Goal: Task Accomplishment & Management: Manage account settings

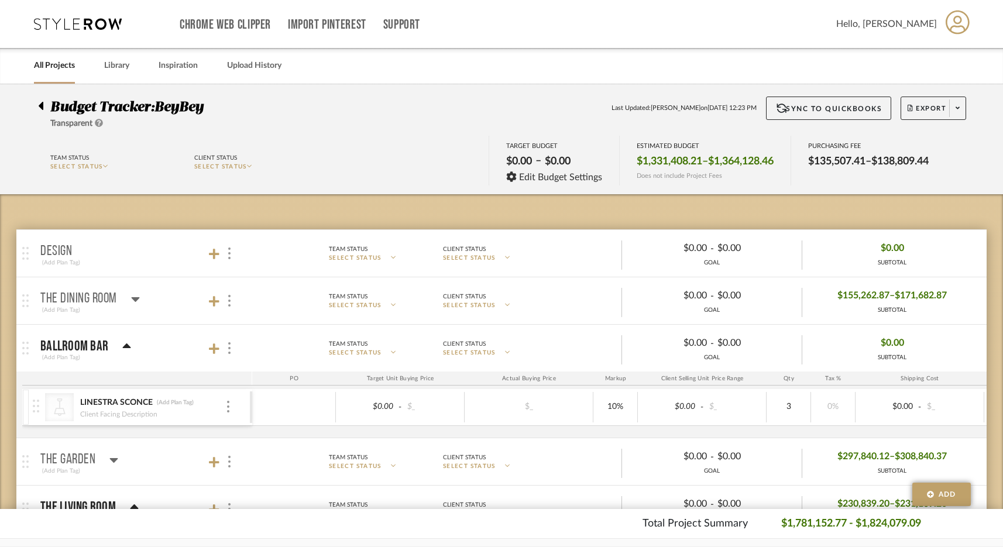
click at [92, 23] on icon at bounding box center [78, 24] width 88 height 12
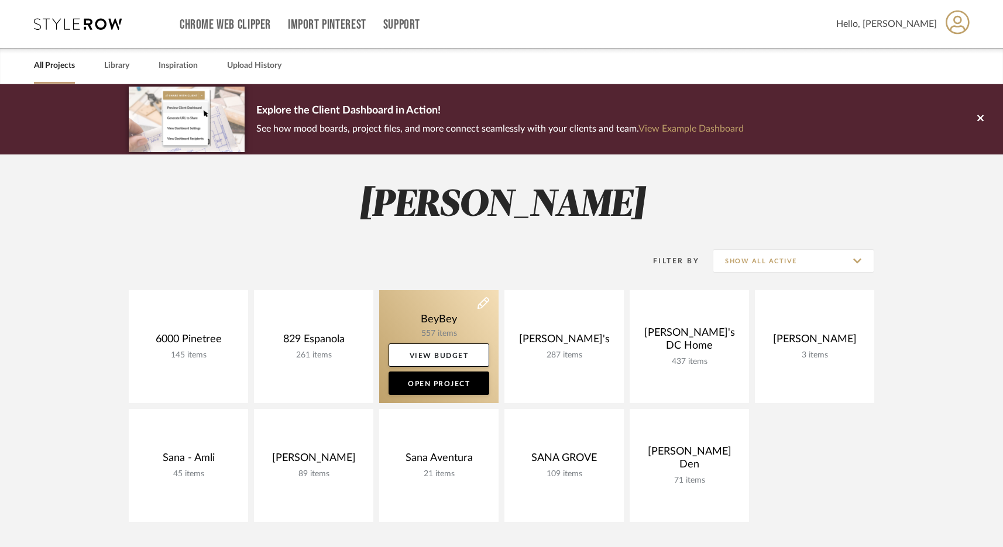
click at [431, 329] on link at bounding box center [438, 346] width 119 height 113
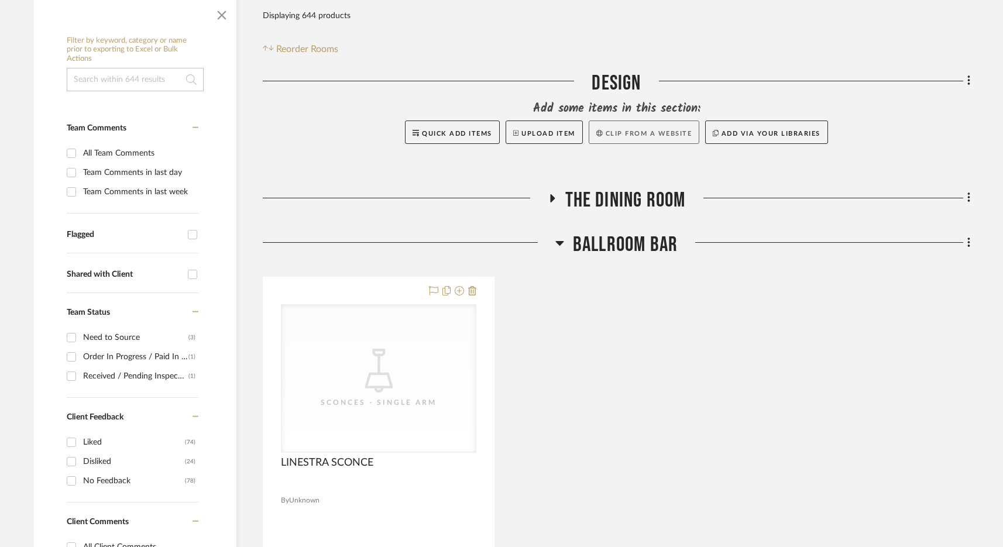
scroll to position [222, 0]
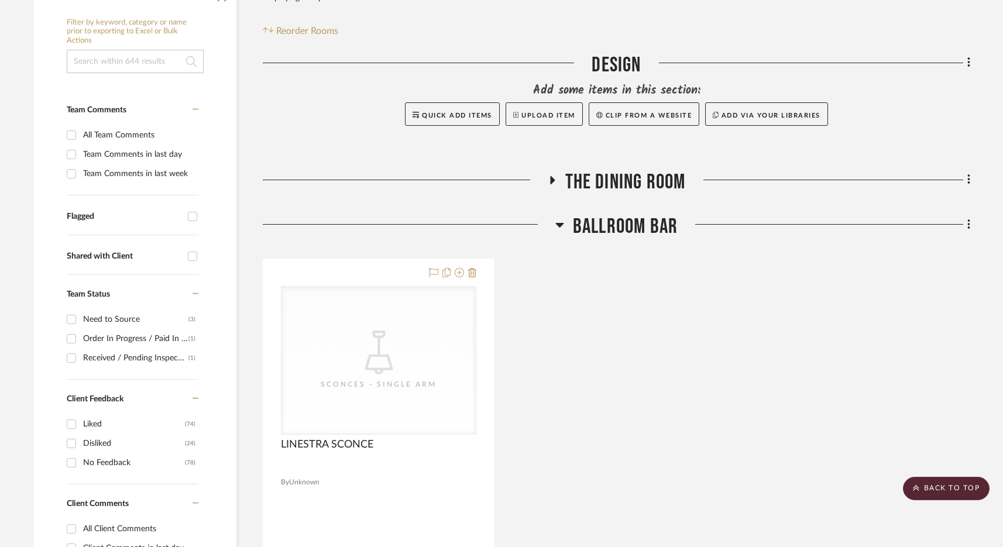
click at [965, 227] on fa-icon at bounding box center [967, 225] width 8 height 19
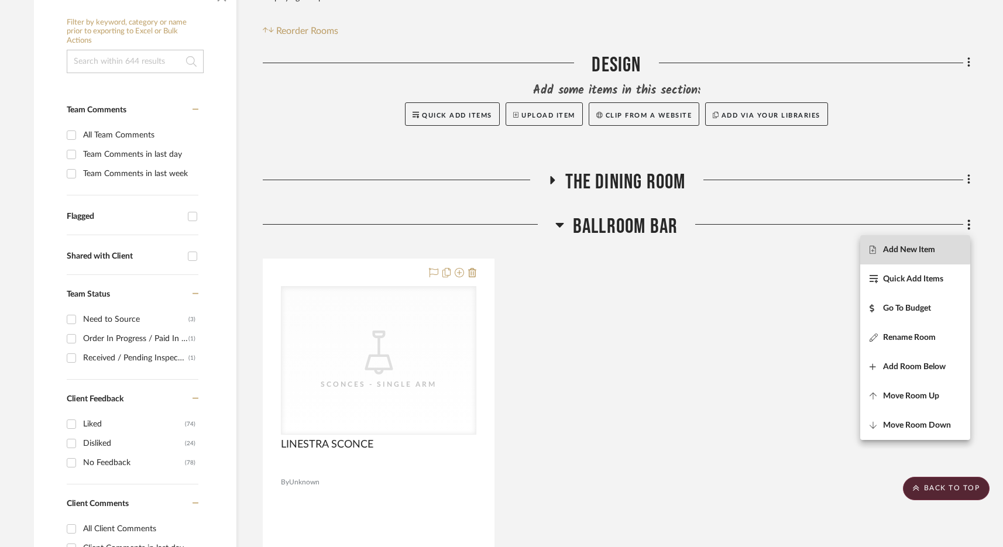
click at [907, 249] on span "Add New Item" at bounding box center [909, 249] width 52 height 10
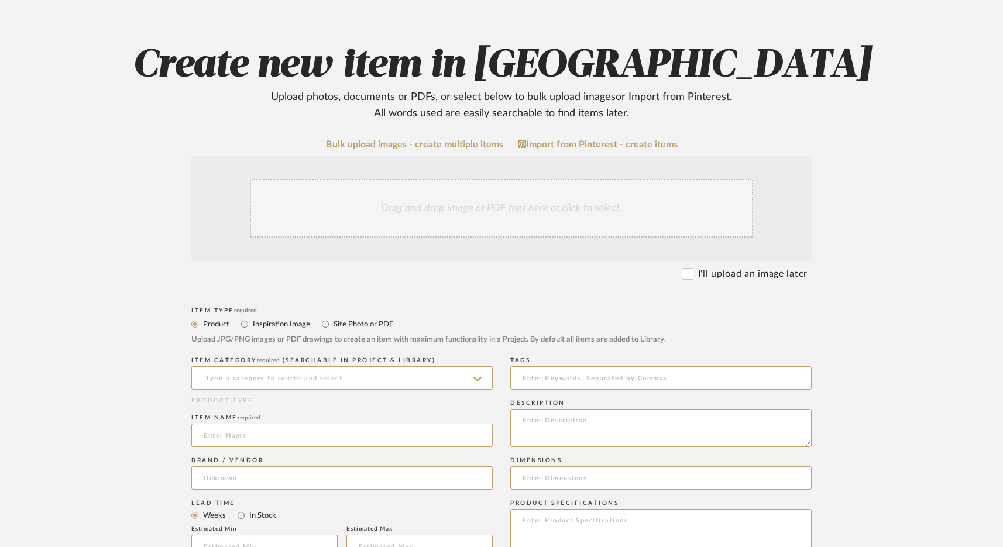
scroll to position [102, 0]
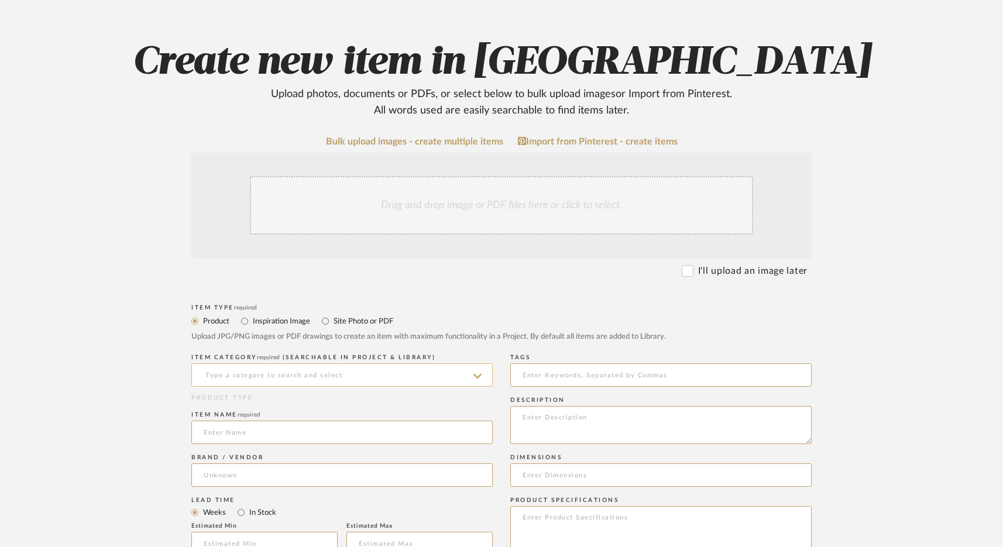
click at [298, 377] on input at bounding box center [341, 374] width 301 height 23
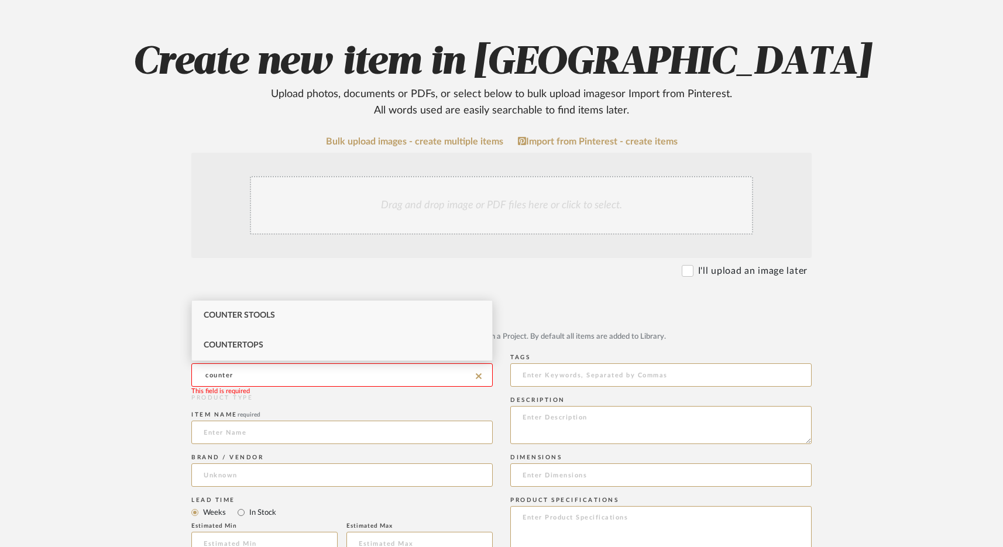
click at [272, 356] on div "Countertops" at bounding box center [342, 345] width 300 height 30
type input "Countertops"
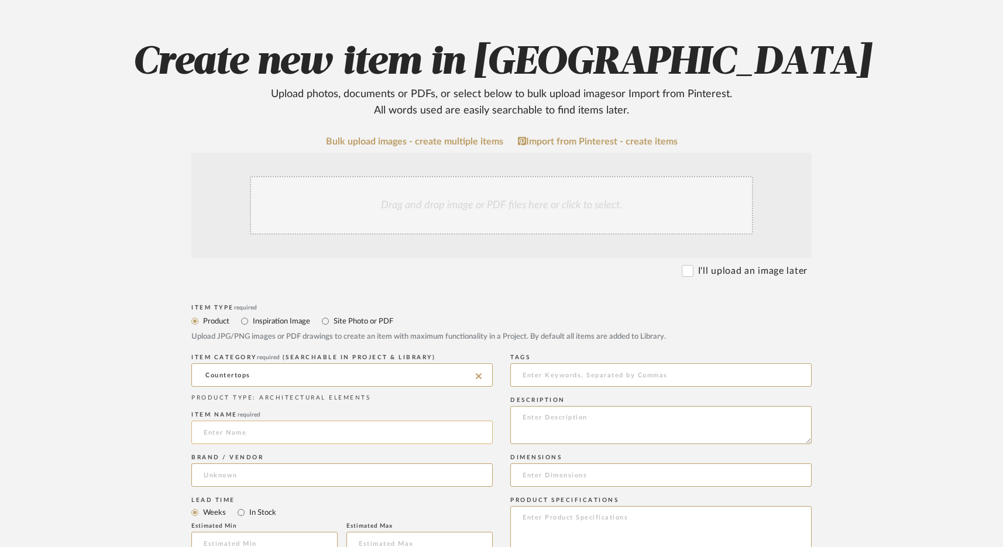
click at [246, 432] on input at bounding box center [341, 432] width 301 height 23
type input "Stone Countertop"
click at [239, 482] on input at bounding box center [341, 474] width 301 height 23
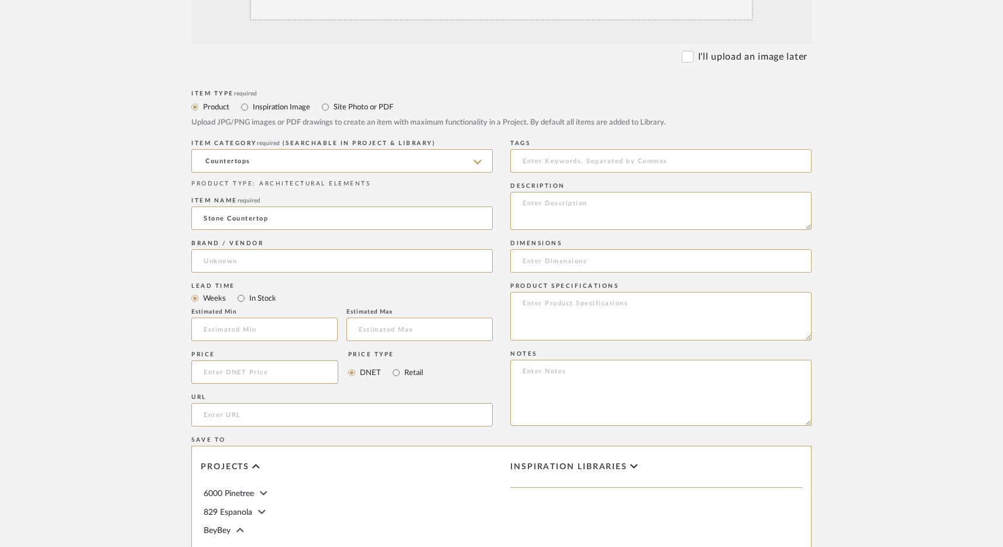
scroll to position [604, 0]
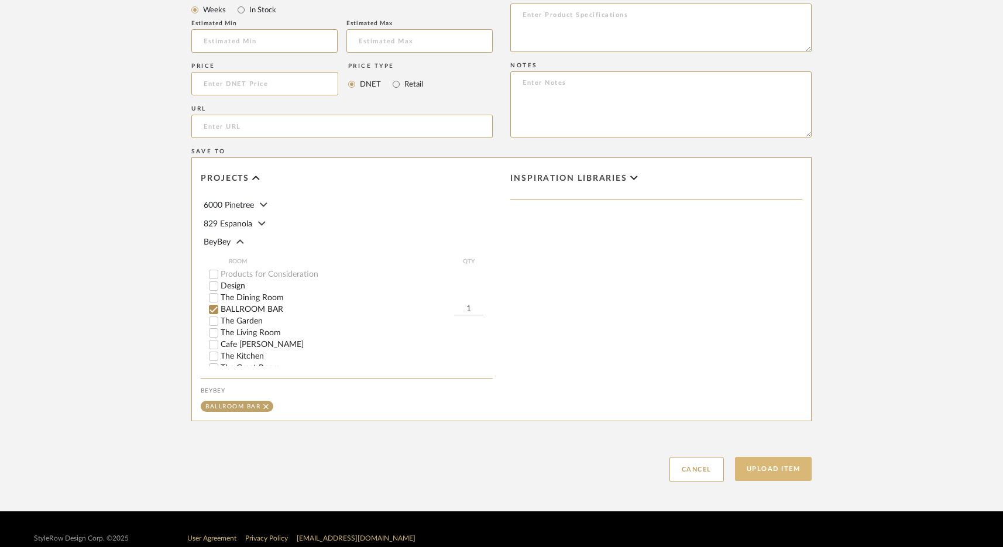
click at [779, 464] on button "Upload Item" at bounding box center [773, 469] width 77 height 24
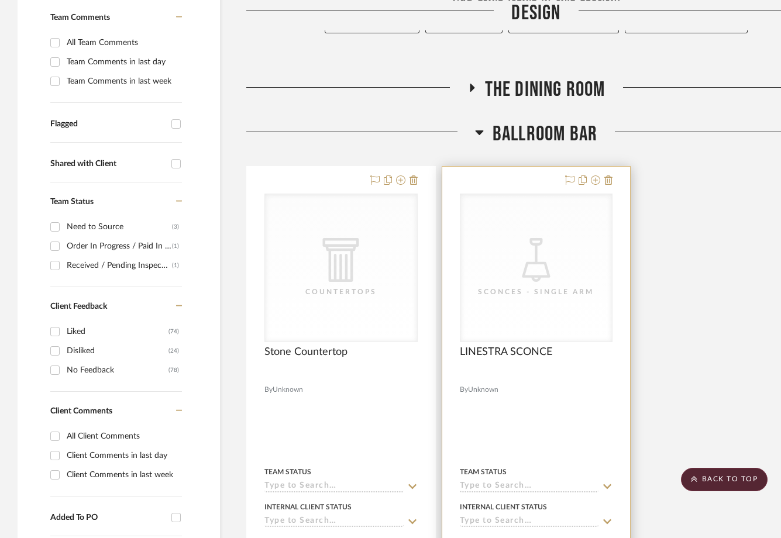
scroll to position [212, 0]
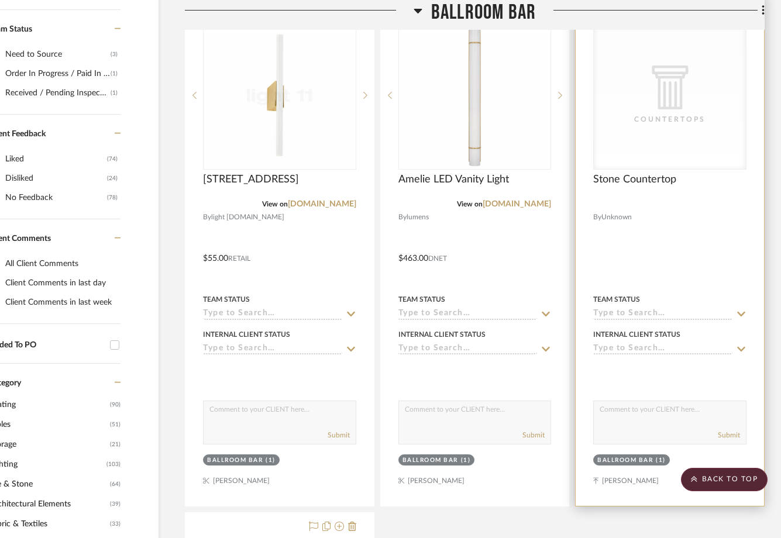
scroll to position [450, 61]
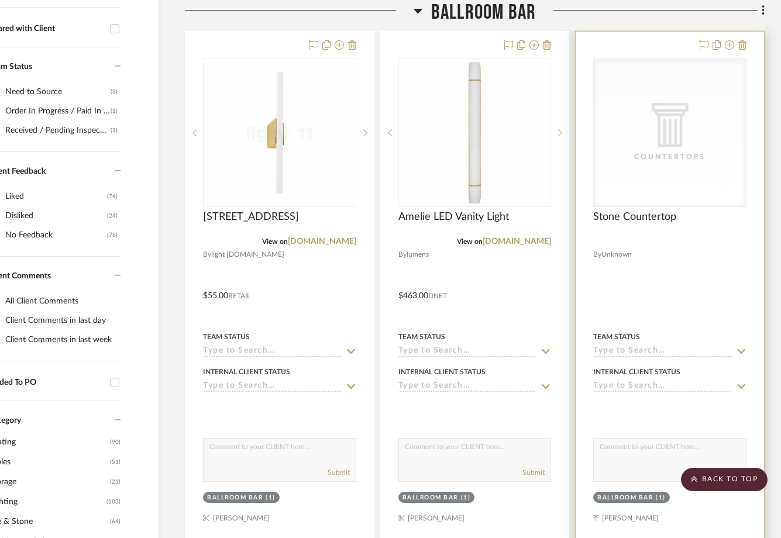
click at [702, 99] on div "CategoryIconArchitectural Created with Sketch. Countertops" at bounding box center [670, 132] width 152 height 147
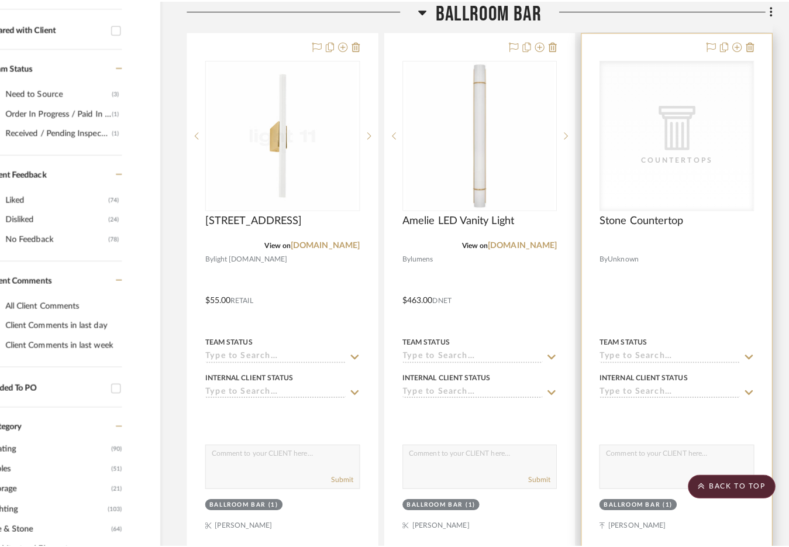
scroll to position [0, 0]
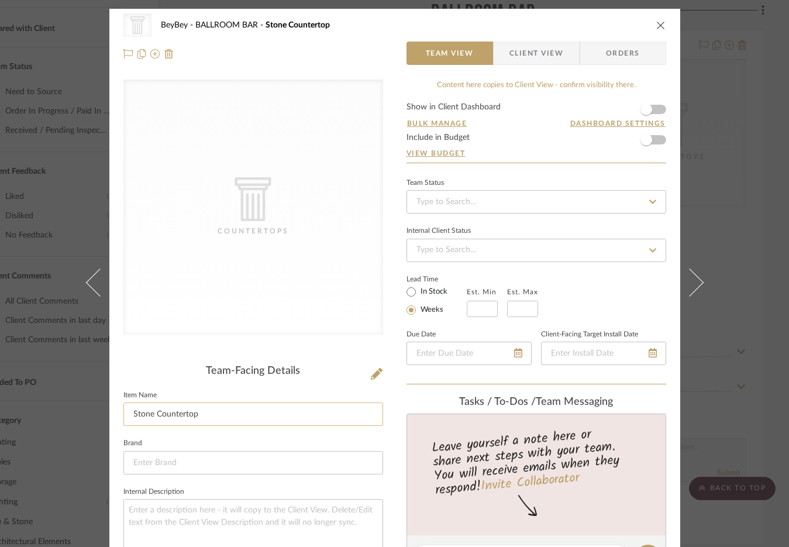
click at [215, 416] on input "Stone Countertop" at bounding box center [253, 413] width 260 height 23
click at [207, 414] on input "Stone Countertop Fabrication" at bounding box center [253, 413] width 260 height 23
click at [131, 415] on input "Stone Countertop" at bounding box center [253, 413] width 260 height 23
click at [128, 414] on input "Stone Countertop" at bounding box center [253, 413] width 260 height 23
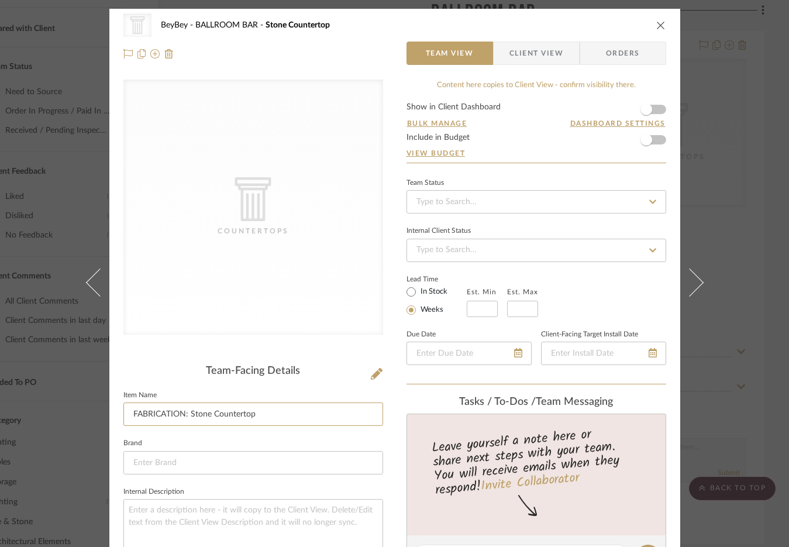
type input "FABRICATION: Stone Countertop"
click at [373, 376] on icon at bounding box center [377, 374] width 12 height 12
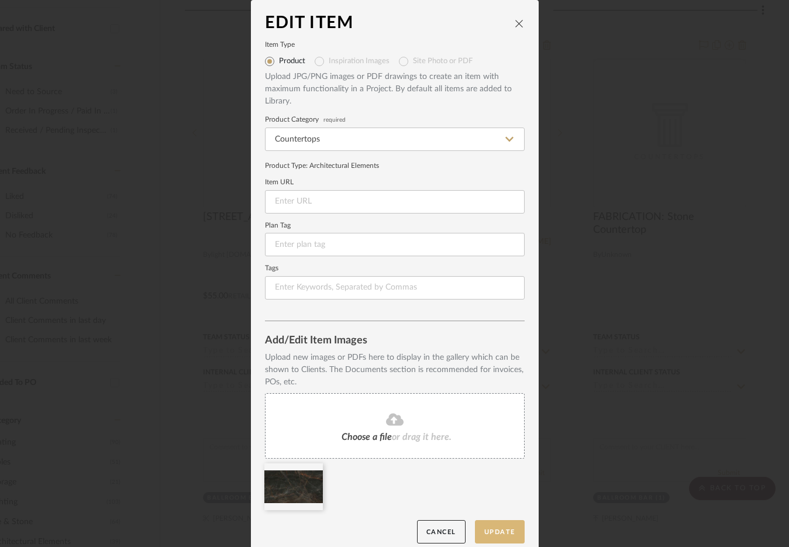
click at [498, 534] on button "Update" at bounding box center [500, 532] width 50 height 24
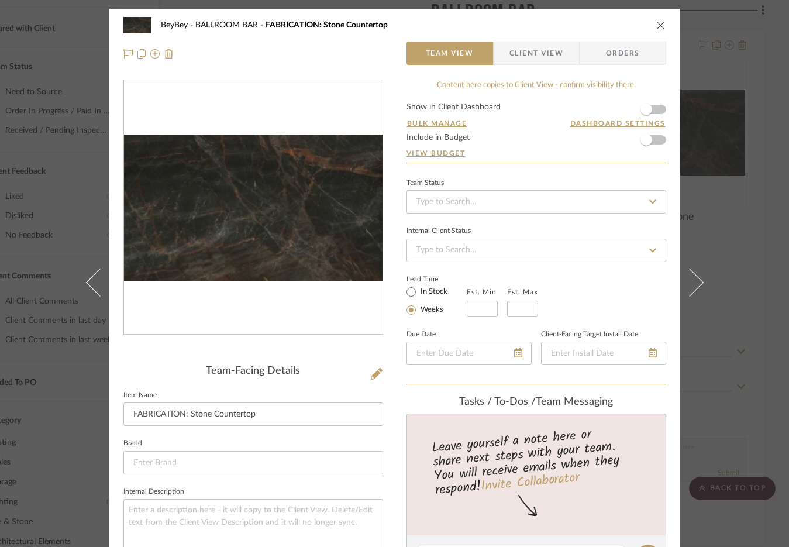
click at [657, 25] on icon "close" at bounding box center [660, 24] width 9 height 9
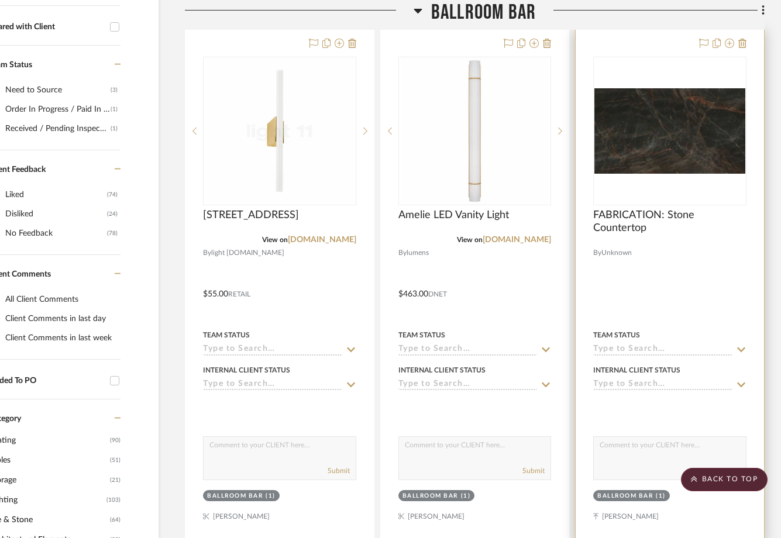
scroll to position [452, 59]
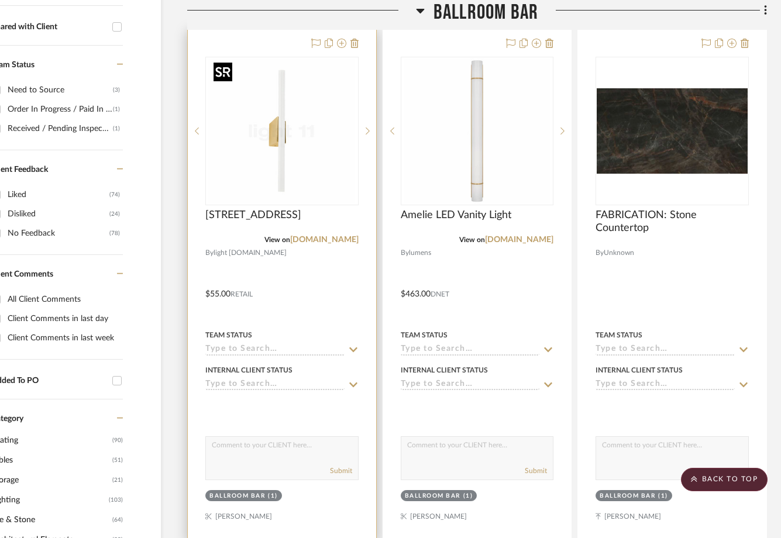
click at [314, 135] on img "0" at bounding box center [282, 131] width 146 height 146
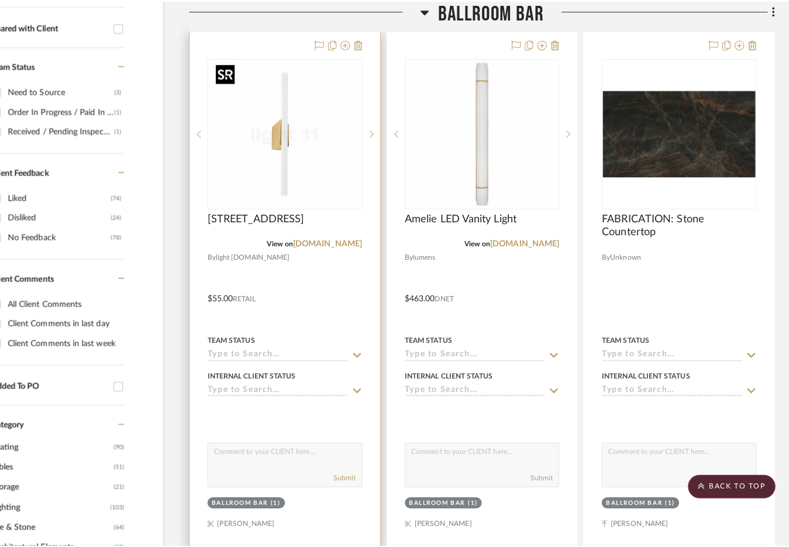
scroll to position [0, 0]
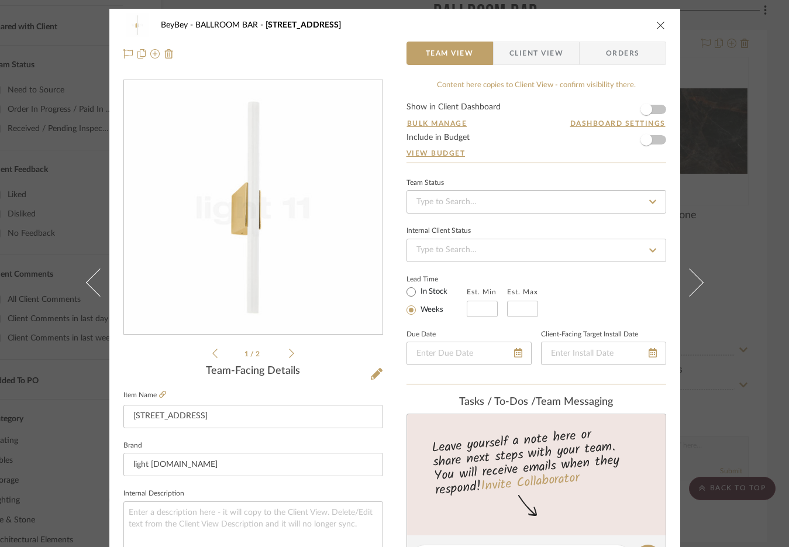
click at [656, 140] on form "Show in Client Dashboard Bulk Manage Dashboard Settings Include in Budget View …" at bounding box center [537, 133] width 260 height 60
click at [643, 142] on span "button" at bounding box center [646, 140] width 12 height 12
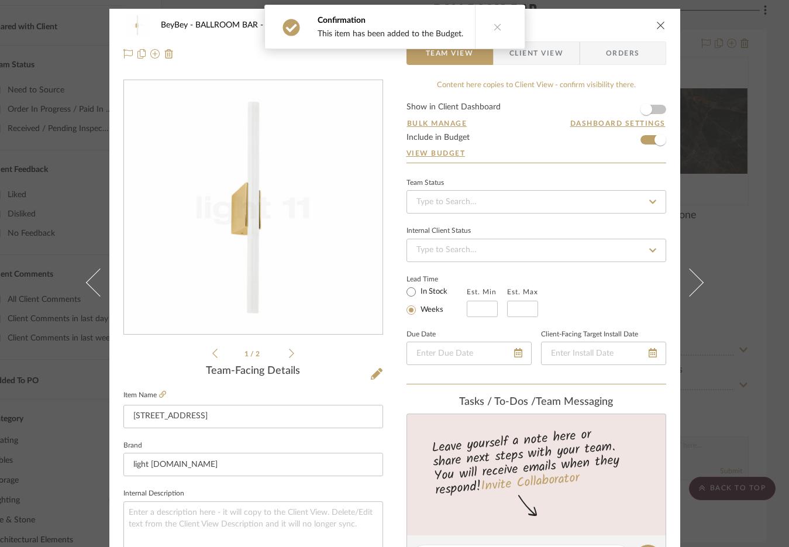
click at [715, 143] on div "BeyBey BALLROOM BAR Linestra 7 Team View Client View Orders 1 / 2 Team-Facing D…" at bounding box center [394, 273] width 789 height 547
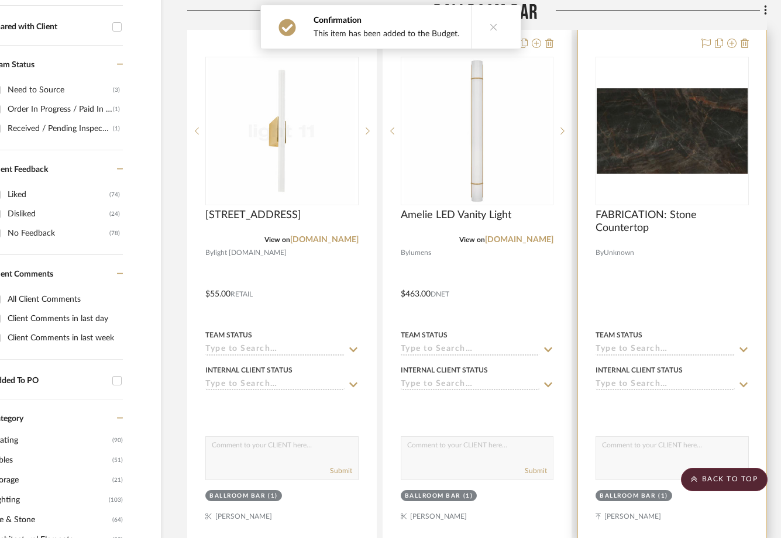
click at [674, 149] on img "0" at bounding box center [672, 130] width 151 height 85
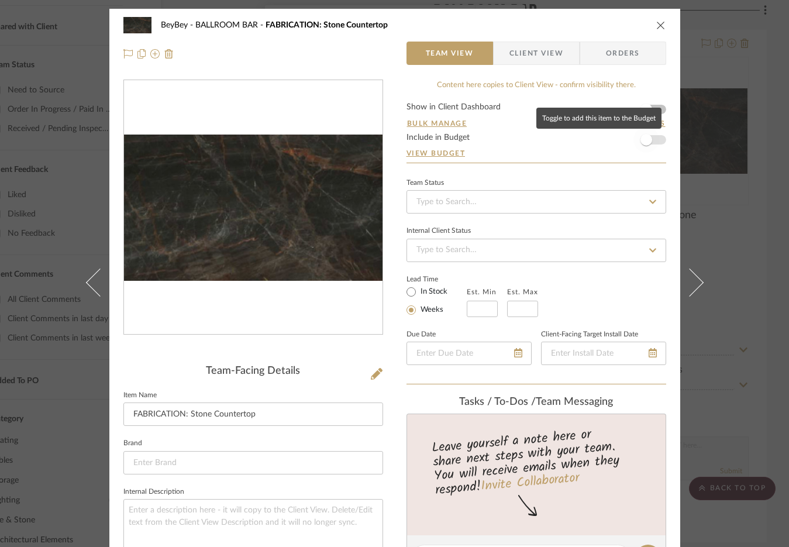
click at [652, 137] on span "button" at bounding box center [646, 140] width 26 height 26
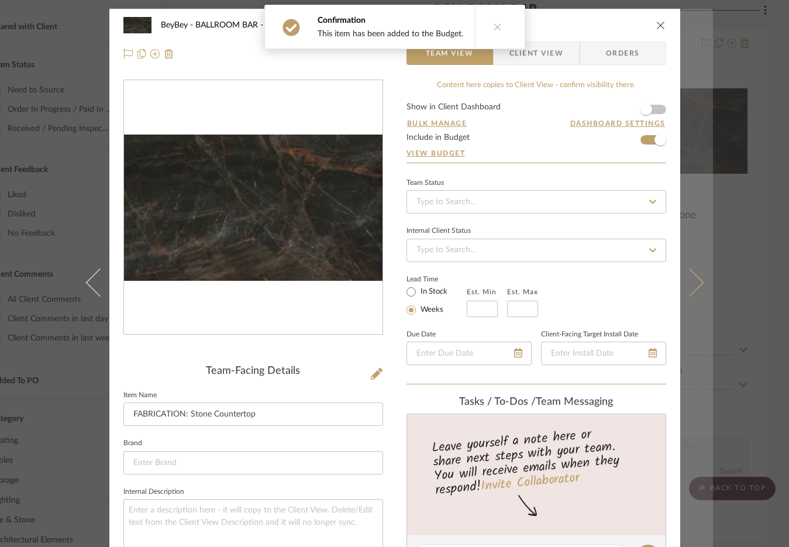
click at [701, 134] on button at bounding box center [696, 282] width 33 height 547
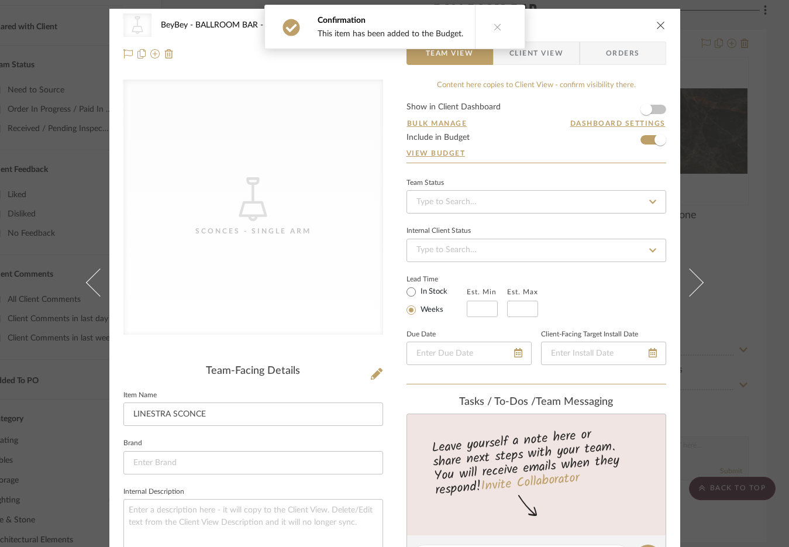
click at [656, 30] on button "close" at bounding box center [661, 25] width 11 height 11
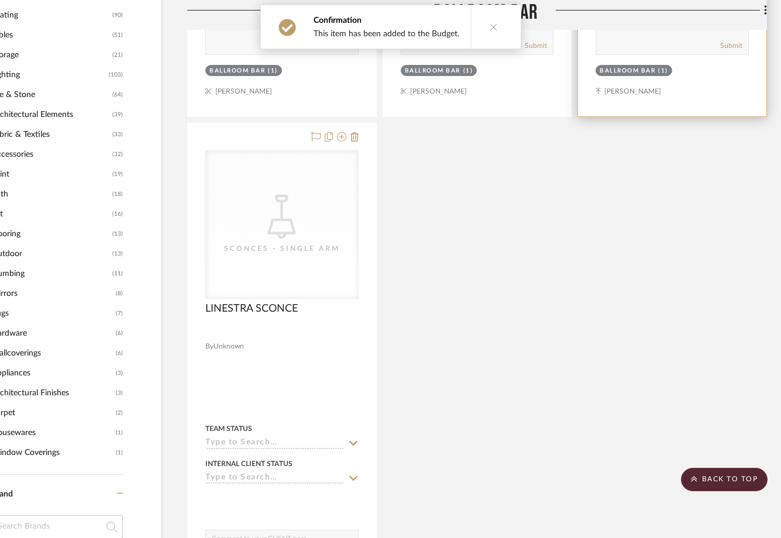
scroll to position [877, 59]
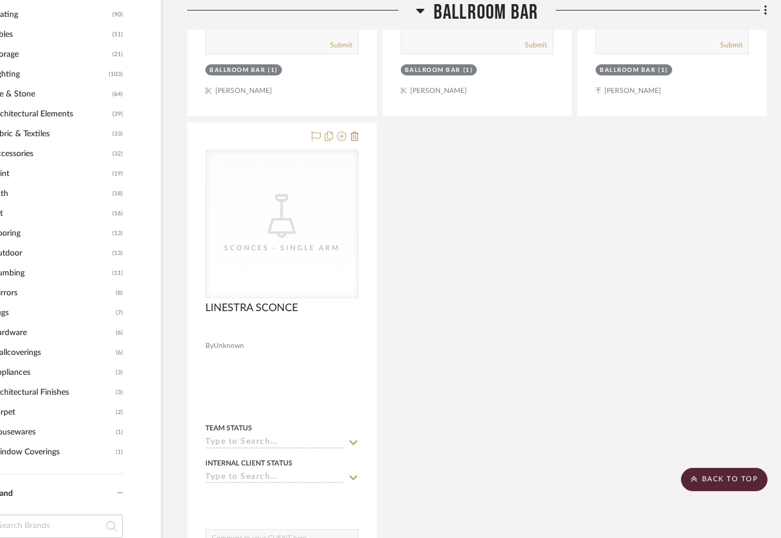
click at [492, 9] on span "BALLROOM BAR" at bounding box center [485, 12] width 105 height 25
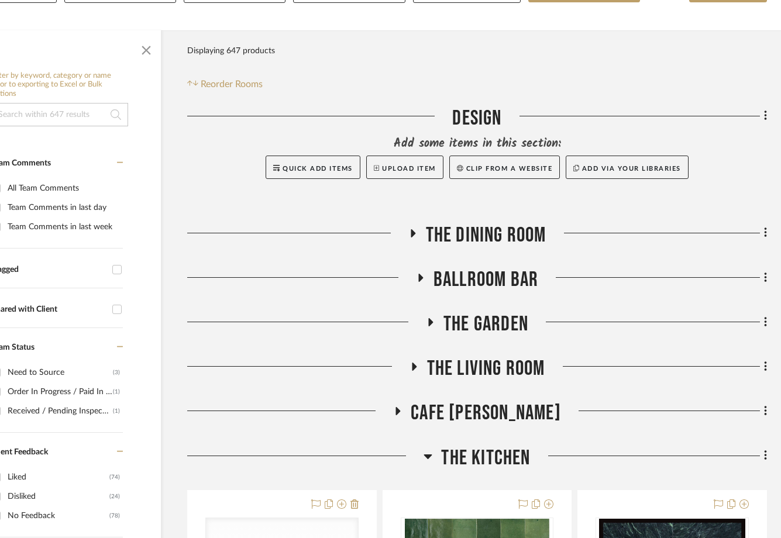
scroll to position [171, 59]
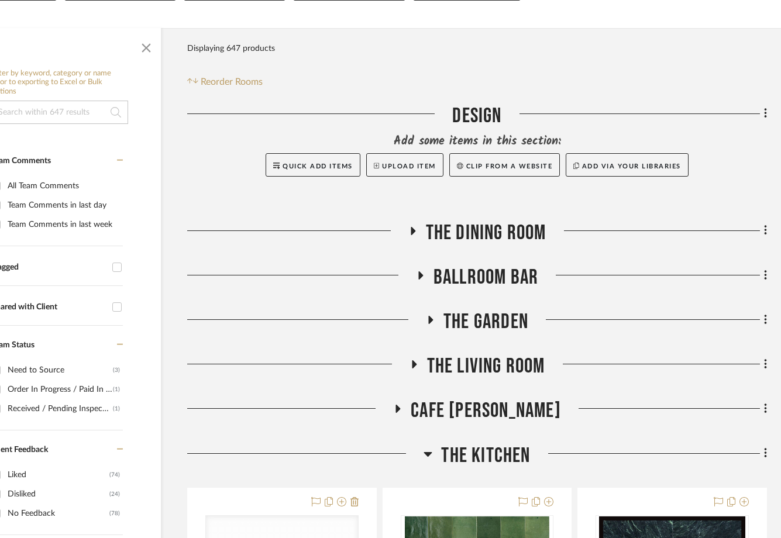
click at [462, 320] on span "The Garden" at bounding box center [485, 321] width 85 height 25
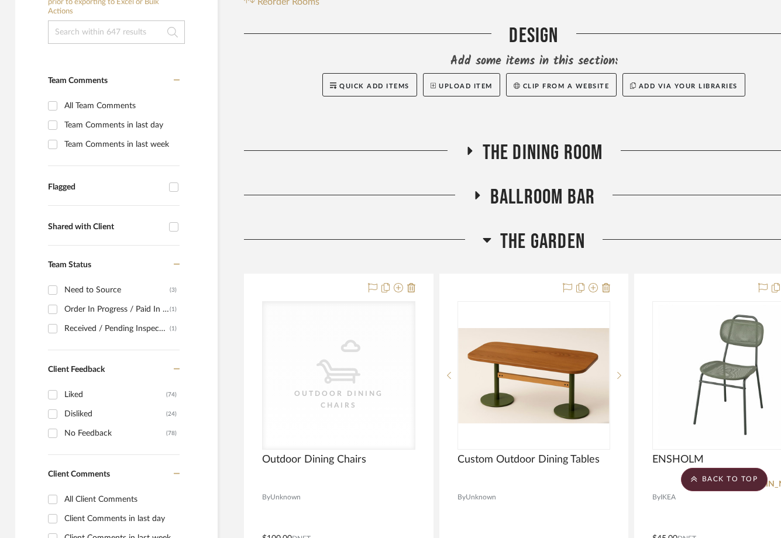
scroll to position [0, 2]
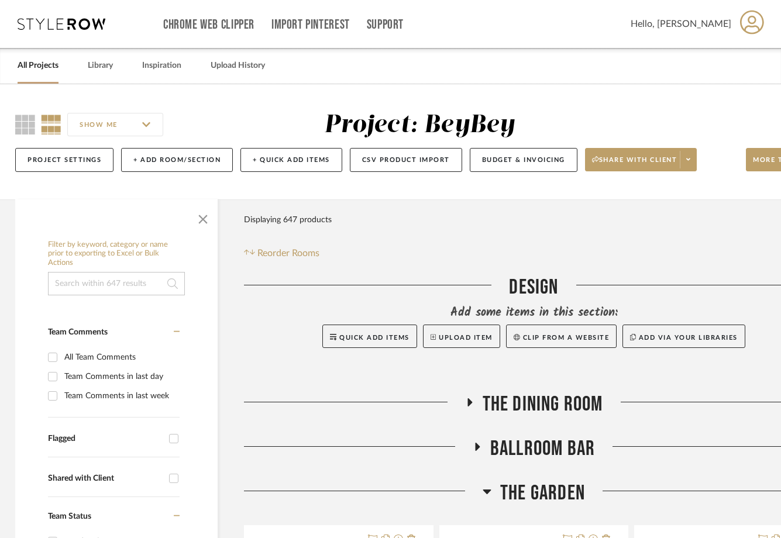
click at [56, 26] on icon at bounding box center [62, 24] width 88 height 12
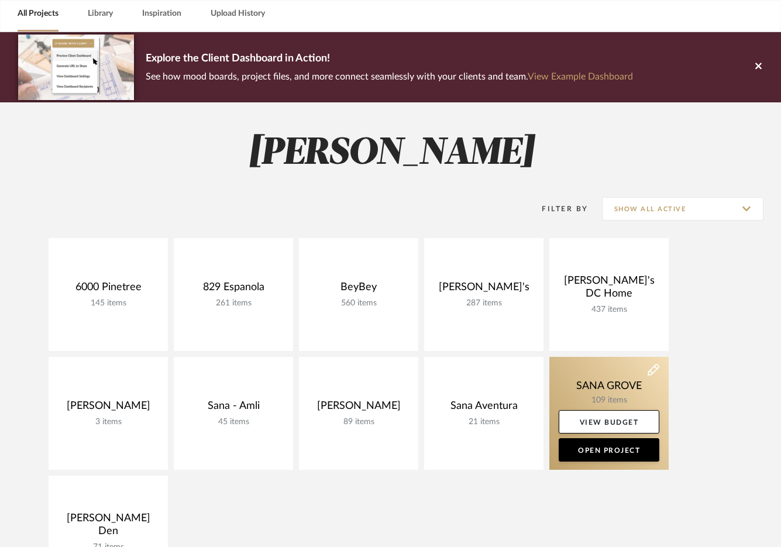
scroll to position [121, 0]
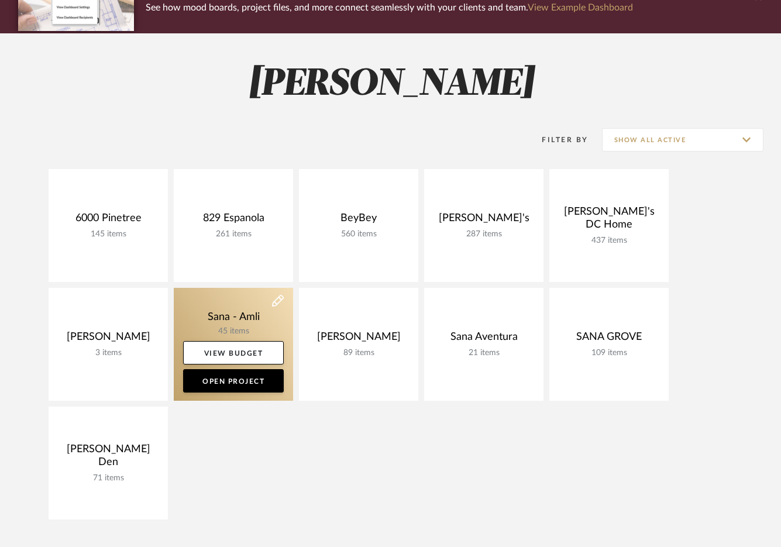
click at [240, 319] on link at bounding box center [233, 344] width 119 height 113
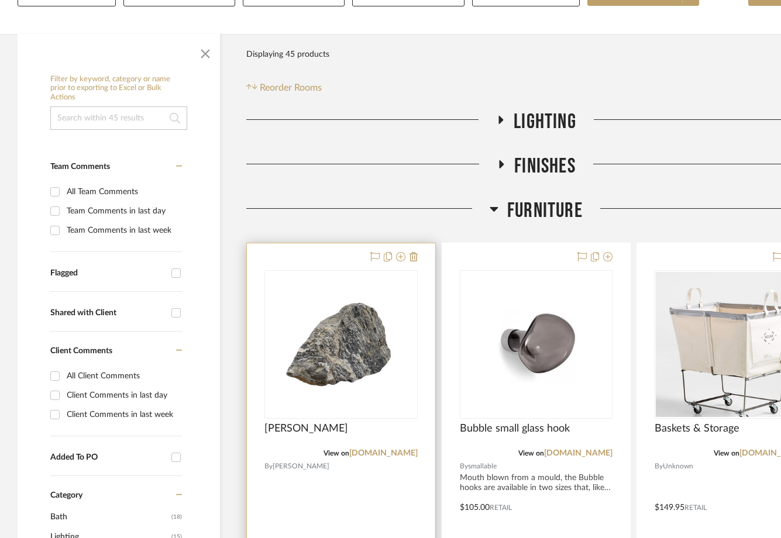
scroll to position [166, 4]
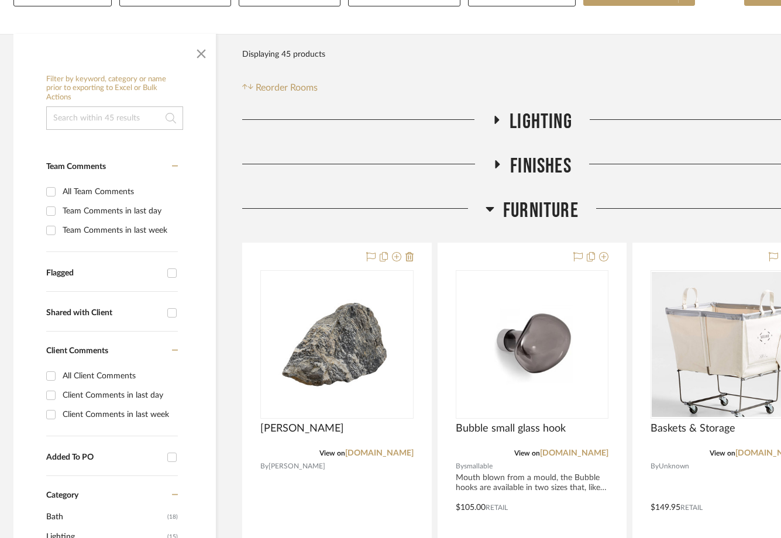
click at [521, 172] on span "Finishes" at bounding box center [540, 166] width 61 height 25
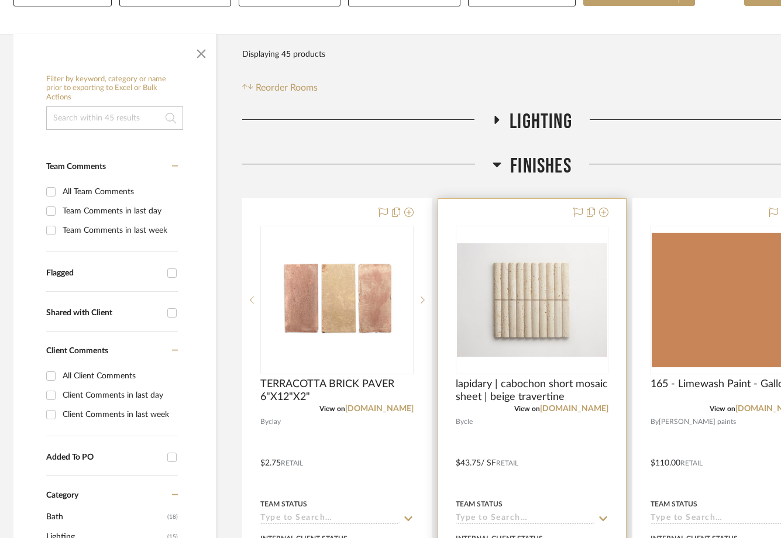
scroll to position [166, 61]
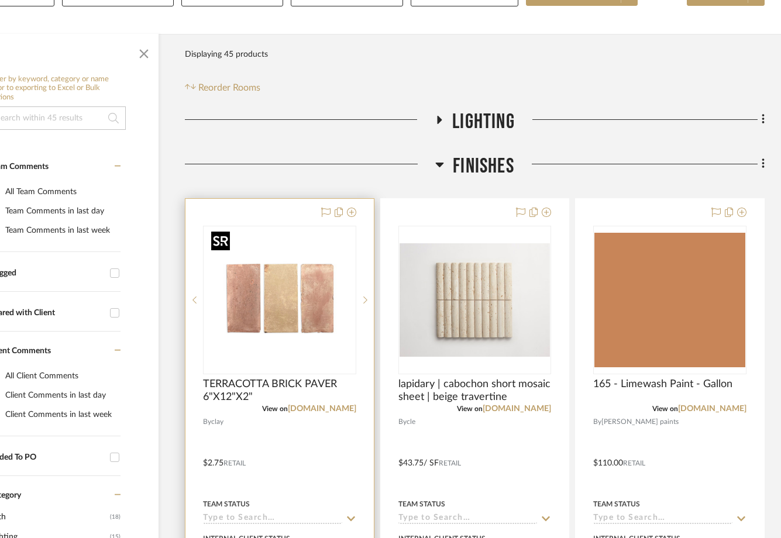
click at [283, 315] on img "0" at bounding box center [279, 300] width 146 height 146
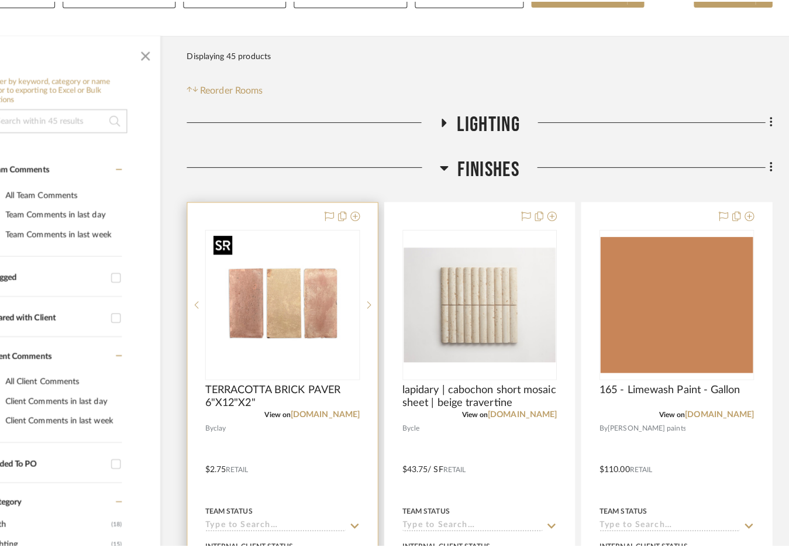
scroll to position [0, 0]
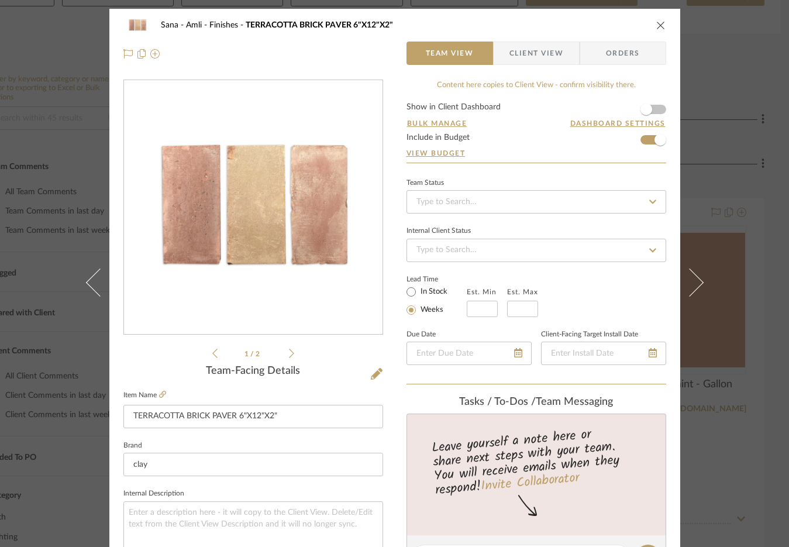
click at [656, 26] on icon "close" at bounding box center [660, 24] width 9 height 9
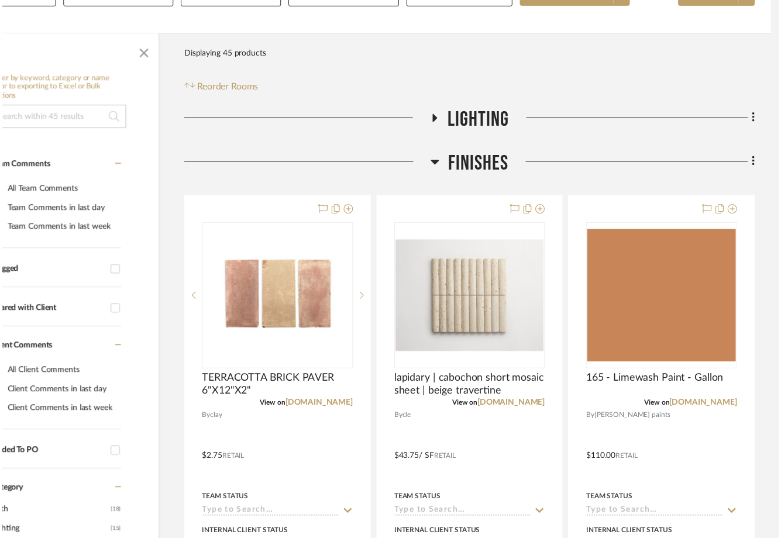
scroll to position [166, 61]
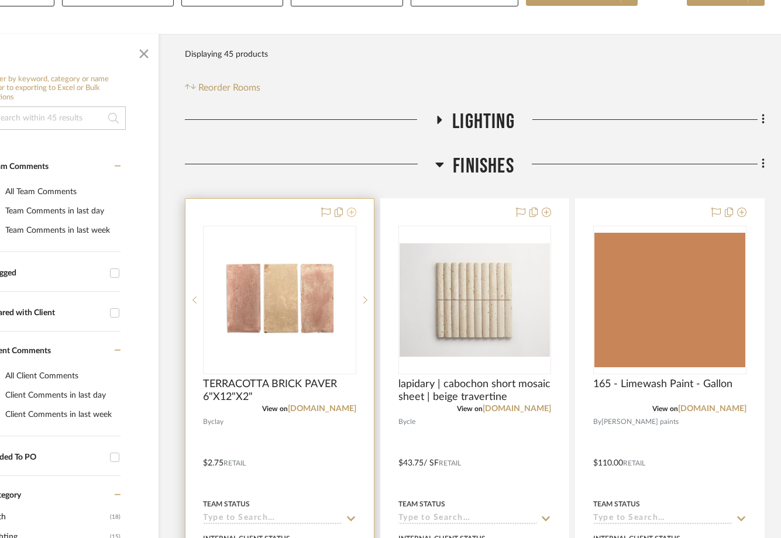
click at [353, 213] on icon at bounding box center [351, 212] width 9 height 9
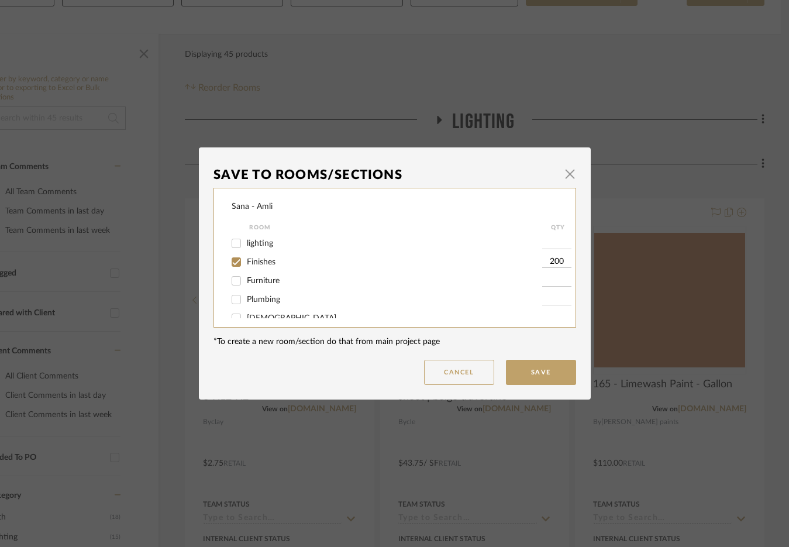
scroll to position [0, 0]
click at [564, 171] on span "button" at bounding box center [570, 173] width 23 height 23
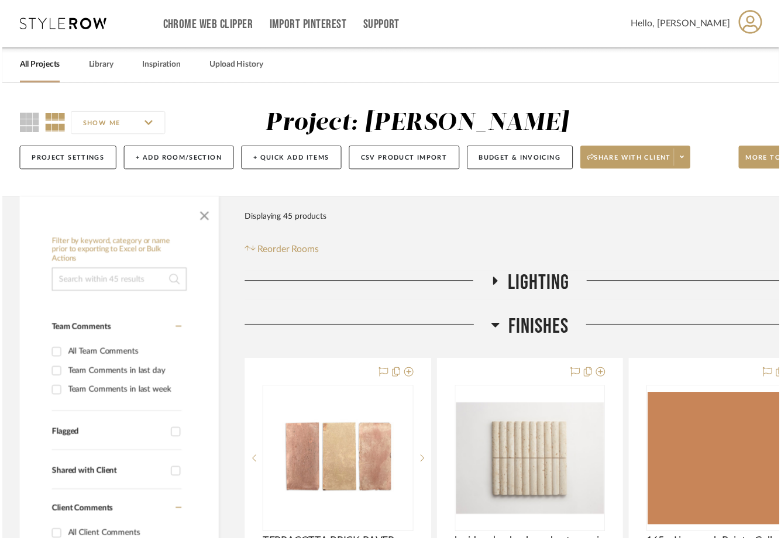
scroll to position [166, 61]
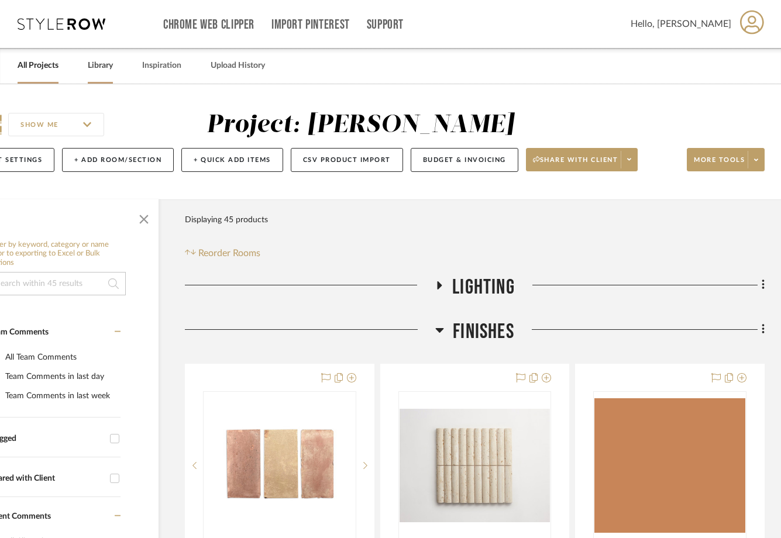
click at [98, 69] on link "Library" at bounding box center [100, 66] width 25 height 16
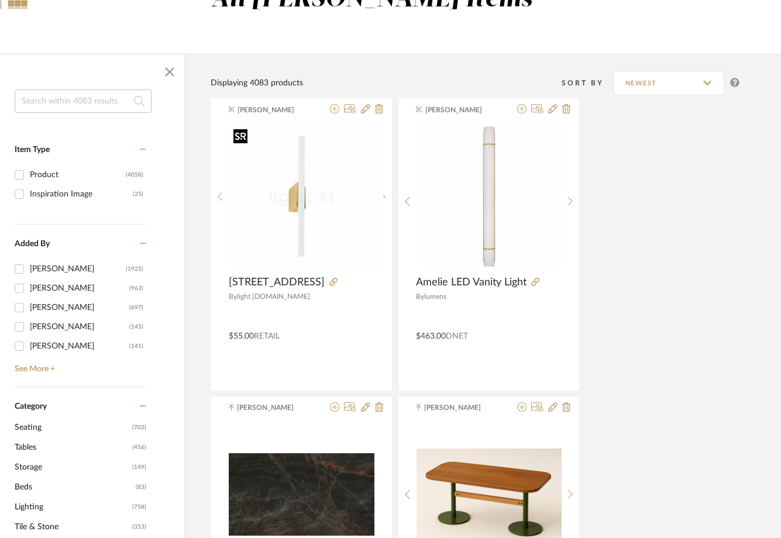
scroll to position [128, 61]
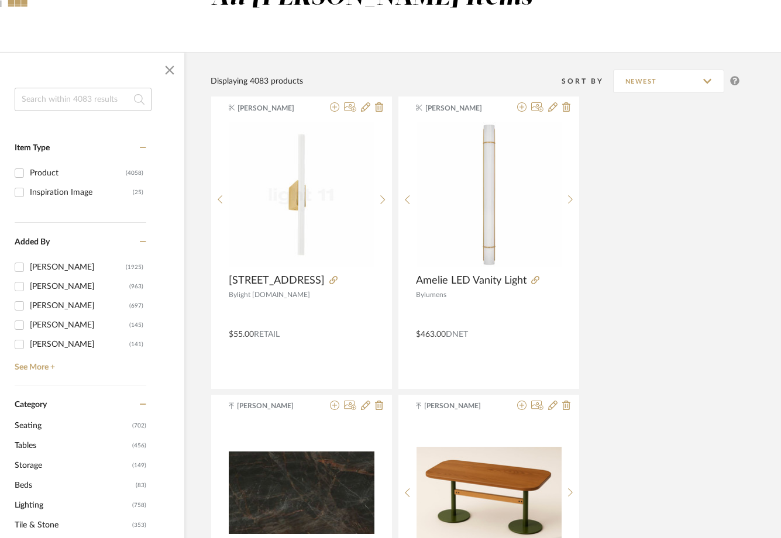
click at [85, 102] on input at bounding box center [83, 99] width 137 height 23
type input "S"
type input "BRICK"
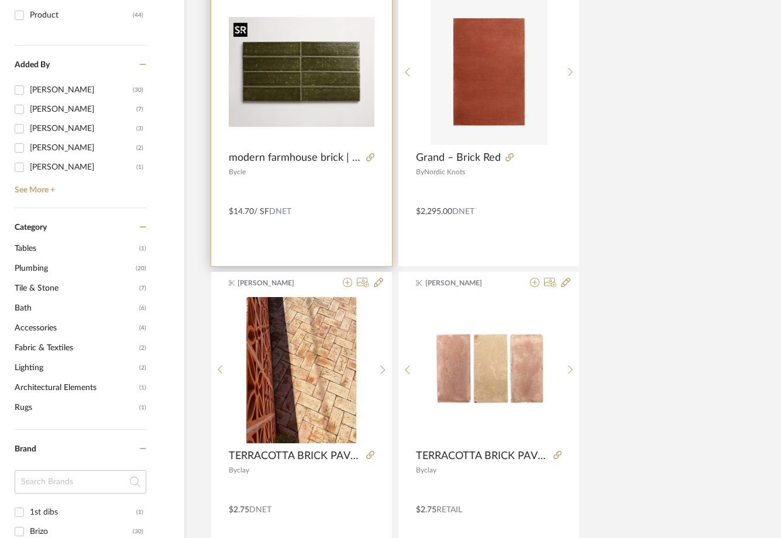
scroll to position [315, 61]
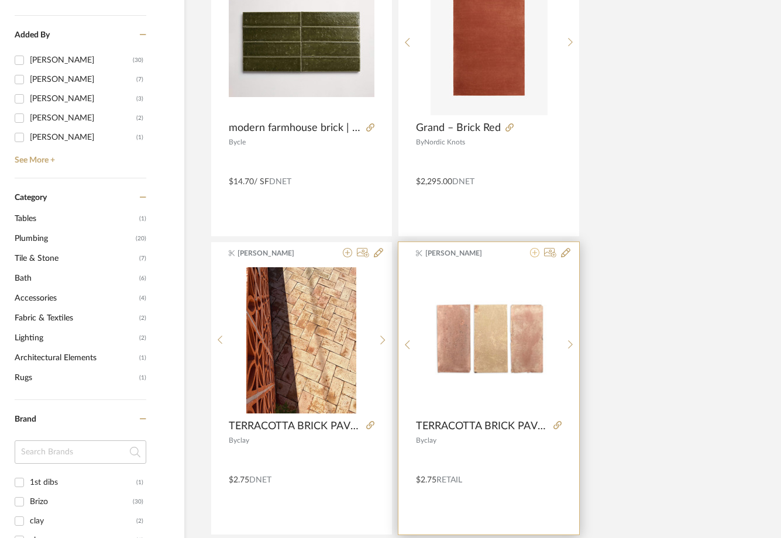
click at [537, 255] on icon at bounding box center [534, 252] width 9 height 9
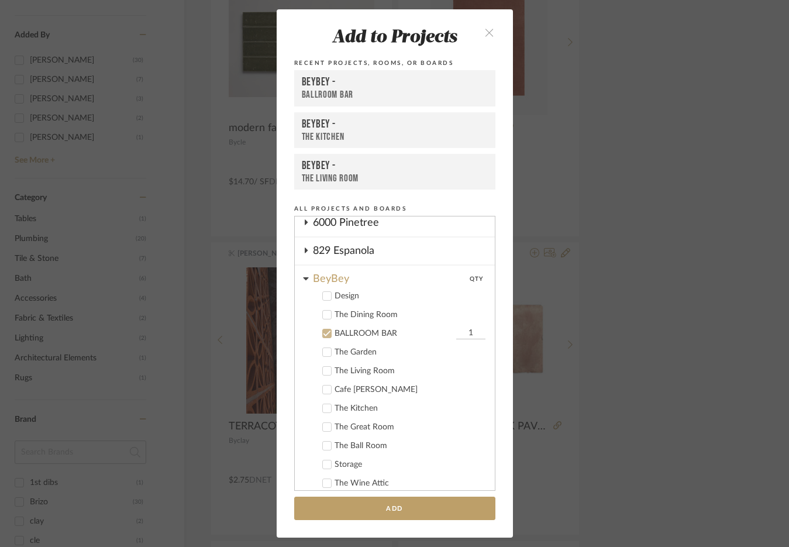
scroll to position [39, 0]
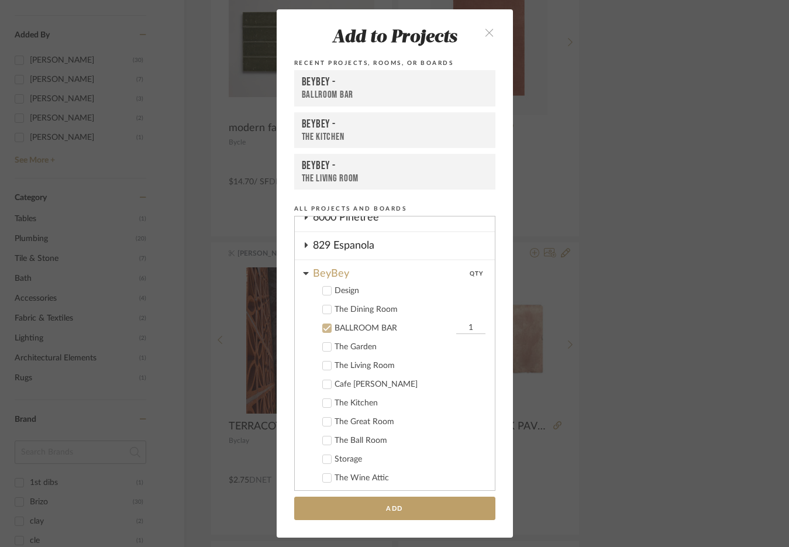
click at [324, 349] on icon at bounding box center [327, 347] width 8 height 8
click at [328, 329] on label "BALLROOM BAR 1" at bounding box center [398, 328] width 173 height 12
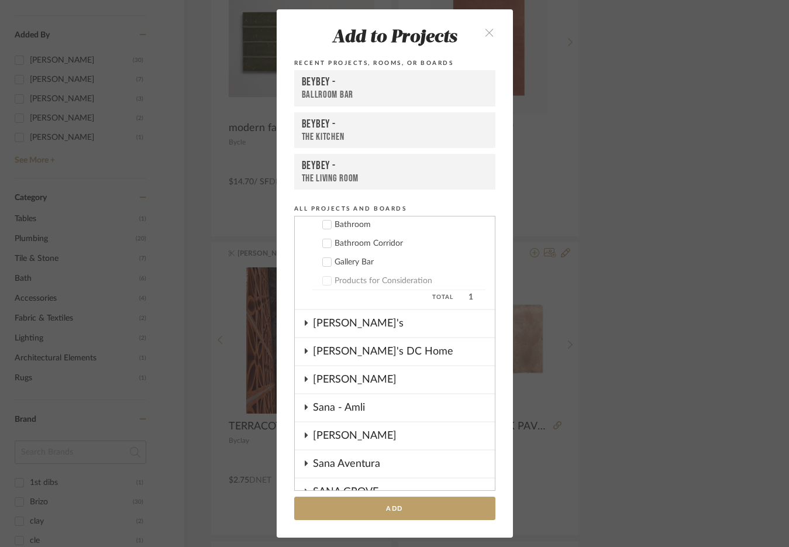
scroll to position [481, 0]
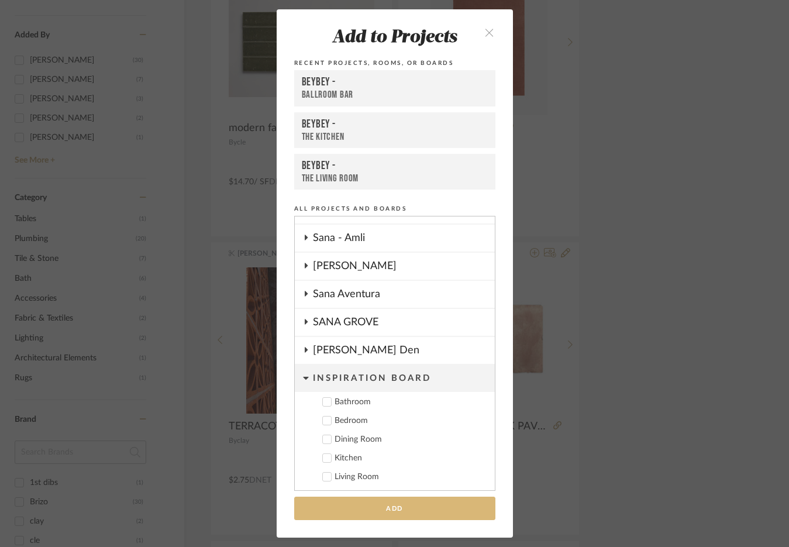
click at [407, 510] on button "Add" at bounding box center [394, 509] width 201 height 24
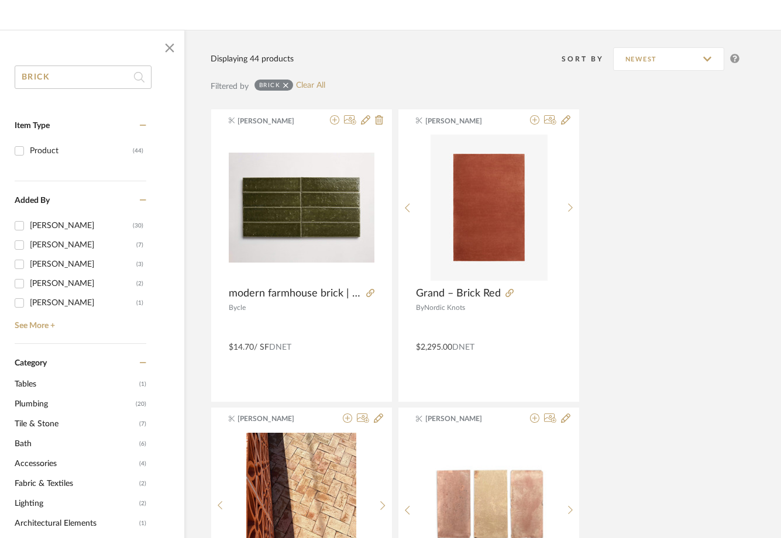
scroll to position [0, 61]
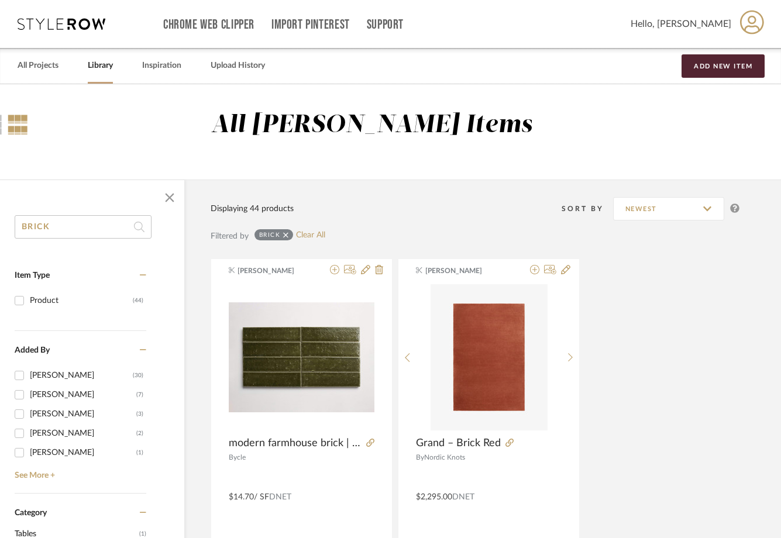
click at [77, 23] on icon at bounding box center [62, 24] width 88 height 12
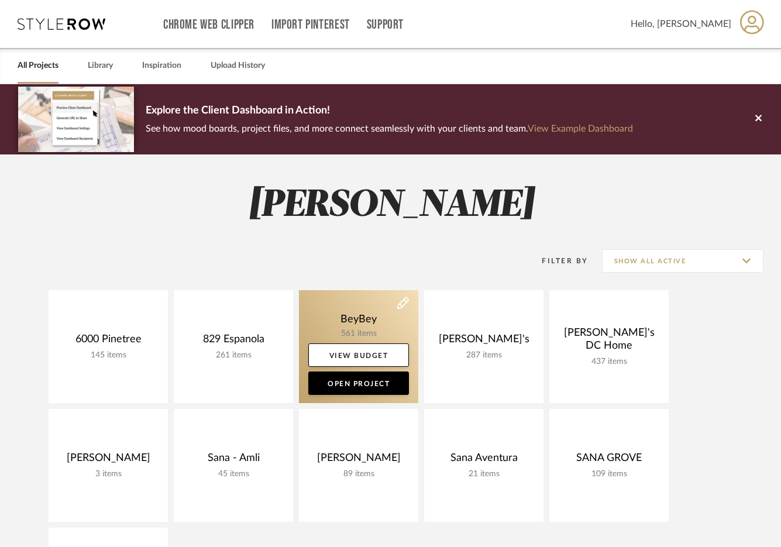
click at [345, 319] on link at bounding box center [358, 346] width 119 height 113
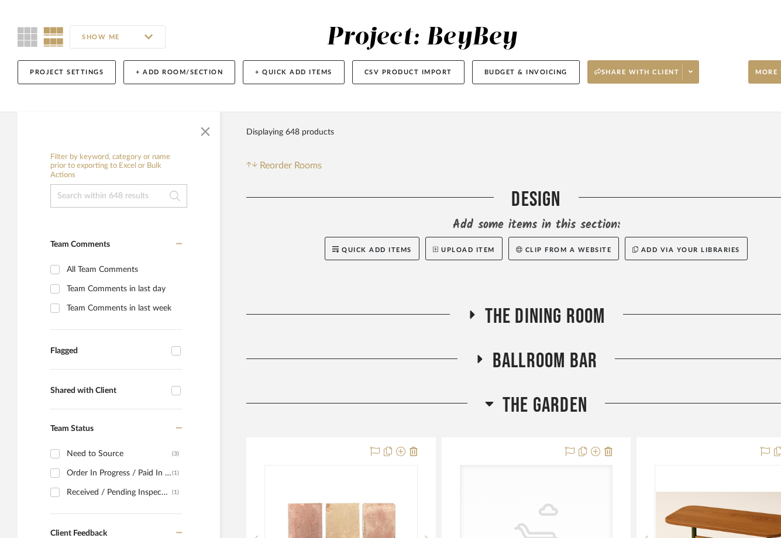
scroll to position [336, 0]
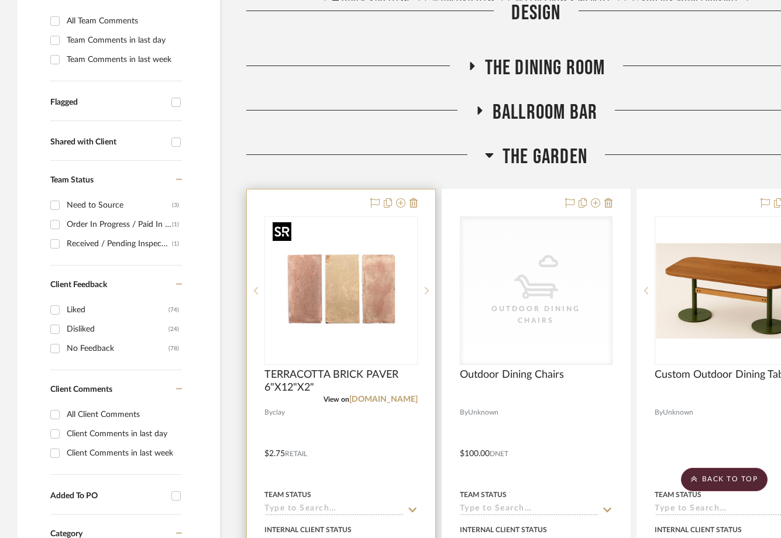
click at [365, 309] on img "0" at bounding box center [341, 291] width 146 height 146
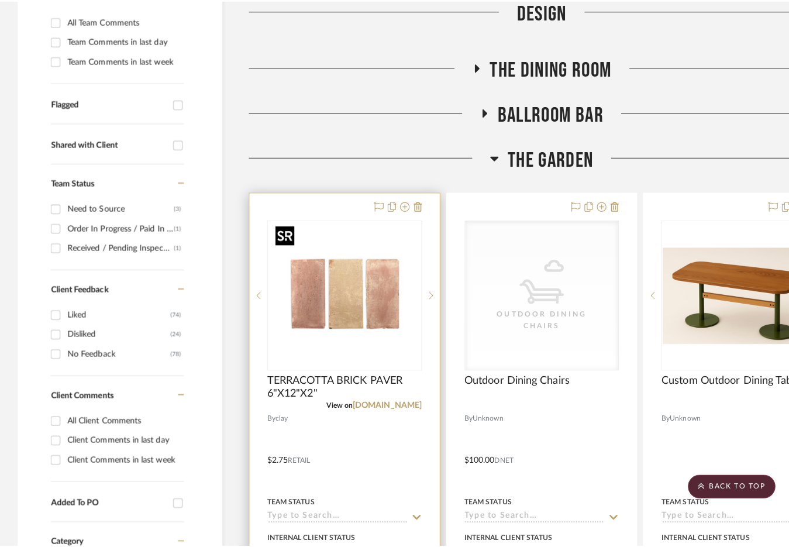
scroll to position [0, 0]
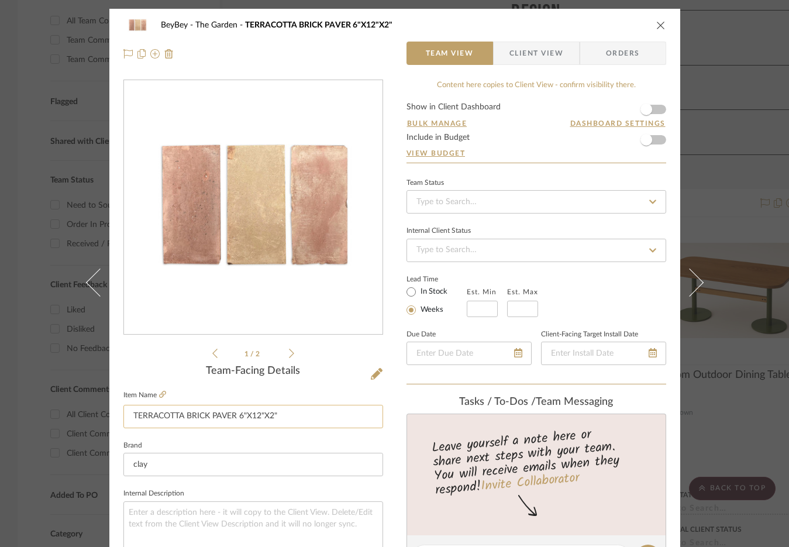
click at [130, 416] on input "TERRACOTTA BRICK PAVER 6"X12"X2"" at bounding box center [253, 416] width 260 height 23
type input "CUSTOM PLANTERS: TERRACOTTA BRICK PAVER 6"X12"X2""
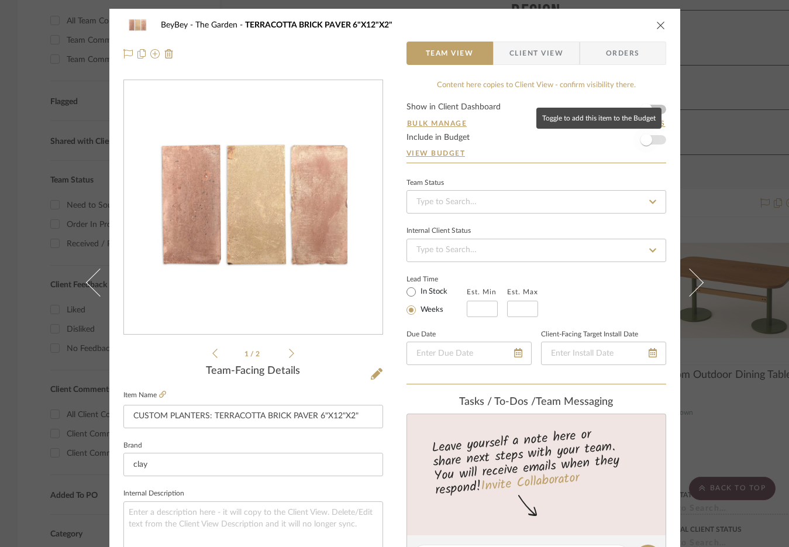
click at [650, 141] on span "button" at bounding box center [646, 140] width 26 height 26
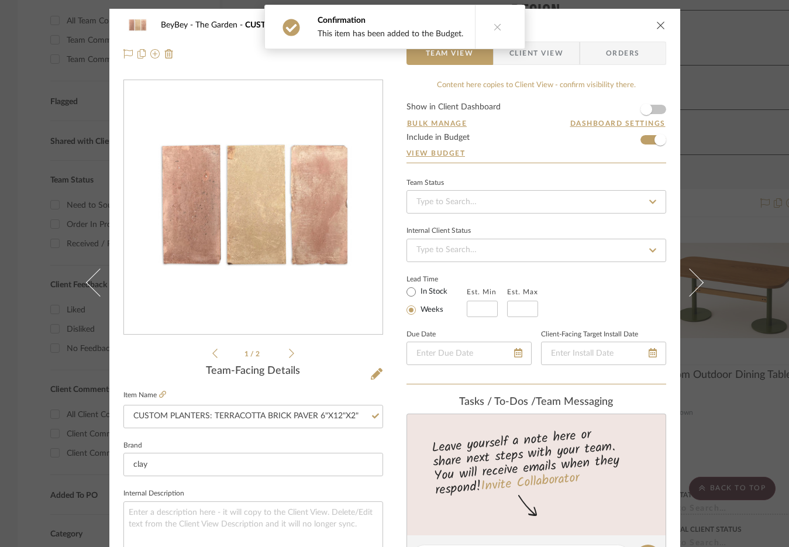
click at [656, 24] on icon "close" at bounding box center [660, 24] width 9 height 9
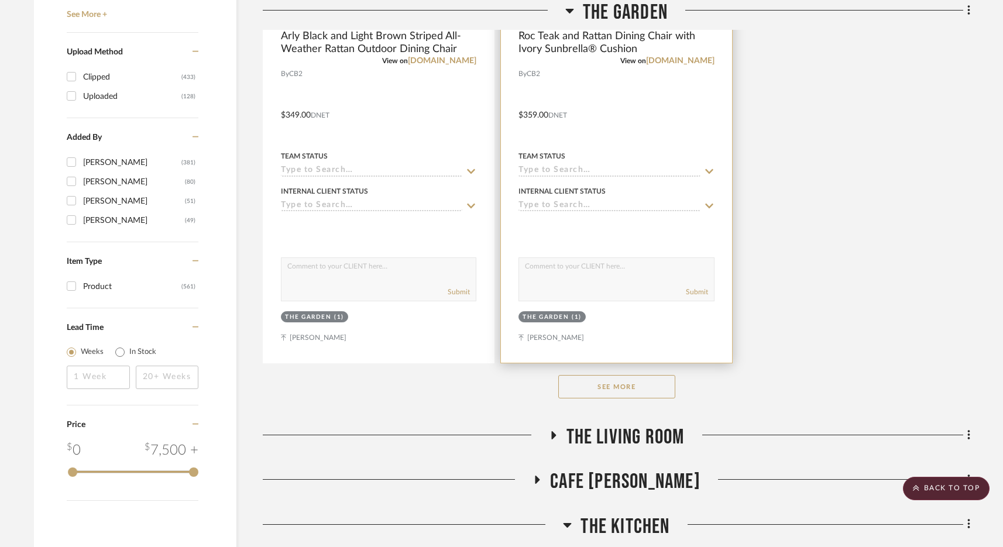
scroll to position [1695, 0]
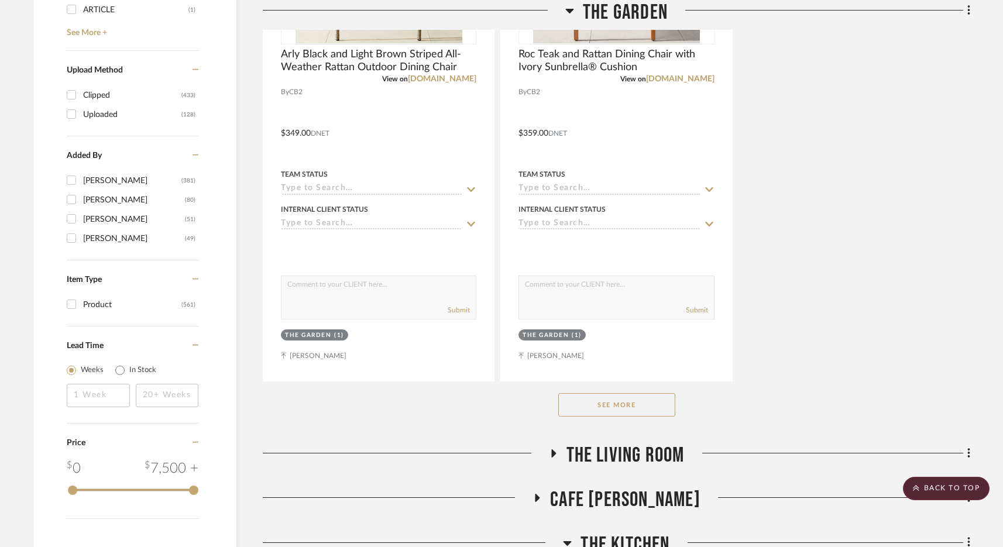
click at [617, 399] on button "See More" at bounding box center [616, 404] width 117 height 23
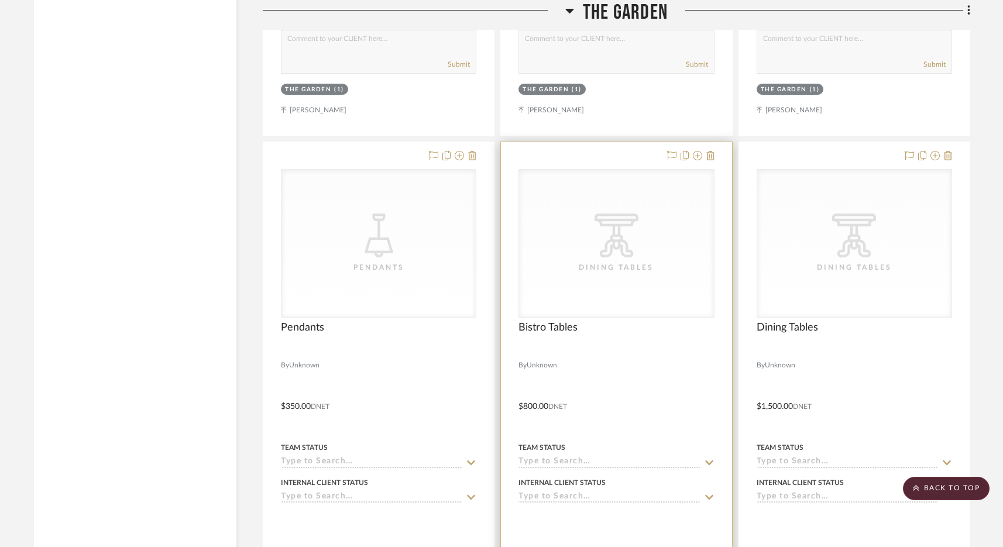
scroll to position [2979, 0]
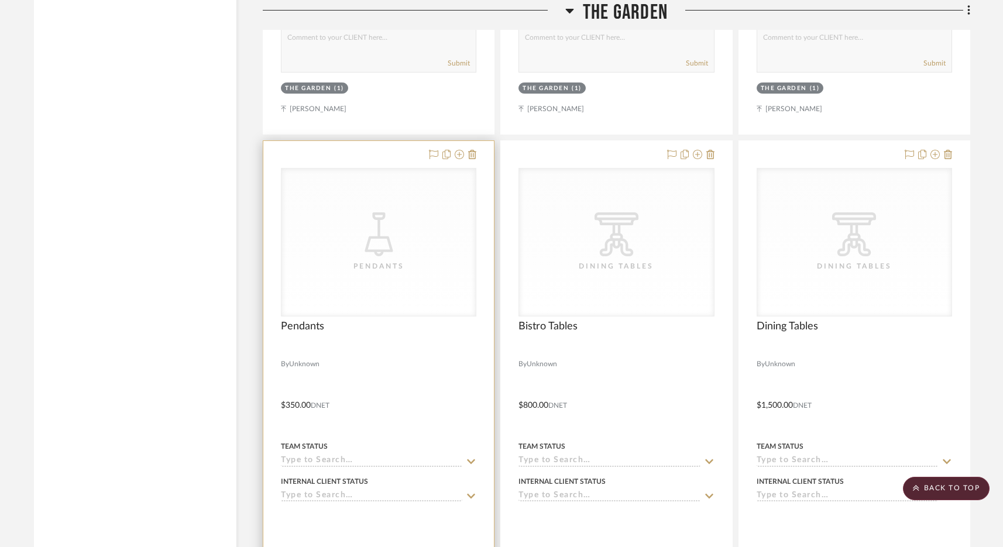
click at [0, 0] on icon "CategoryIconLighting Created with Sketch." at bounding box center [0, 0] width 0 height 0
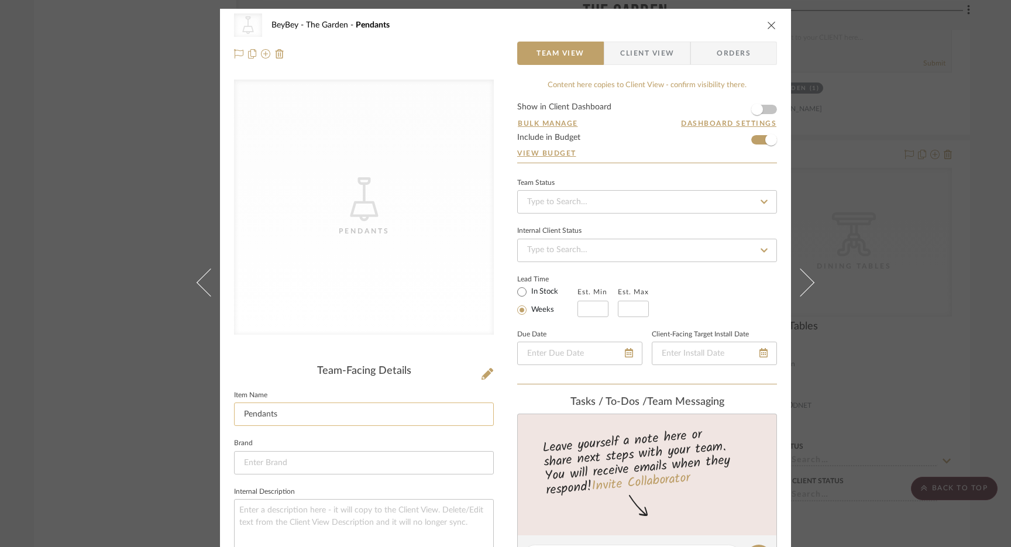
click at [260, 416] on input "Pendants" at bounding box center [364, 413] width 260 height 23
type input "Lighting Element"
click at [767, 23] on icon "close" at bounding box center [771, 24] width 9 height 9
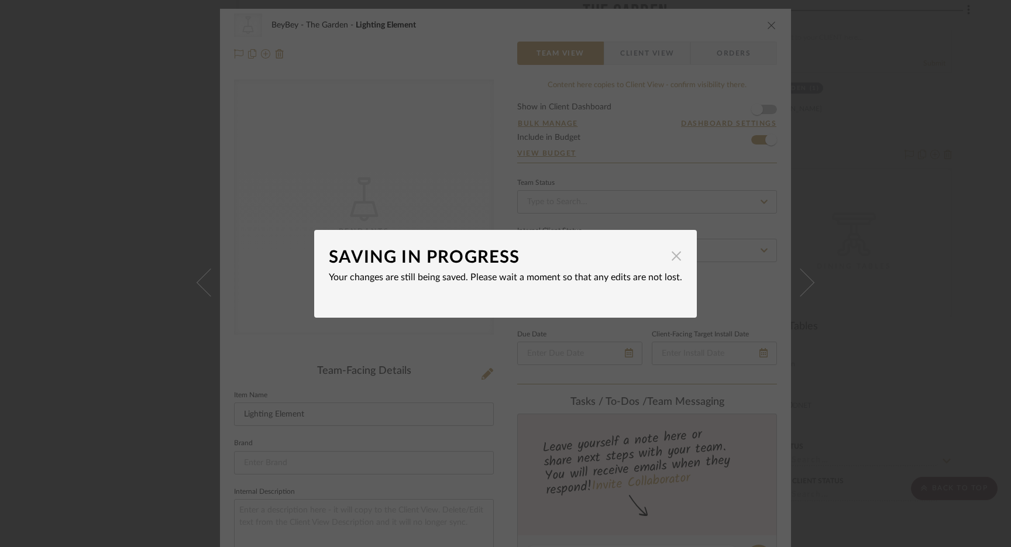
click at [671, 253] on span "button" at bounding box center [675, 255] width 23 height 23
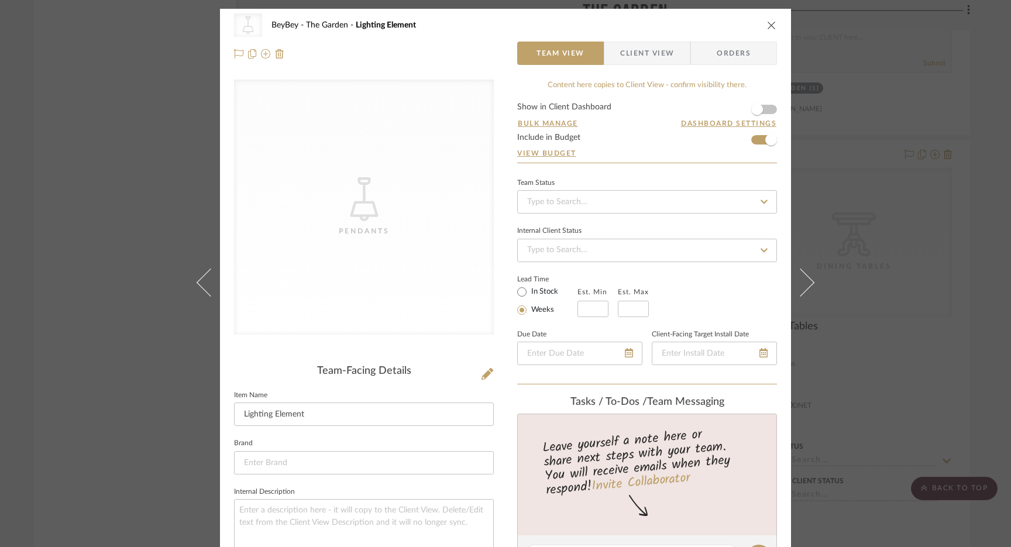
click at [788, 147] on div "CategoryIconLighting Created with Sketch. Pendants BeyBey The Garden Lighting E…" at bounding box center [505, 273] width 1011 height 547
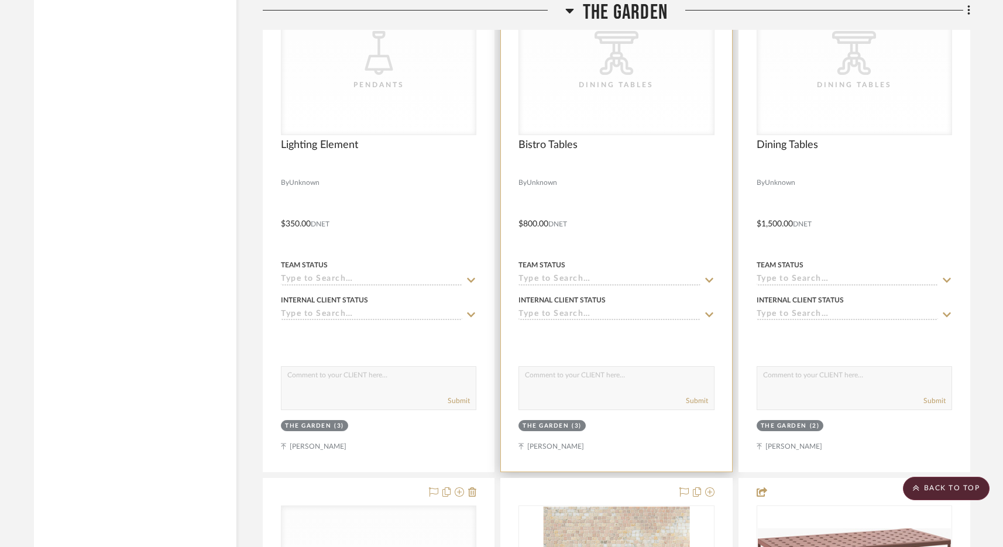
scroll to position [3154, 0]
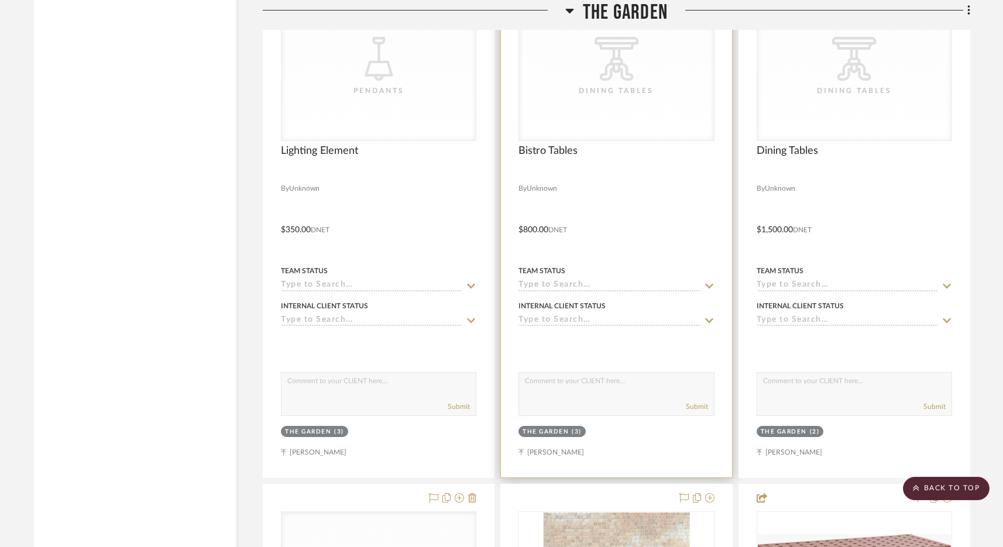
click at [615, 94] on div "CategoryIconTables Created with Sketch. Dining Tables" at bounding box center [616, 66] width 194 height 147
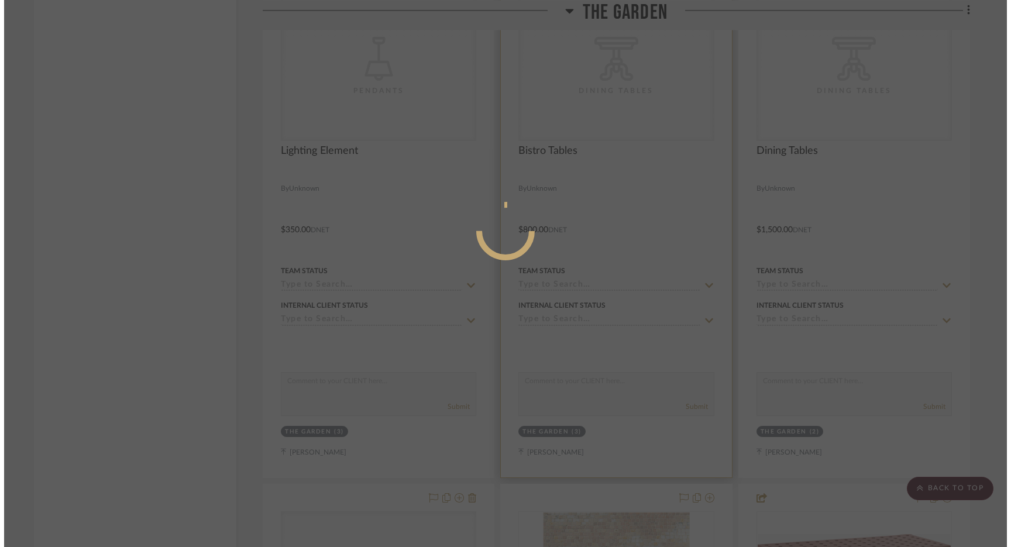
scroll to position [0, 0]
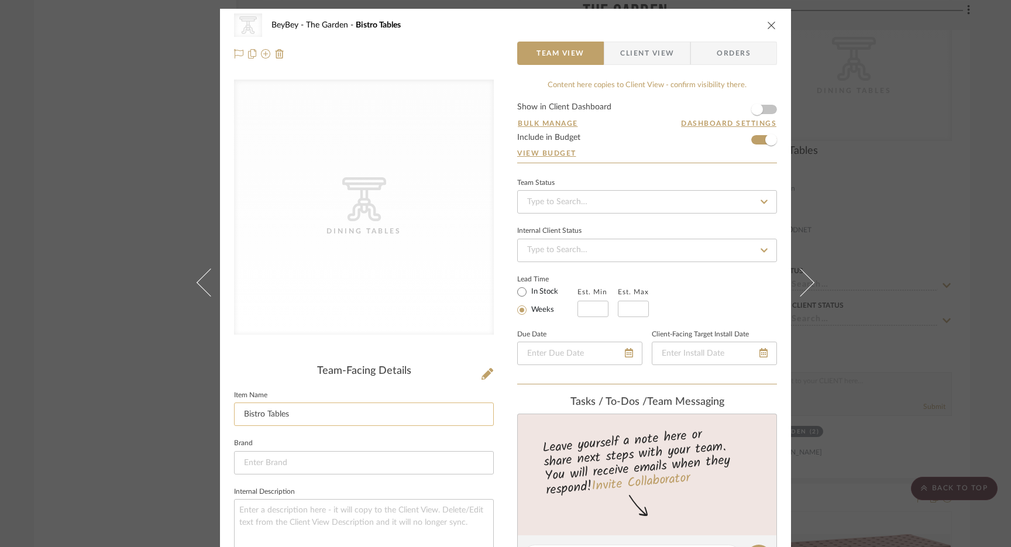
click at [250, 416] on input "Bistro Tables" at bounding box center [364, 413] width 260 height 23
type input "Small Dining Tables"
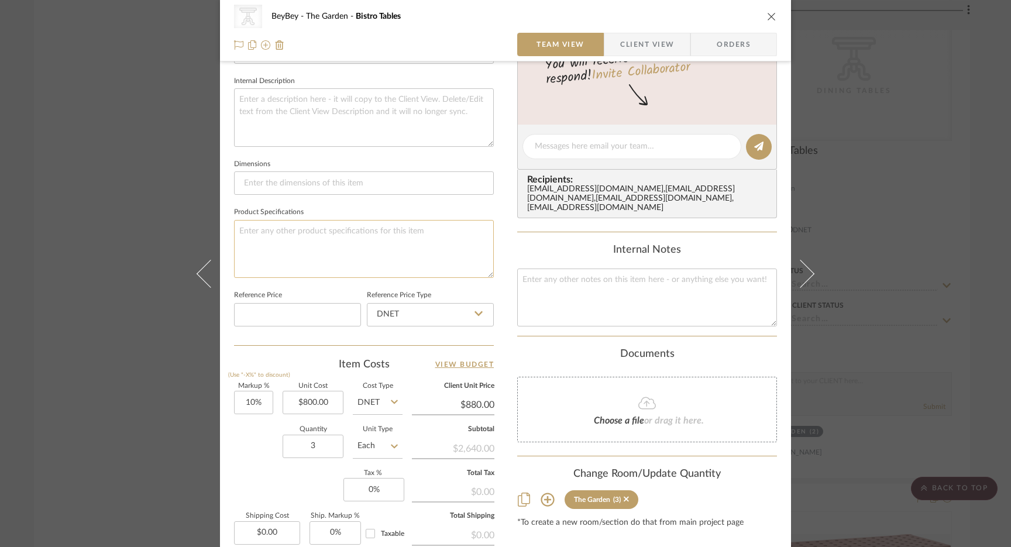
scroll to position [426, 0]
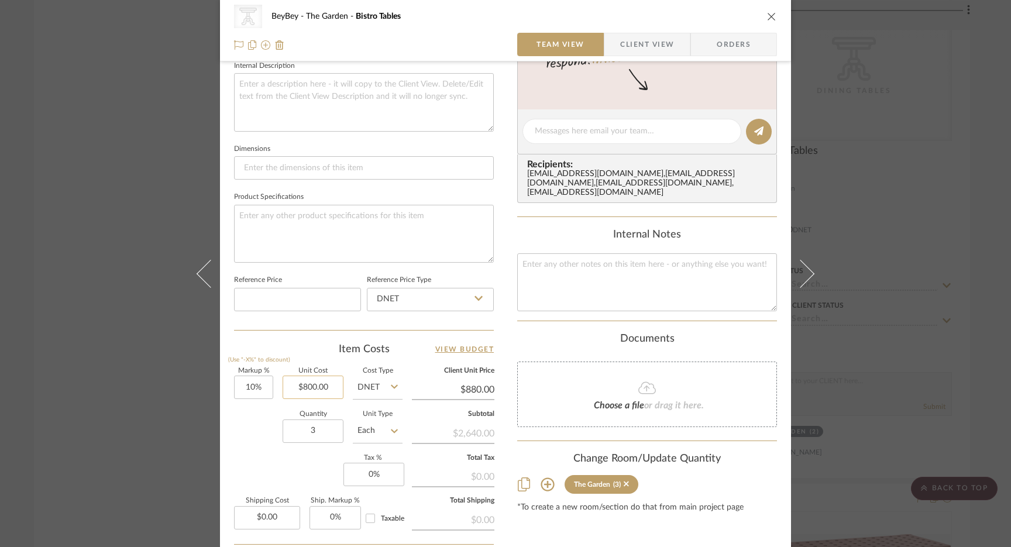
type input "800.00"
click at [305, 386] on input "800.00" at bounding box center [313, 387] width 61 height 23
type input "$650.00"
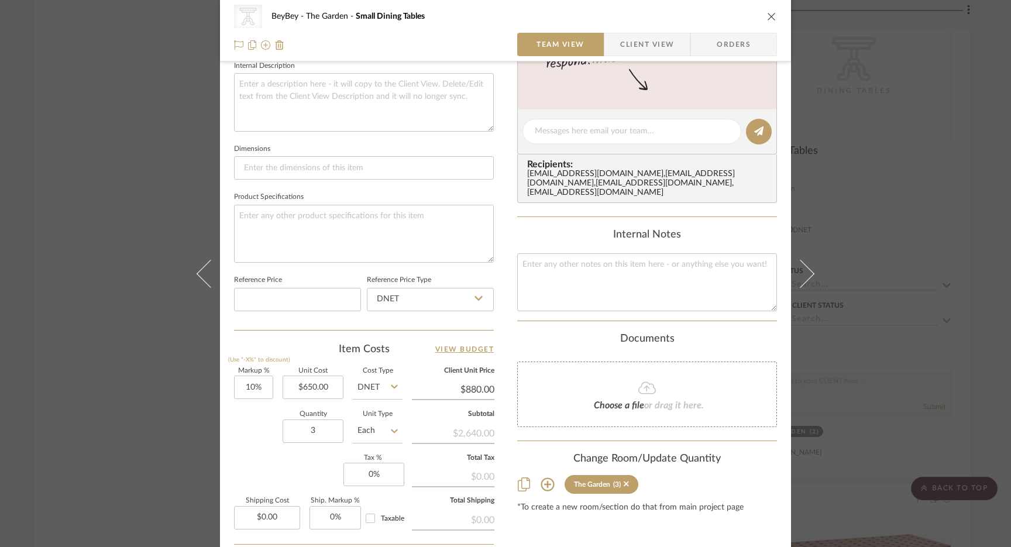
click at [767, 18] on icon "close" at bounding box center [771, 16] width 9 height 9
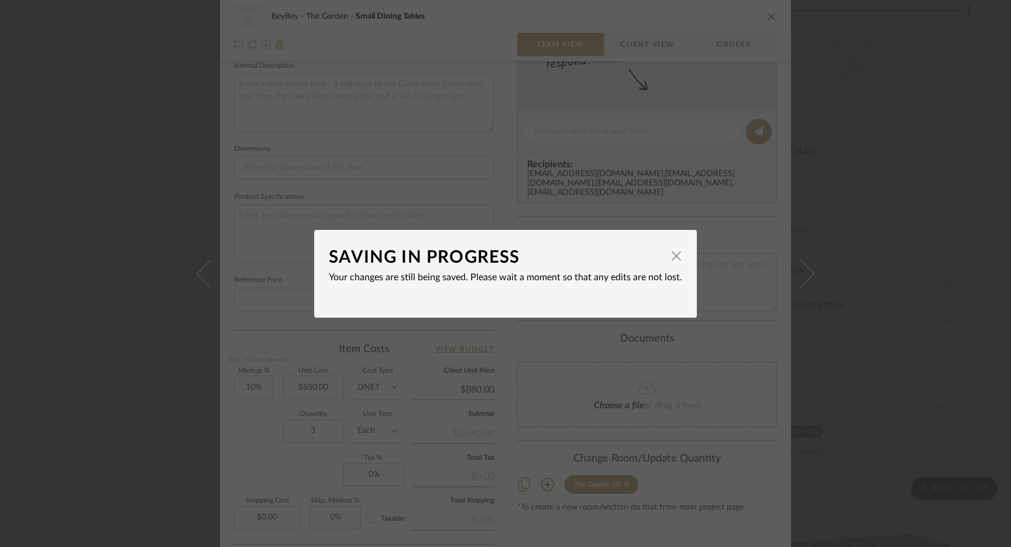
type input "$715.00"
click at [670, 258] on span "button" at bounding box center [675, 255] width 23 height 23
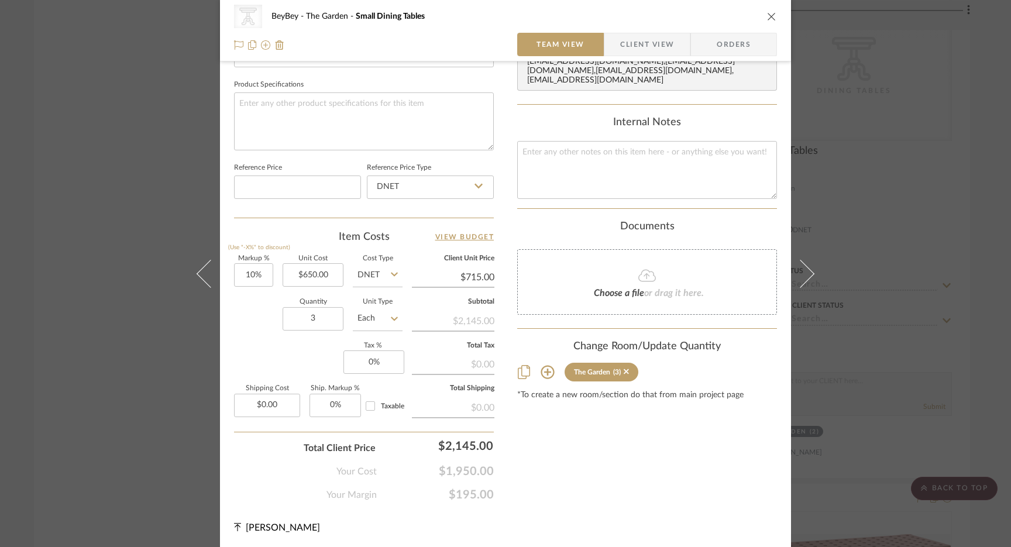
scroll to position [208, 0]
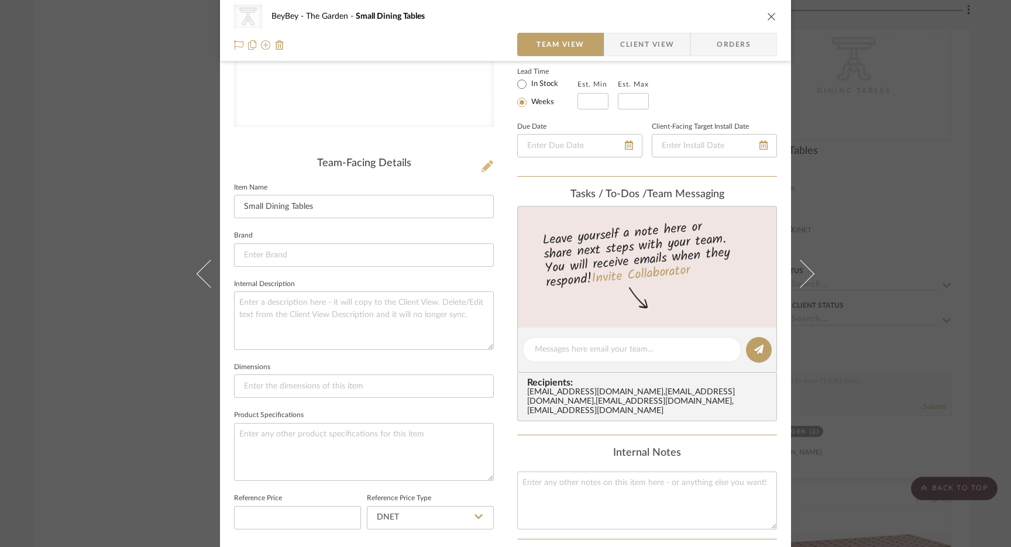
click at [483, 170] on icon at bounding box center [487, 166] width 12 height 12
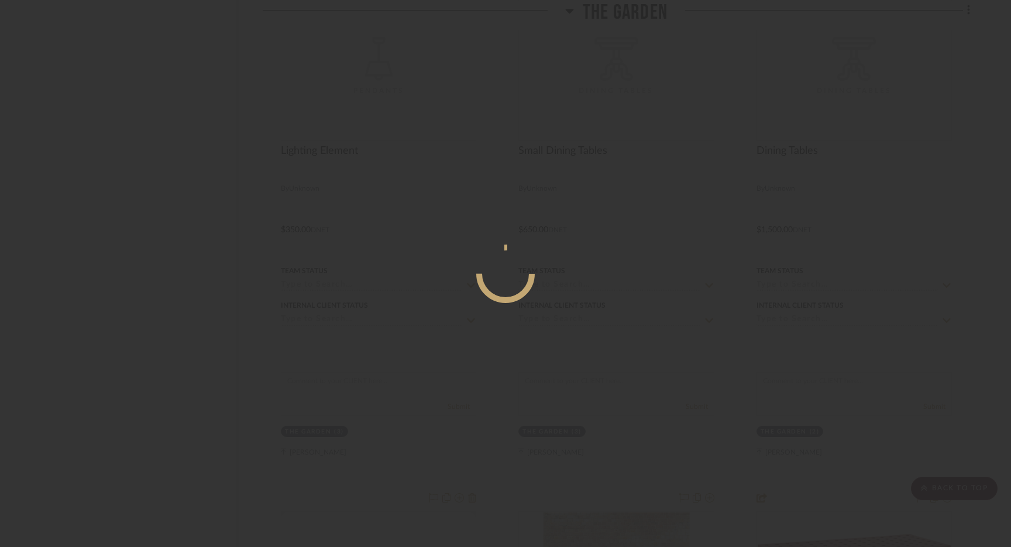
scroll to position [0, 0]
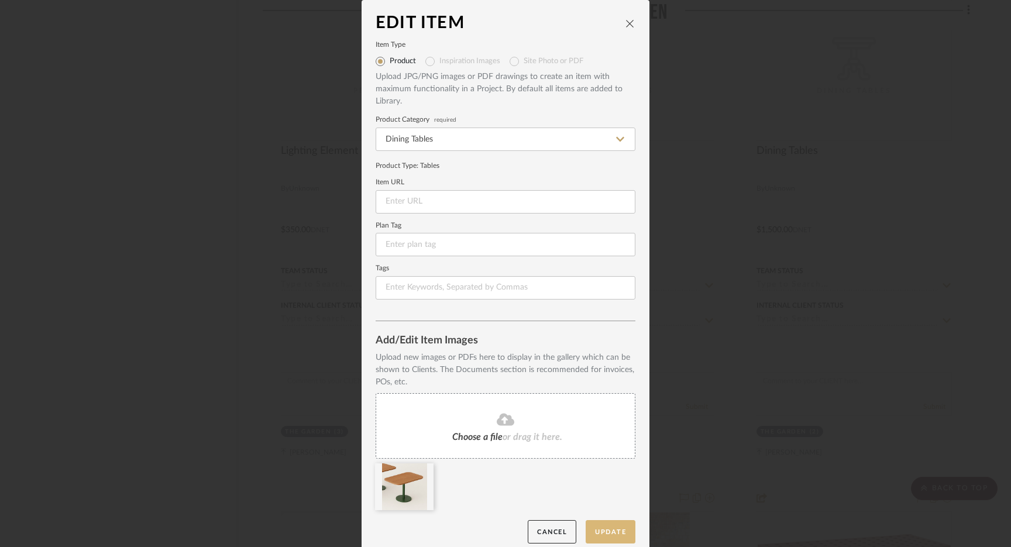
click at [601, 533] on button "Update" at bounding box center [611, 532] width 50 height 24
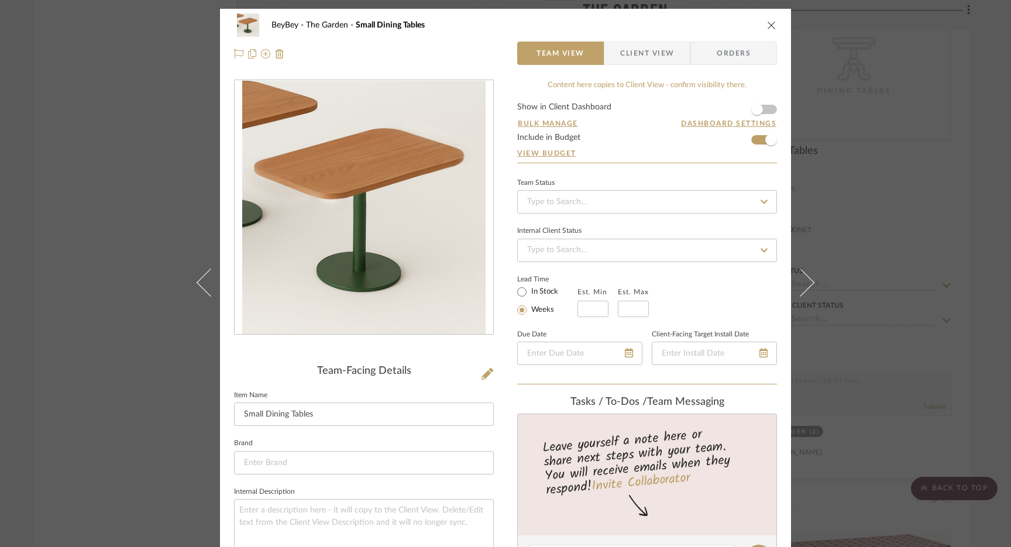
click at [767, 26] on icon "close" at bounding box center [771, 24] width 9 height 9
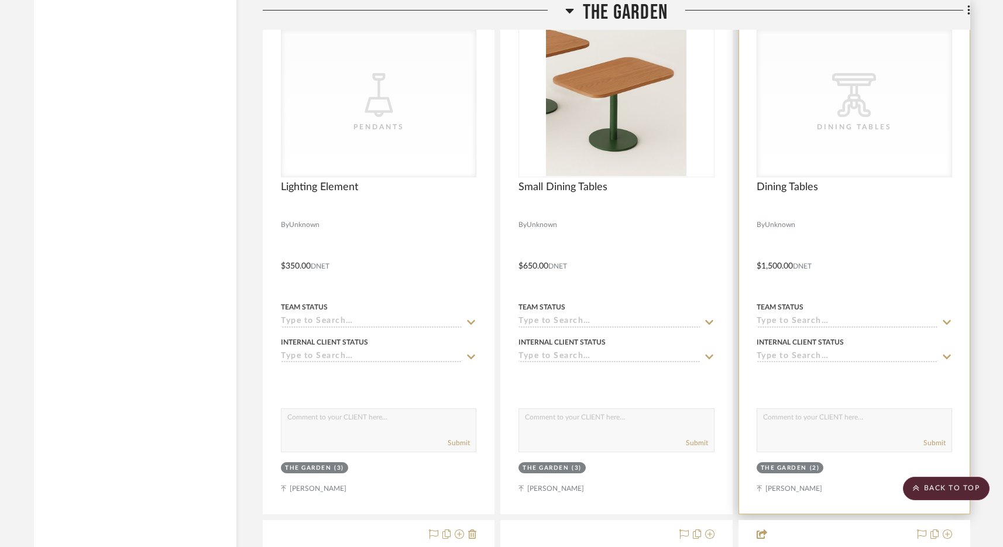
scroll to position [3108, 0]
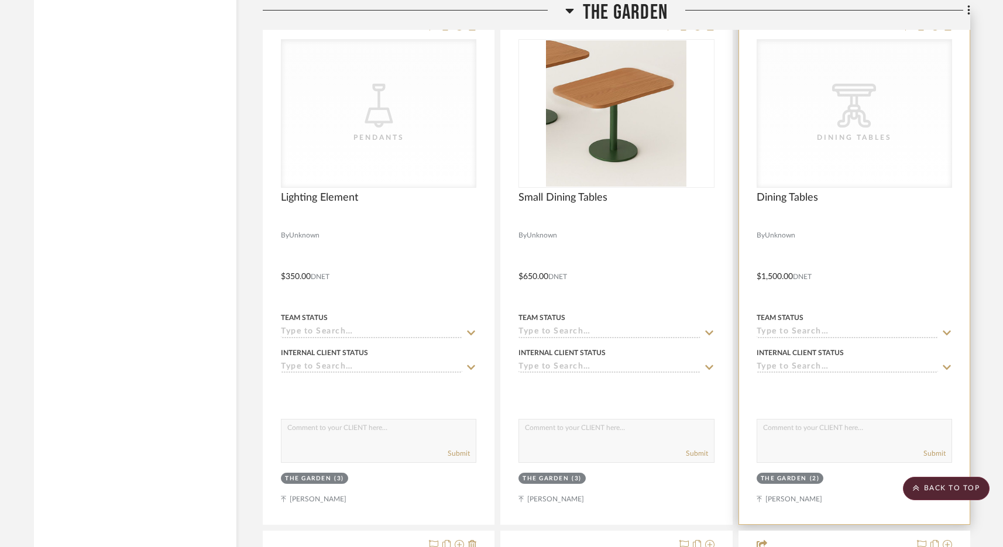
click at [788, 132] on div "Dining Tables" at bounding box center [853, 138] width 117 height 12
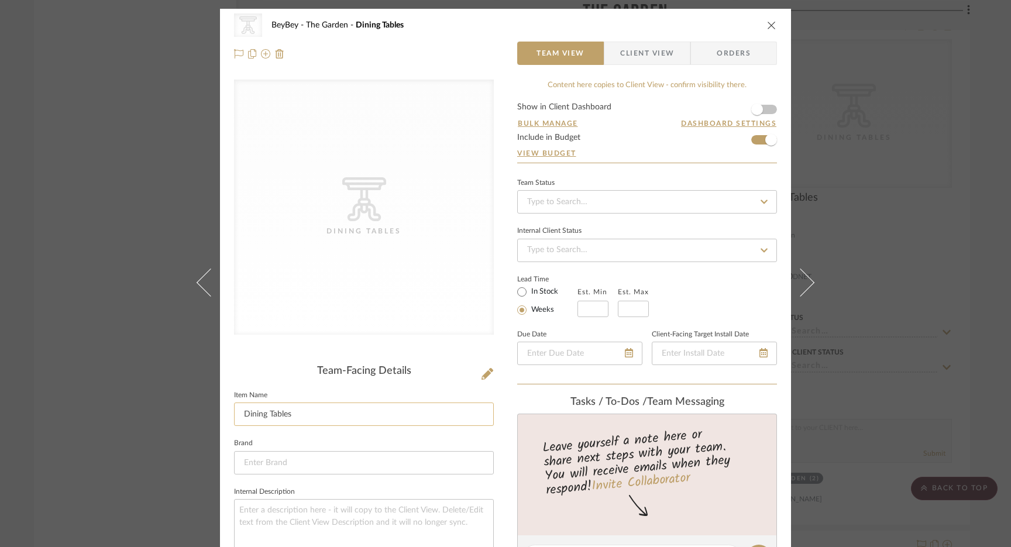
click at [240, 415] on input "Dining Tables" at bounding box center [364, 413] width 260 height 23
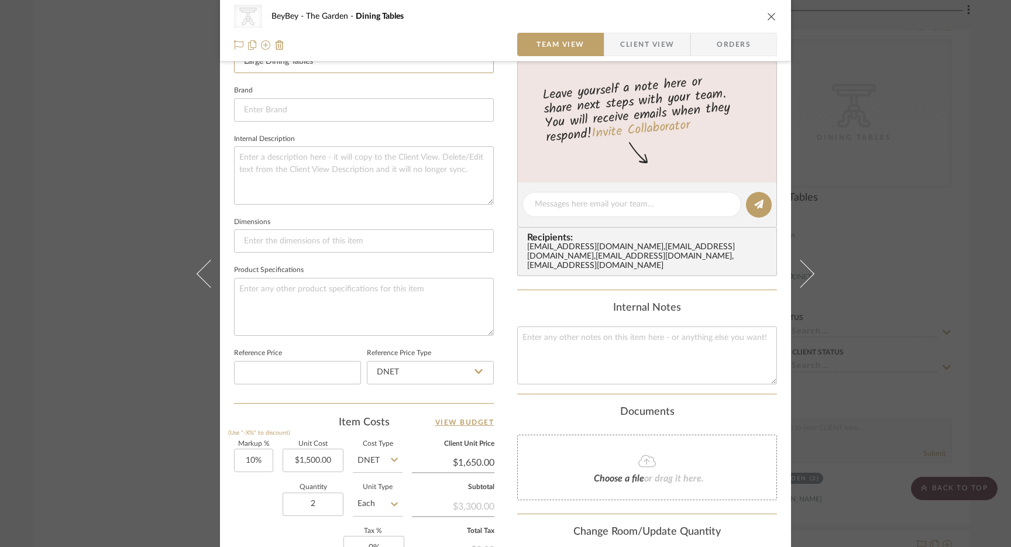
scroll to position [415, 0]
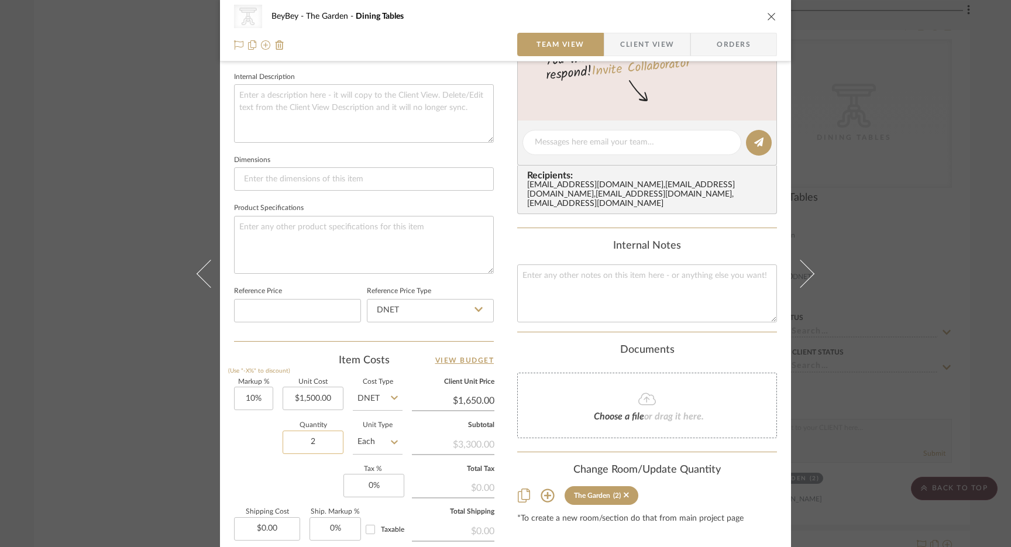
type input "Large Dining Tables"
click at [306, 442] on input "2" at bounding box center [313, 442] width 61 height 23
click at [306, 397] on input "1500.00" at bounding box center [313, 398] width 61 height 23
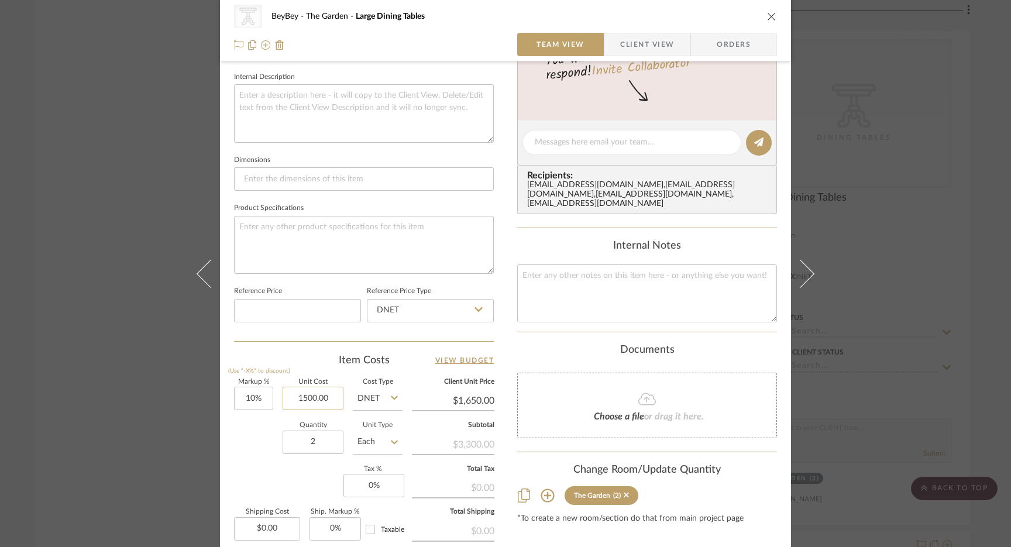
click at [306, 397] on input "1500.00" at bounding box center [313, 398] width 61 height 23
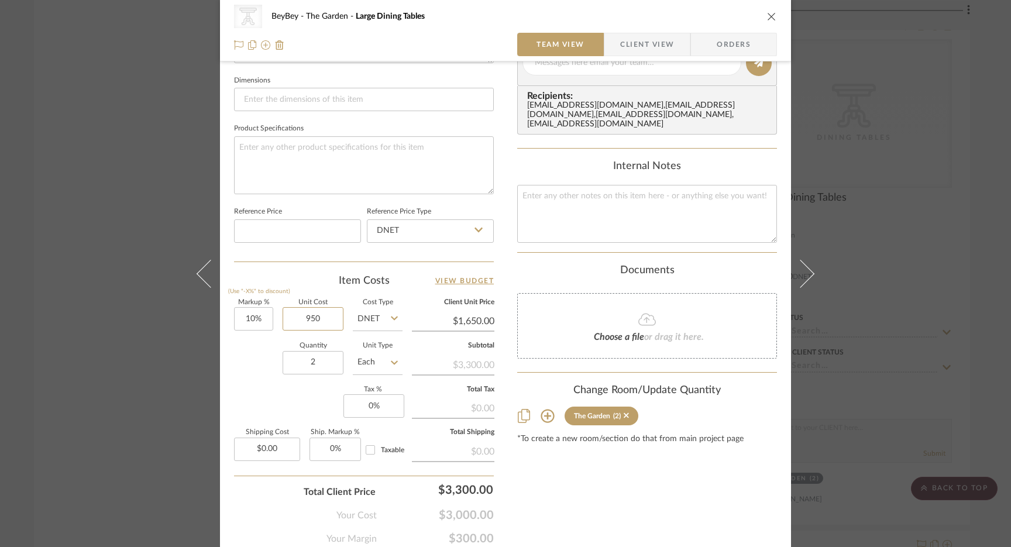
scroll to position [538, 0]
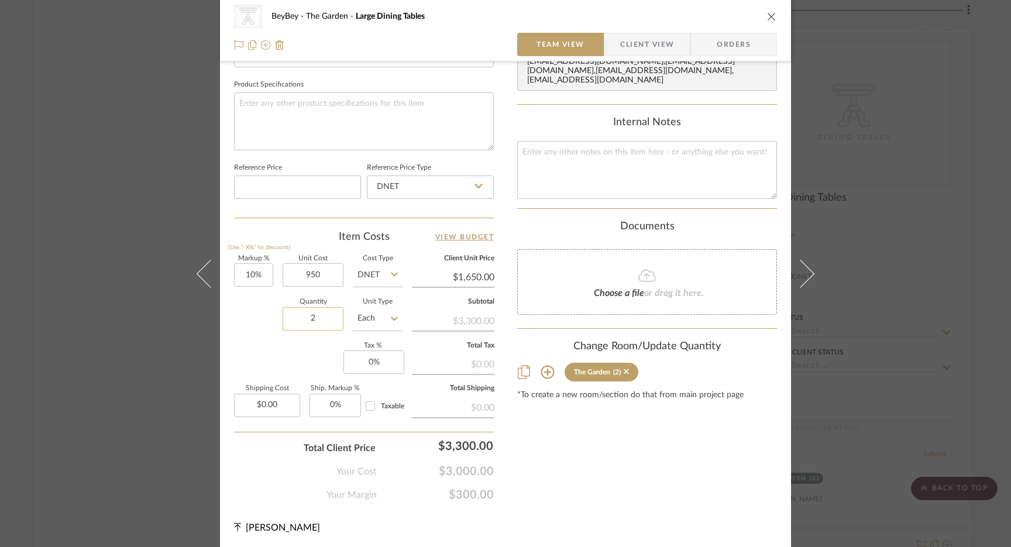
type input "$950.00"
click at [315, 316] on input "2" at bounding box center [313, 318] width 61 height 23
type input "$1,045.00"
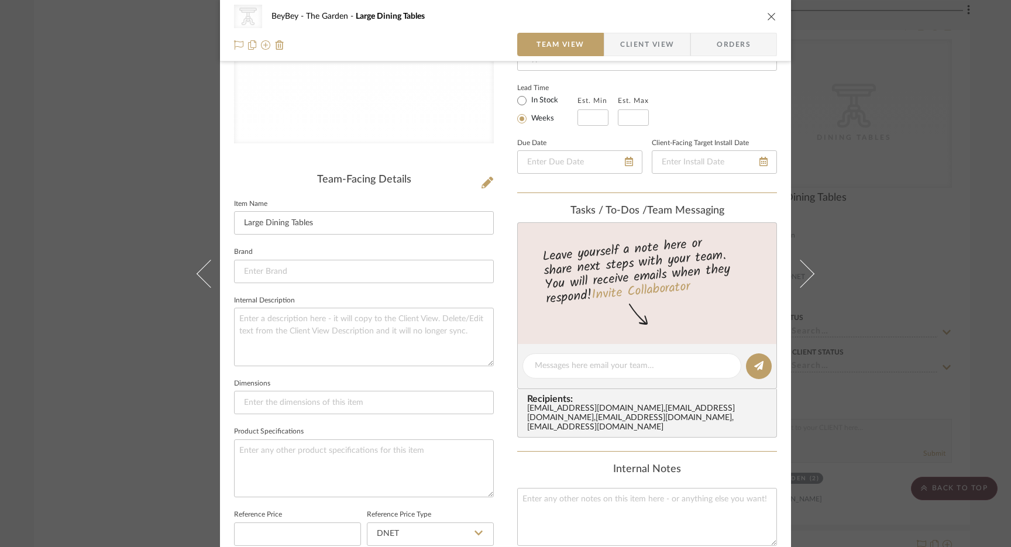
scroll to position [157, 0]
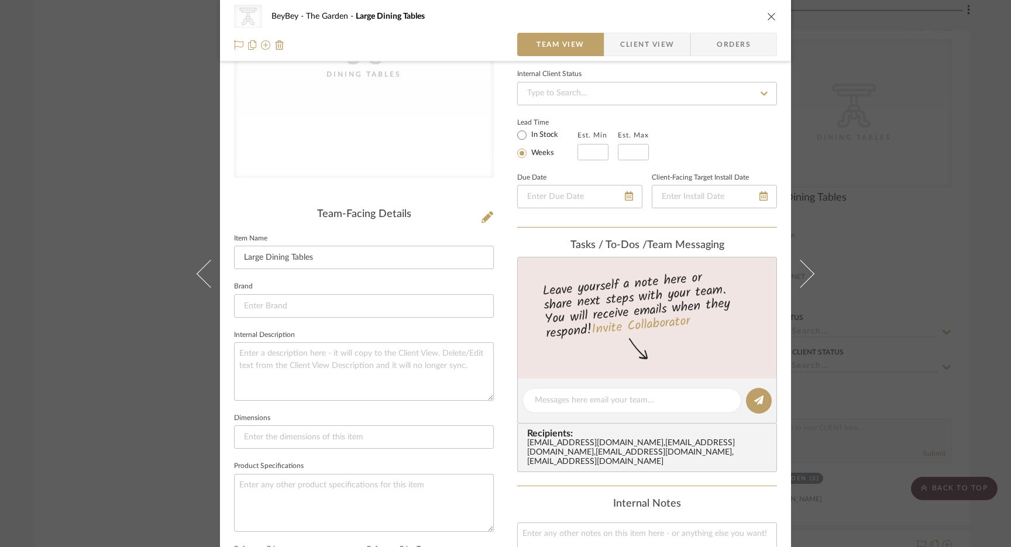
click at [767, 15] on icon "close" at bounding box center [771, 16] width 9 height 9
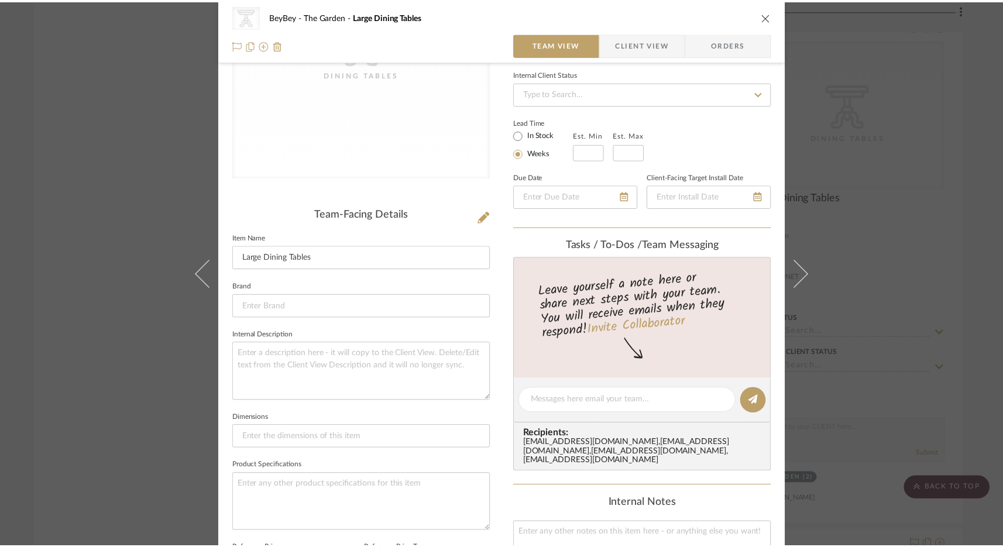
scroll to position [3108, 0]
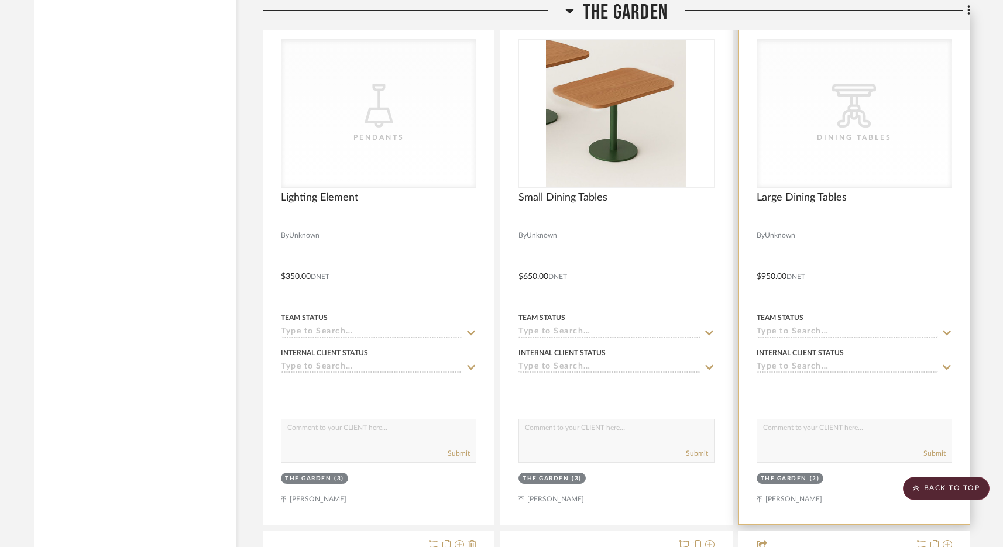
click at [788, 148] on div "CategoryIconTables Created with Sketch. Dining Tables" at bounding box center [854, 113] width 194 height 147
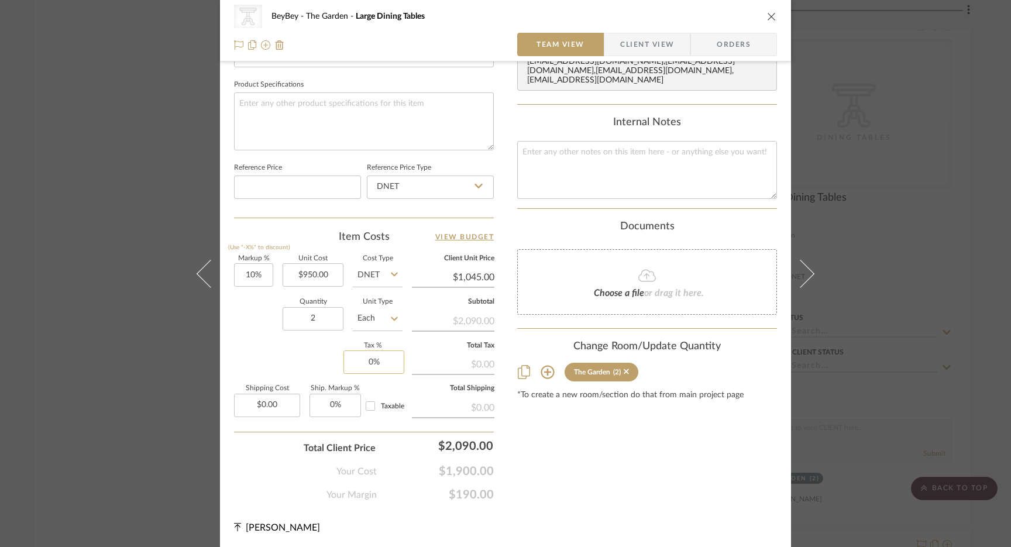
scroll to position [306, 0]
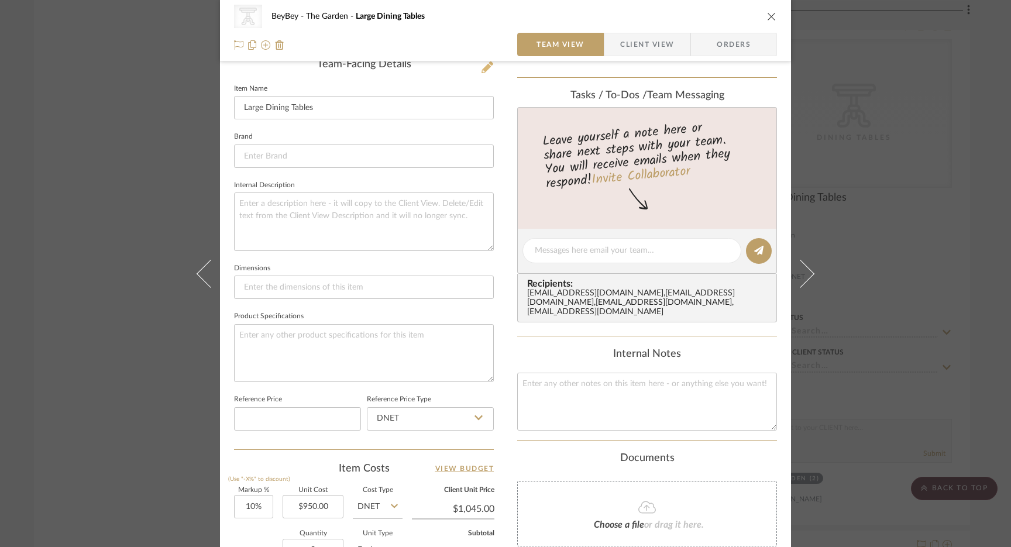
click at [487, 66] on icon at bounding box center [487, 67] width 12 height 12
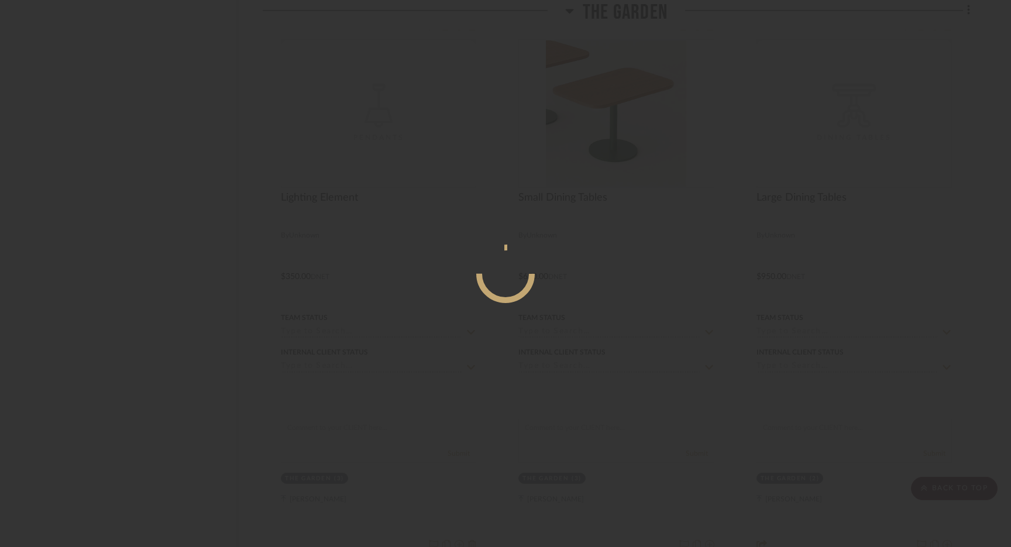
scroll to position [0, 0]
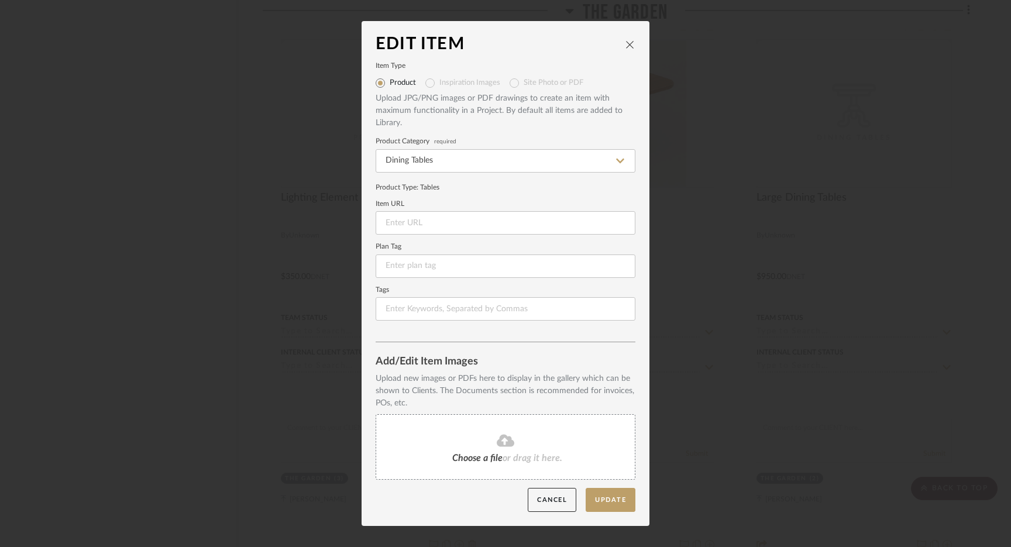
click at [780, 129] on div "Edit Item Item Type Product Inspiration Images Site Photo or PDF Upload JPG/PNG…" at bounding box center [505, 273] width 1011 height 547
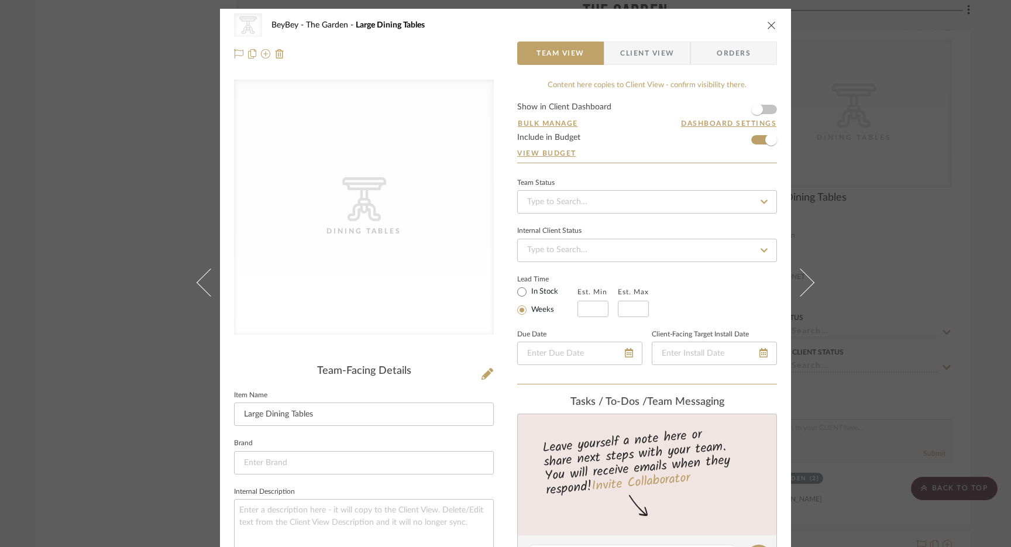
click at [768, 26] on icon "close" at bounding box center [771, 24] width 9 height 9
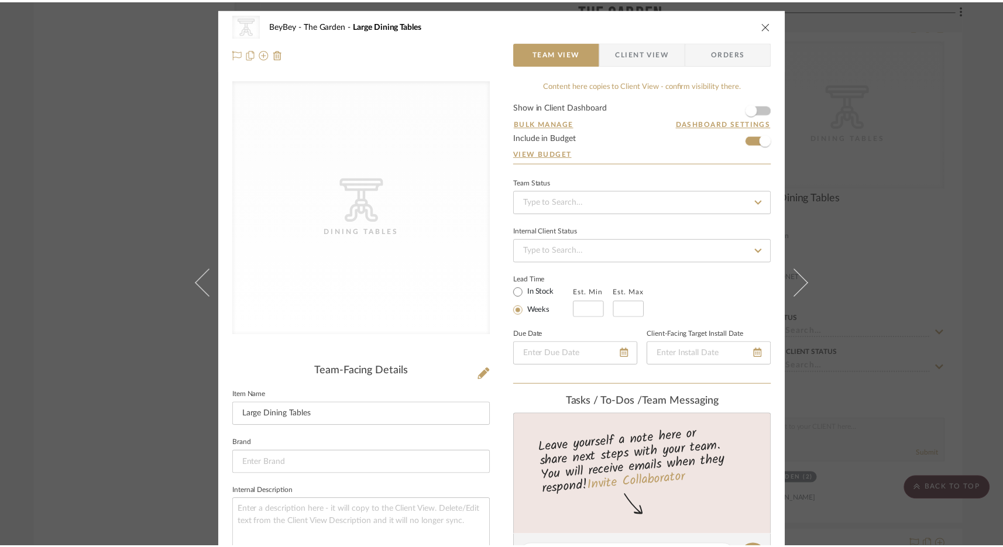
scroll to position [3108, 0]
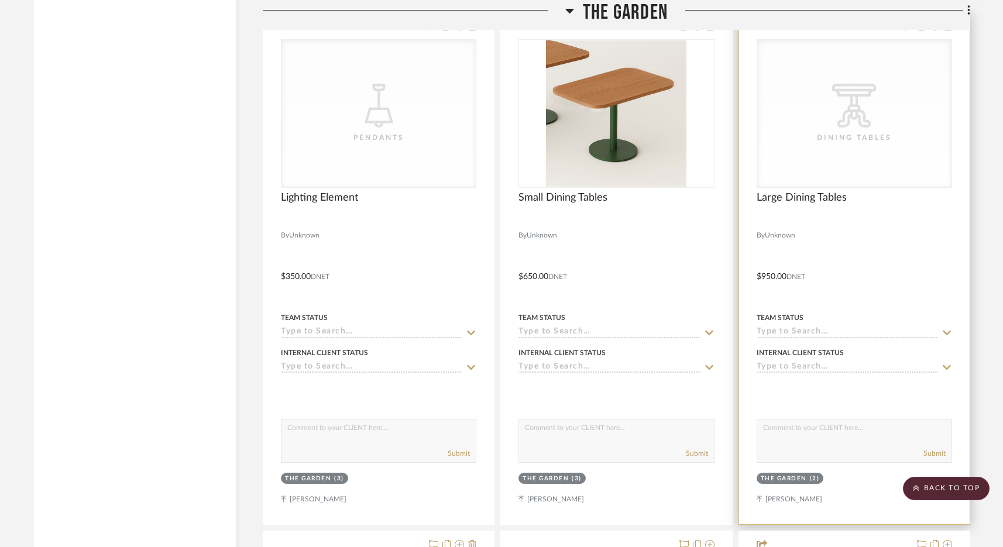
click at [788, 163] on div "CategoryIconTables Created with Sketch. Dining Tables" at bounding box center [854, 113] width 194 height 147
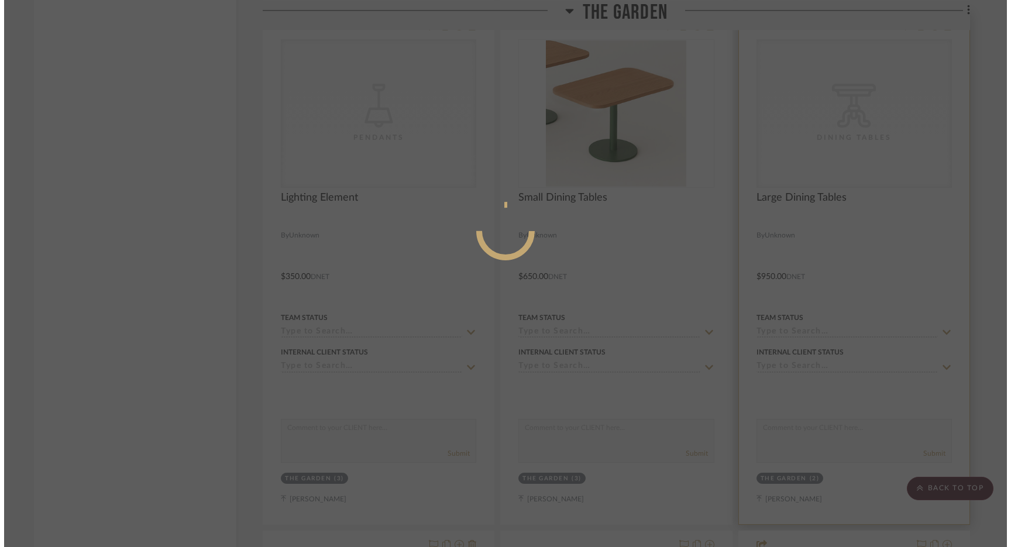
scroll to position [0, 0]
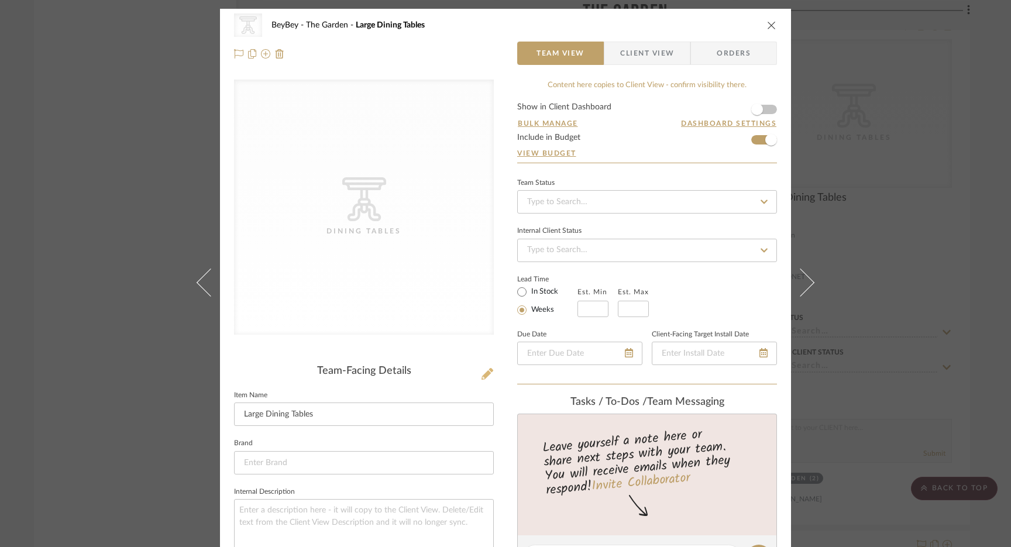
click at [481, 371] on icon at bounding box center [487, 374] width 12 height 12
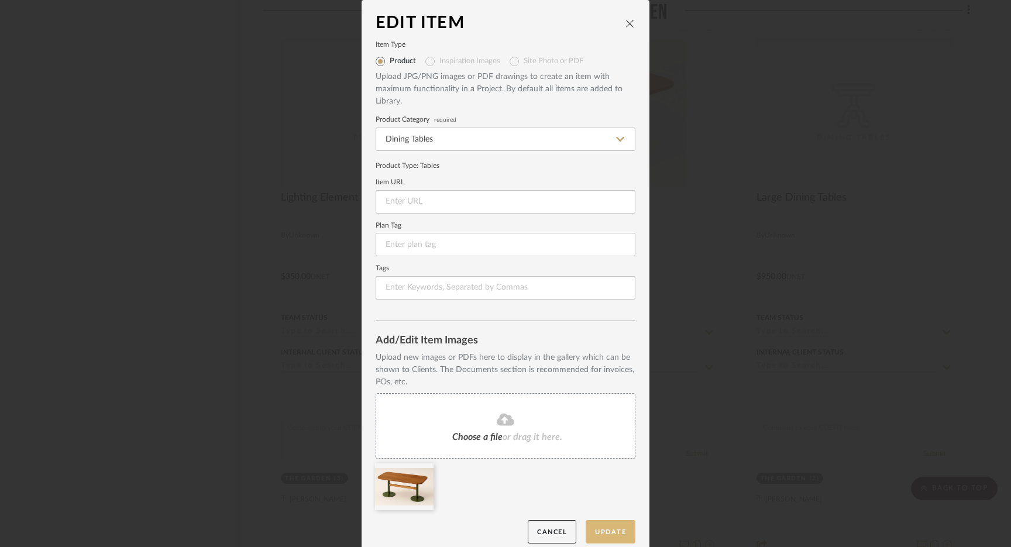
click at [609, 528] on button "Update" at bounding box center [611, 532] width 50 height 24
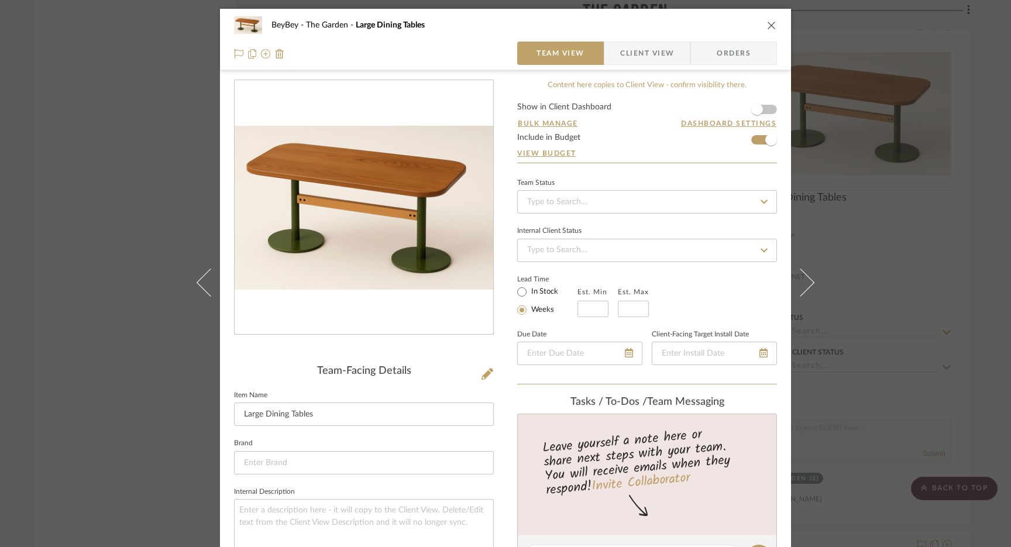
scroll to position [389, 0]
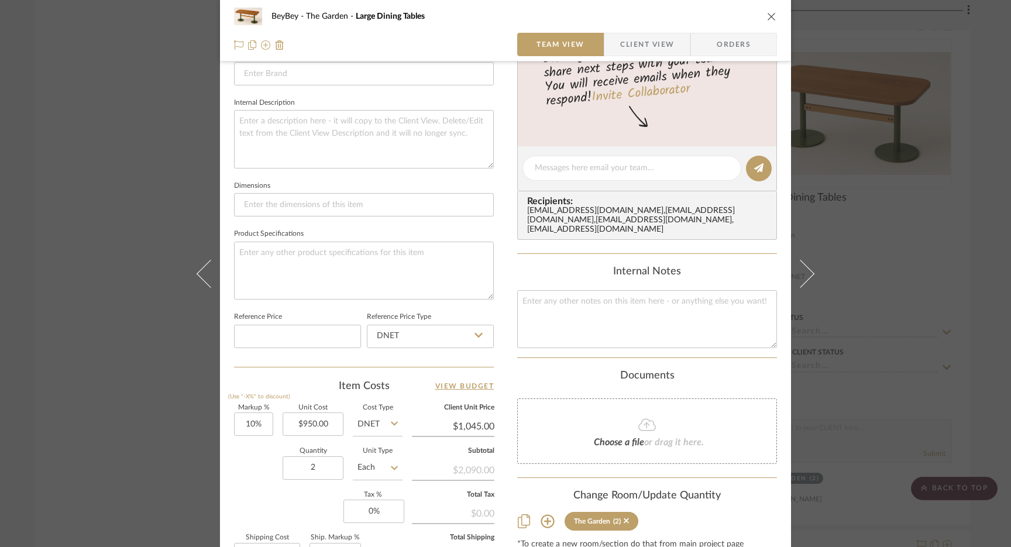
click at [772, 15] on button "close" at bounding box center [771, 16] width 11 height 11
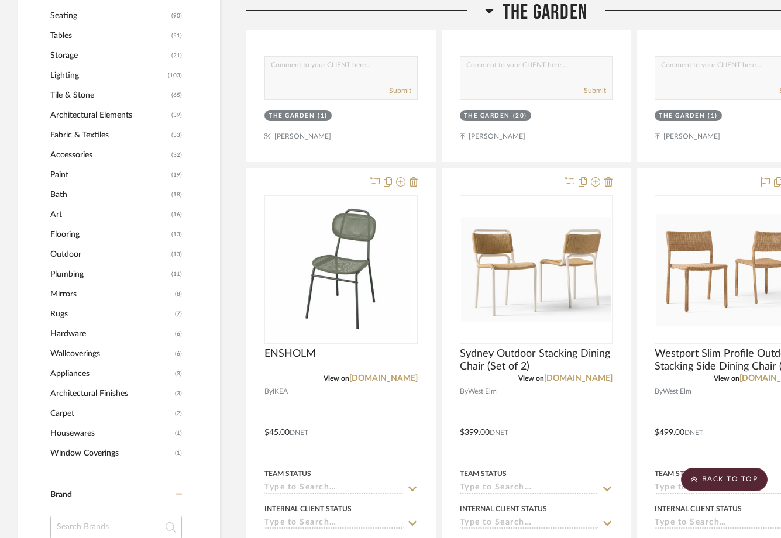
scroll to position [866, 0]
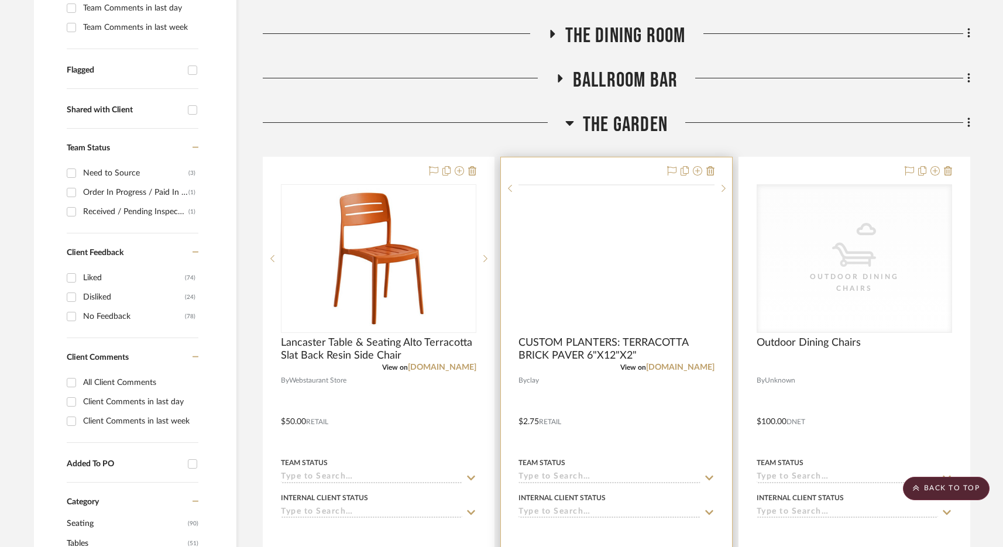
scroll to position [384, 0]
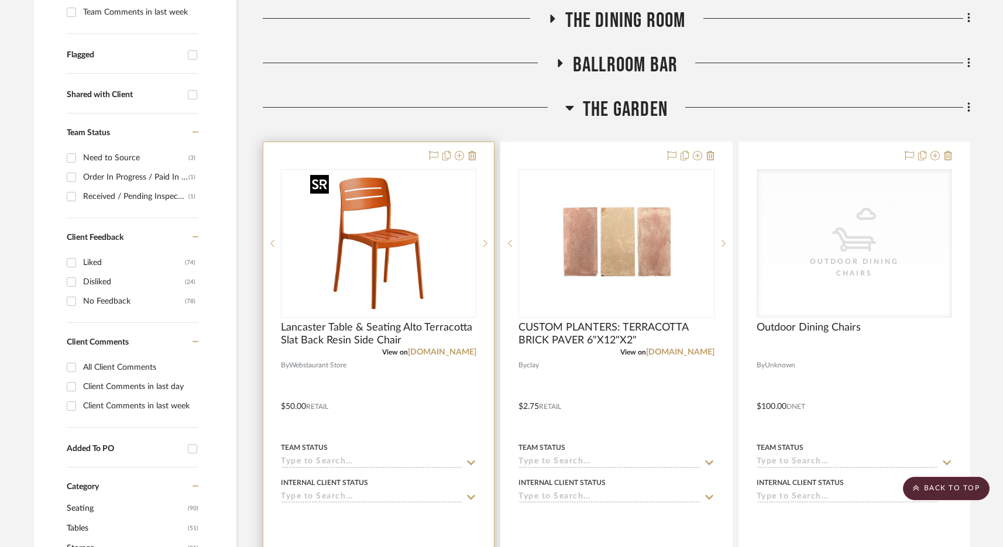
click at [0, 0] on img at bounding box center [0, 0] width 0 height 0
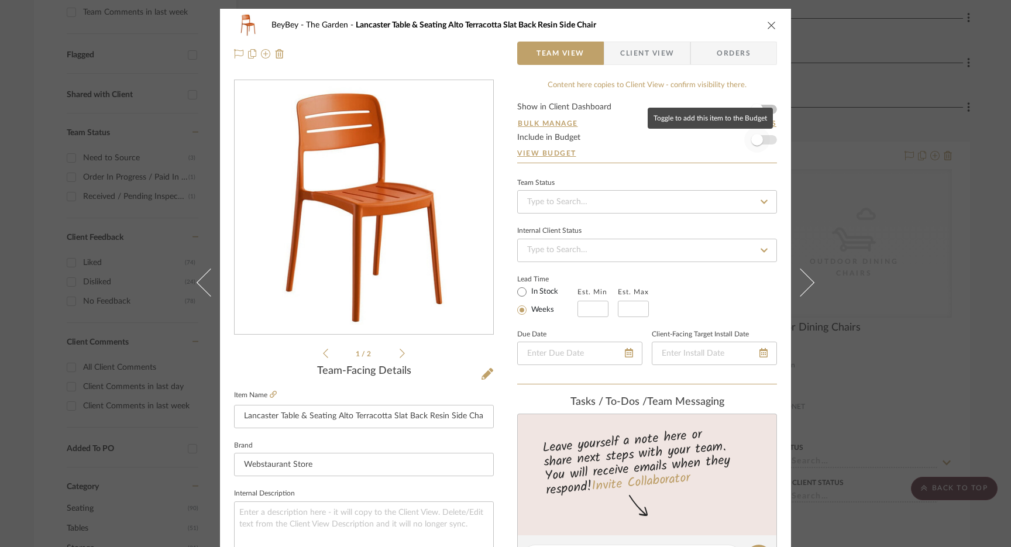
click at [759, 135] on span "button" at bounding box center [757, 140] width 26 height 26
click at [767, 24] on icon "close" at bounding box center [771, 24] width 9 height 9
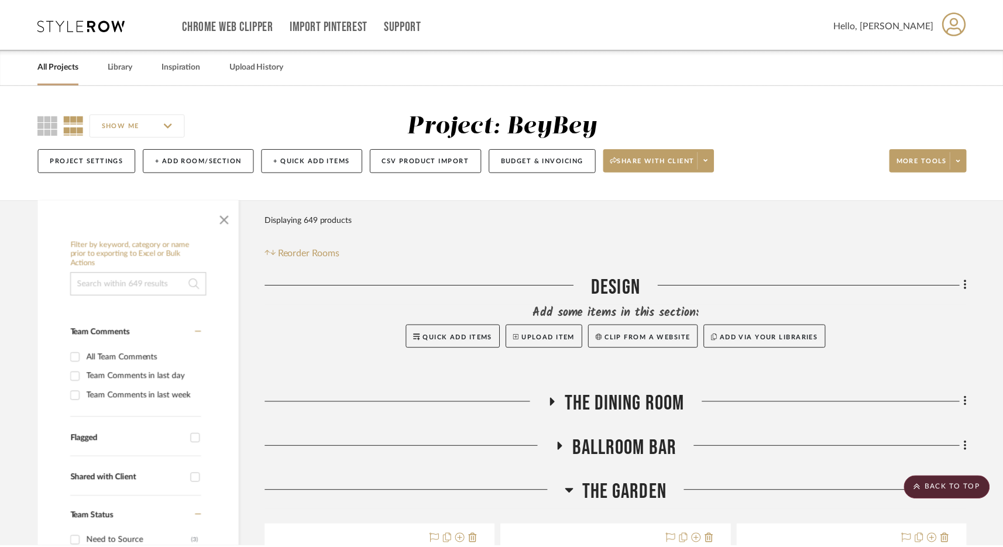
scroll to position [384, 0]
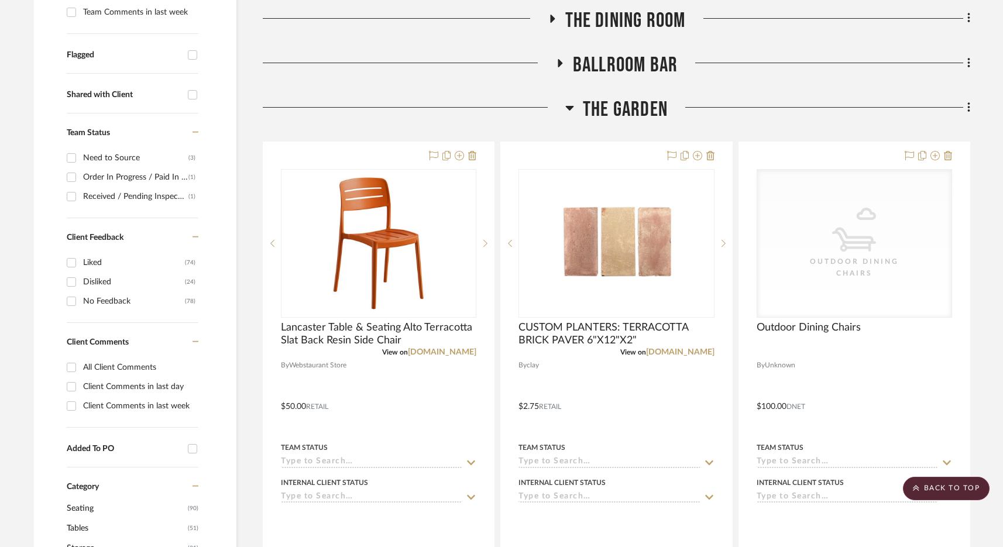
click at [611, 104] on span "The Garden" at bounding box center [625, 109] width 85 height 25
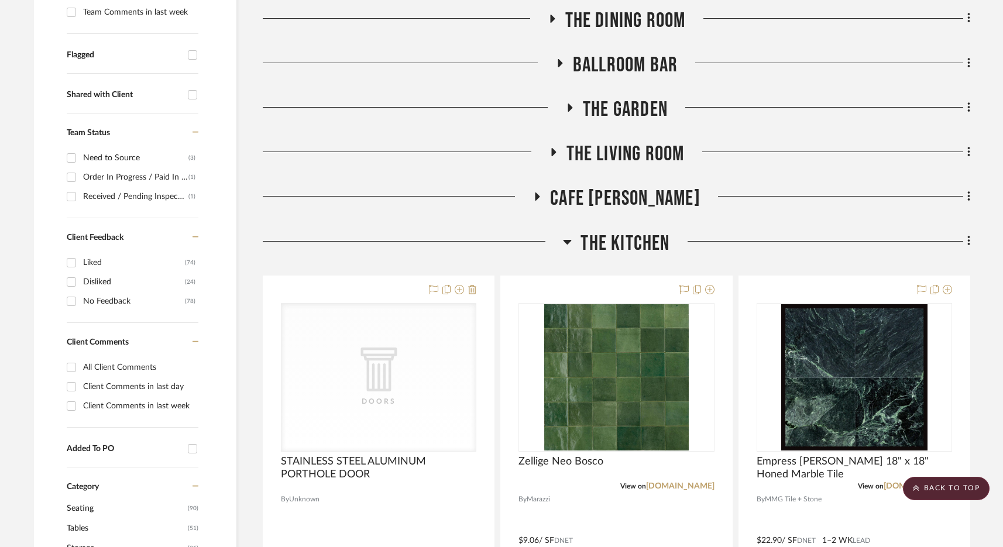
click at [645, 248] on span "The Kitchen" at bounding box center [624, 243] width 89 height 25
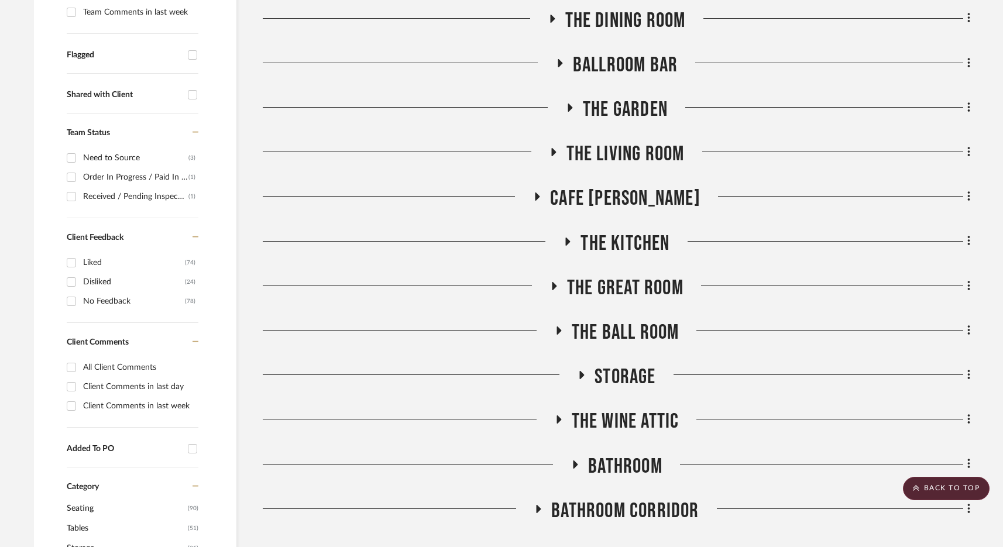
click at [637, 153] on span "The Living Room" at bounding box center [625, 154] width 118 height 25
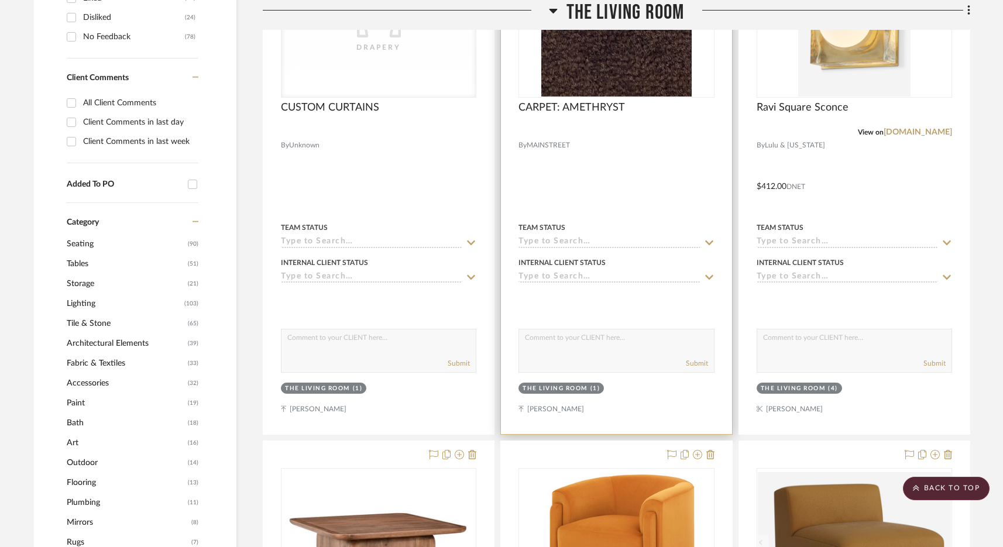
scroll to position [406, 0]
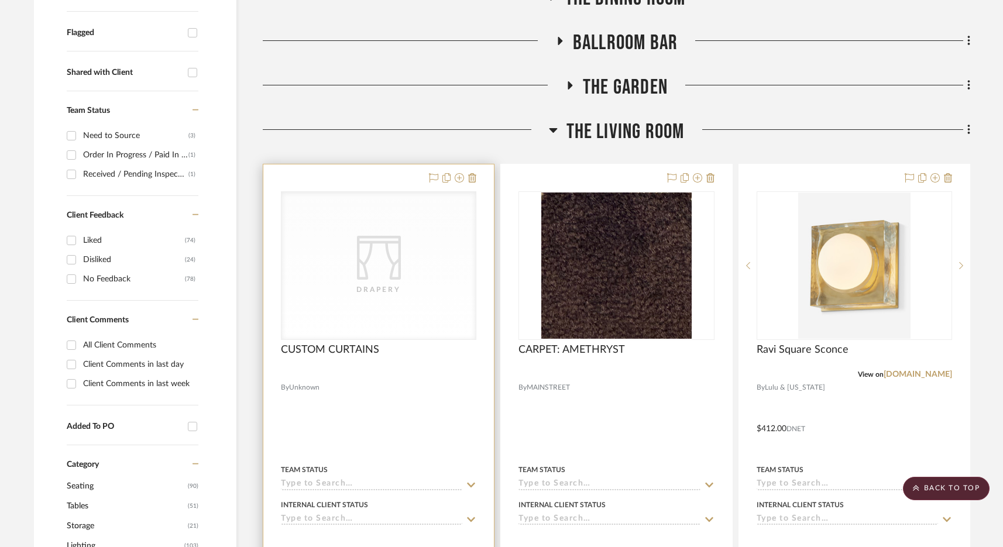
click at [337, 321] on div "CategoryIconFabrics Created with Sketch. Drapery" at bounding box center [378, 265] width 194 height 147
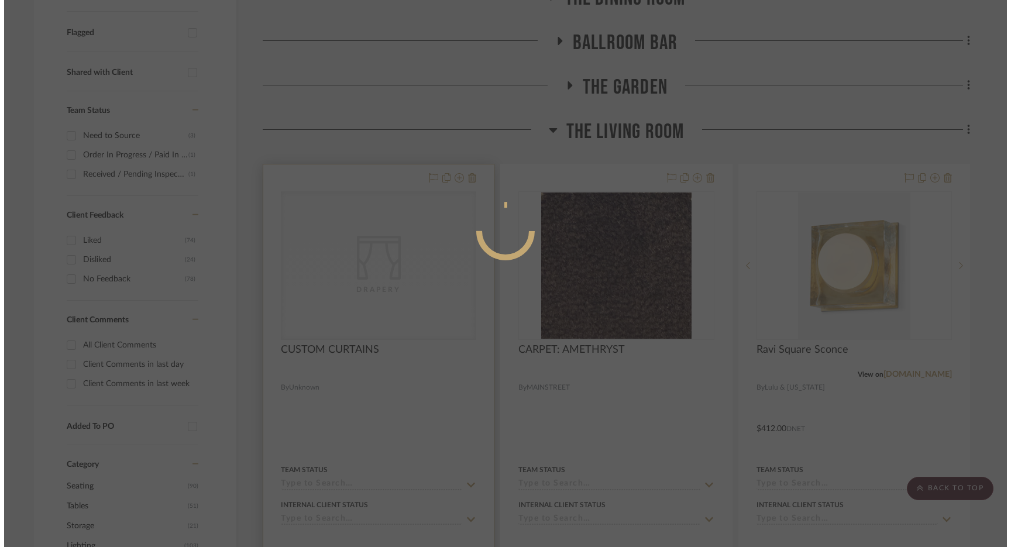
scroll to position [0, 0]
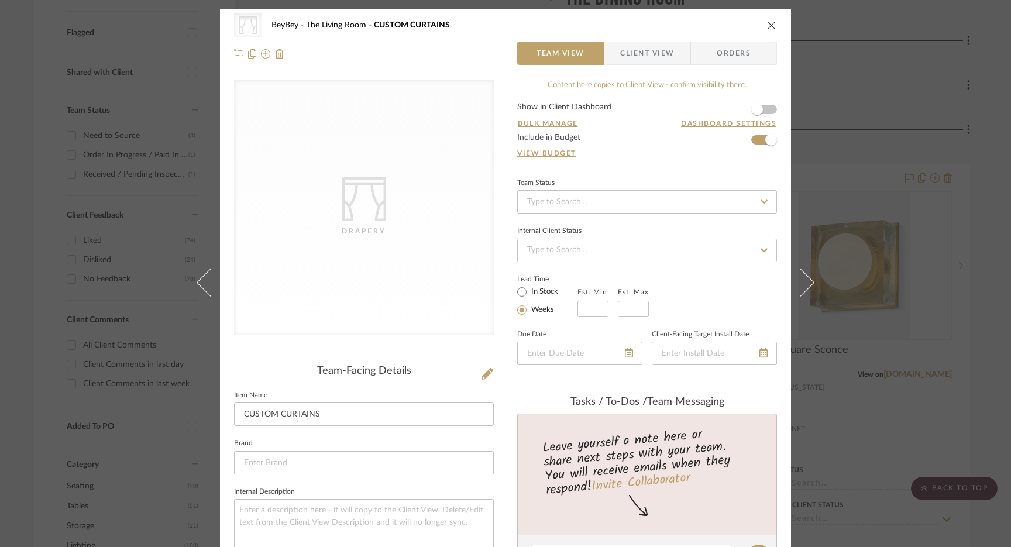
click at [769, 19] on div "CategoryIconFabrics Created with Sketch. Drapery BeyBey The Living Room CUSTOM …" at bounding box center [505, 24] width 543 height 23
click at [767, 23] on icon "close" at bounding box center [771, 24] width 9 height 9
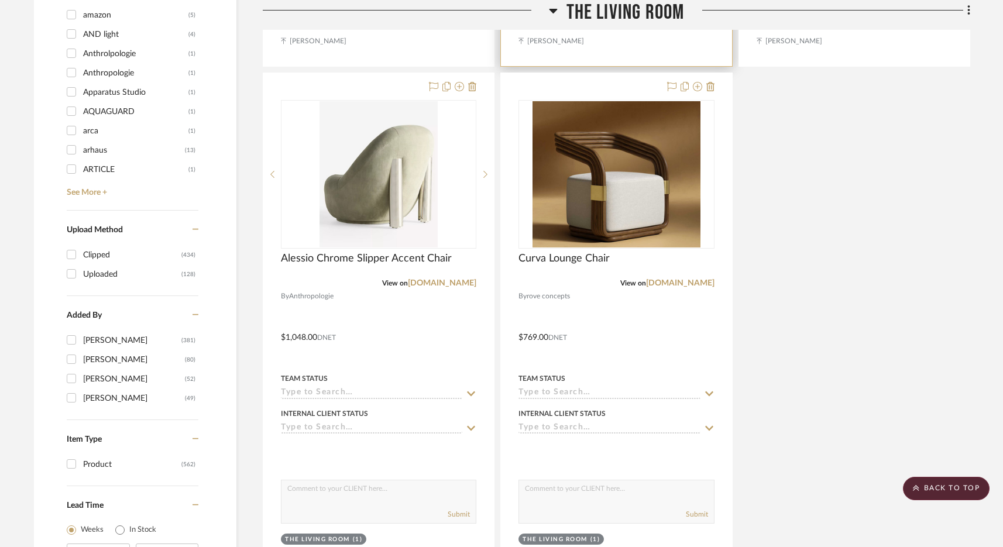
scroll to position [1846, 0]
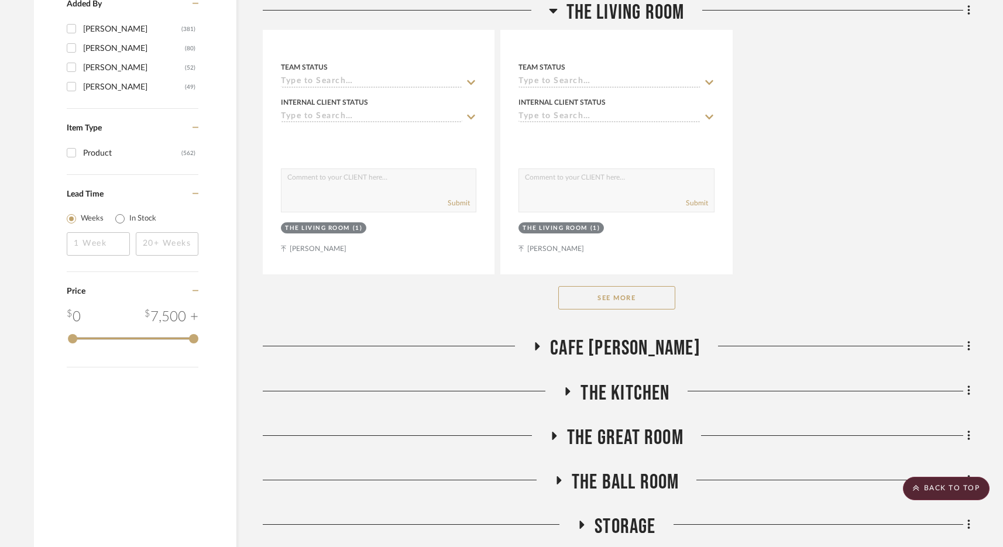
click at [610, 299] on button "See More" at bounding box center [616, 297] width 117 height 23
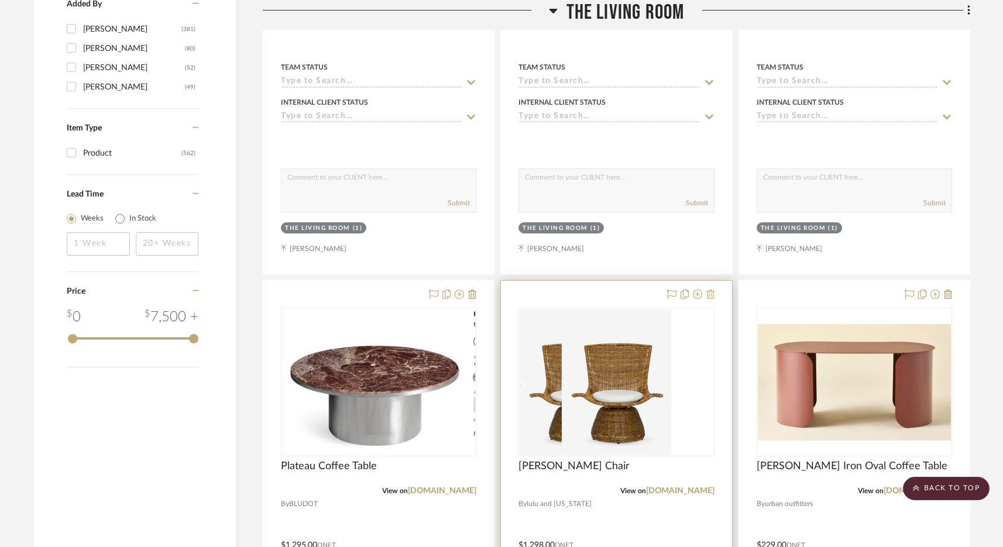
click at [712, 290] on icon at bounding box center [710, 294] width 8 height 9
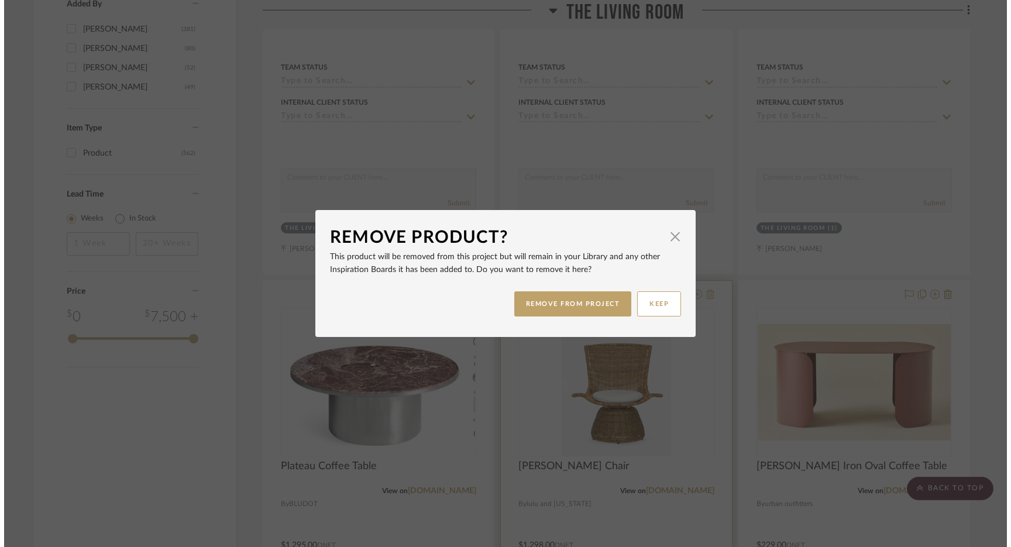
scroll to position [0, 0]
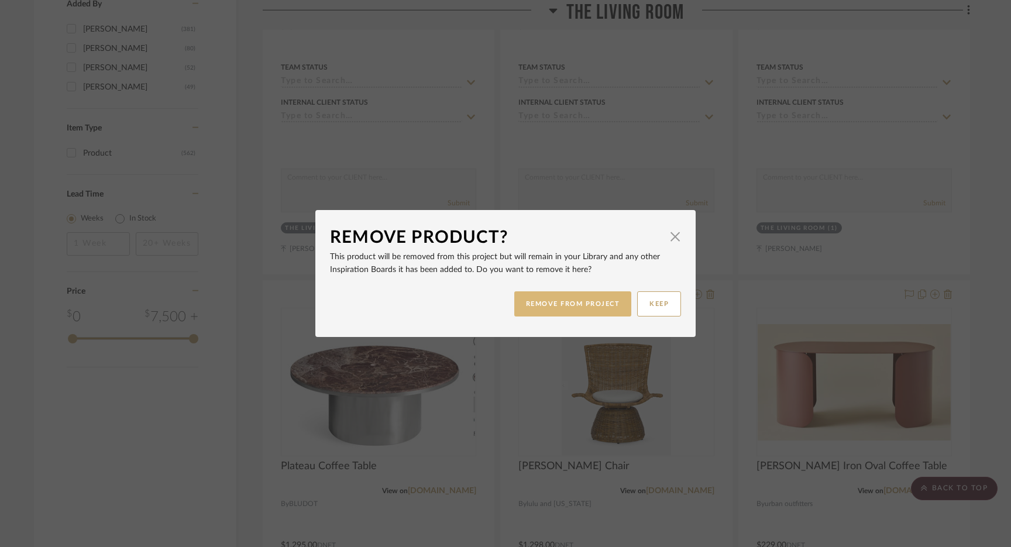
click at [583, 305] on button "REMOVE FROM PROJECT" at bounding box center [573, 303] width 118 height 25
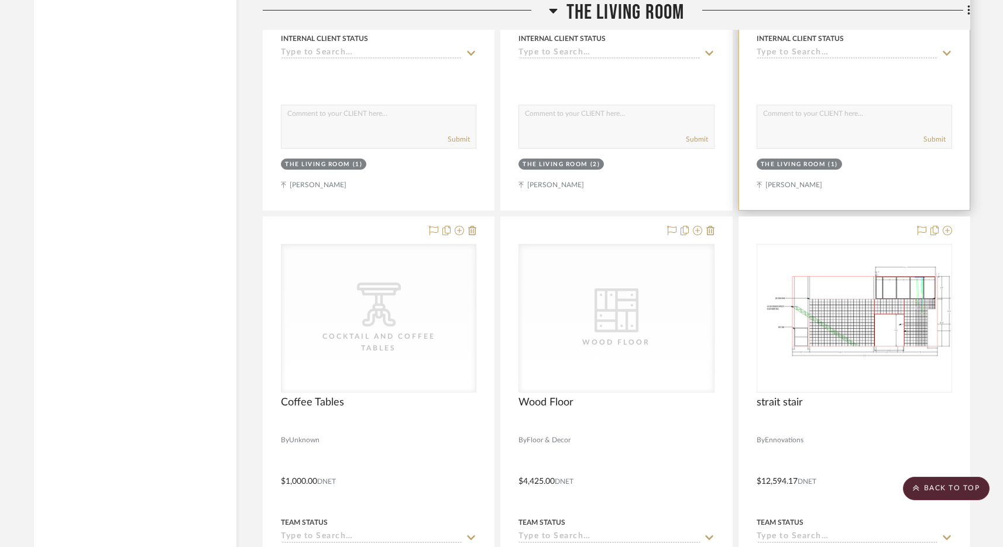
scroll to position [3472, 0]
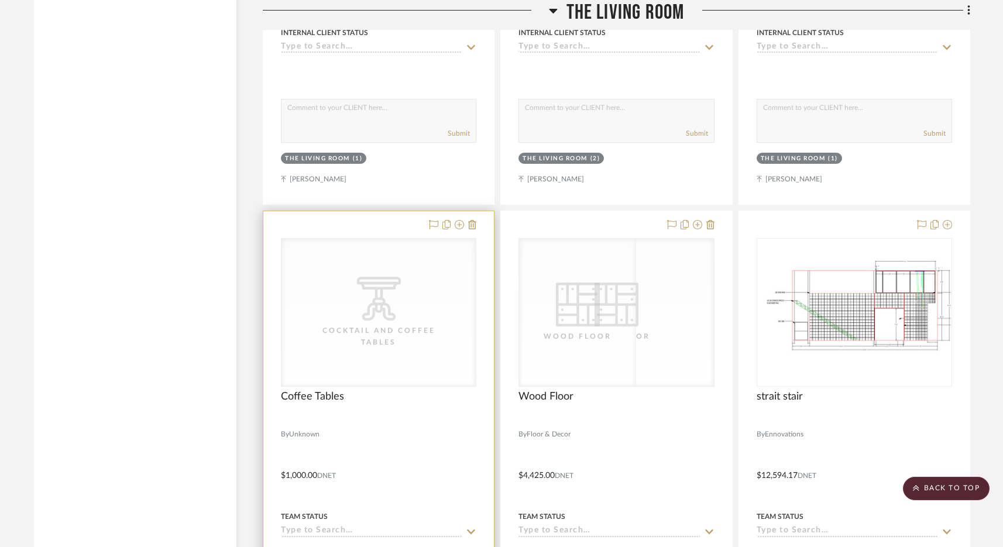
click at [0, 0] on div "CategoryIconTables Created with Sketch. Cocktail and Coffee Tables" at bounding box center [0, 0] width 0 height 0
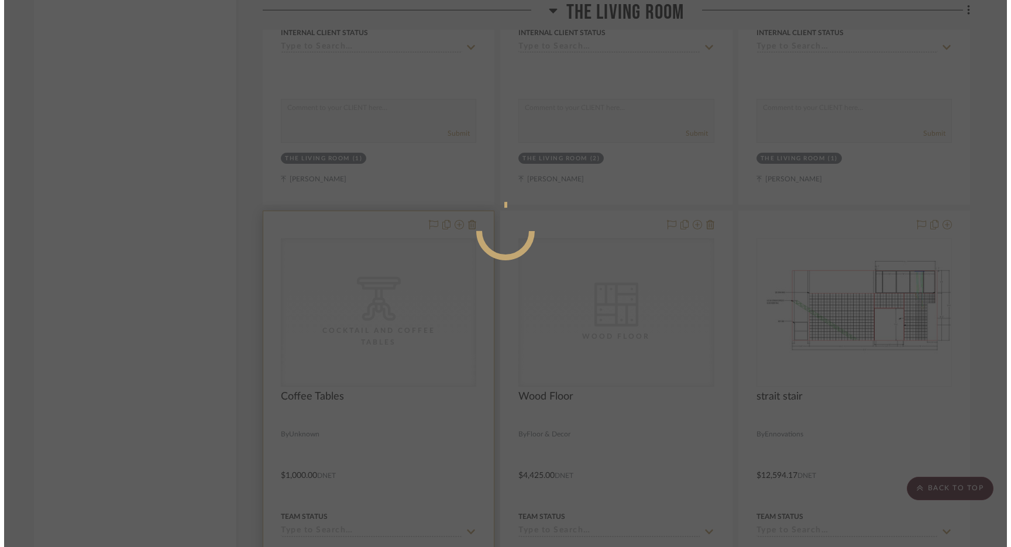
scroll to position [0, 0]
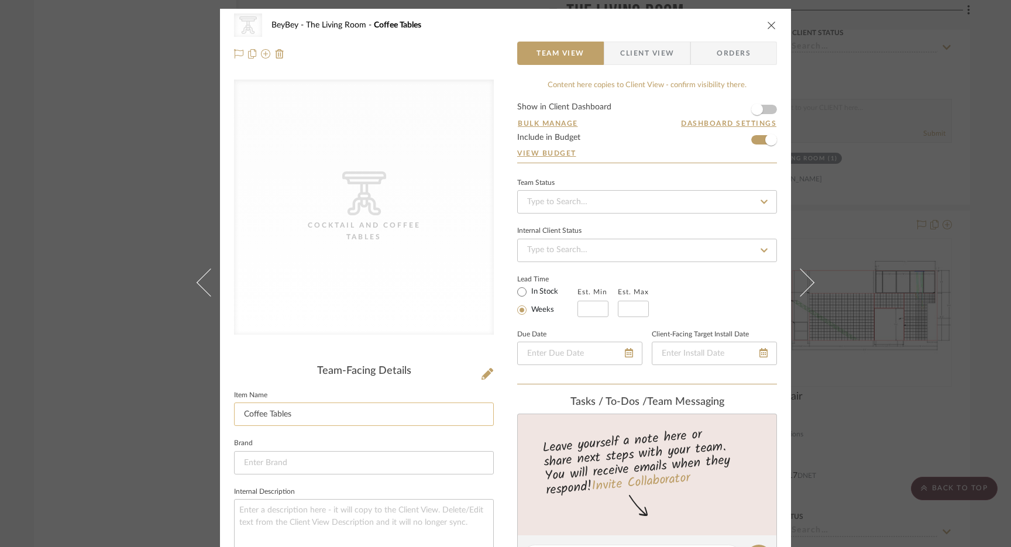
click at [239, 414] on input "Coffee Tables" at bounding box center [364, 413] width 260 height 23
type input "Stone Coffee Tables"
click at [334, 415] on input "Stone Coffee Tables" at bounding box center [364, 413] width 260 height 23
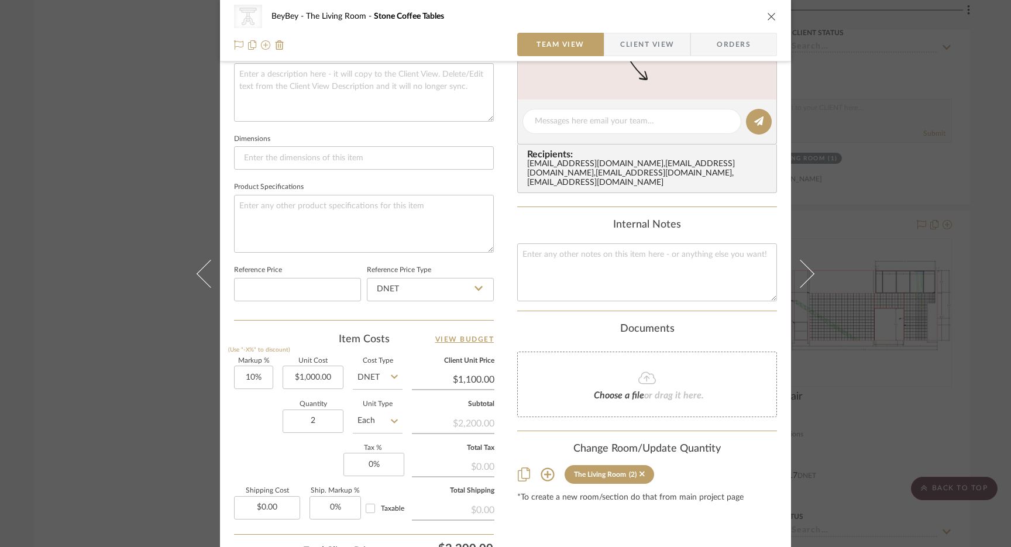
scroll to position [446, 0]
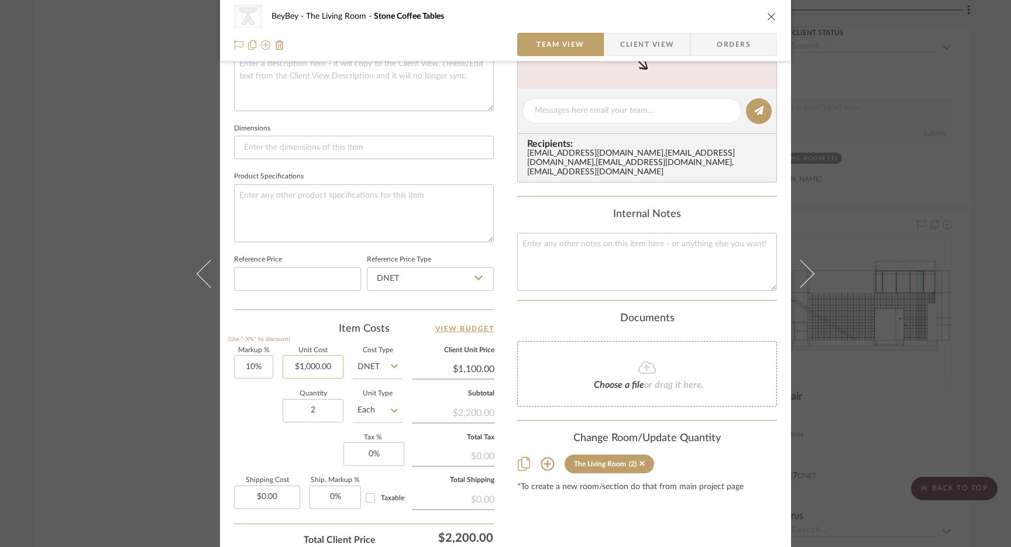
type input "Stone Coffee Tables + Base"
type input "1000.00"
click at [306, 366] on input "1000.00" at bounding box center [313, 366] width 61 height 23
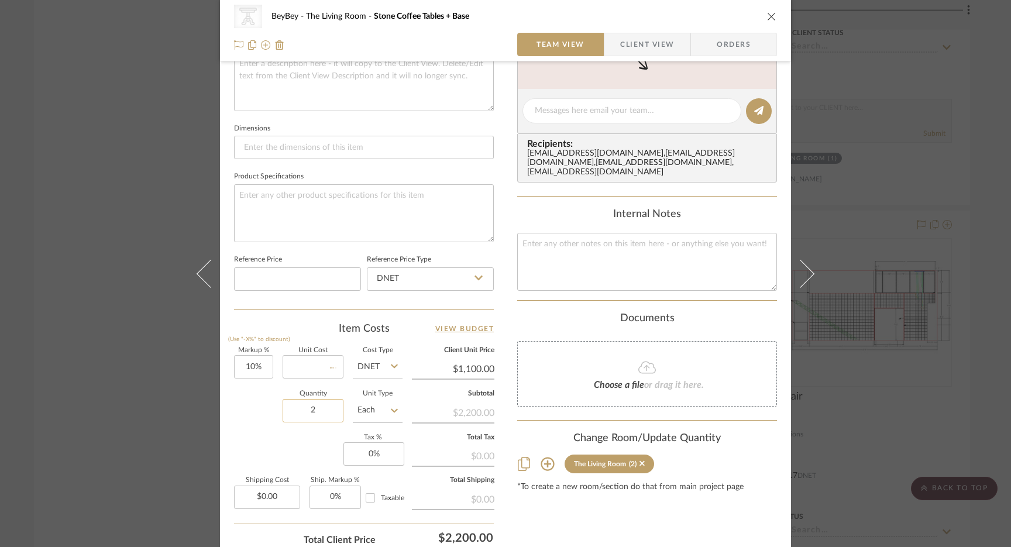
click at [318, 408] on input "2" at bounding box center [313, 410] width 61 height 23
type input "$0.00"
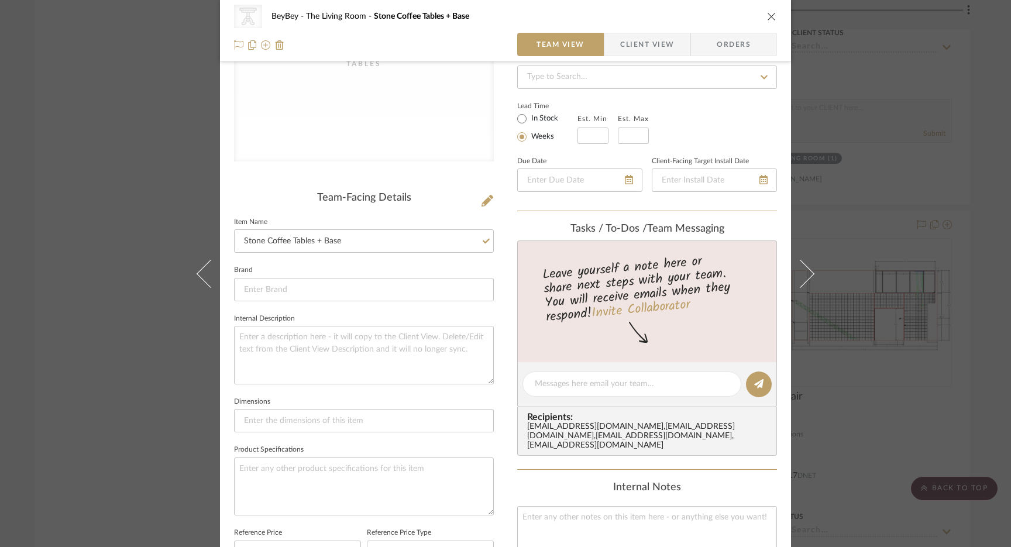
click at [767, 16] on icon "close" at bounding box center [771, 16] width 9 height 9
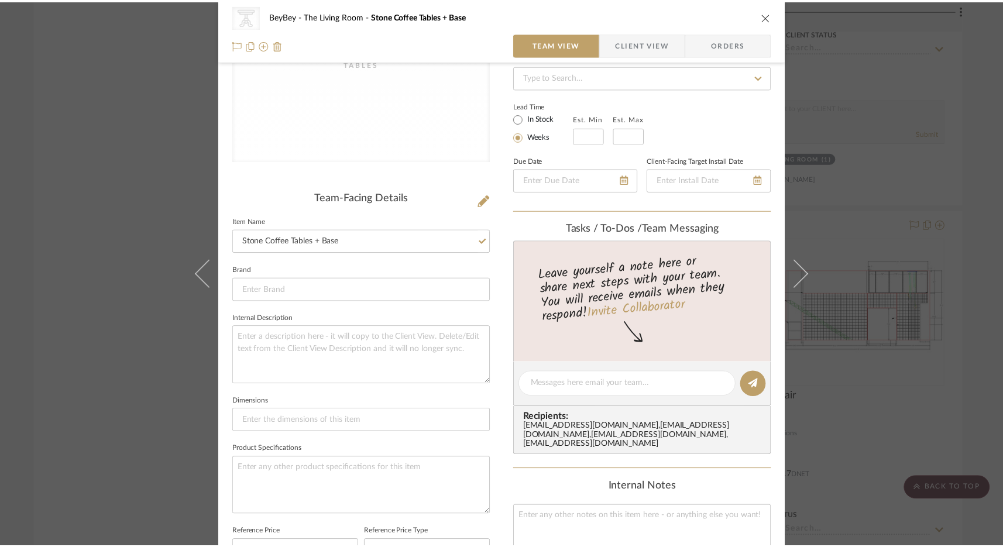
scroll to position [3472, 0]
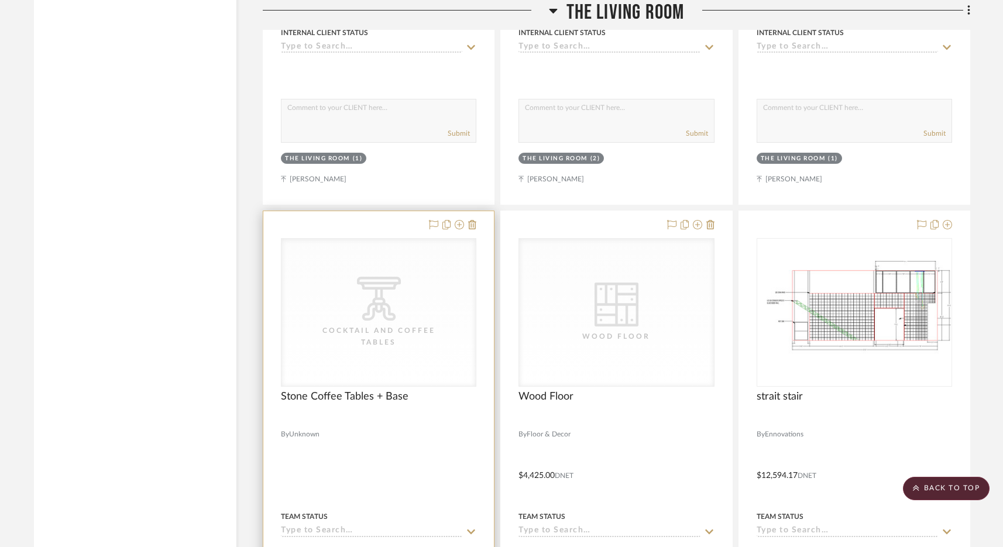
click at [426, 317] on div "CategoryIconTables Created with Sketch. Cocktail and Coffee Tables" at bounding box center [378, 312] width 194 height 147
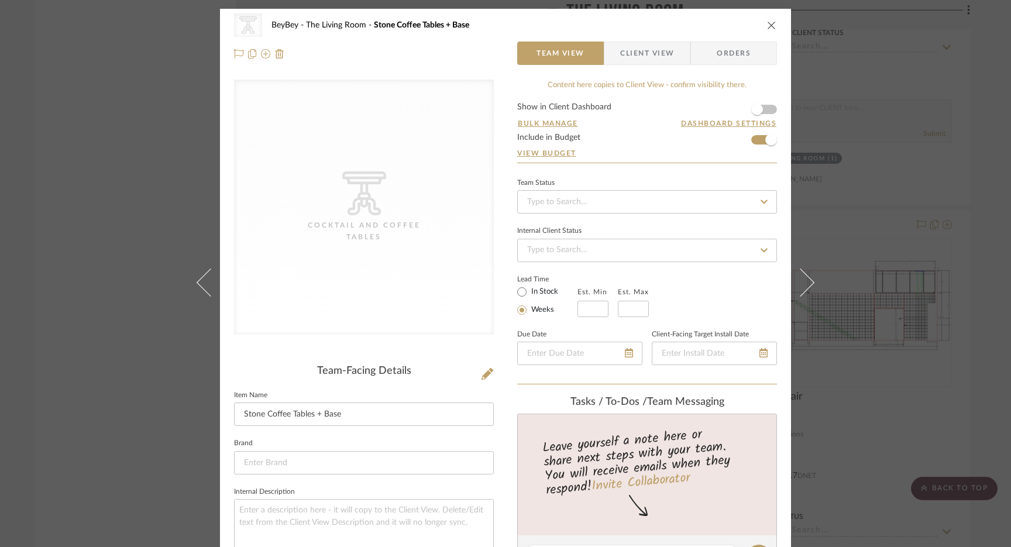
click at [788, 149] on div "CategoryIconTables Created with Sketch. Cocktail and Coffee Tables BeyBey The L…" at bounding box center [505, 273] width 1011 height 547
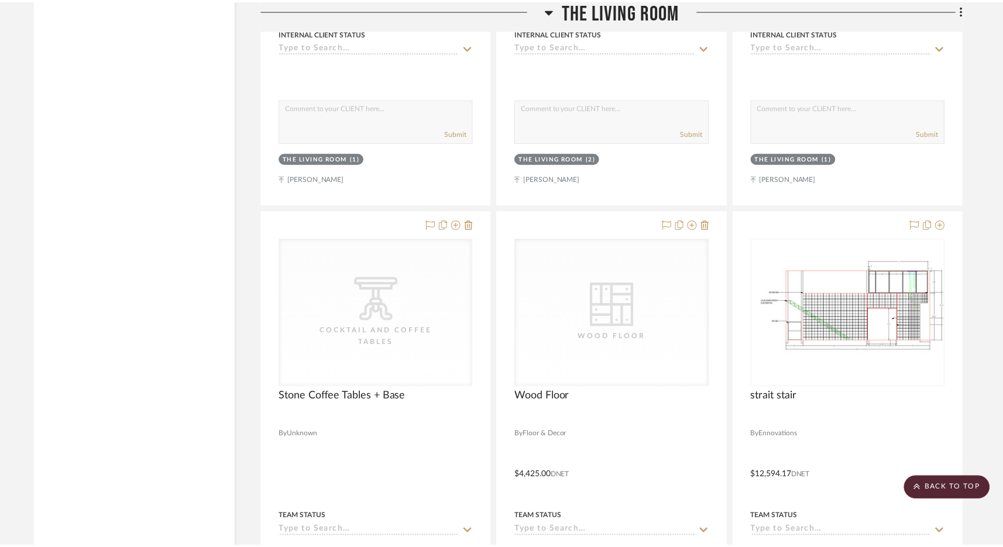
scroll to position [3472, 0]
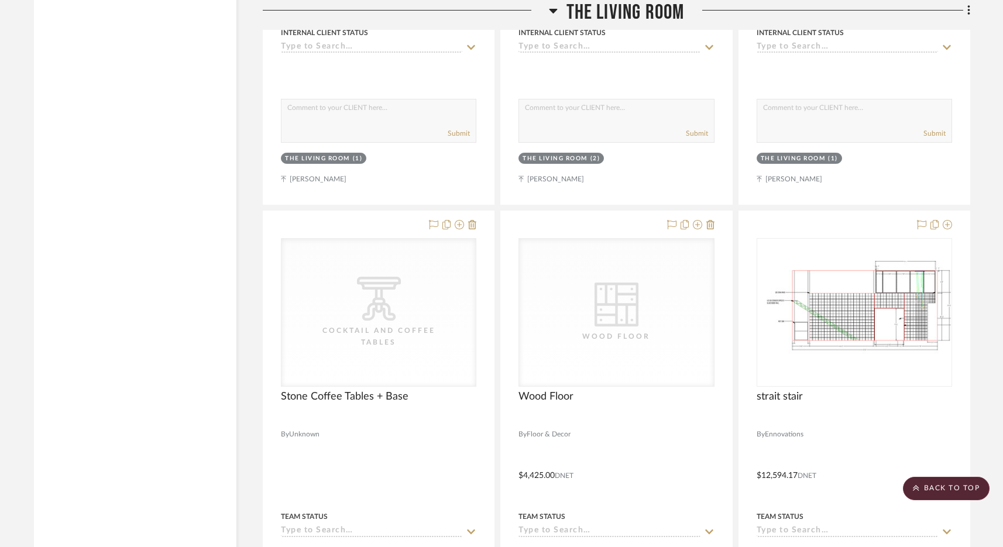
click at [616, 8] on span "The Living Room" at bounding box center [625, 12] width 118 height 25
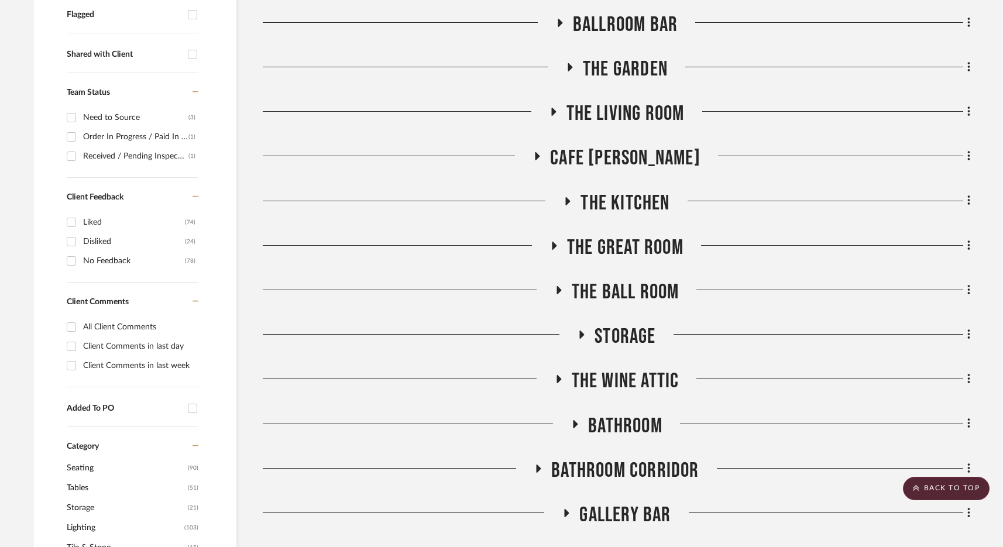
scroll to position [377, 0]
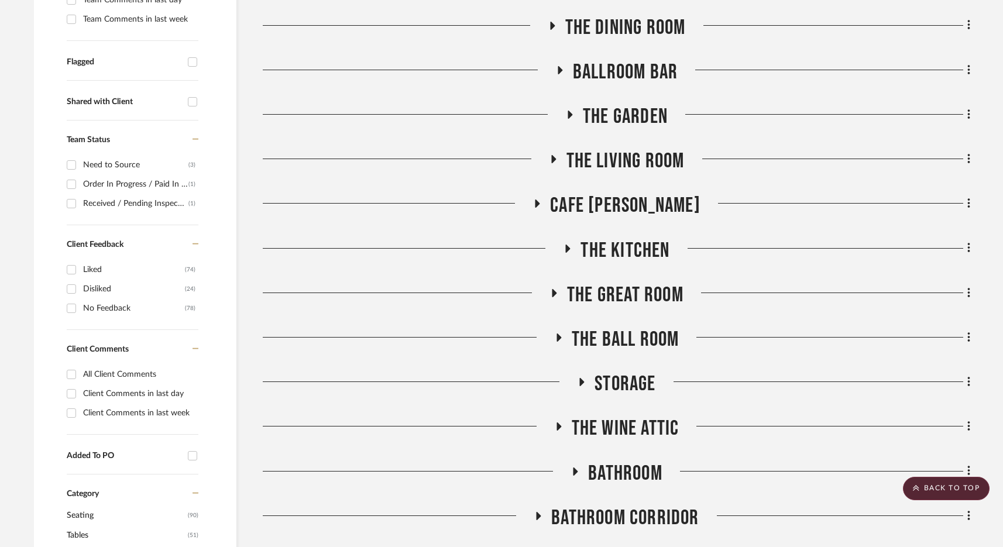
click at [626, 261] on span "The Kitchen" at bounding box center [624, 250] width 89 height 25
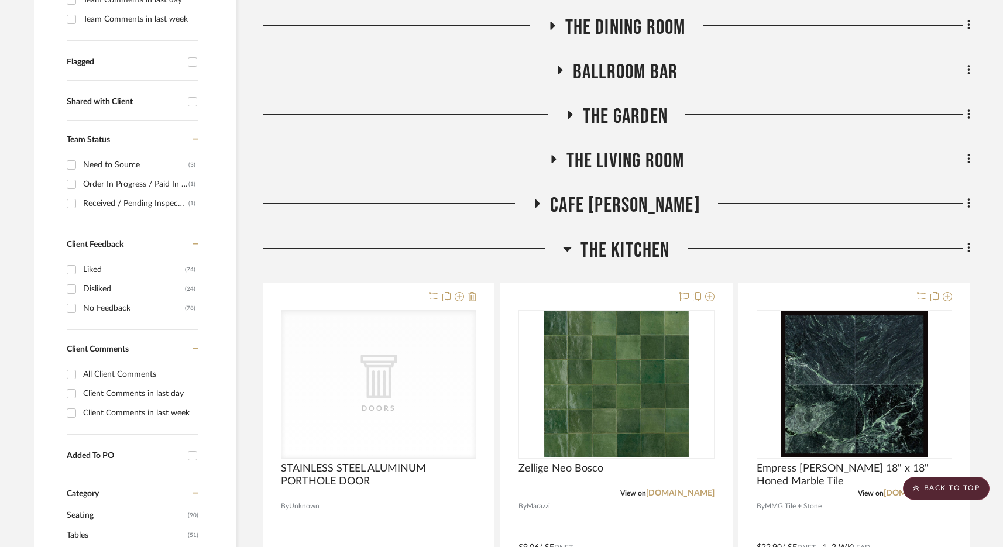
scroll to position [476, 0]
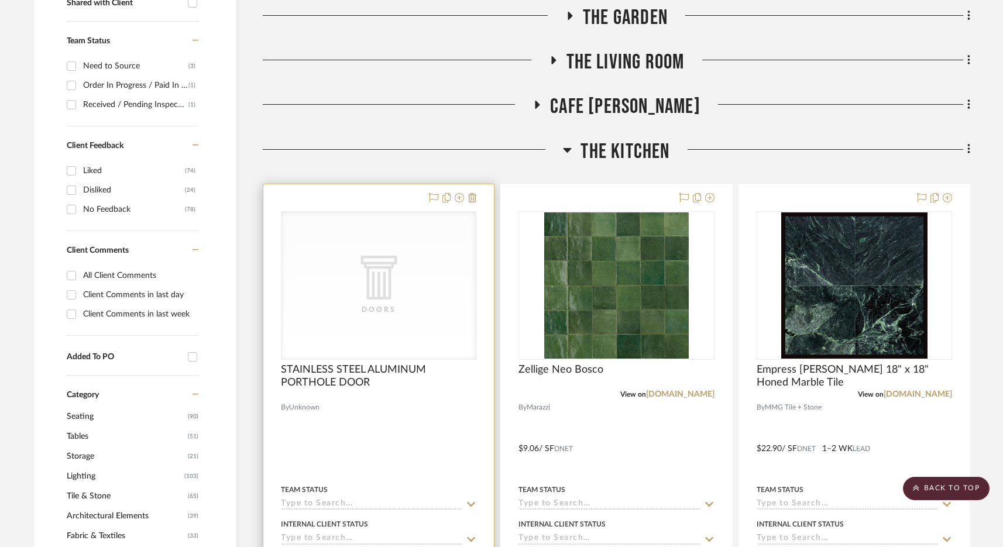
click at [0, 0] on div "CategoryIconArchitectural Created with Sketch. Doors" at bounding box center [0, 0] width 0 height 0
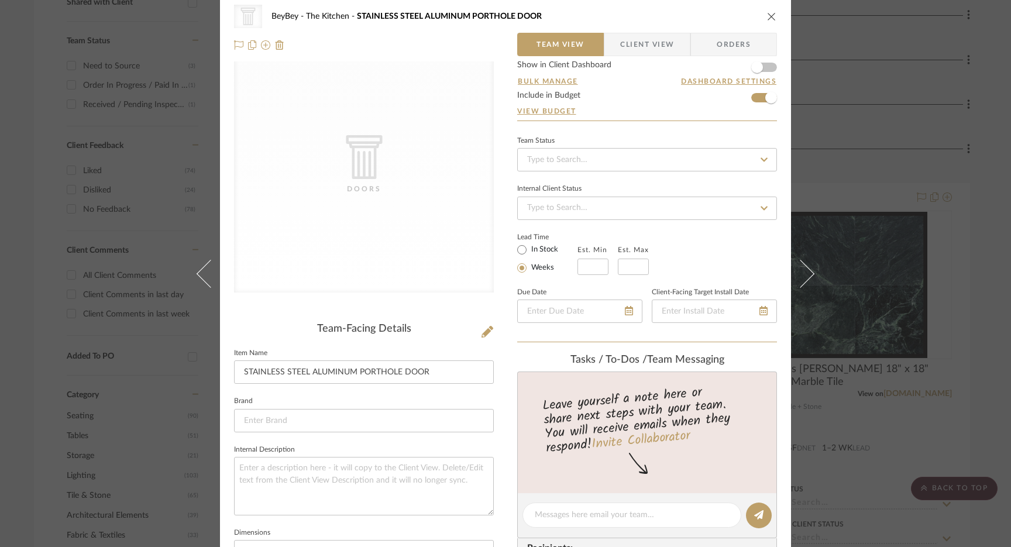
scroll to position [60, 0]
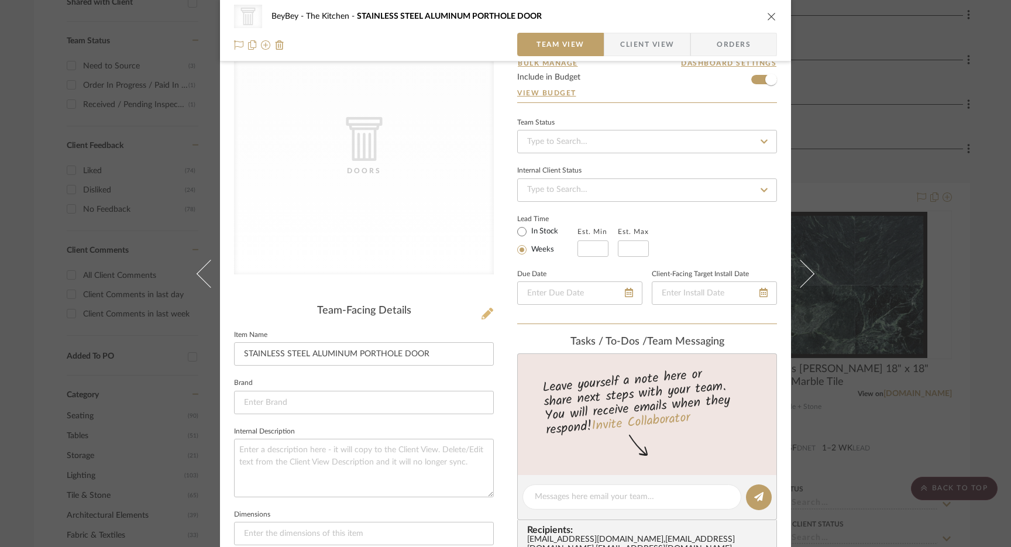
click at [481, 311] on icon at bounding box center [487, 314] width 12 height 12
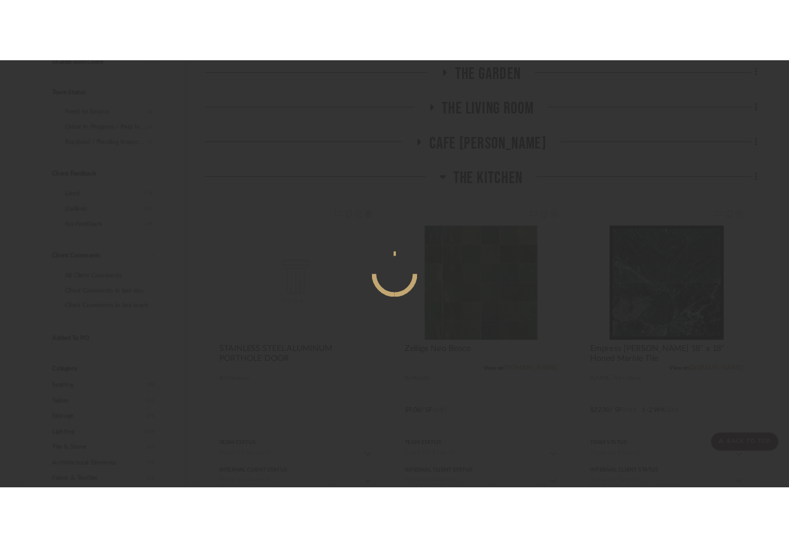
scroll to position [0, 0]
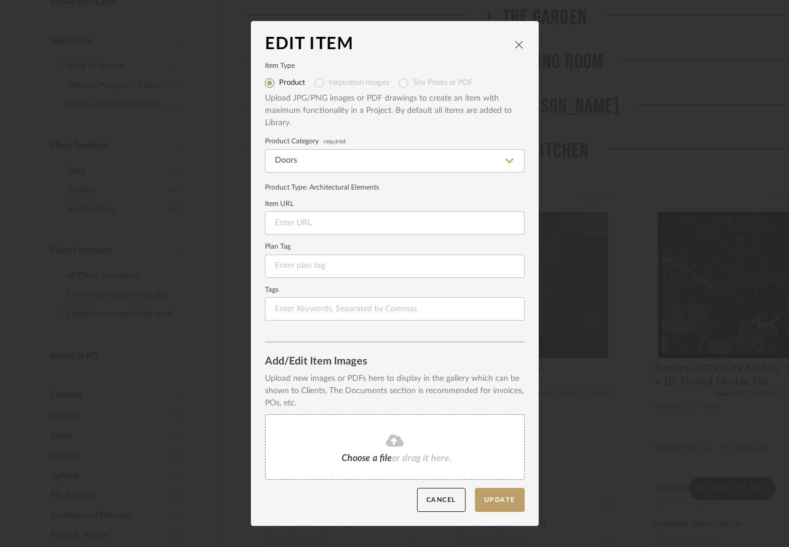
click at [515, 45] on icon "close" at bounding box center [519, 44] width 9 height 9
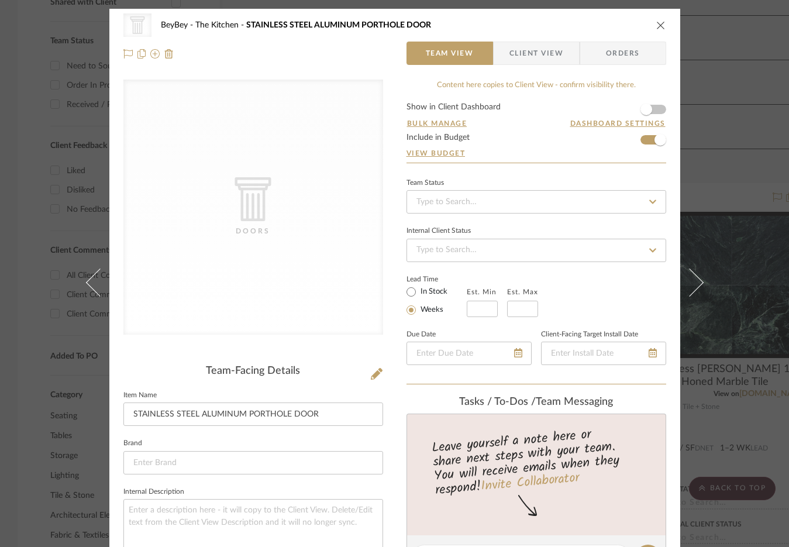
click at [657, 23] on icon "close" at bounding box center [660, 24] width 9 height 9
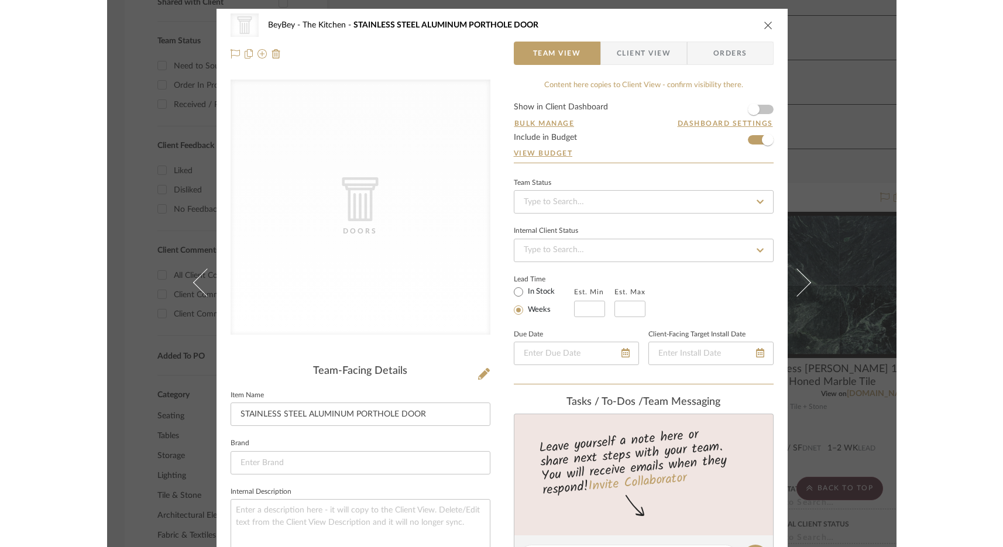
scroll to position [476, 0]
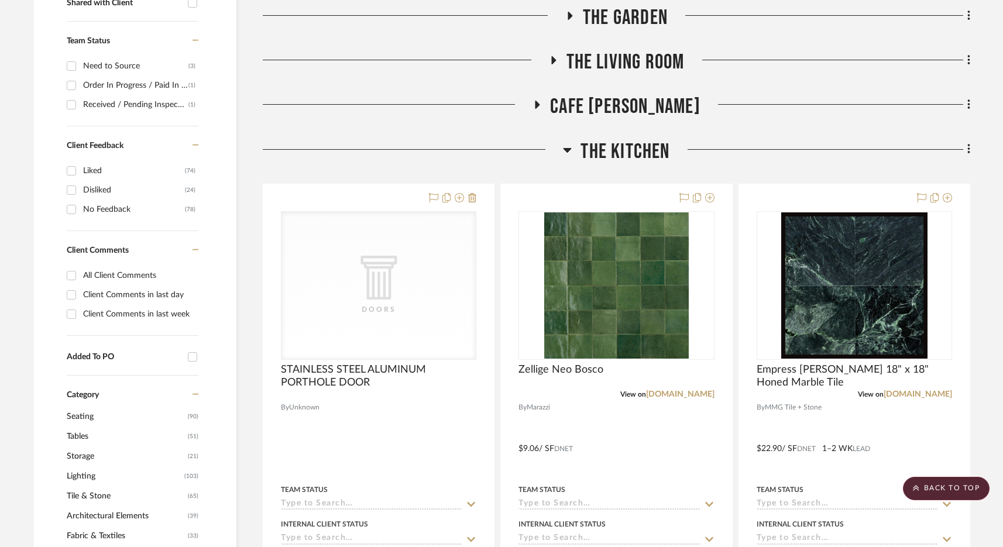
click at [606, 159] on span "The Kitchen" at bounding box center [624, 151] width 89 height 25
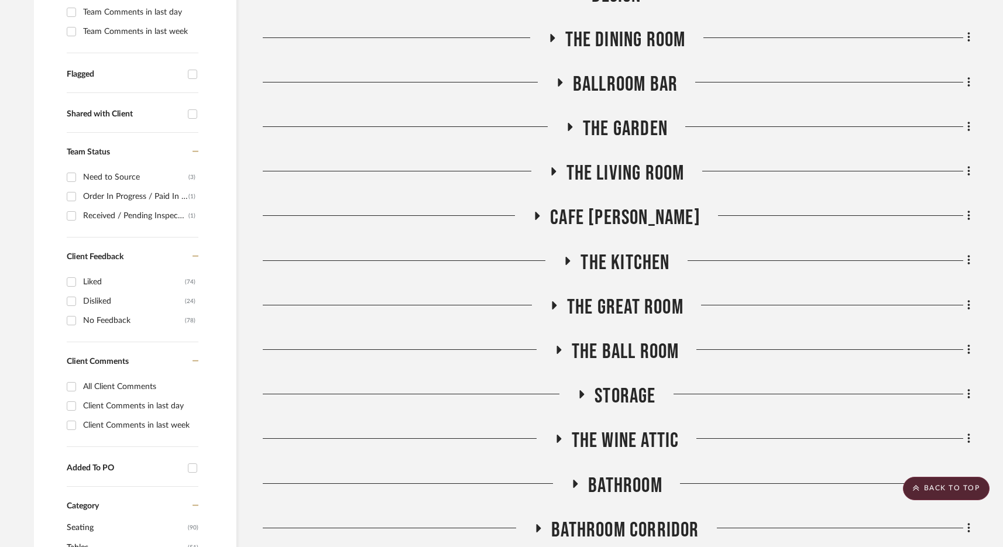
scroll to position [320, 0]
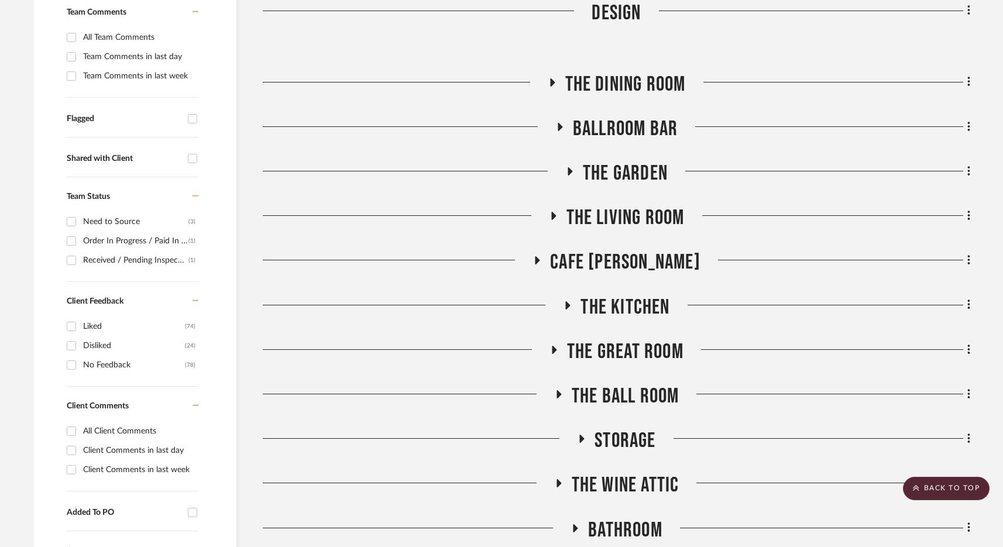
click at [624, 126] on span "BALLROOM BAR" at bounding box center [625, 128] width 105 height 25
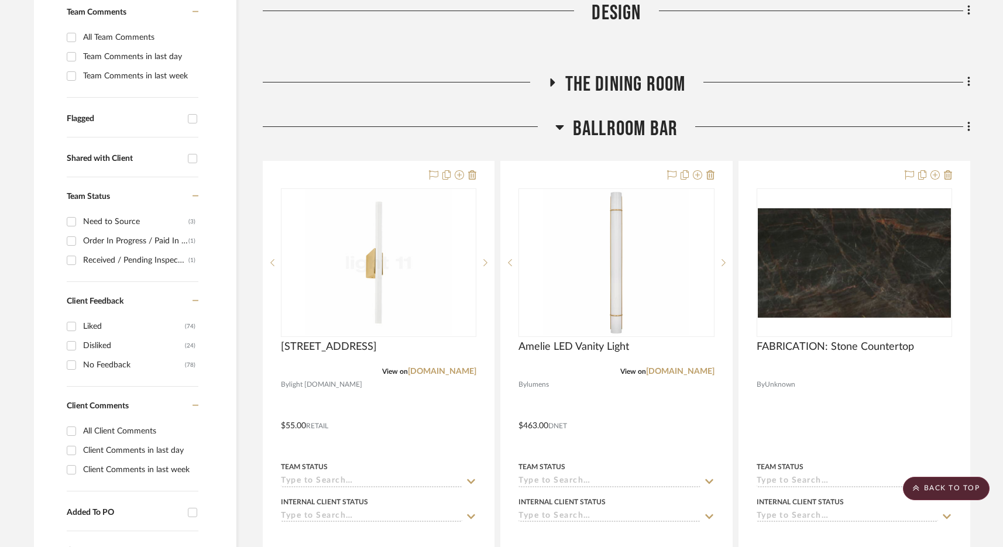
click at [624, 126] on span "BALLROOM BAR" at bounding box center [625, 128] width 105 height 25
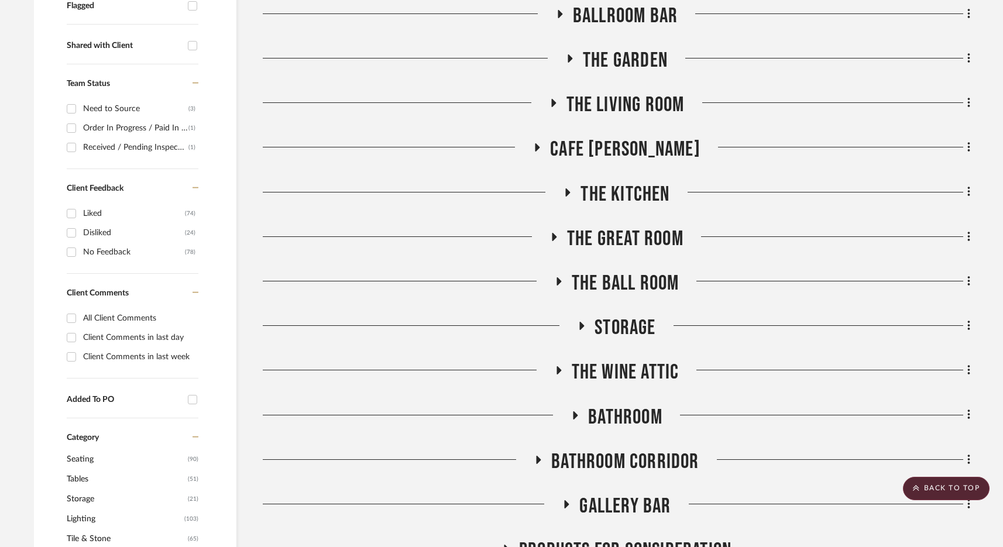
scroll to position [530, 0]
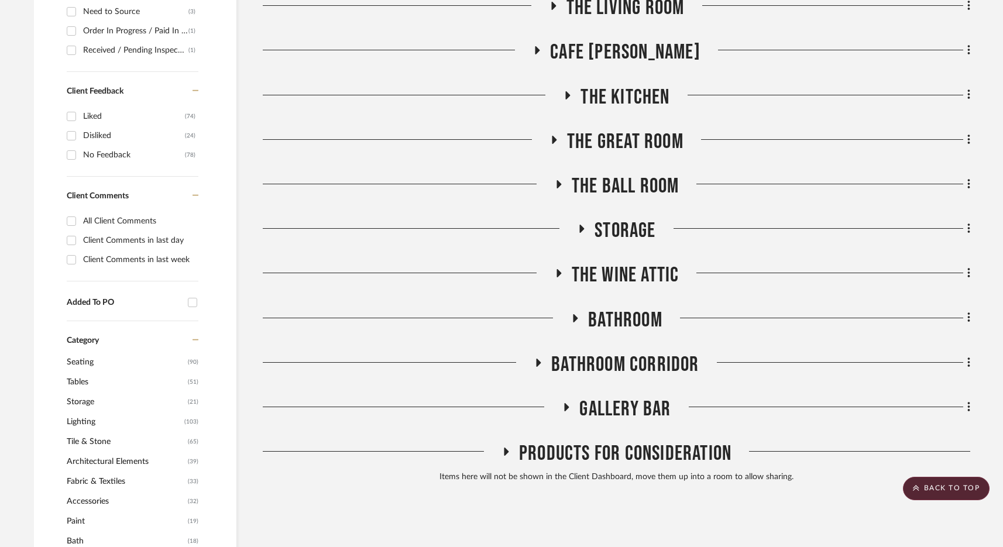
click at [621, 317] on span "Bathroom" at bounding box center [625, 320] width 74 height 25
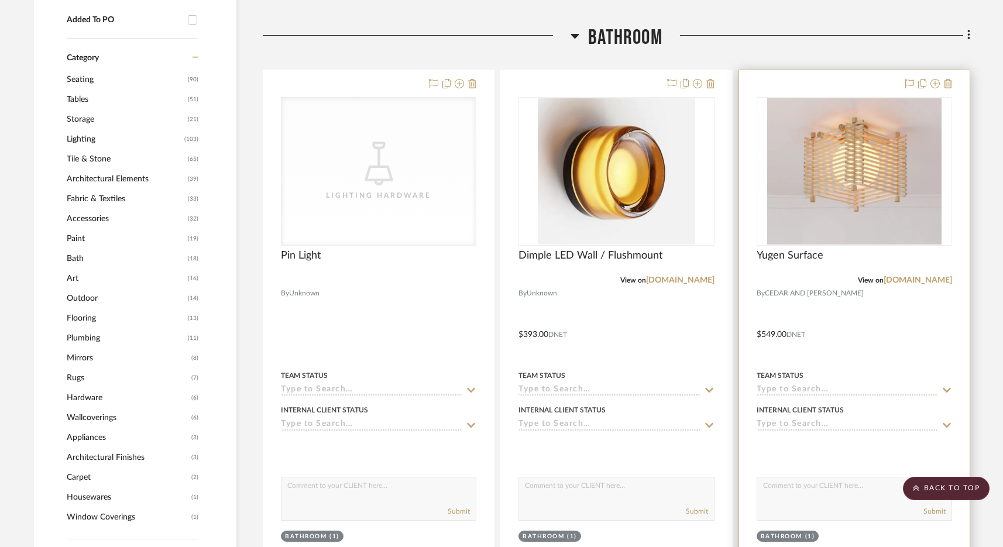
scroll to position [807, 0]
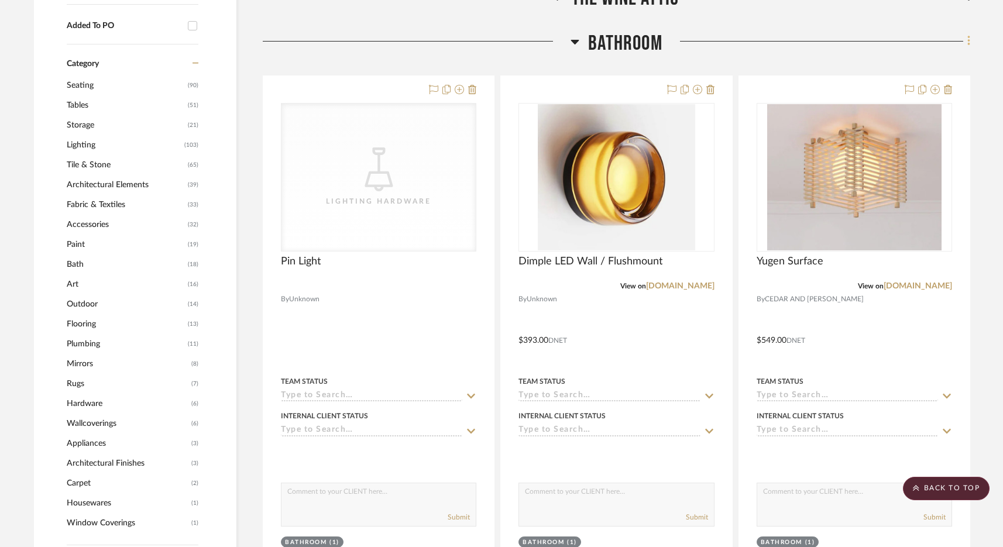
click at [788, 40] on icon at bounding box center [969, 41] width 4 height 13
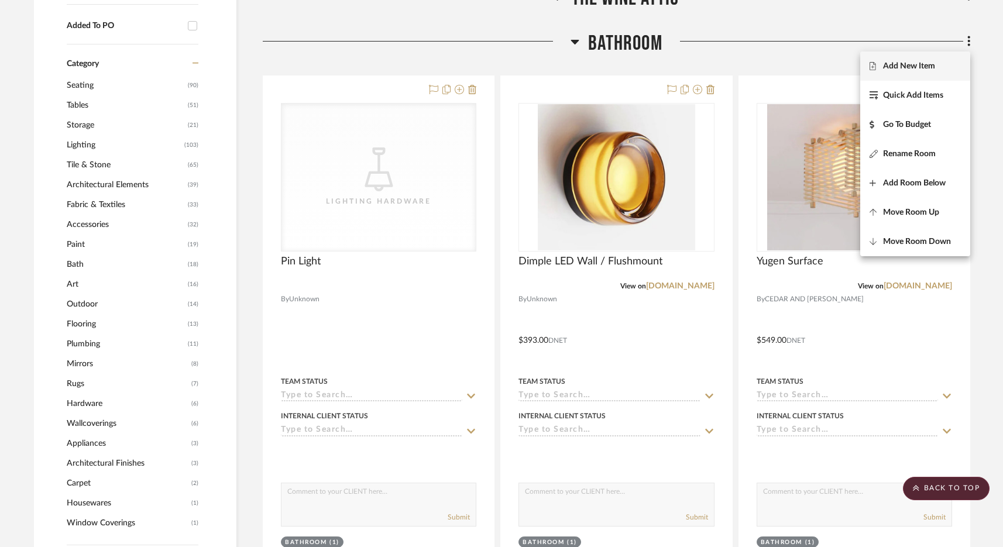
click at [788, 71] on button "Add New Item" at bounding box center [915, 65] width 110 height 29
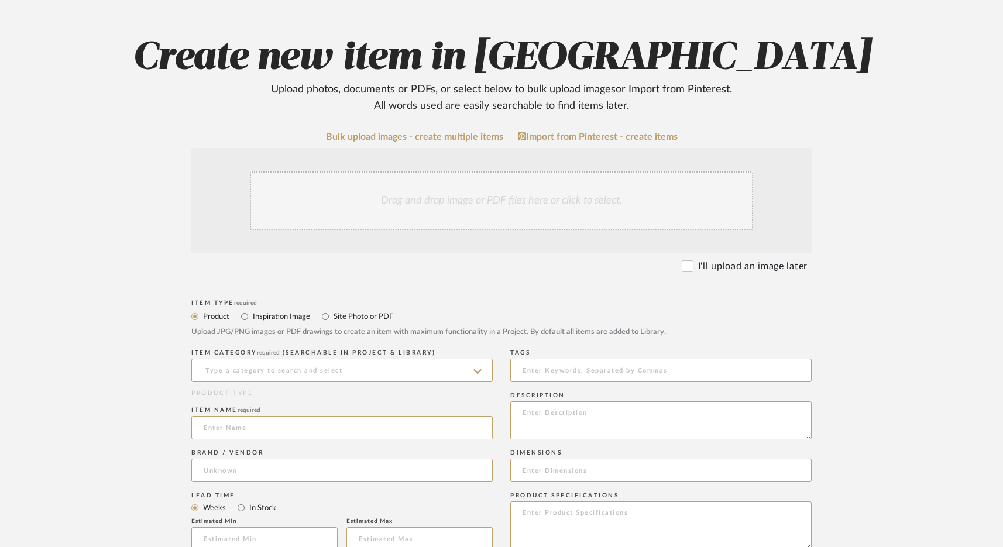
scroll to position [157, 0]
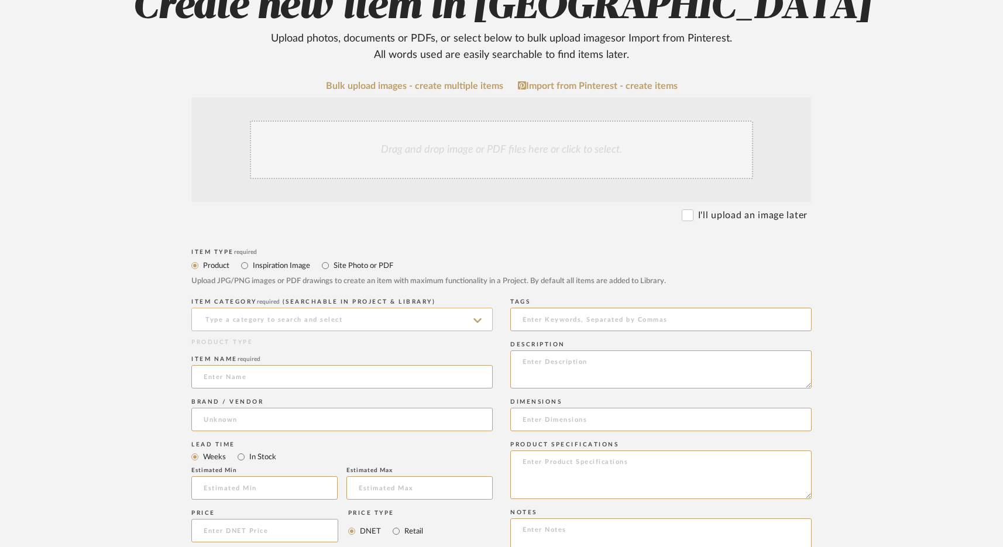
click at [304, 321] on input at bounding box center [341, 319] width 301 height 23
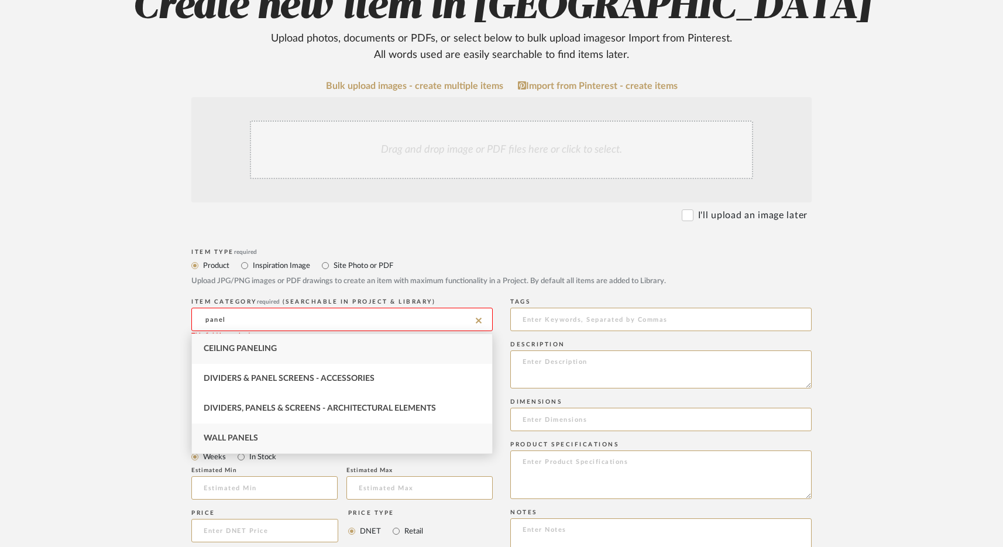
click at [245, 434] on span "Wall Panels" at bounding box center [231, 438] width 54 height 8
type input "Wall Panels"
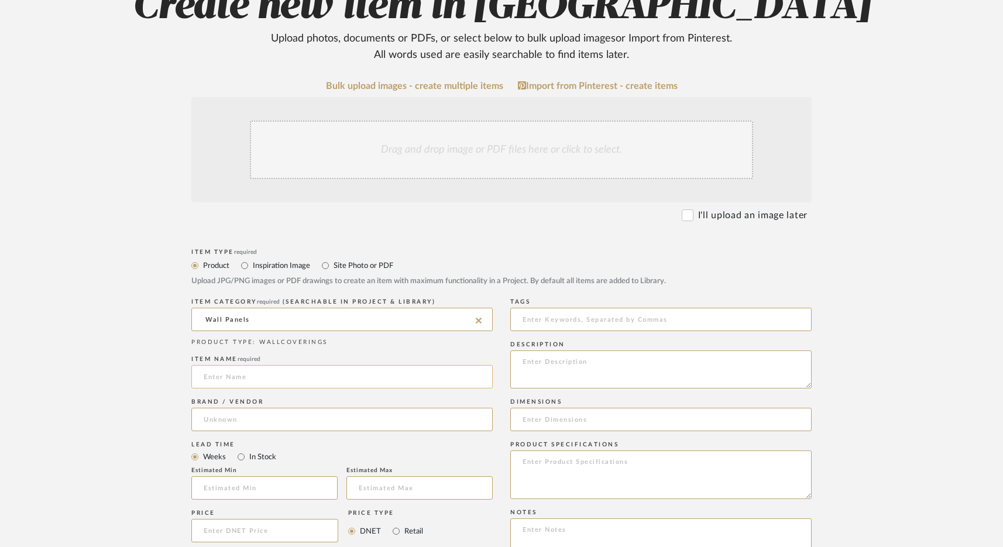
click at [236, 378] on input at bounding box center [341, 376] width 301 height 23
type input "W"
type input "Wood Paneling"
click at [235, 418] on input at bounding box center [341, 419] width 301 height 23
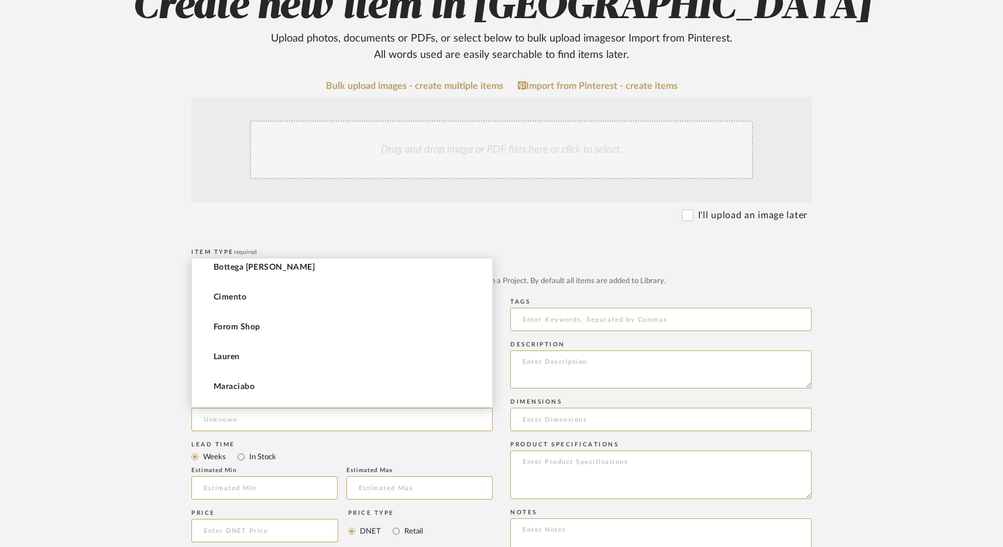
scroll to position [67, 0]
click at [67, 361] on upload-items "Create new item in BeyBey Upload photos, documents or PDFs, or select below to …" at bounding box center [501, 442] width 1003 height 1031
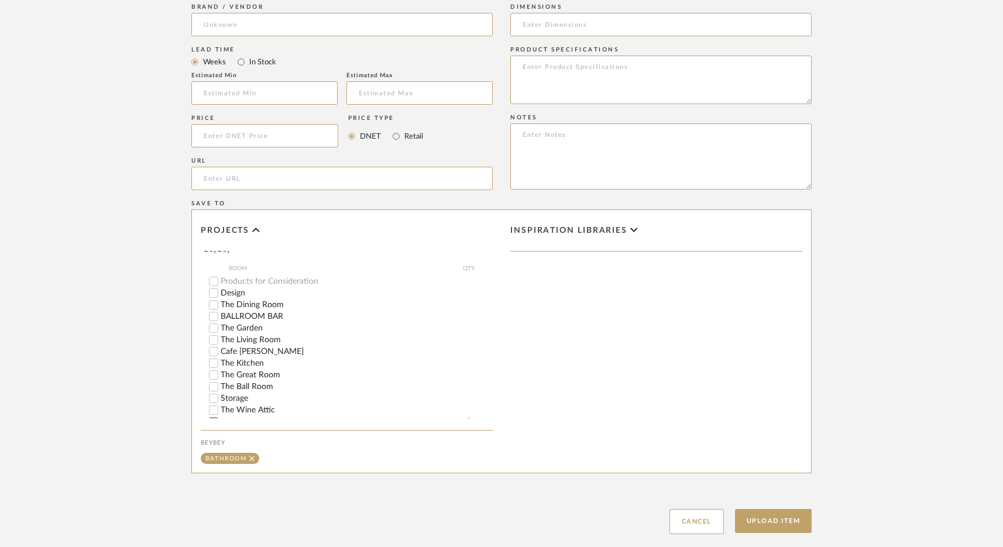
scroll to position [78, 0]
click at [770, 516] on button "Upload Item" at bounding box center [773, 521] width 77 height 24
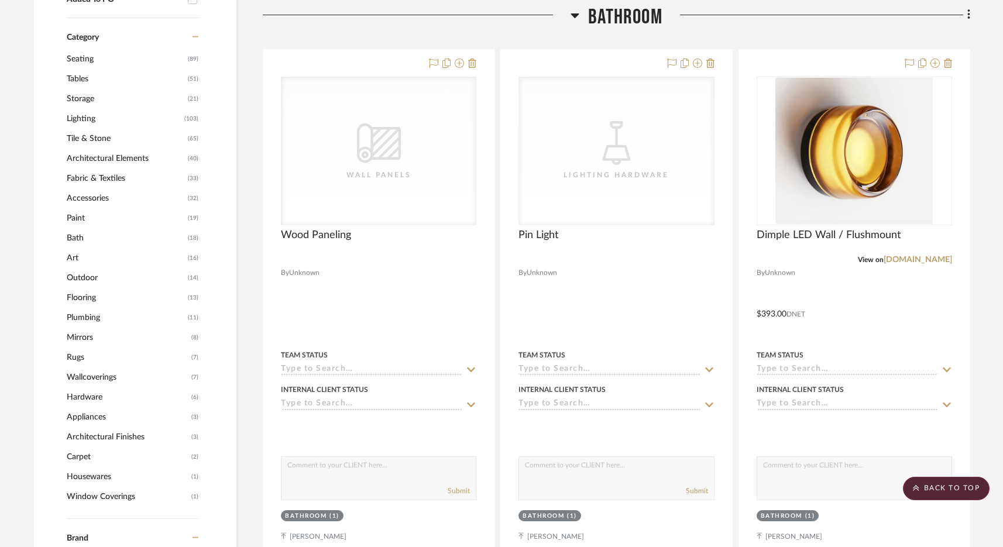
scroll to position [837, 0]
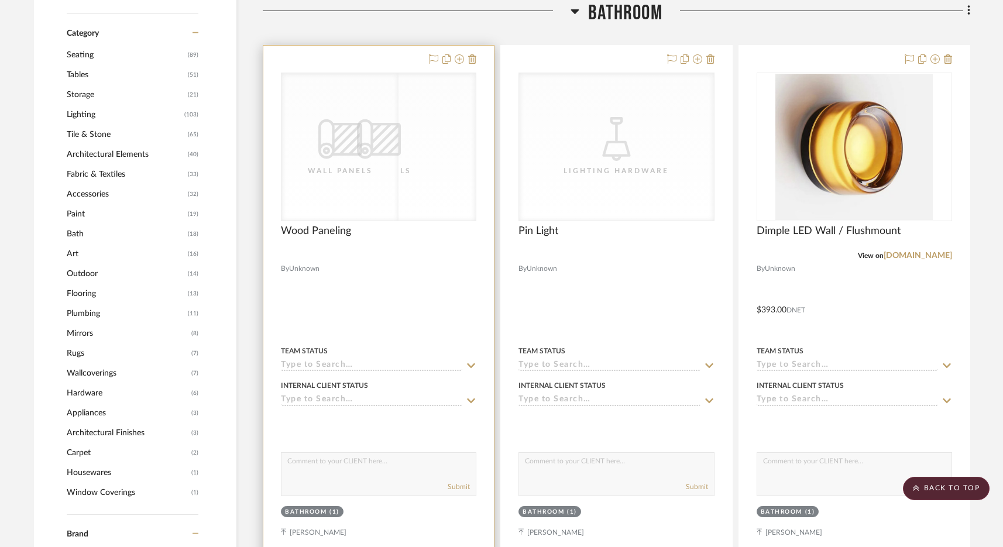
click at [398, 191] on div "CategoryIconWallcovering Created with Sketch. Wall Panels" at bounding box center [339, 146] width 117 height 147
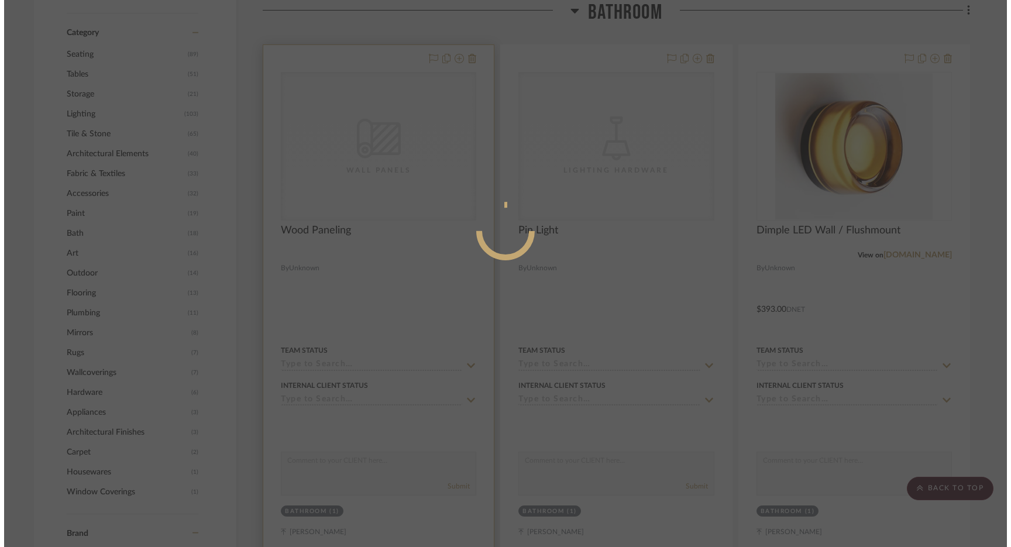
scroll to position [0, 0]
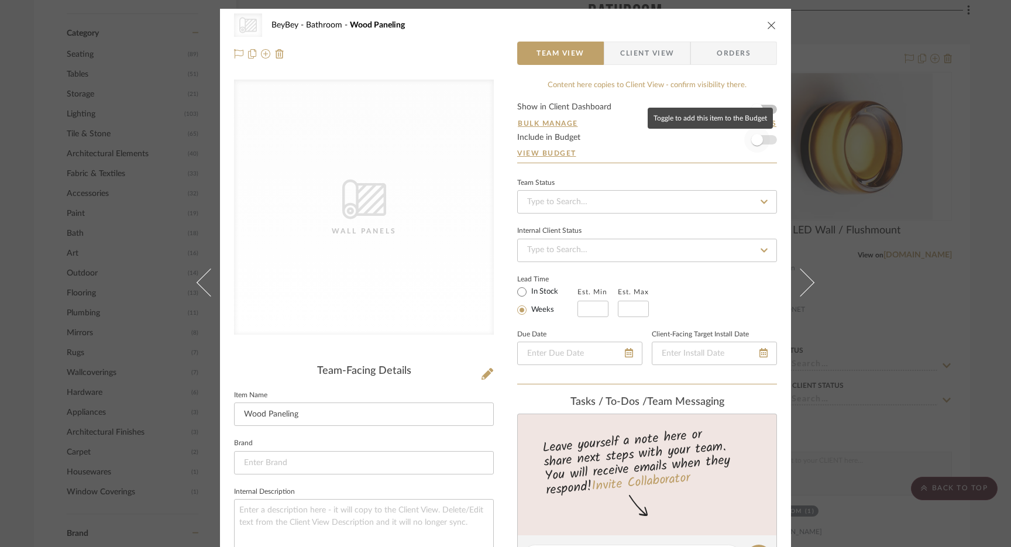
click at [757, 145] on span "button" at bounding box center [757, 140] width 26 height 26
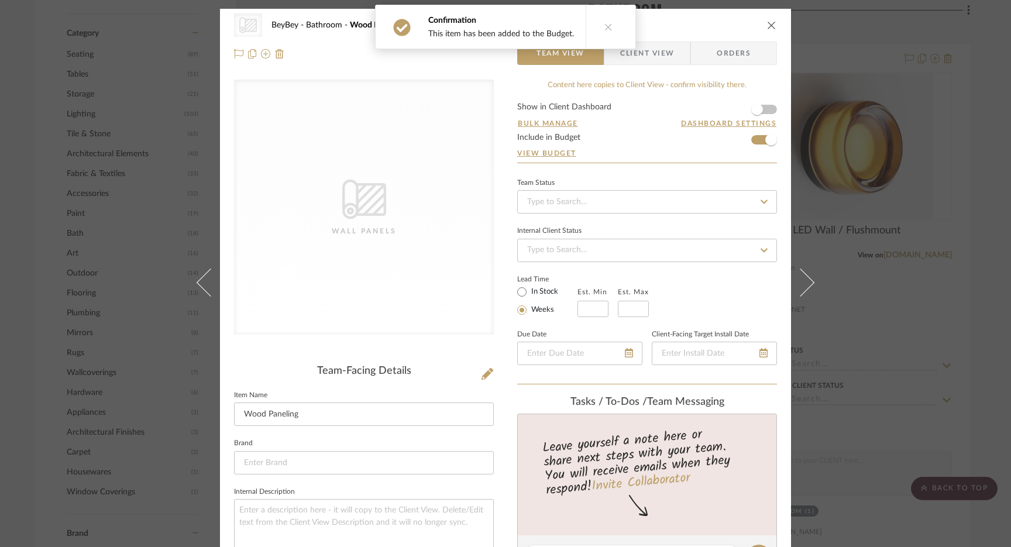
click at [767, 25] on icon "close" at bounding box center [771, 24] width 9 height 9
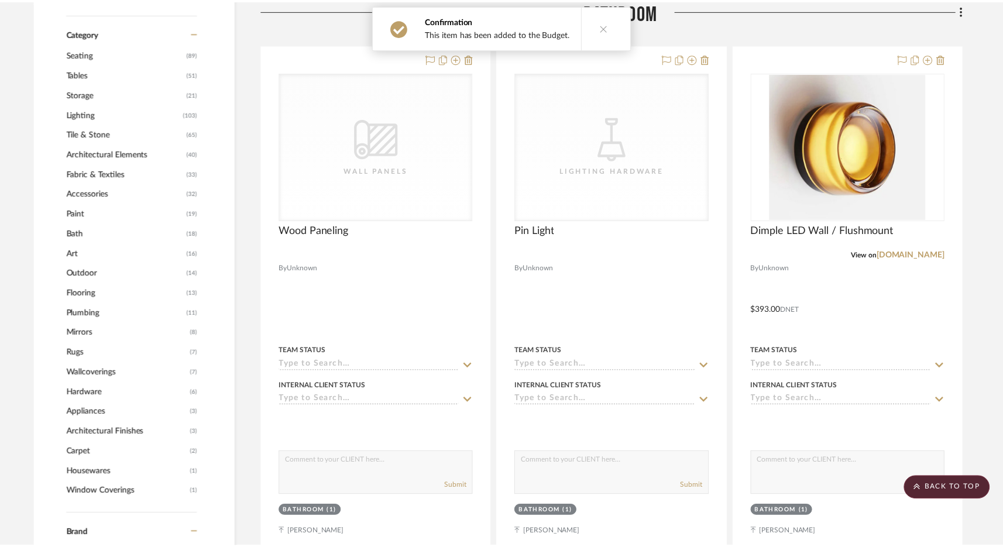
scroll to position [837, 0]
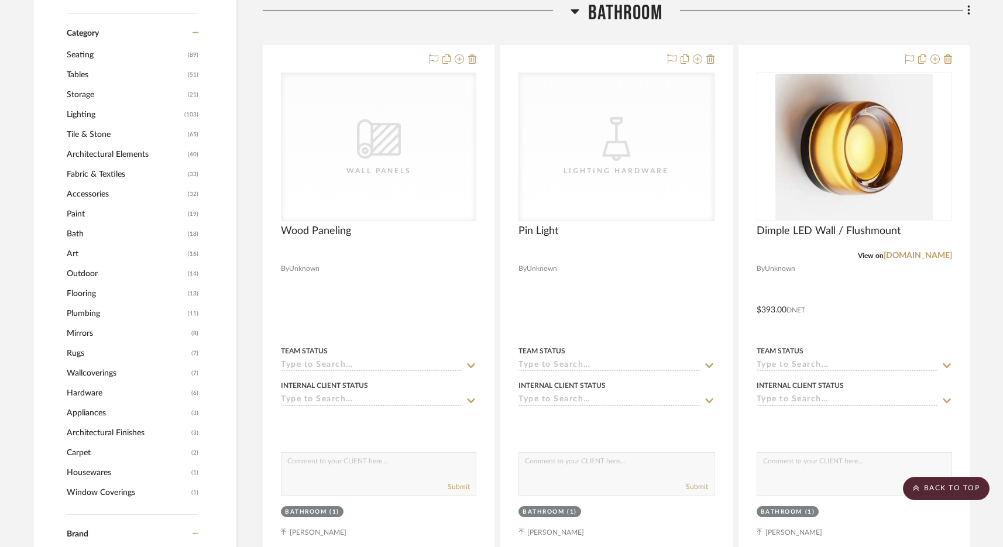
click at [624, 18] on span "Bathroom" at bounding box center [625, 13] width 74 height 25
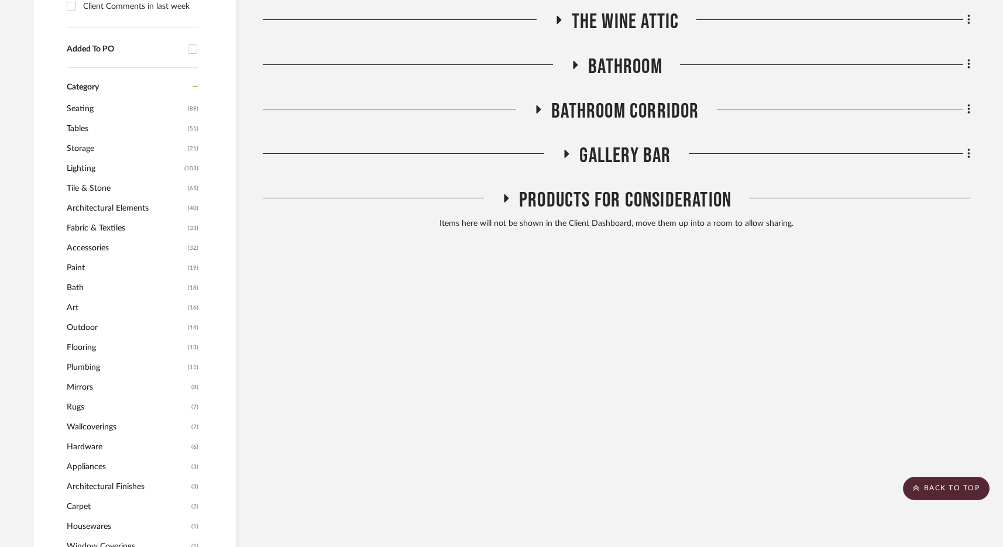
scroll to position [704, 0]
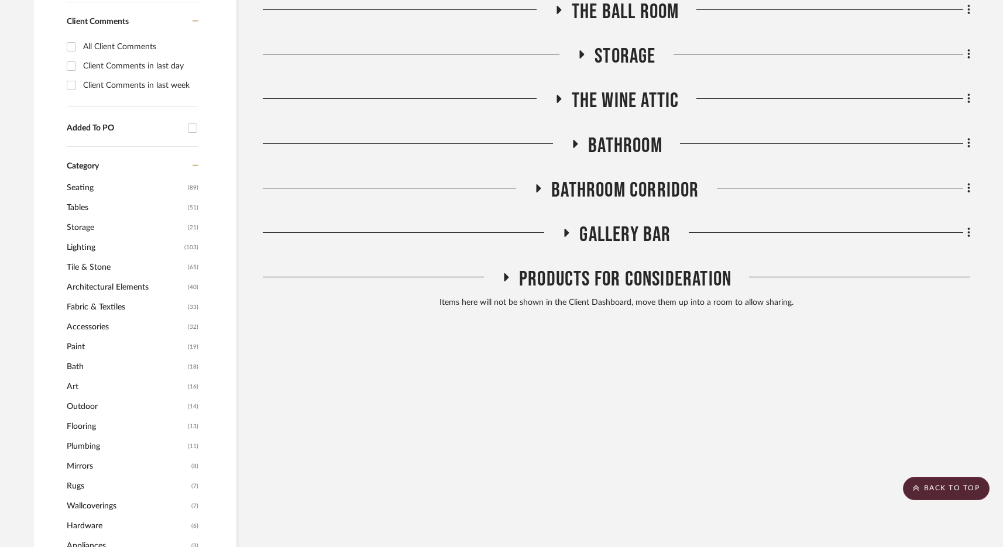
click at [619, 240] on span "Gallery Bar" at bounding box center [624, 234] width 91 height 25
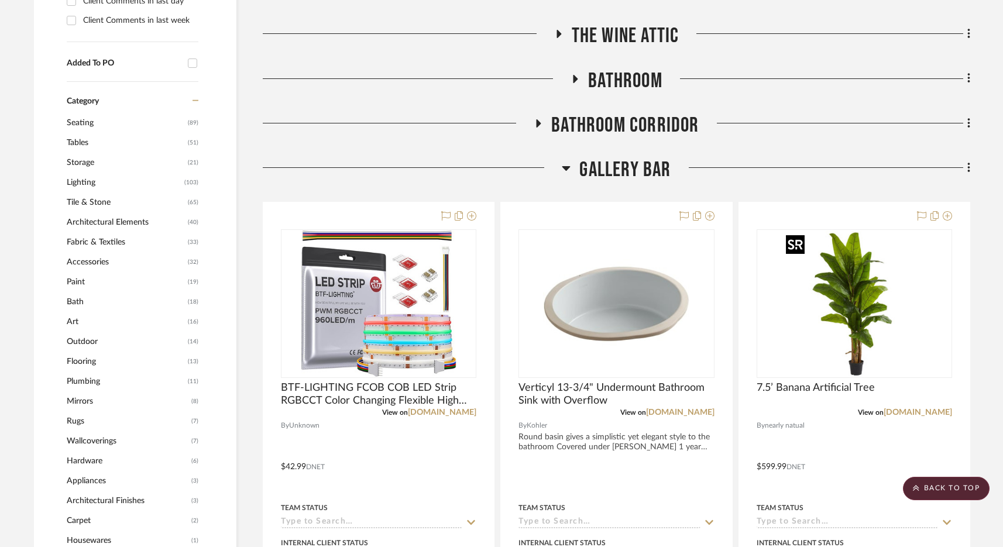
scroll to position [793, 0]
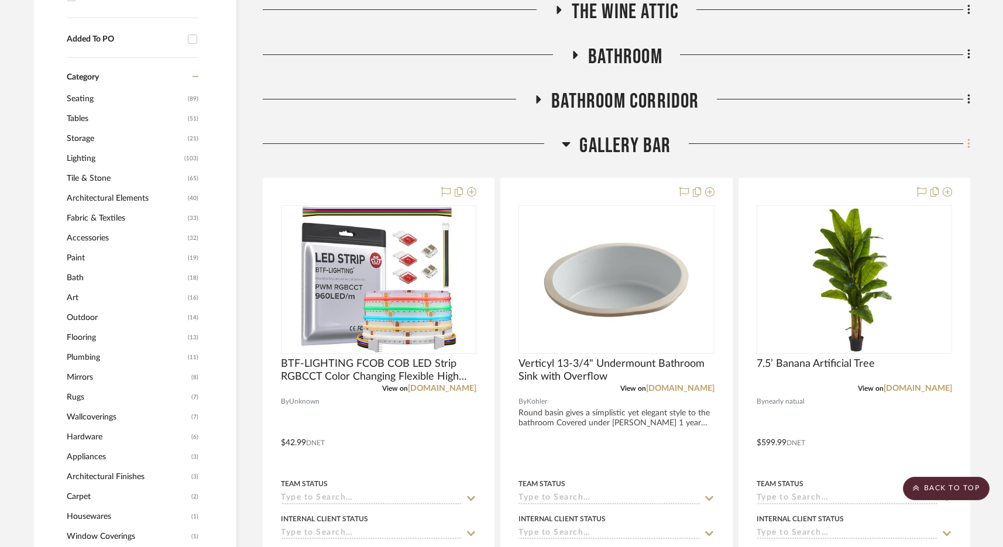
click at [788, 147] on icon at bounding box center [968, 144] width 2 height 10
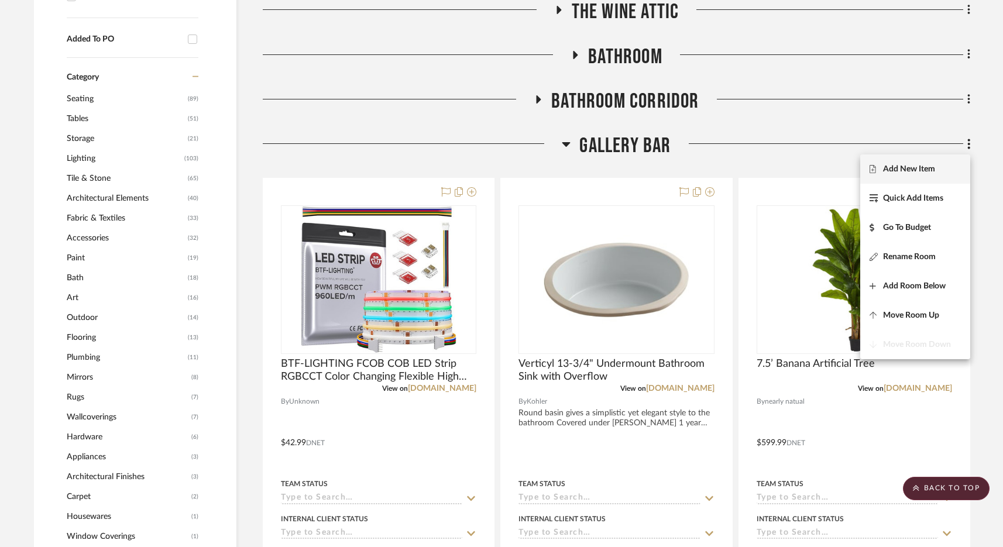
click at [788, 174] on button "Add New Item" at bounding box center [915, 168] width 110 height 29
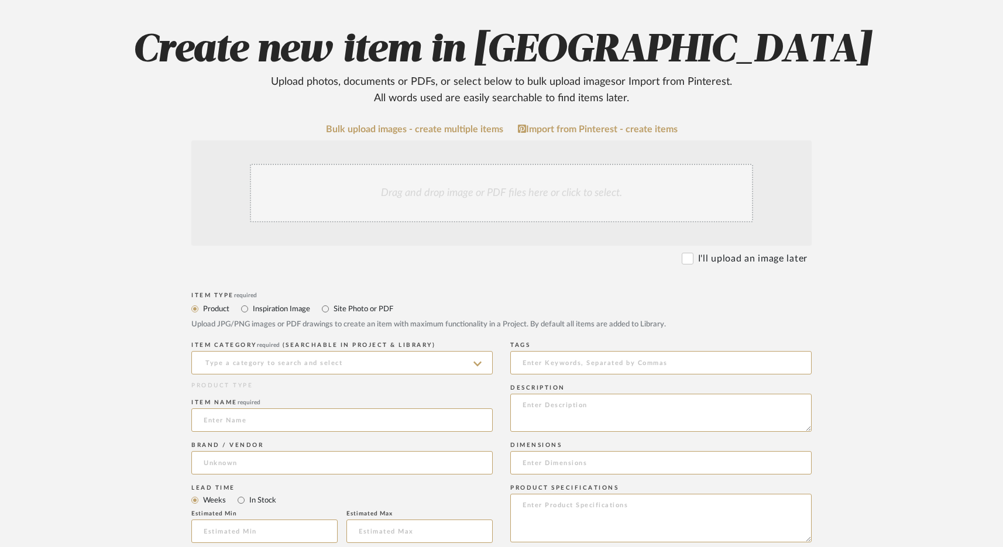
scroll to position [177, 0]
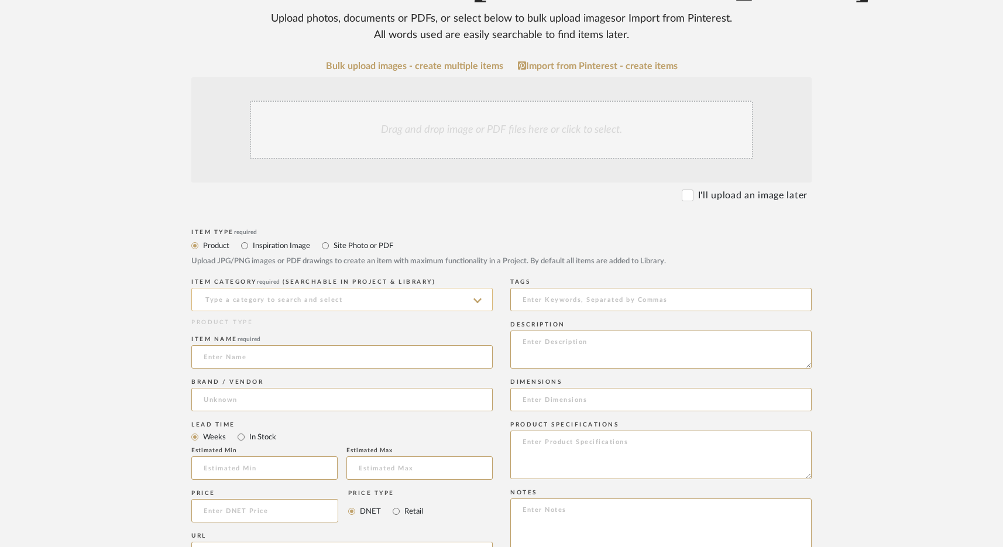
click at [327, 297] on input at bounding box center [341, 299] width 301 height 23
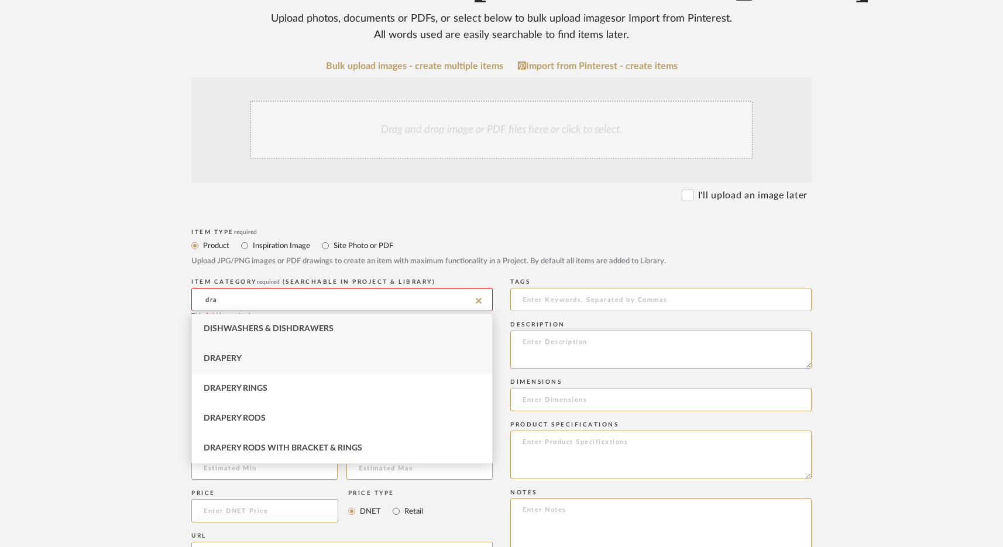
click at [287, 365] on div "Drapery" at bounding box center [342, 359] width 300 height 30
type input "Drapery"
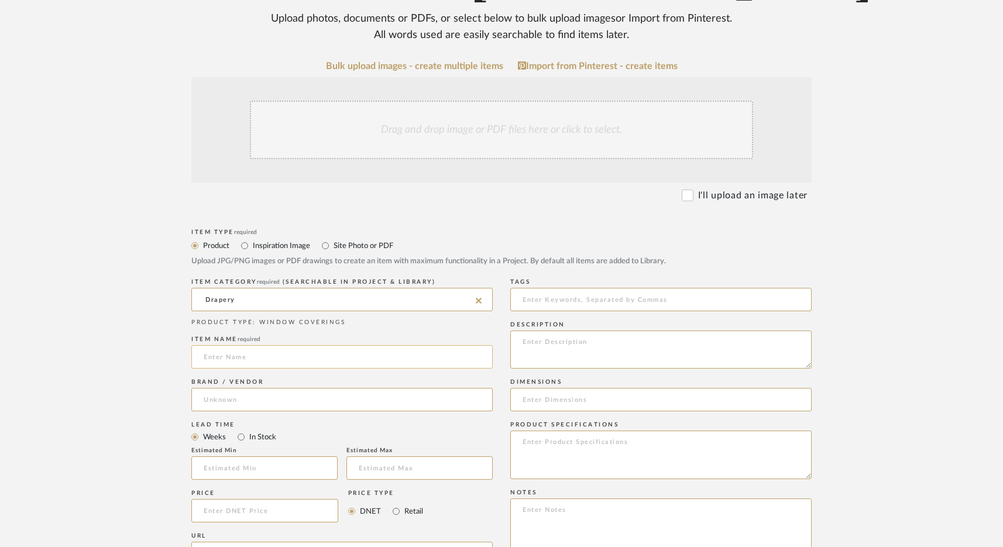
click at [268, 360] on input at bounding box center [341, 356] width 301 height 23
click at [268, 360] on input "Custom Curtains" at bounding box center [341, 356] width 301 height 23
type input "Custom Curtains"
click at [259, 407] on input at bounding box center [341, 399] width 301 height 23
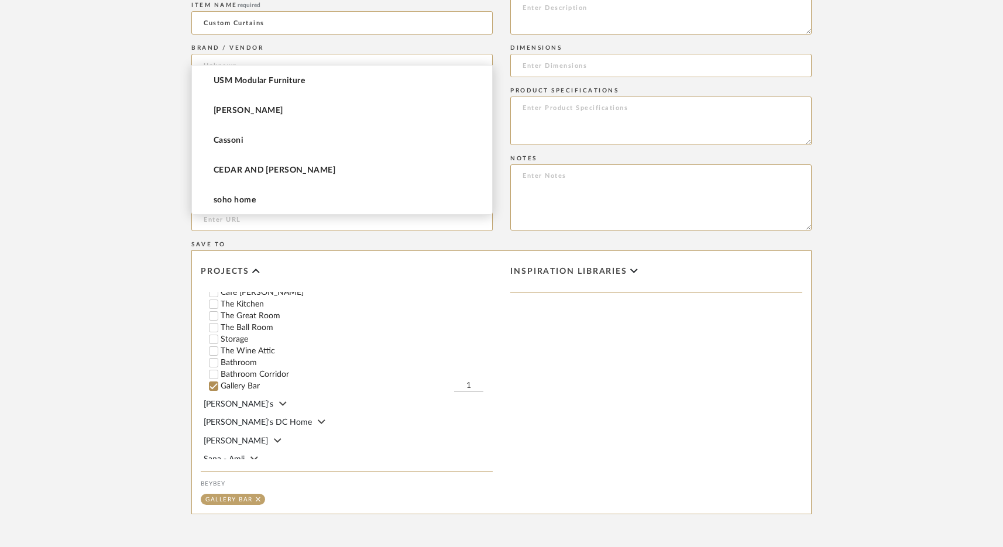
scroll to position [623, 0]
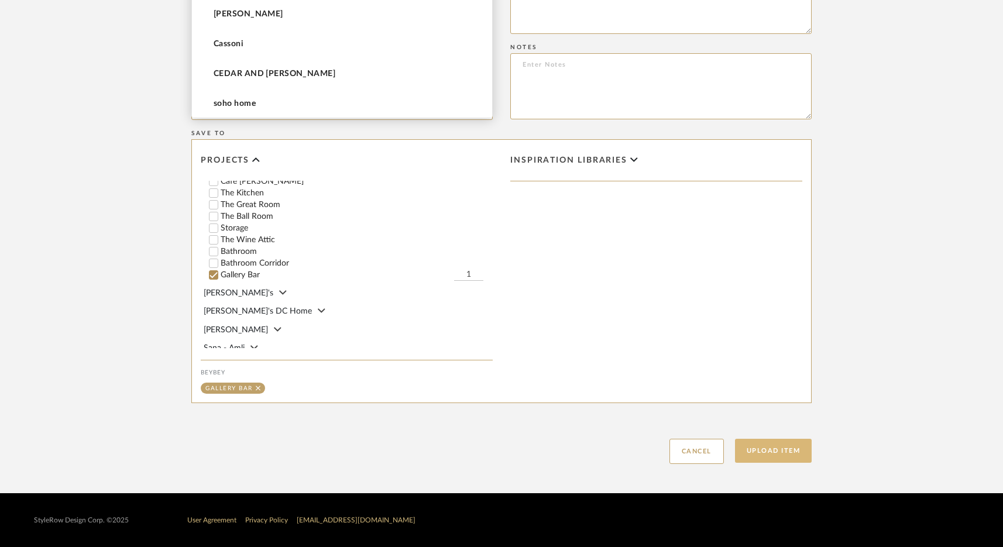
click at [780, 462] on button "Upload Item" at bounding box center [773, 451] width 77 height 24
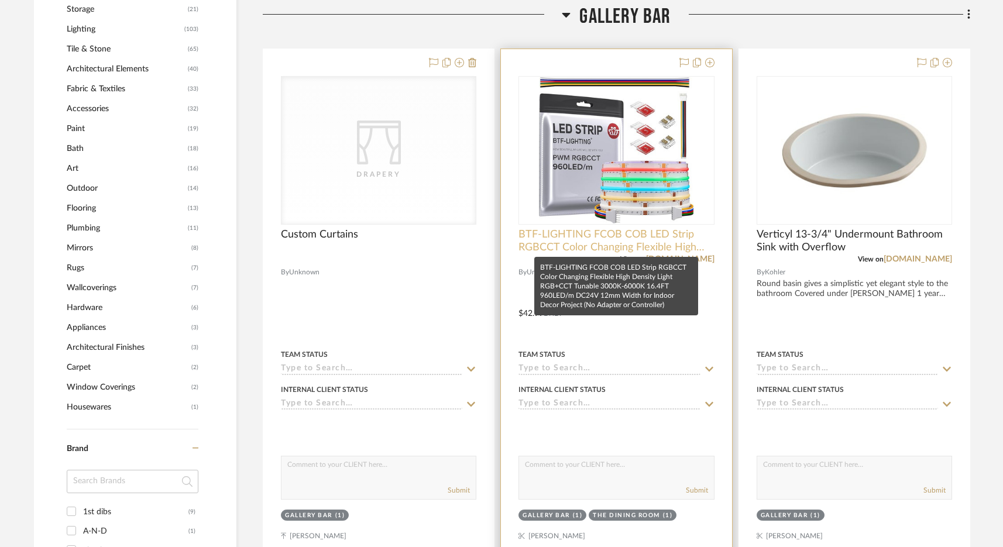
scroll to position [927, 0]
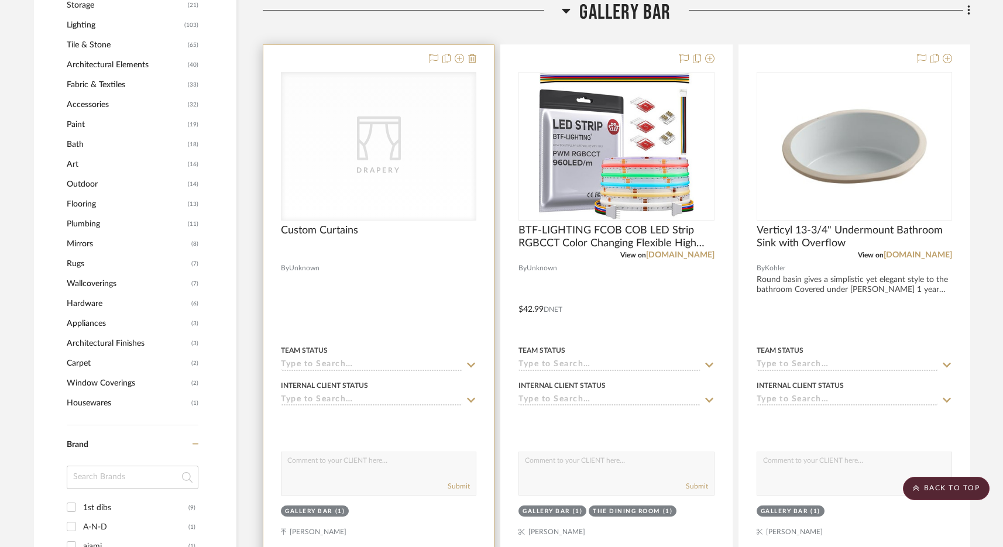
click at [0, 0] on div "CategoryIconFabrics Created with Sketch. Drapery" at bounding box center [0, 0] width 0 height 0
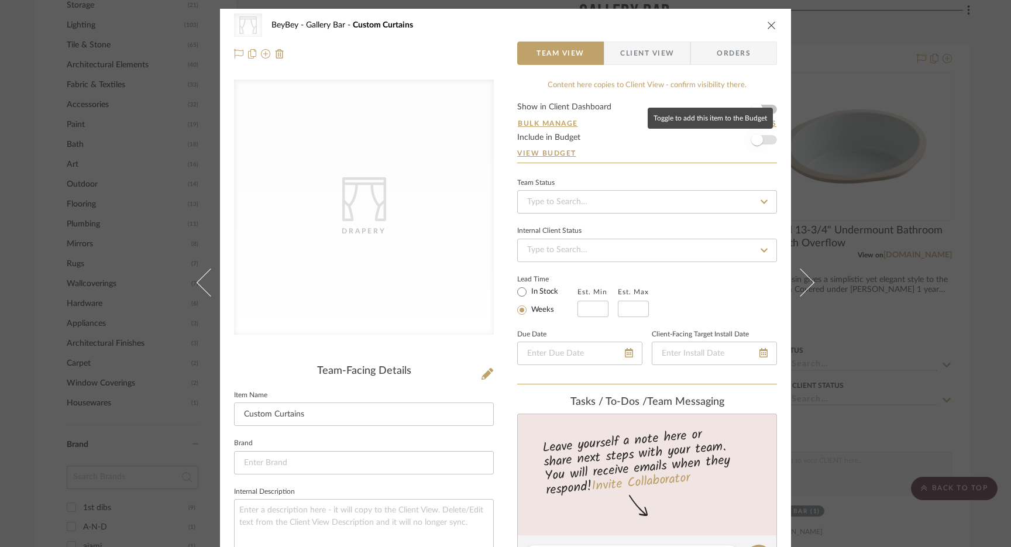
click at [759, 143] on span "button" at bounding box center [757, 140] width 26 height 26
click at [767, 26] on icon "close" at bounding box center [771, 24] width 9 height 9
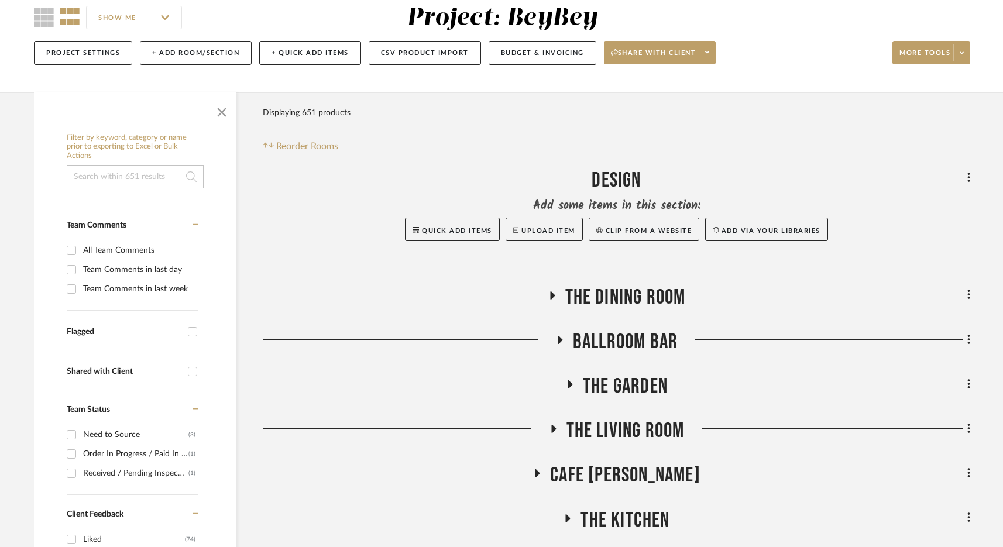
scroll to position [127, 0]
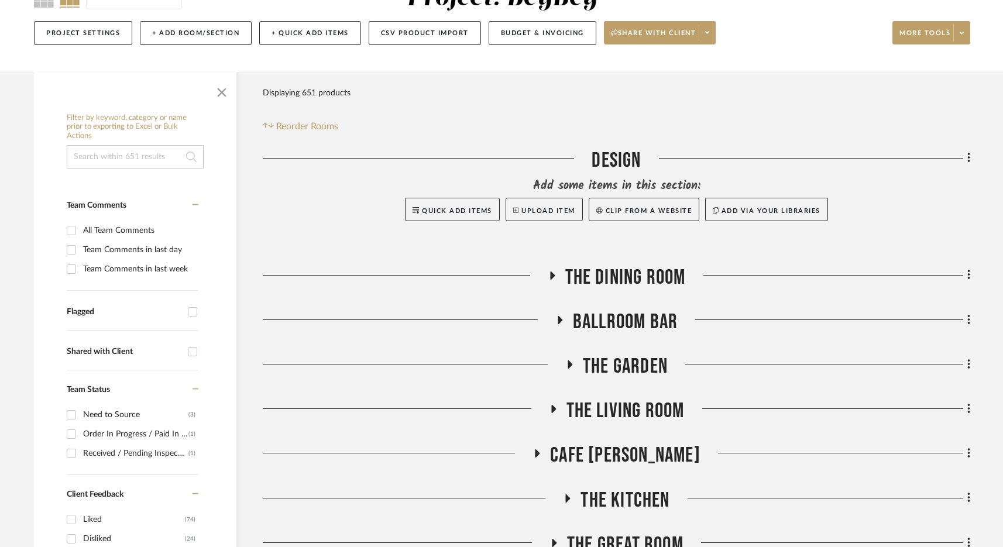
click at [646, 315] on span "BALLROOM BAR" at bounding box center [625, 321] width 105 height 25
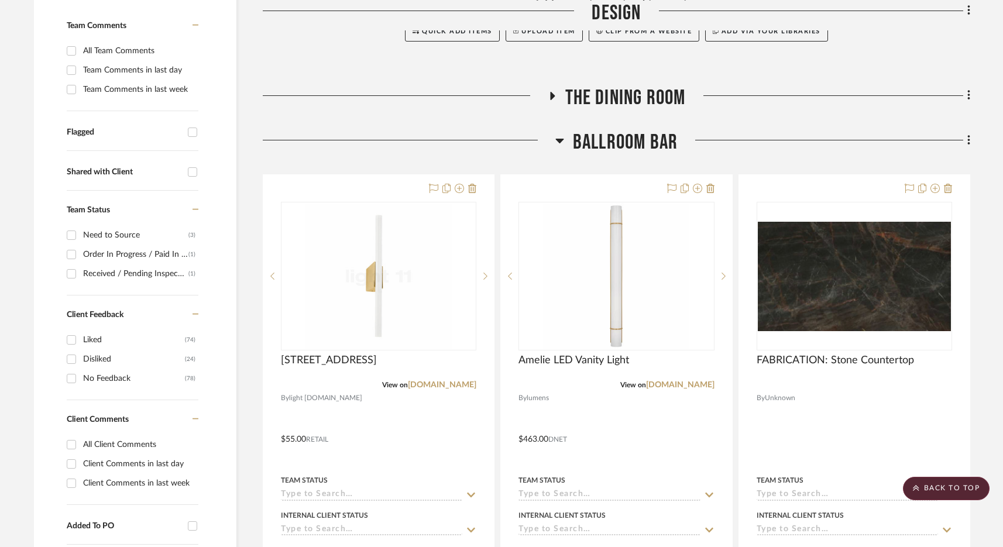
scroll to position [352, 0]
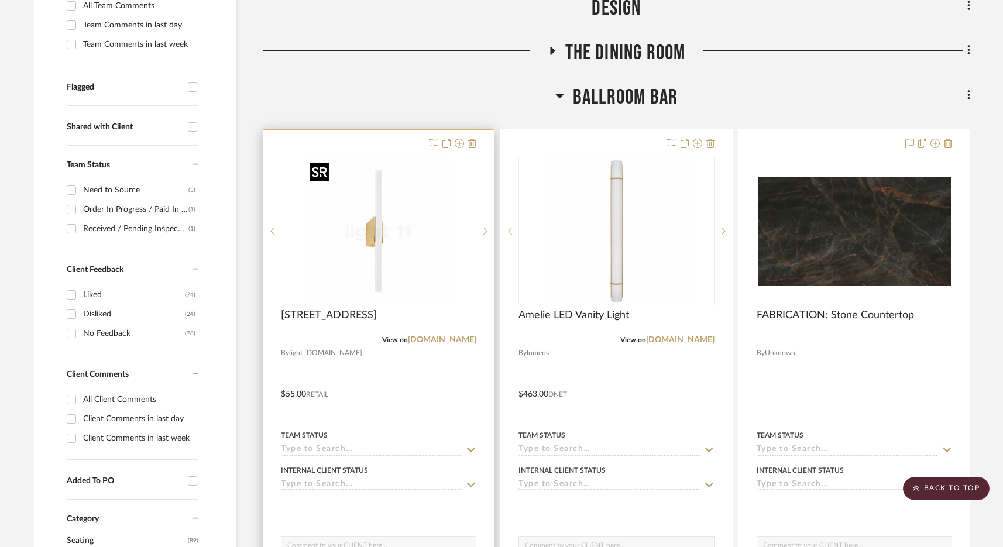
click at [0, 0] on img at bounding box center [0, 0] width 0 height 0
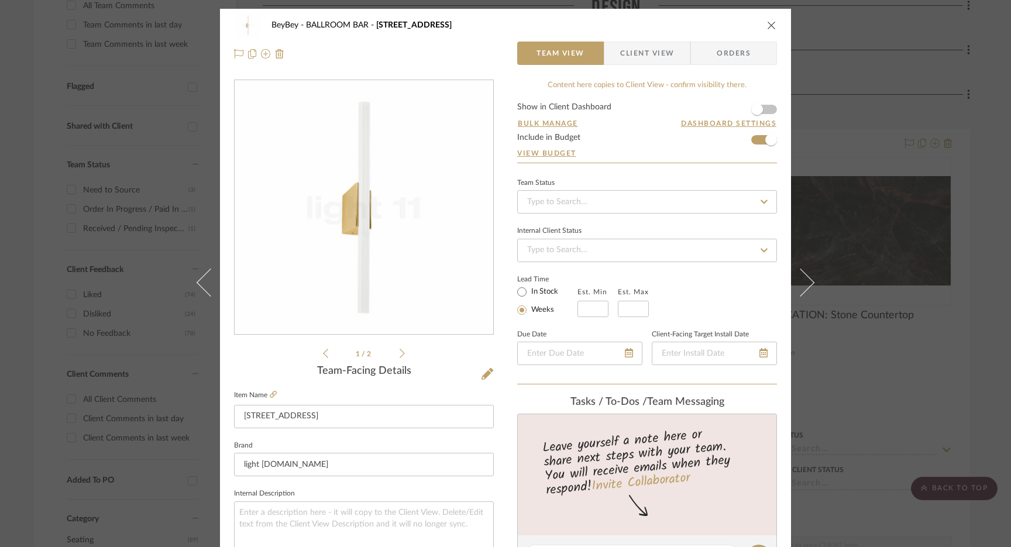
click at [788, 106] on div "BeyBey BALLROOM BAR Linestra 7 Team View Client View Orders 1 / 2 Team-Facing D…" at bounding box center [505, 273] width 1011 height 547
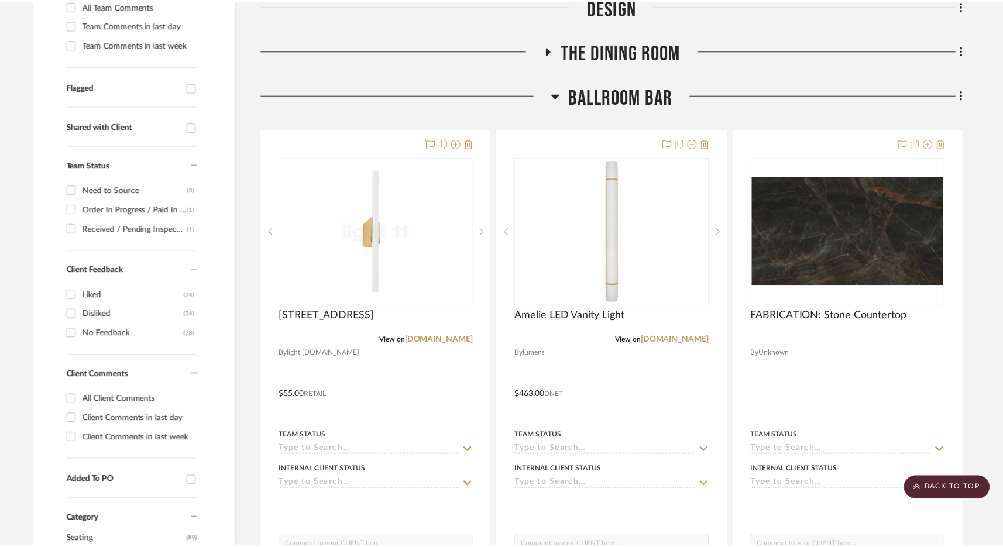
scroll to position [352, 0]
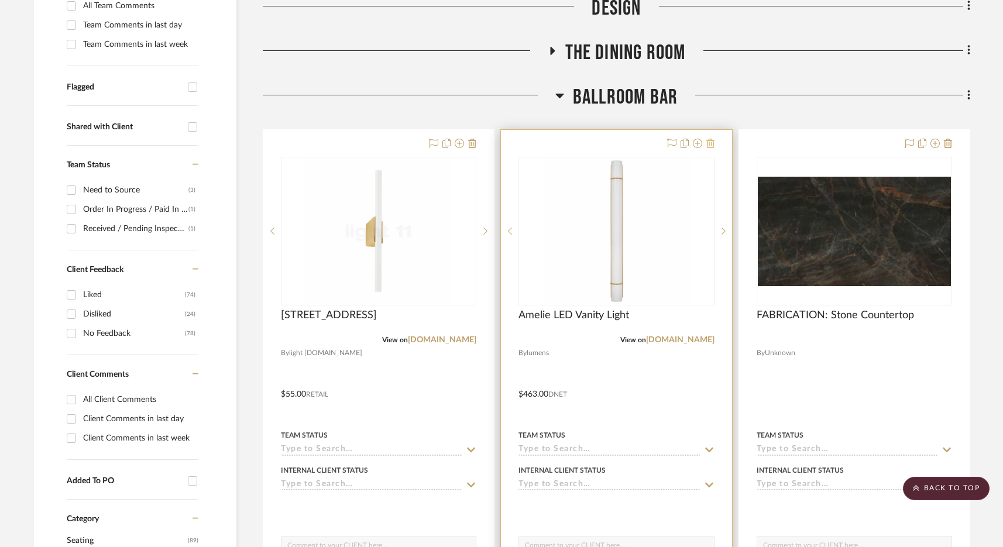
click at [712, 140] on icon at bounding box center [710, 143] width 8 height 9
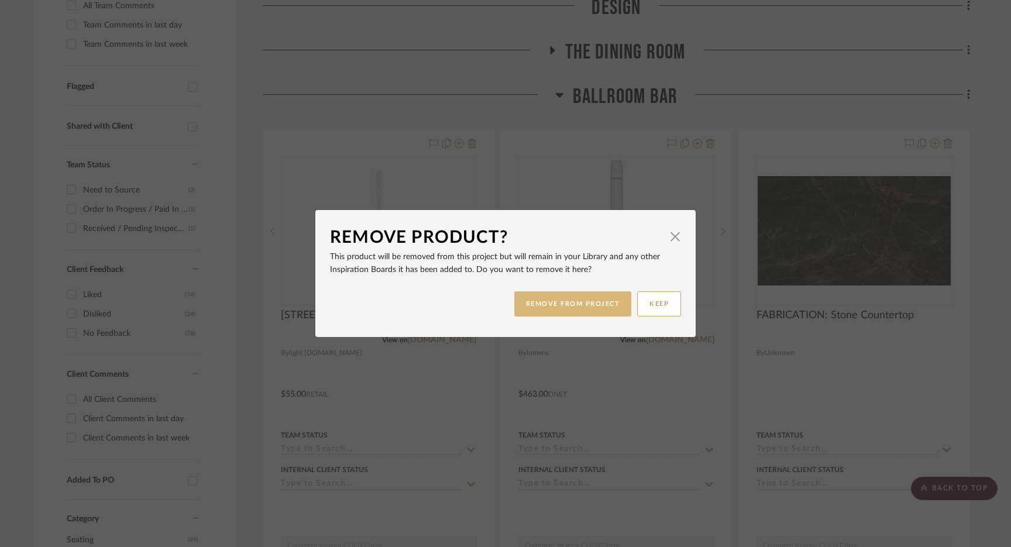
click at [593, 303] on button "REMOVE FROM PROJECT" at bounding box center [573, 303] width 118 height 25
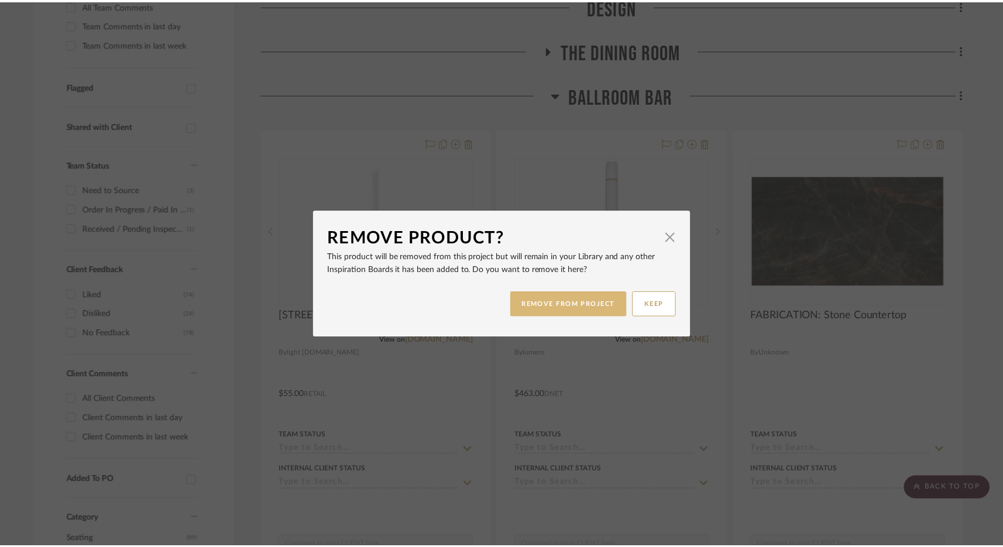
scroll to position [352, 0]
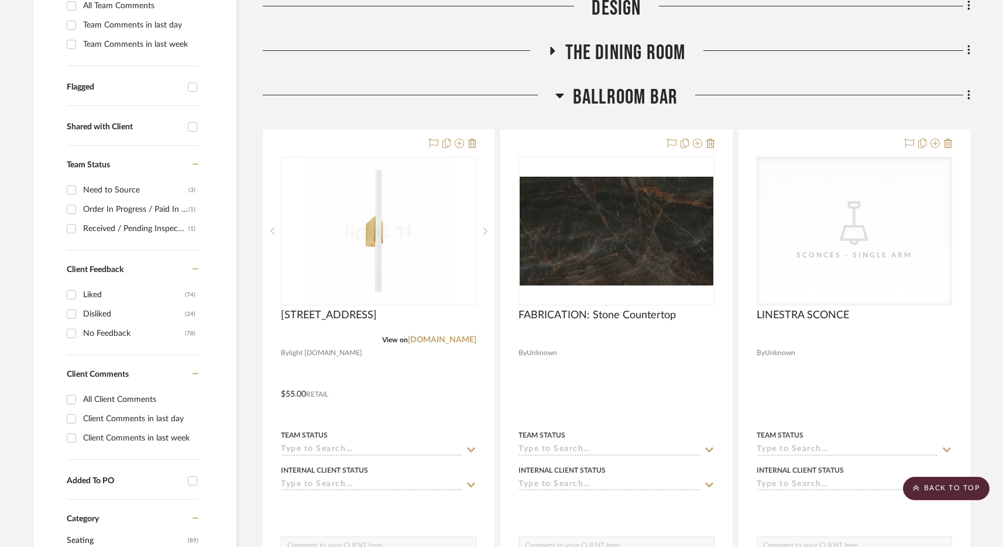
click at [618, 95] on span "BALLROOM BAR" at bounding box center [625, 97] width 105 height 25
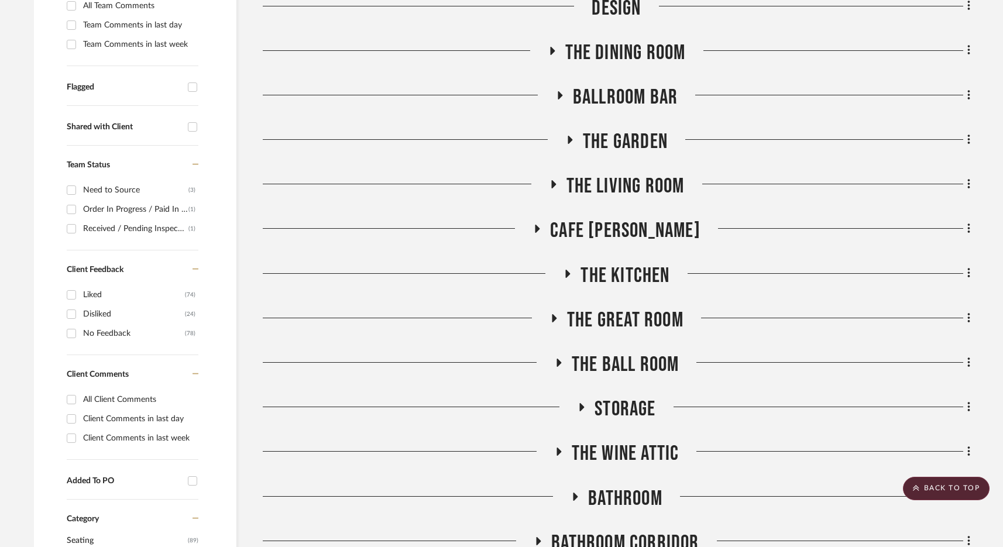
click at [628, 130] on span "The Garden" at bounding box center [625, 141] width 85 height 25
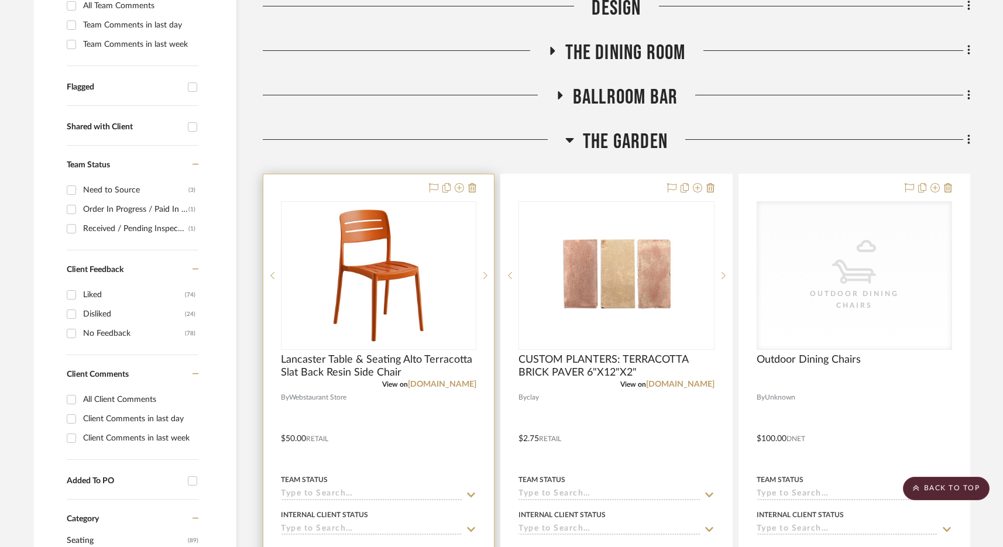
click at [0, 0] on img at bounding box center [0, 0] width 0 height 0
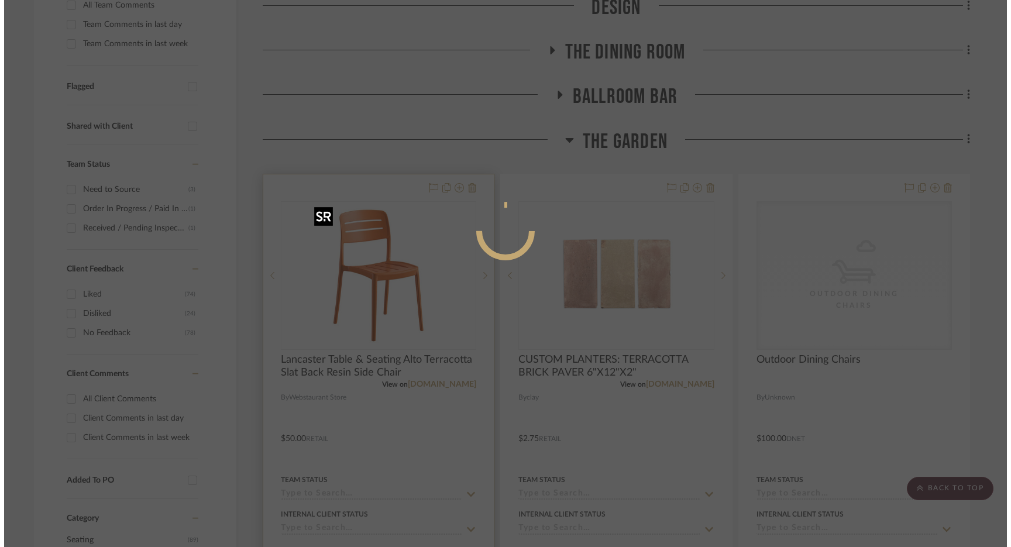
scroll to position [0, 0]
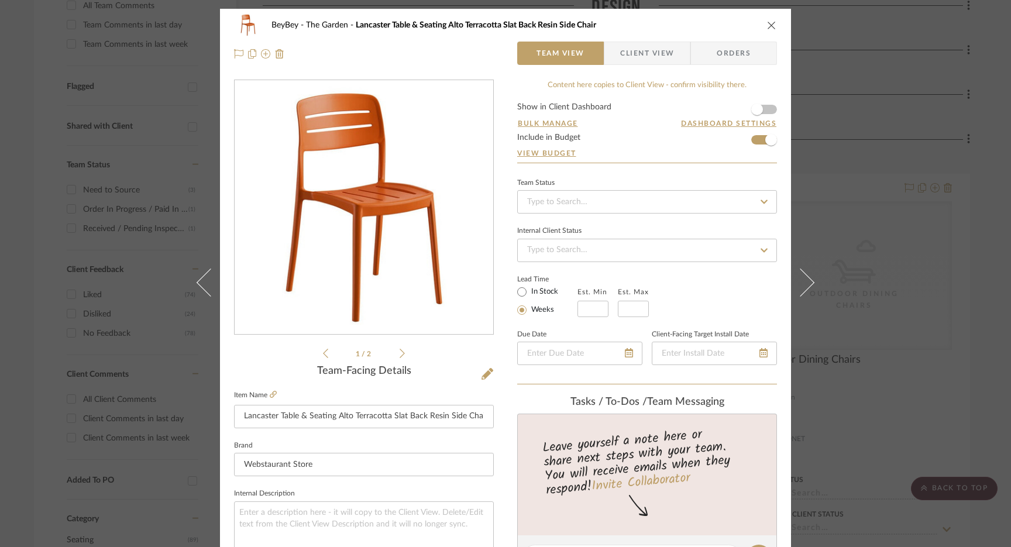
click at [788, 157] on div "BeyBey The Garden Lancaster Table & Seating Alto Terracotta Slat Back Resin Sid…" at bounding box center [505, 273] width 1011 height 547
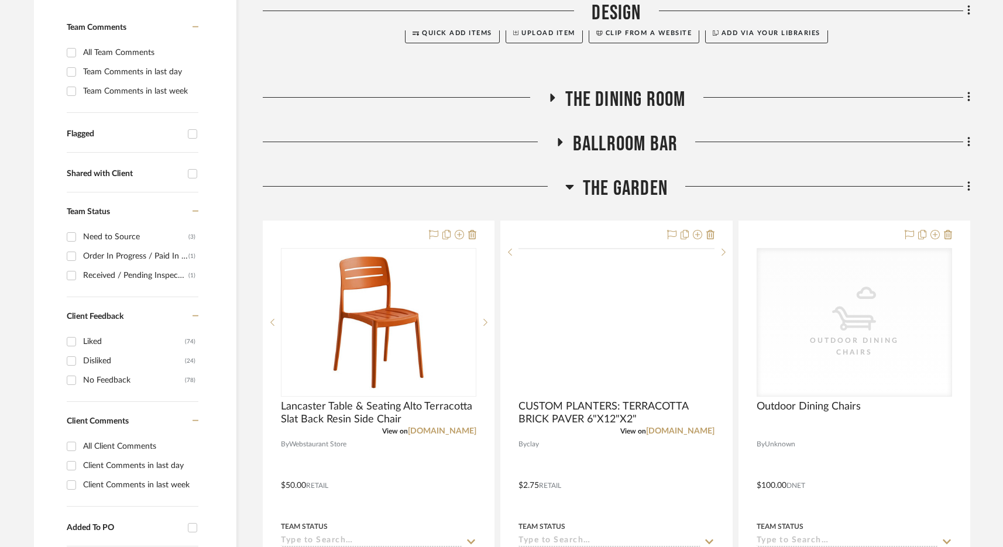
scroll to position [451, 0]
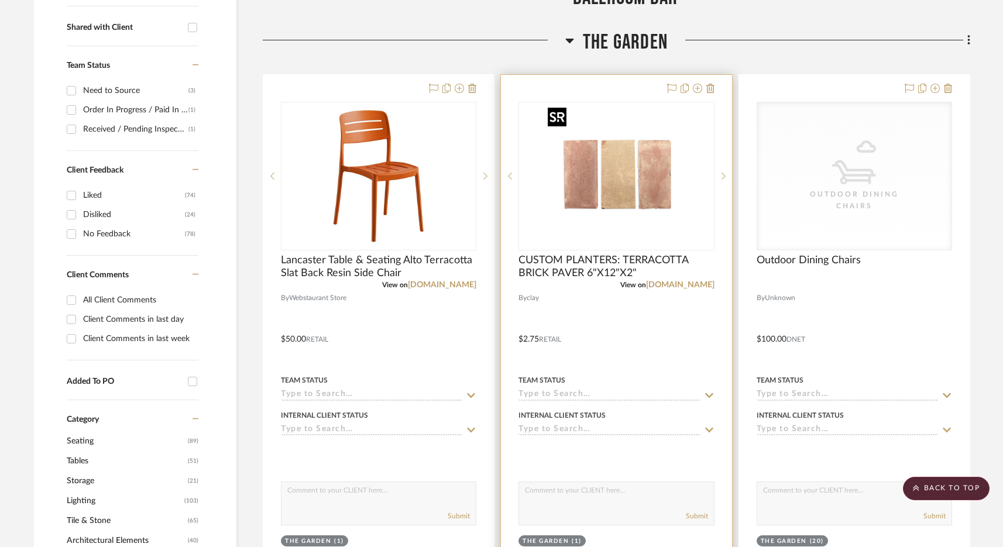
click at [623, 206] on img "0" at bounding box center [616, 176] width 146 height 146
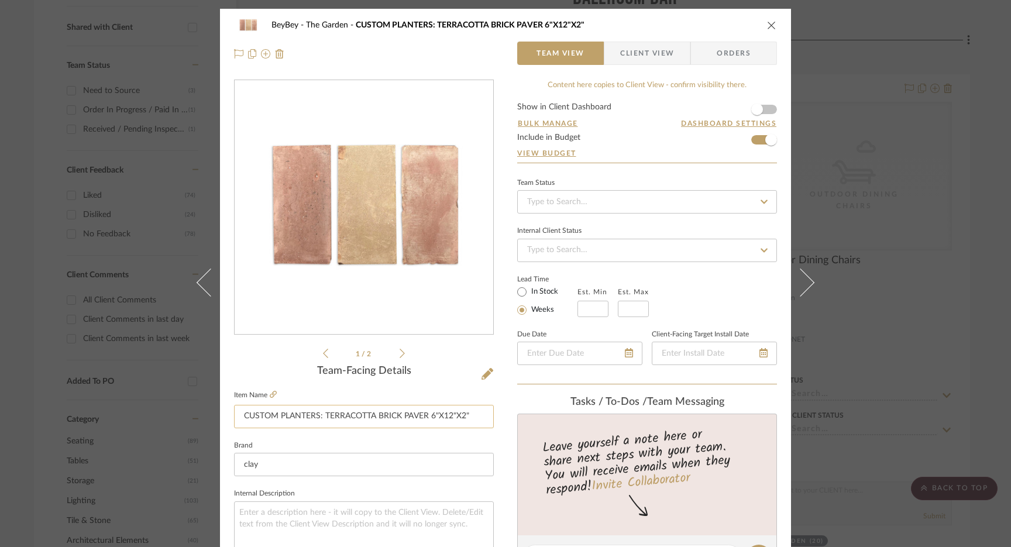
click at [387, 412] on input "CUSTOM PLANTERS: TERRACOTTA BRICK PAVER 6"X12"X2"" at bounding box center [364, 416] width 260 height 23
drag, startPoint x: 428, startPoint y: 417, endPoint x: 320, endPoint y: 415, distance: 108.2
click at [320, 415] on input "CUSTOM PLANTERS: TERRACOTTA BRICK PAVER 6"X12"X2"" at bounding box center [364, 416] width 260 height 23
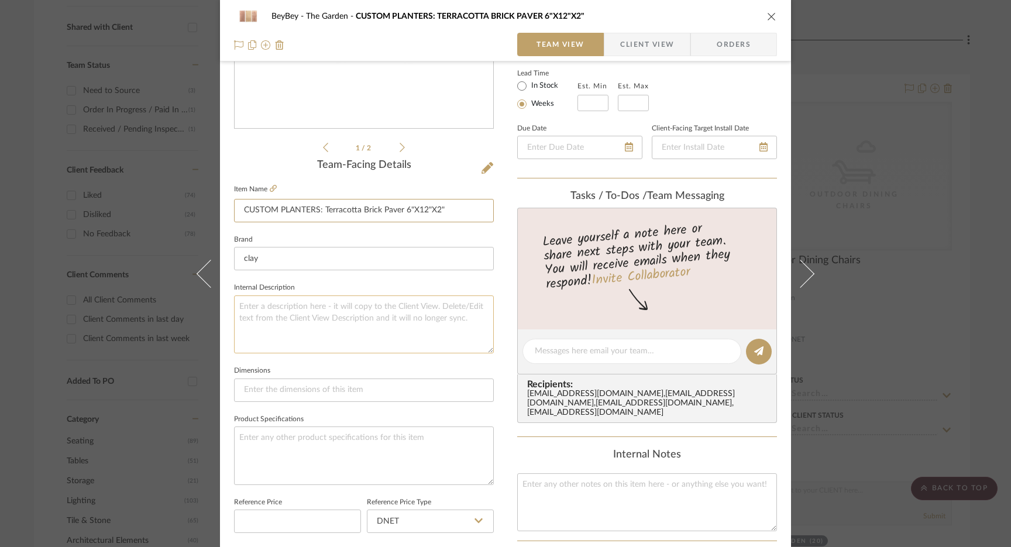
scroll to position [212, 0]
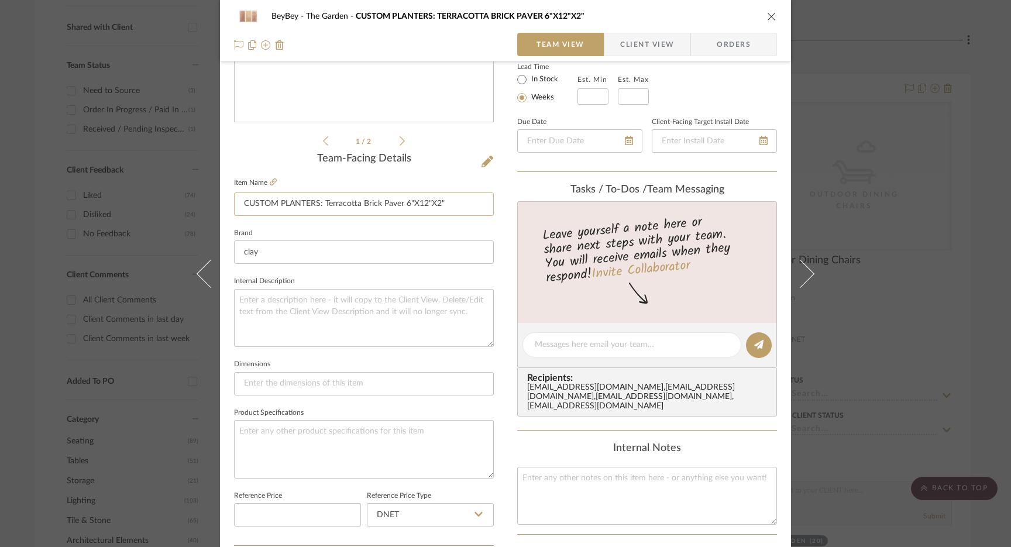
drag, startPoint x: 455, startPoint y: 206, endPoint x: 402, endPoint y: 206, distance: 53.2
click at [402, 206] on input "CUSTOM PLANTERS: Terracotta Brick Paver 6"X12"X2"" at bounding box center [364, 203] width 260 height 23
type input "CUSTOM PLANTERS: Terracotta Brick Paver 6"X12"X2""
click at [315, 383] on input at bounding box center [364, 383] width 260 height 23
paste input "6"X12"X2""
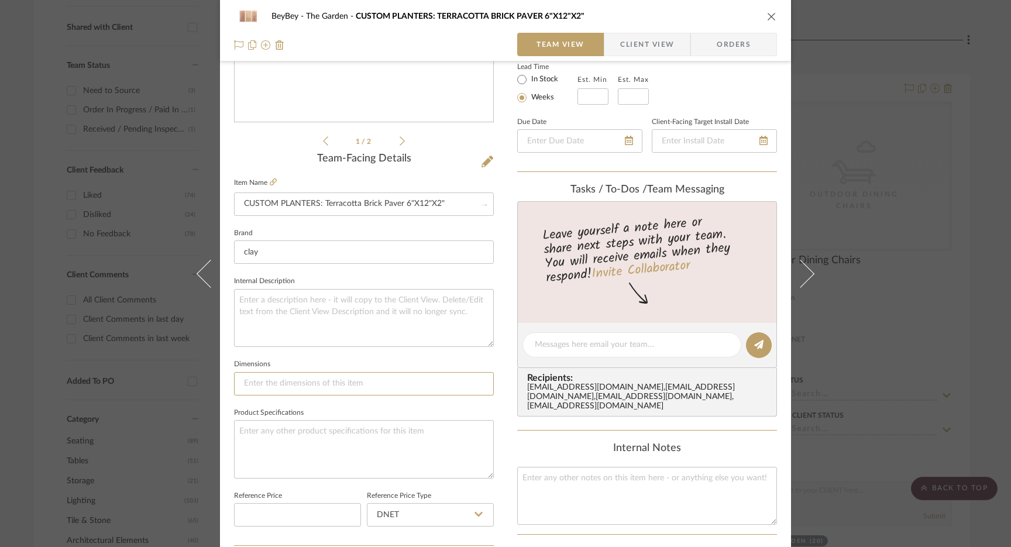
type input "6"X12"X2""
click at [440, 200] on input "CUSTOM PLANTERS: Terracotta Brick Paver 6"X12"X2"" at bounding box center [364, 203] width 260 height 23
type input "CUSTOM PLANTERS: Terracotta Brick Paver 6"X12"X2""
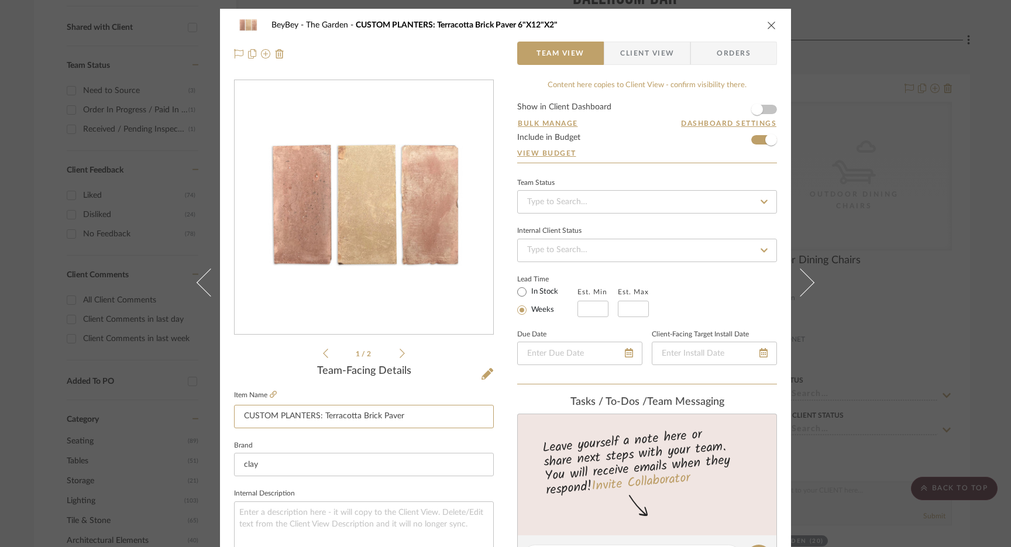
type input "CUSTOM PLANTERS: Terracotta Brick Paver"
click at [788, 209] on div "BeyBey The Garden CUSTOM PLANTERS: Terracotta Brick Paver 6"X12"X2" Team View C…" at bounding box center [505, 273] width 1011 height 547
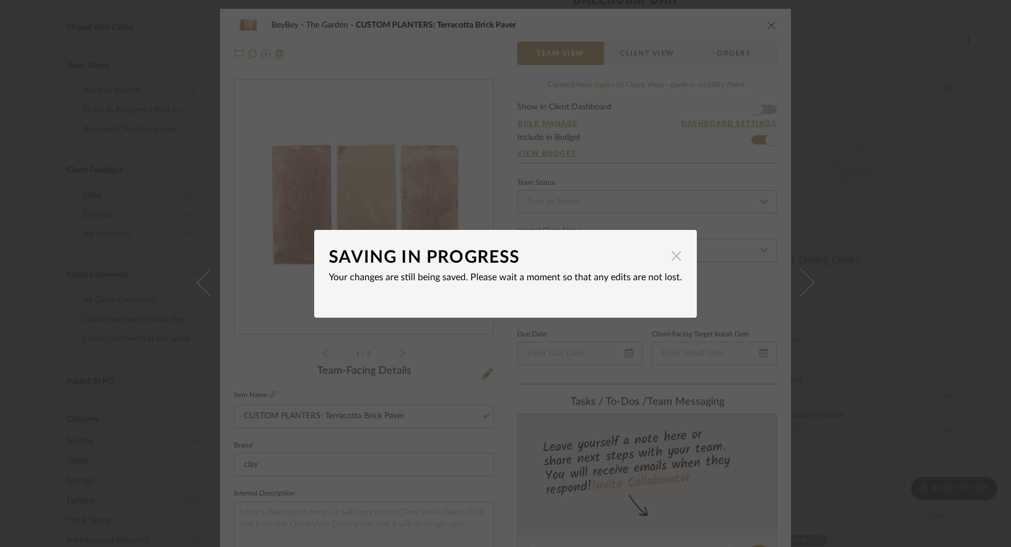
click at [674, 253] on span "button" at bounding box center [675, 255] width 23 height 23
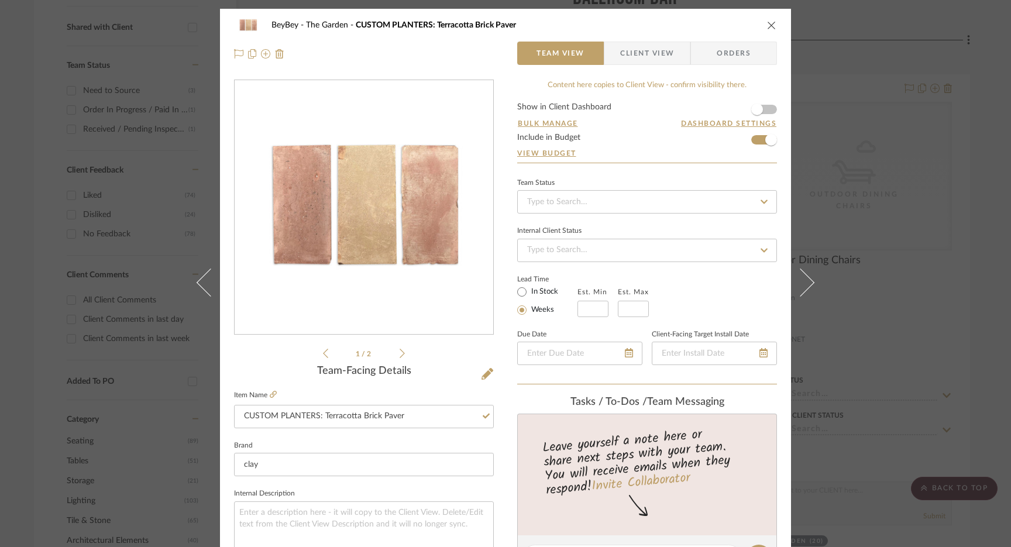
click at [788, 154] on div "BeyBey The Garden CUSTOM PLANTERS: Terracotta Brick Paver Team View Client View…" at bounding box center [505, 273] width 1011 height 547
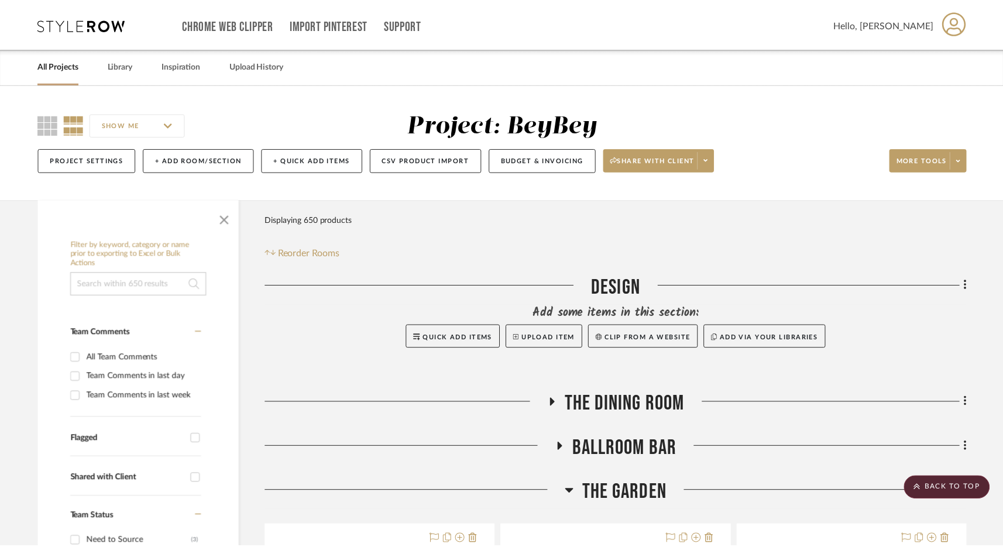
scroll to position [451, 0]
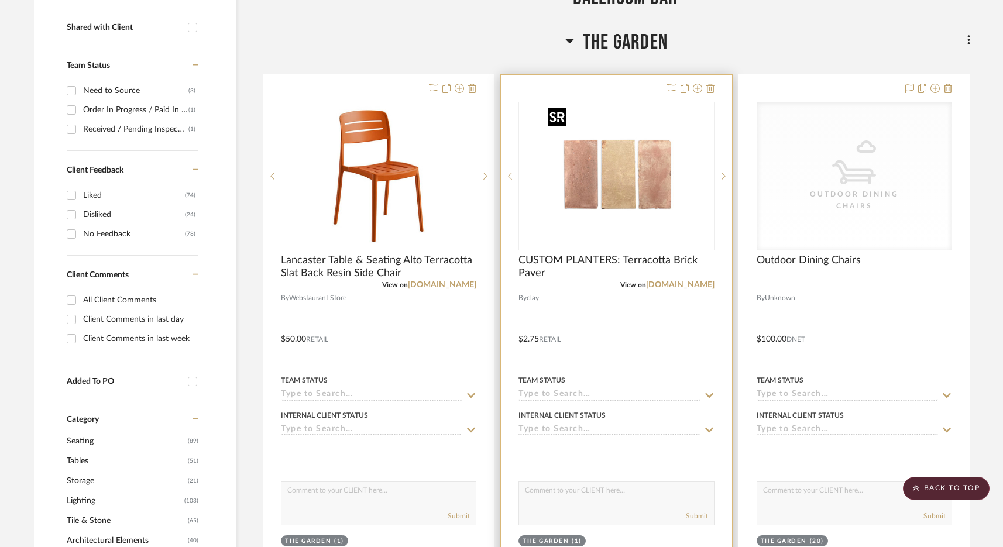
click at [626, 209] on img "0" at bounding box center [616, 176] width 146 height 146
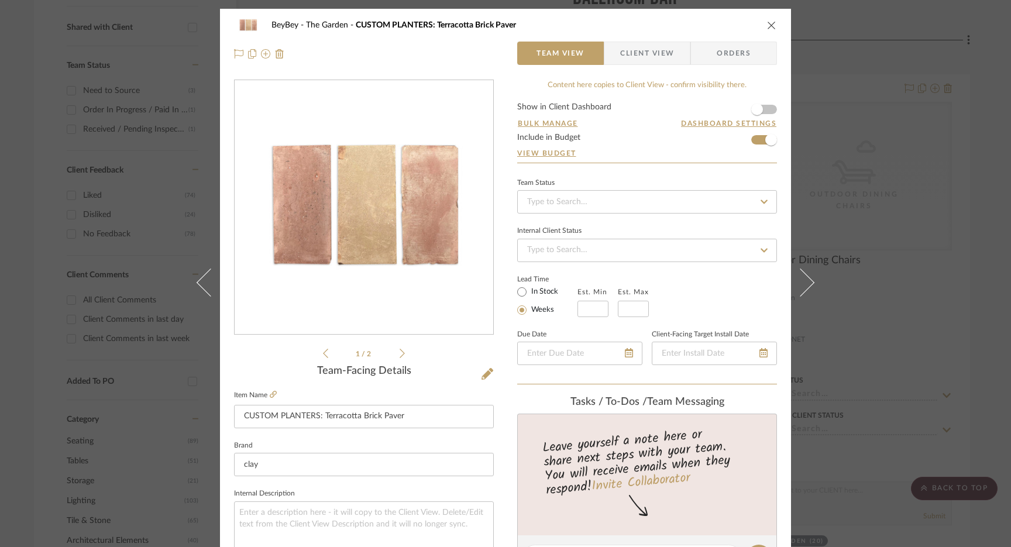
click at [788, 168] on div "BeyBey The Garden CUSTOM PLANTERS: Terracotta Brick Paver Team View Client View…" at bounding box center [505, 273] width 1011 height 547
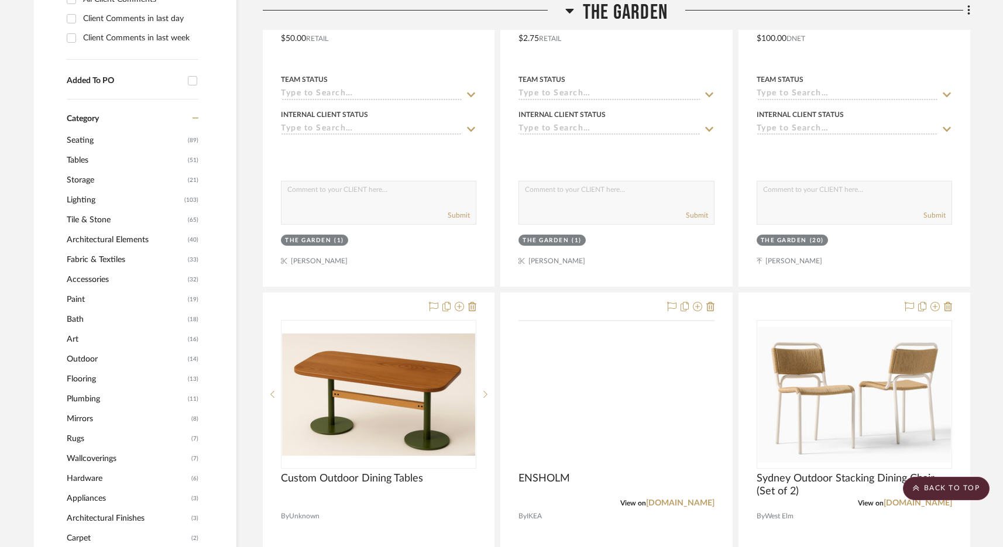
scroll to position [915, 0]
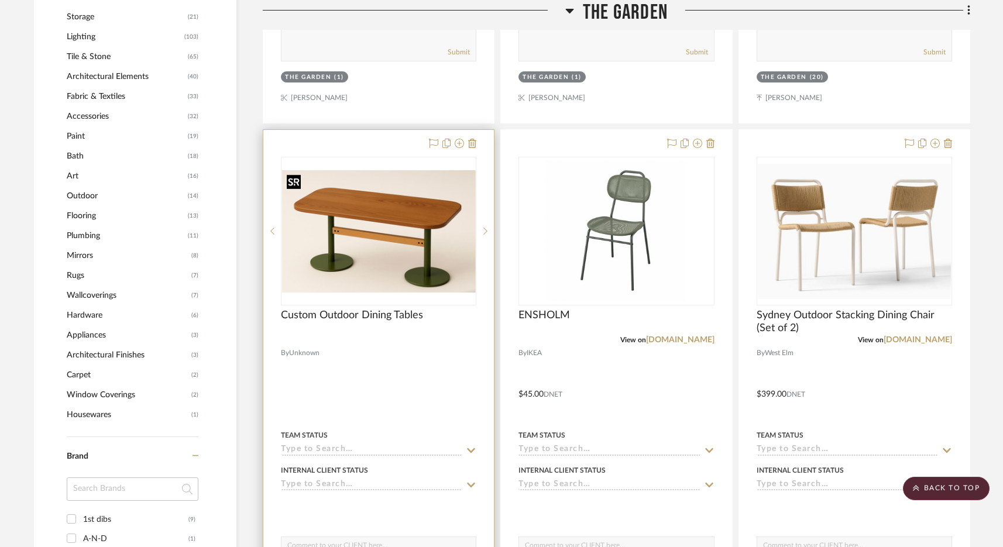
click at [403, 251] on img "0" at bounding box center [378, 231] width 193 height 122
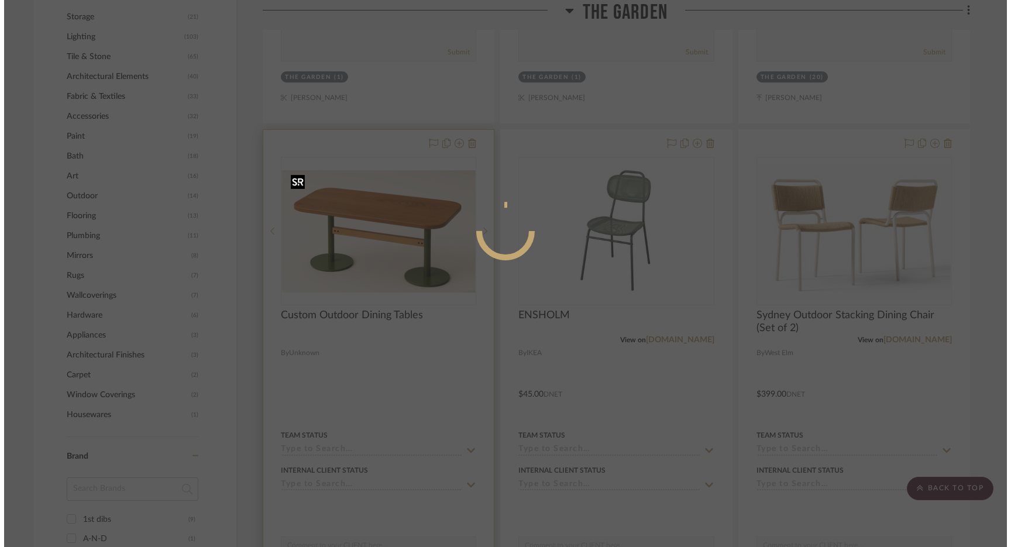
scroll to position [0, 0]
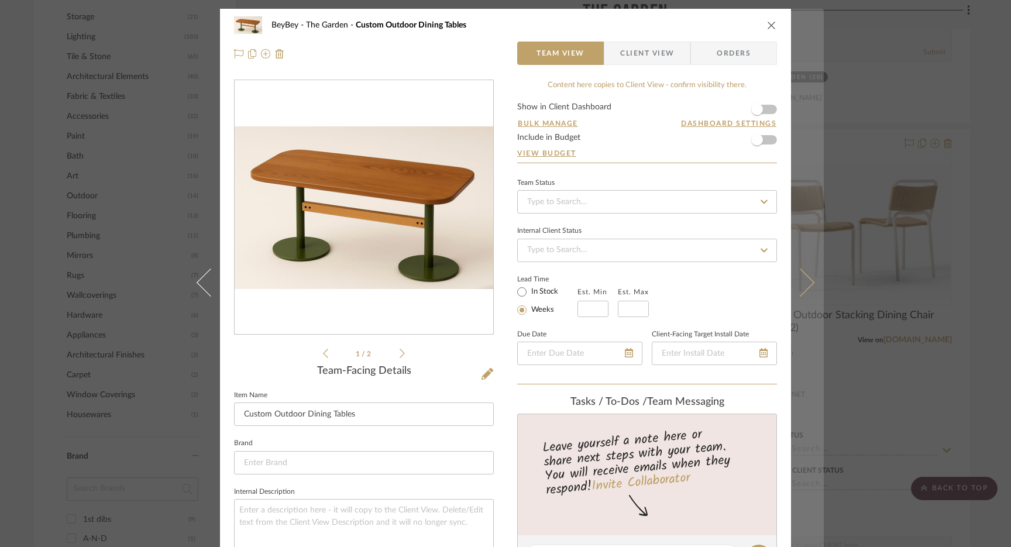
click at [788, 55] on button at bounding box center [807, 282] width 33 height 547
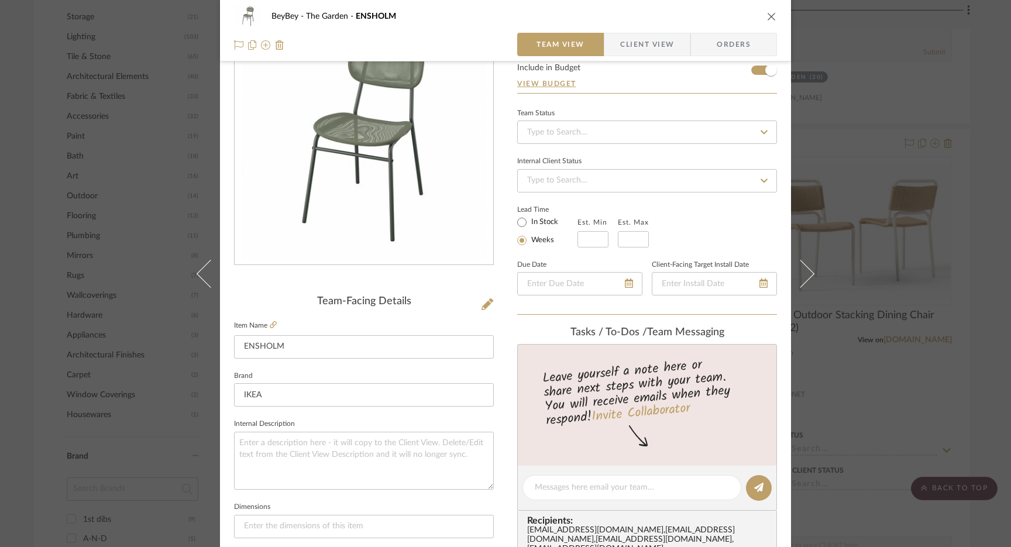
scroll to position [78, 0]
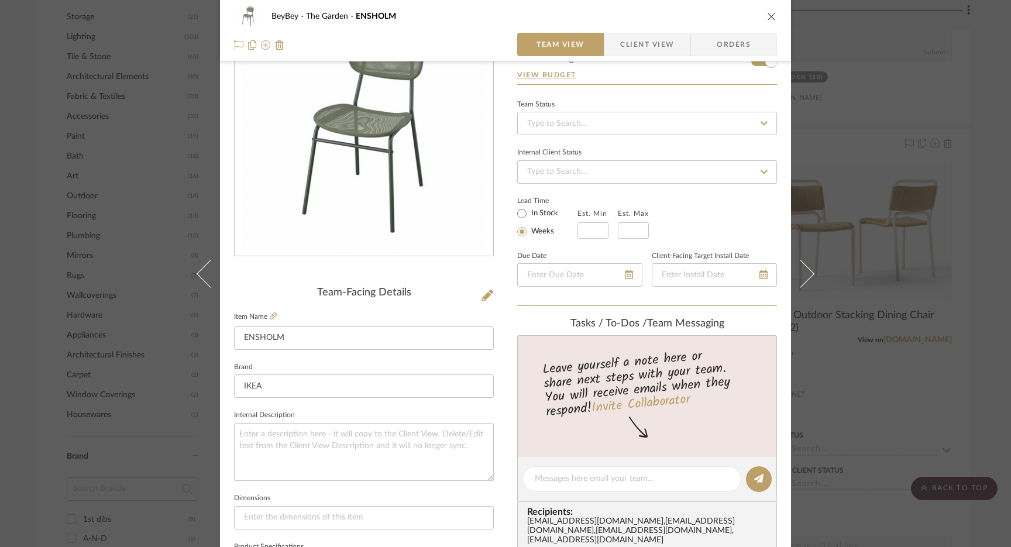
click at [767, 17] on icon "close" at bounding box center [771, 16] width 9 height 9
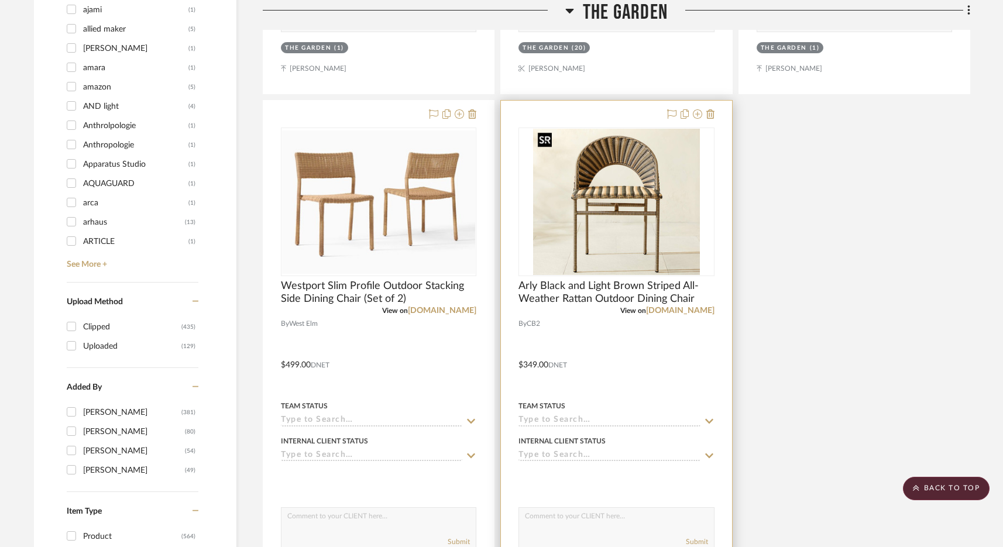
scroll to position [1620, 0]
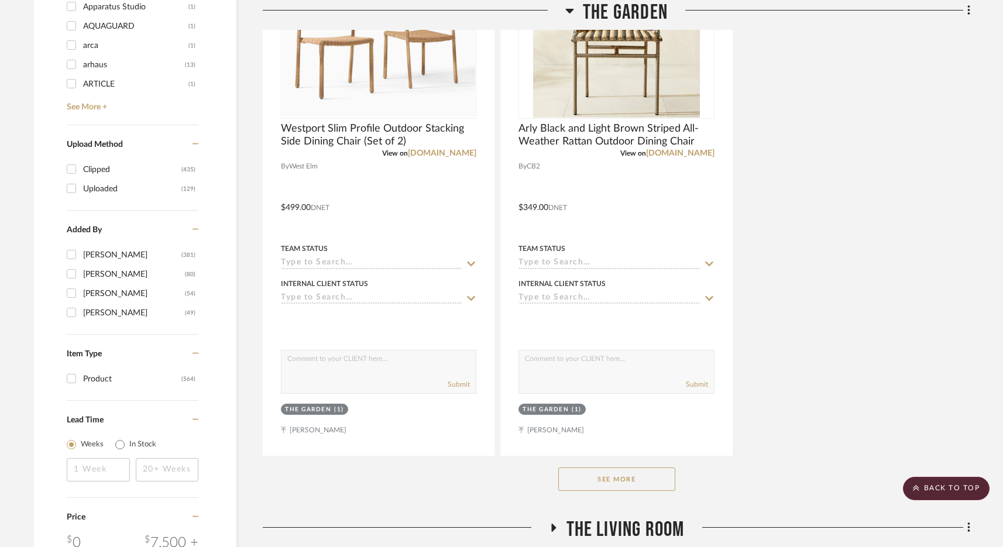
click at [617, 484] on button "See More" at bounding box center [616, 478] width 117 height 23
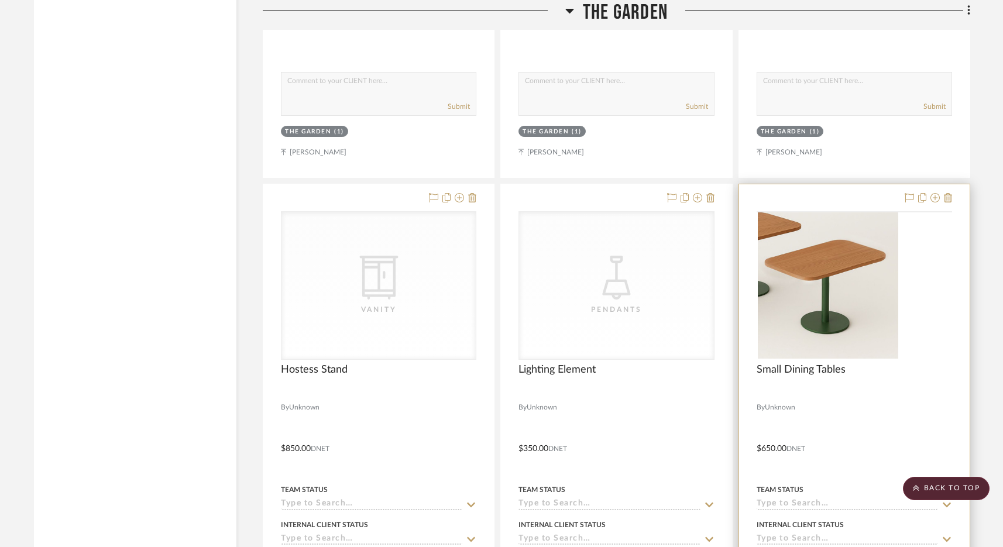
scroll to position [2947, 0]
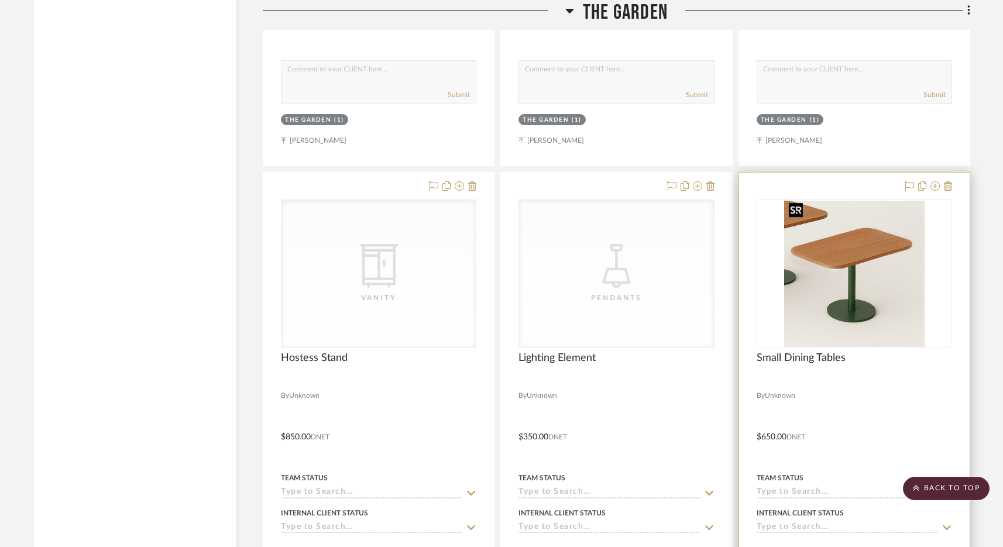
click at [787, 299] on img "0" at bounding box center [854, 274] width 140 height 146
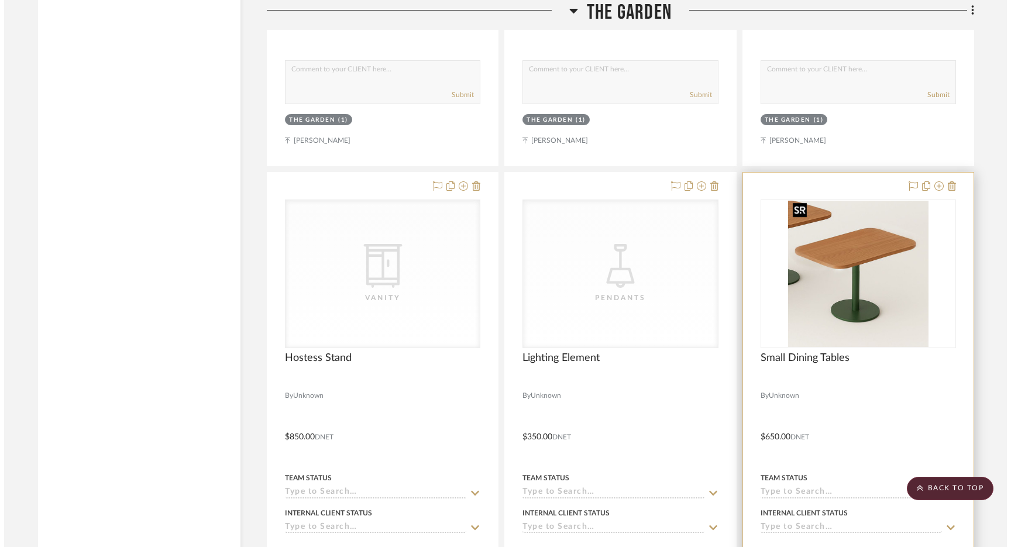
scroll to position [0, 0]
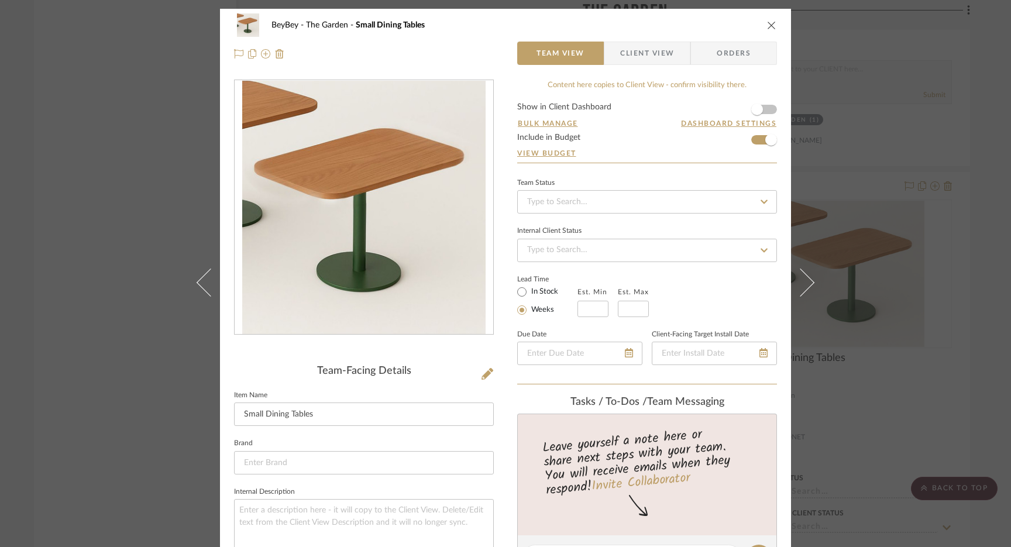
click at [788, 222] on div "BeyBey The Garden Small Dining Tables Team View Client View Orders Team-Facing …" at bounding box center [505, 273] width 1011 height 547
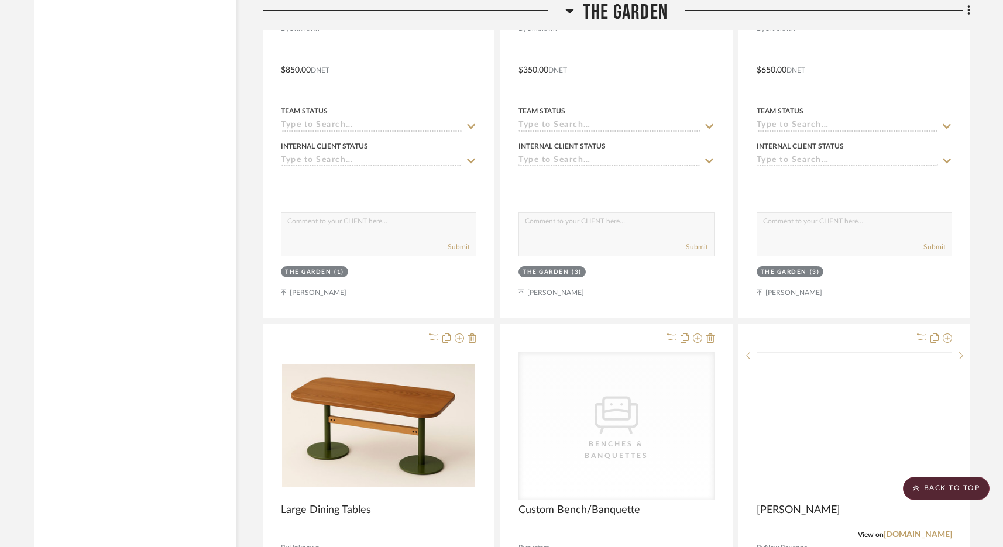
scroll to position [3476, 0]
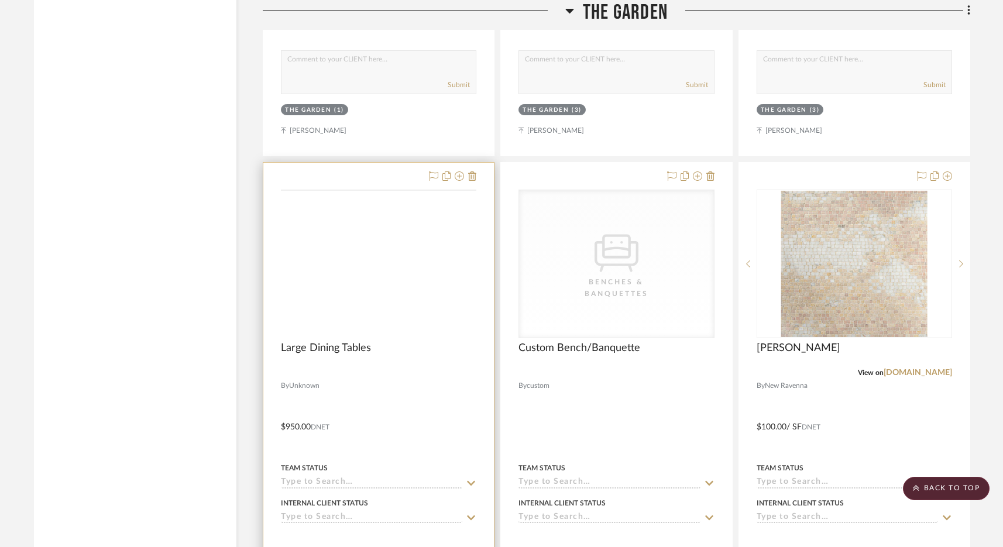
click at [0, 0] on img at bounding box center [0, 0] width 0 height 0
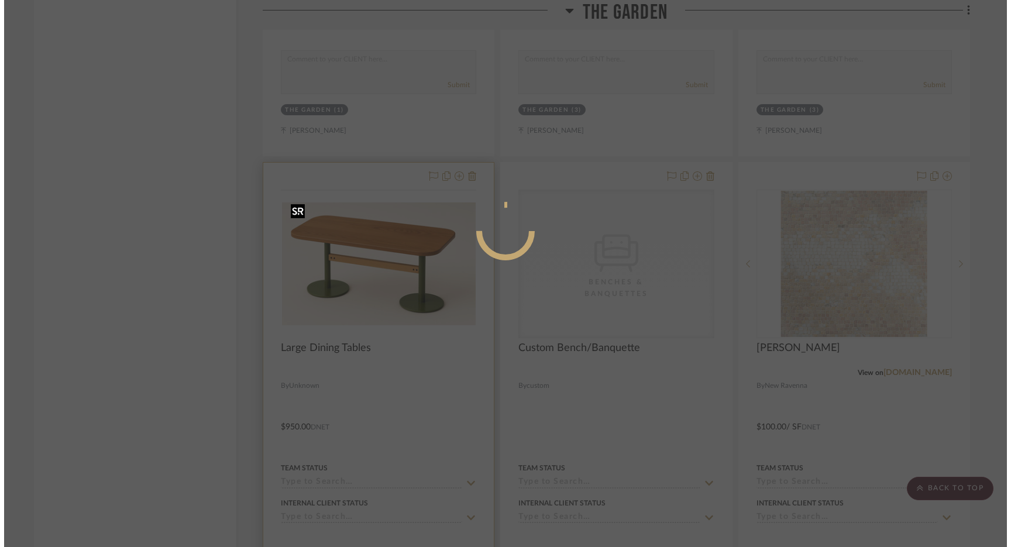
scroll to position [0, 0]
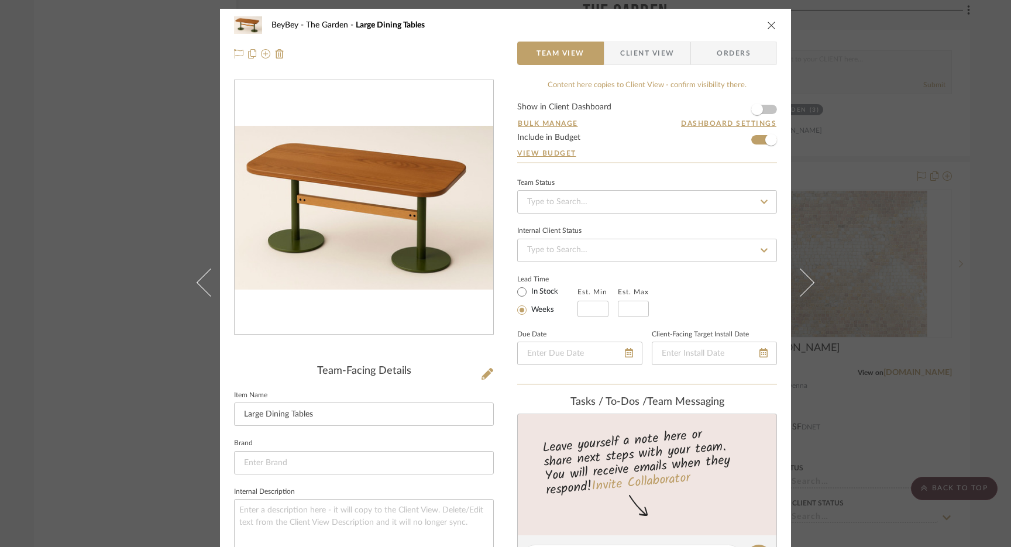
click at [788, 230] on div "BeyBey The Garden Large Dining Tables Team View Client View Orders Team-Facing …" at bounding box center [505, 273] width 1011 height 547
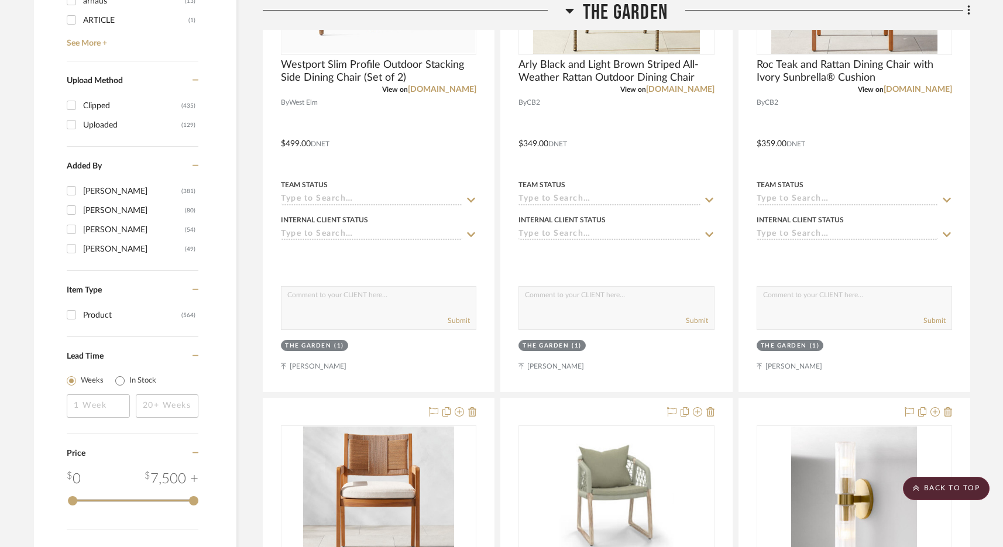
scroll to position [1510, 0]
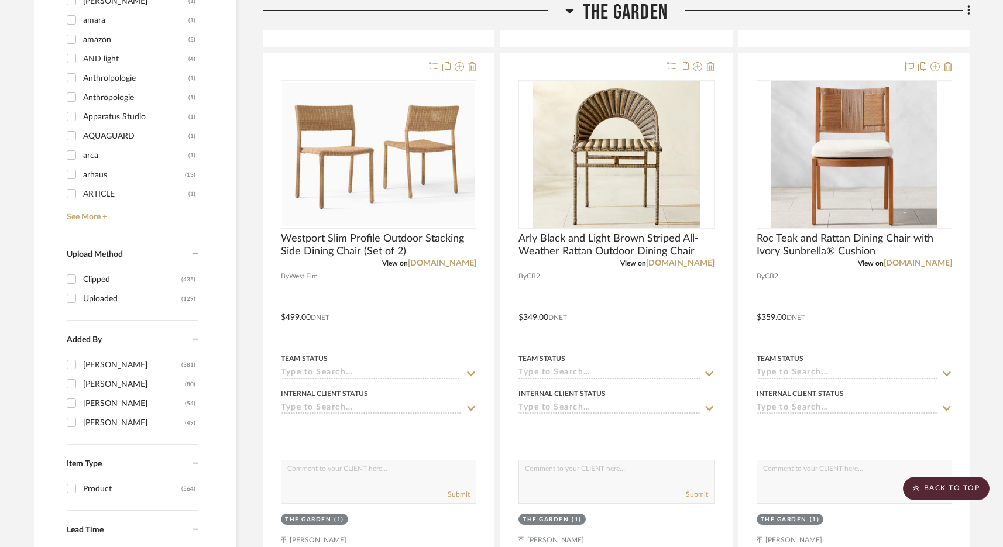
click at [624, 6] on span "The Garden" at bounding box center [625, 12] width 85 height 25
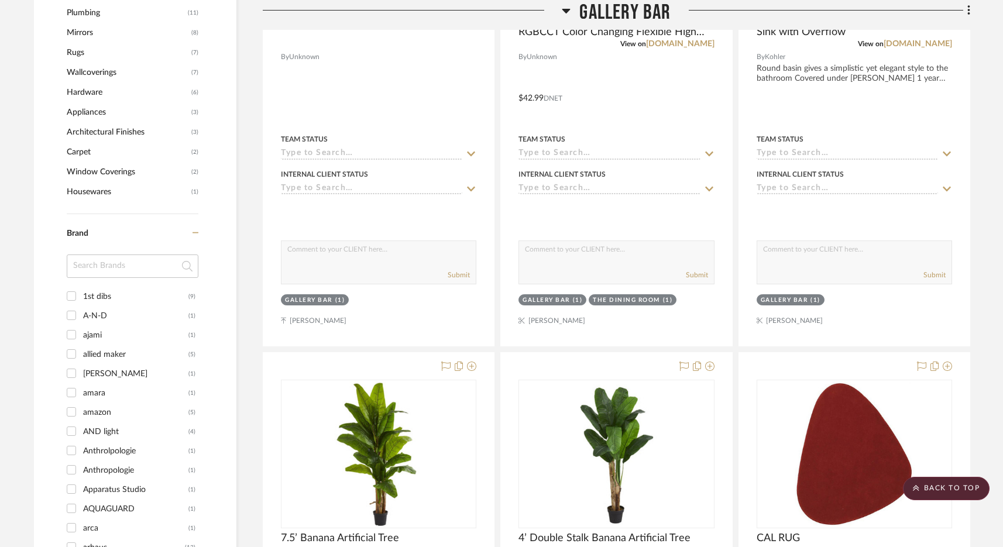
click at [620, 16] on span "Gallery Bar" at bounding box center [624, 12] width 91 height 25
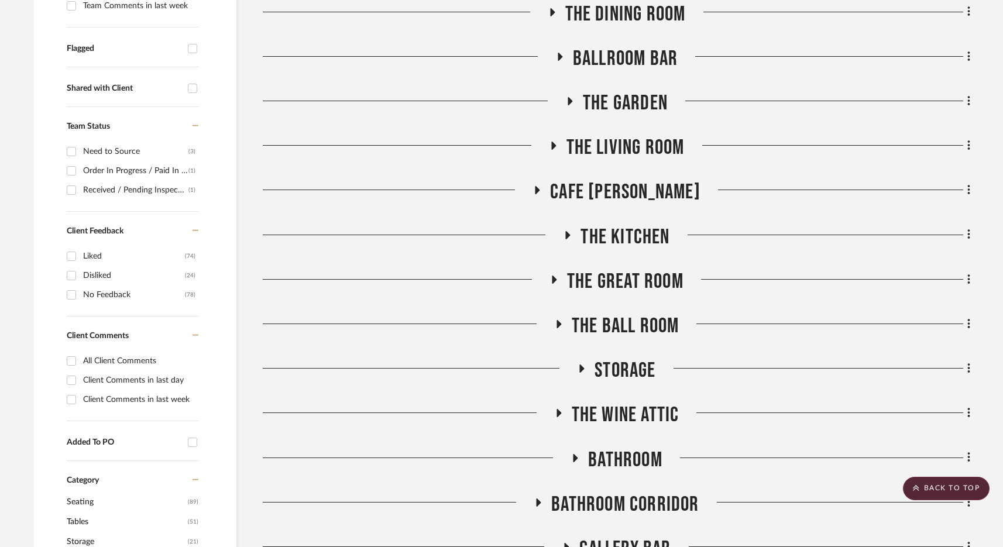
click at [618, 244] on span "The Kitchen" at bounding box center [624, 237] width 89 height 25
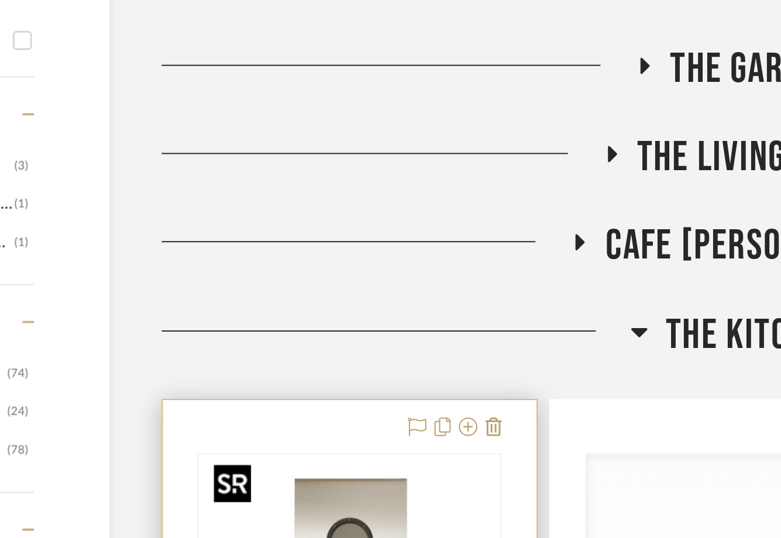
scroll to position [367, 0]
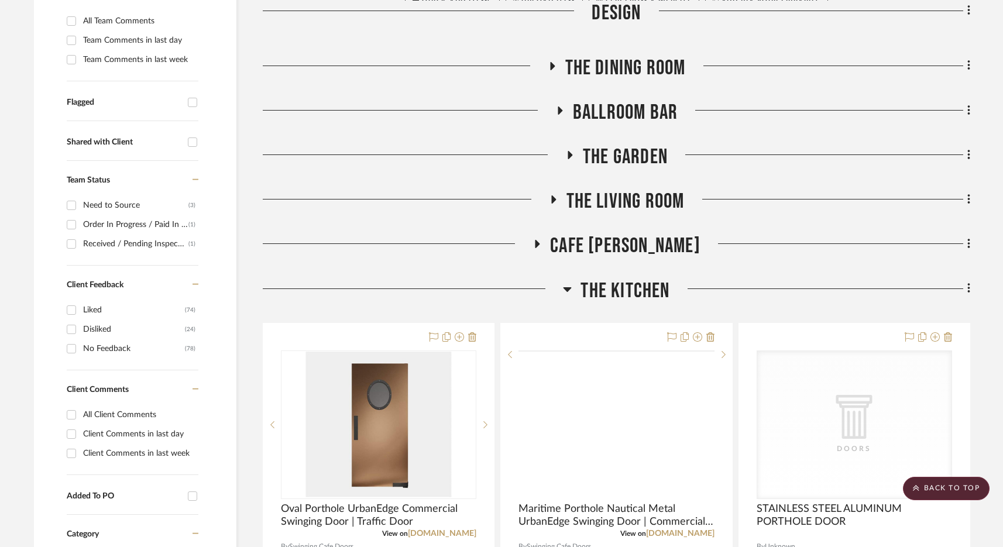
scroll to position [400, 0]
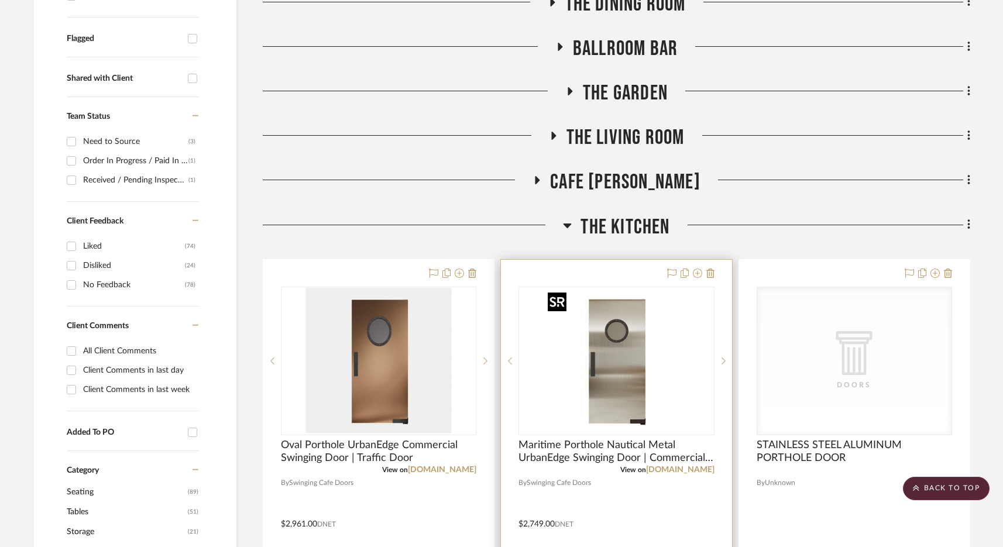
click at [634, 345] on div at bounding box center [615, 361] width 195 height 149
click at [616, 326] on img "0" at bounding box center [616, 361] width 146 height 146
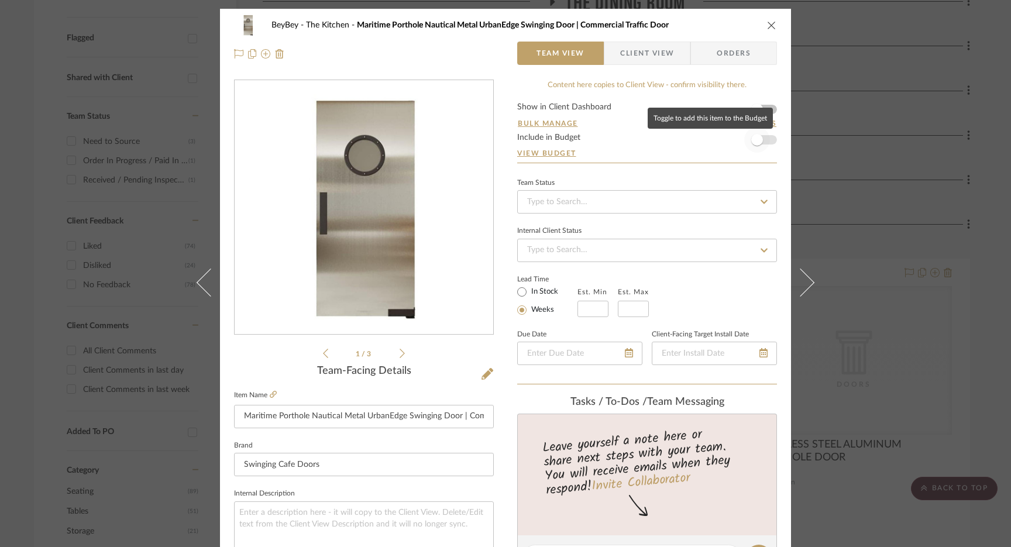
click at [757, 143] on span "button" at bounding box center [757, 140] width 12 height 12
click at [780, 129] on div "BeyBey The Kitchen Maritime Porthole Nautical Metal UrbanEdge Swinging Door | C…" at bounding box center [505, 273] width 1011 height 547
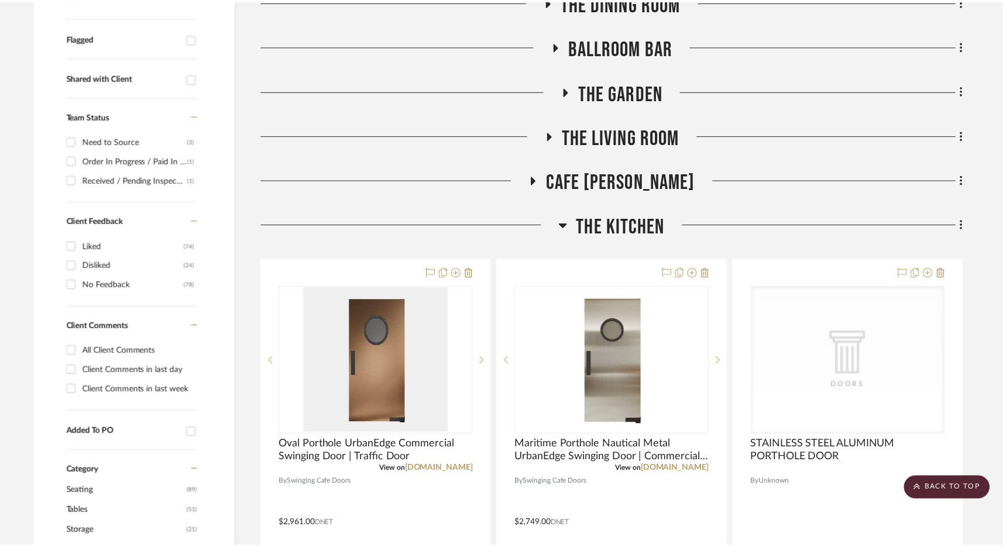
scroll to position [400, 0]
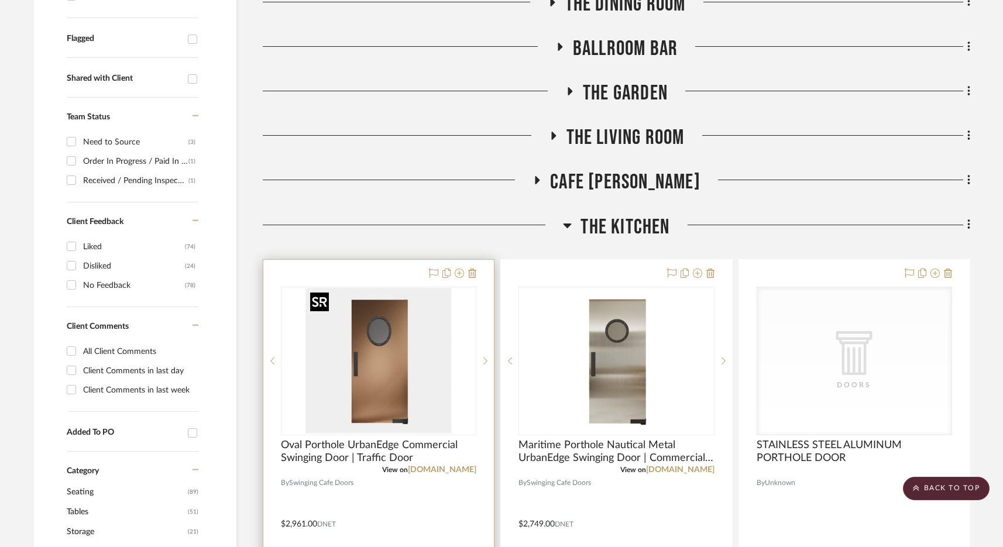
click at [0, 0] on img at bounding box center [0, 0] width 0 height 0
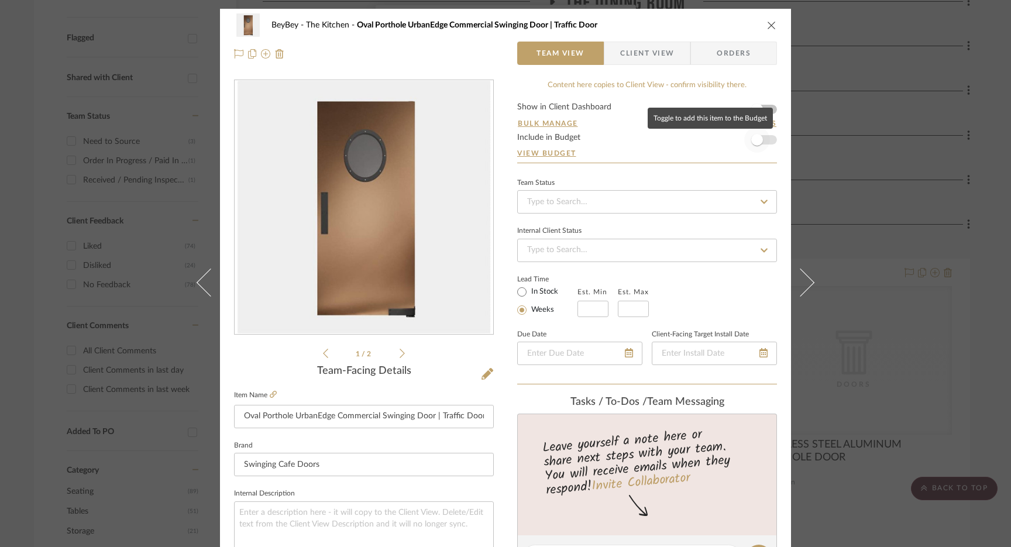
click at [765, 137] on span "button" at bounding box center [757, 140] width 26 height 26
click at [767, 22] on icon "close" at bounding box center [771, 24] width 9 height 9
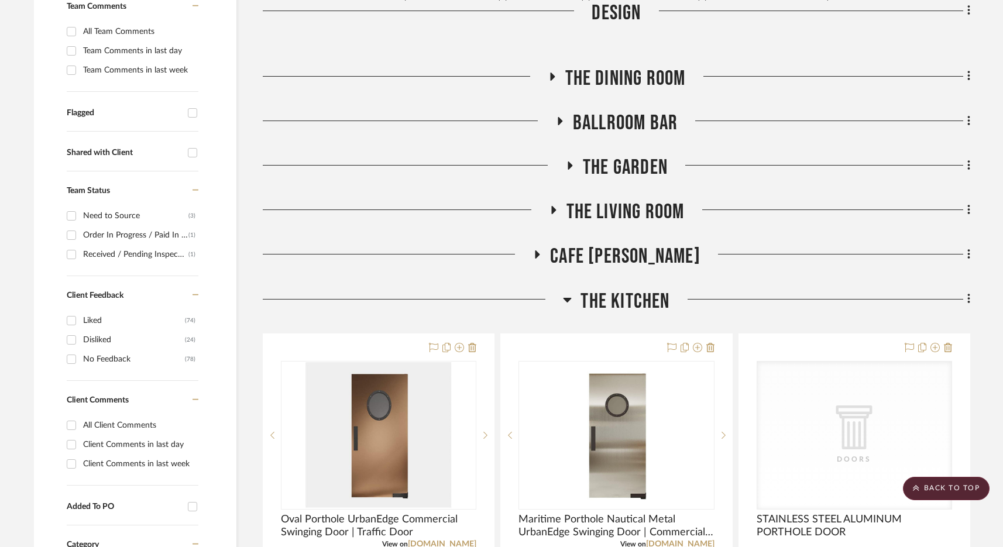
scroll to position [401, 0]
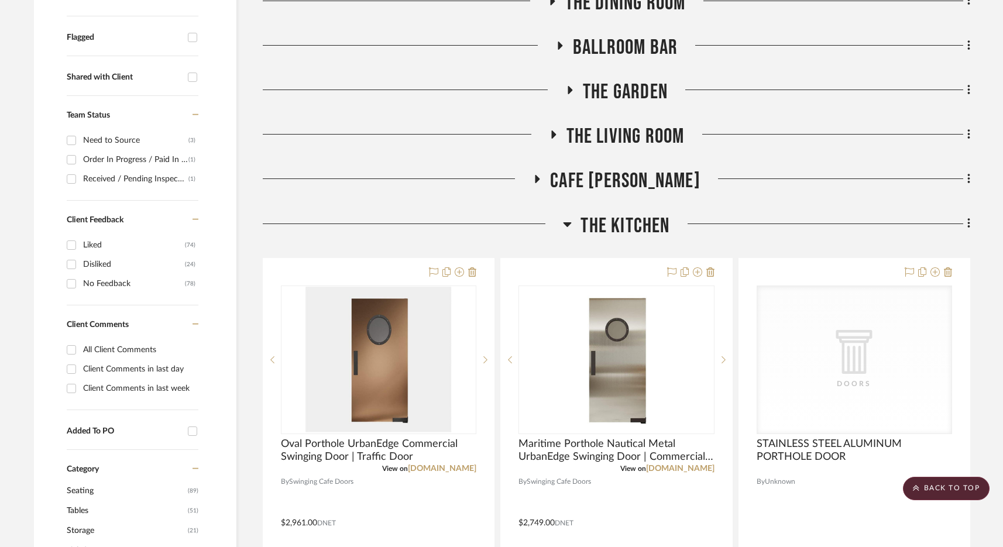
click at [619, 227] on span "The Kitchen" at bounding box center [624, 225] width 89 height 25
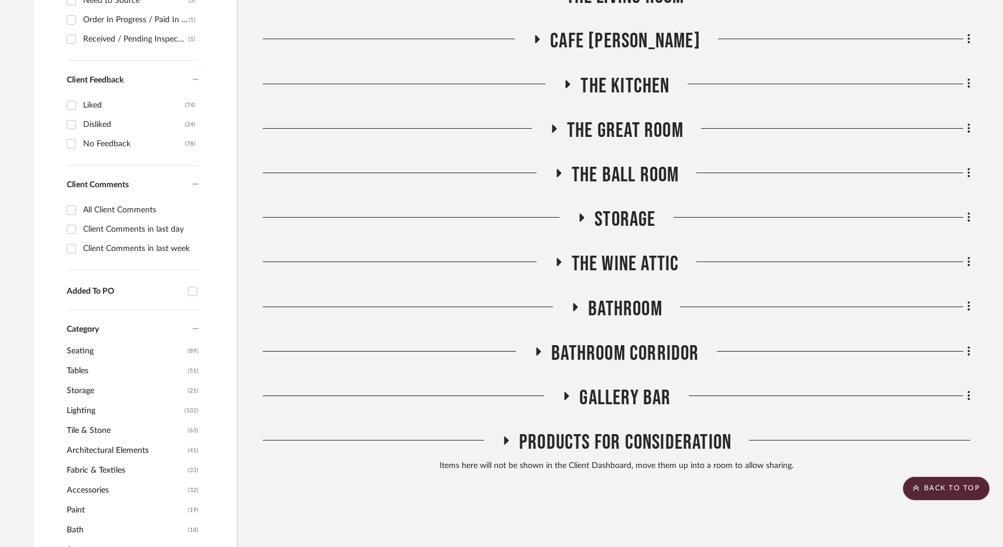
scroll to position [546, 0]
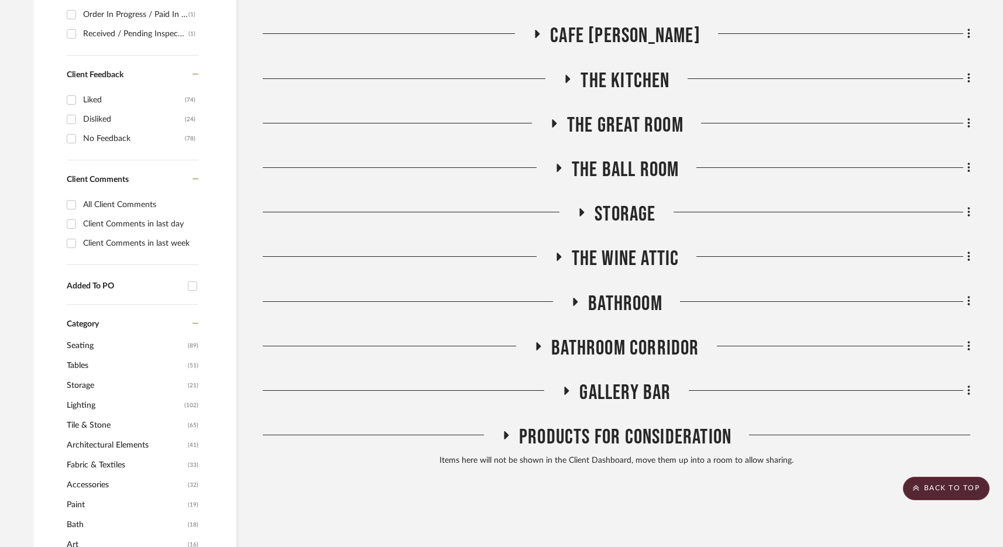
click at [646, 297] on span "Bathroom" at bounding box center [625, 303] width 74 height 25
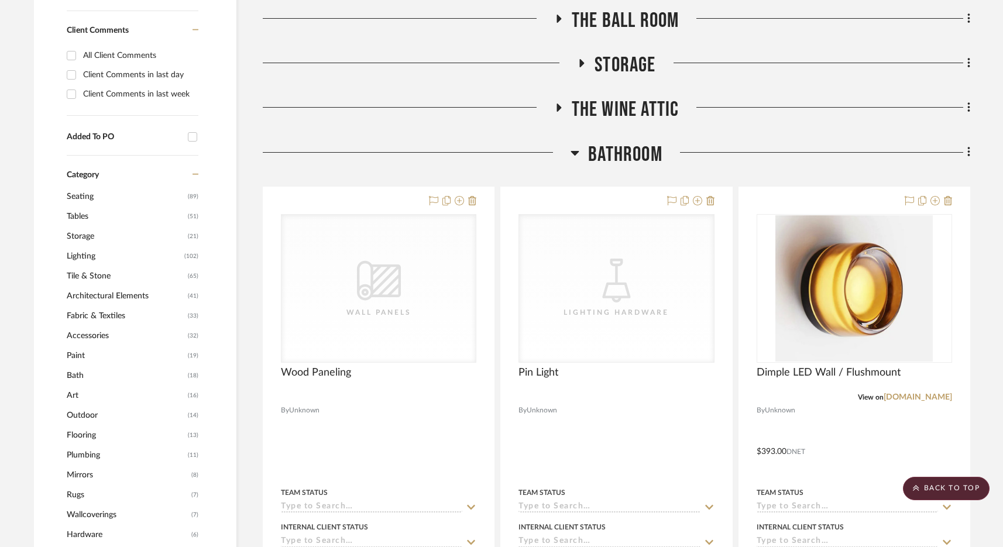
scroll to position [705, 0]
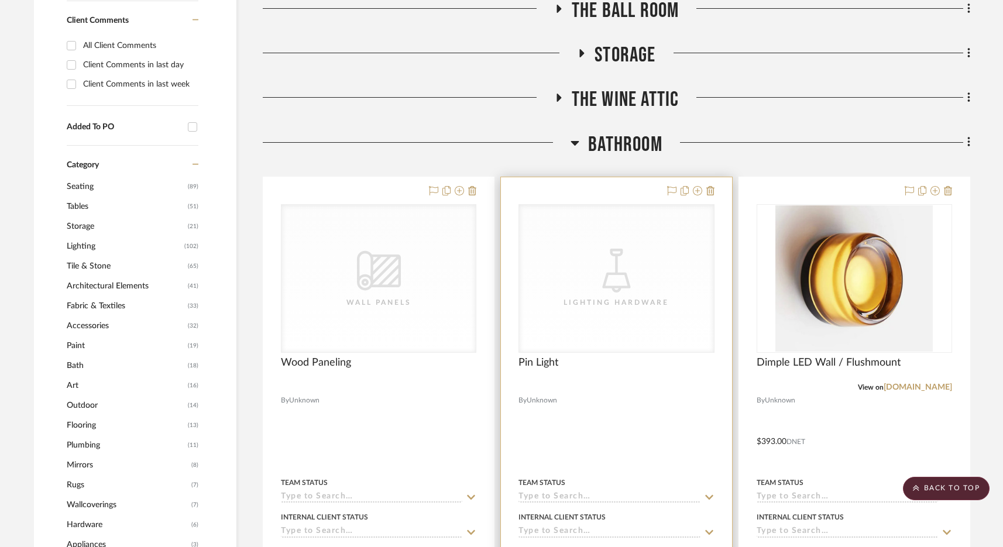
click at [587, 281] on div "CategoryIconLighting Created with Sketch. Lighting Hardware" at bounding box center [616, 278] width 194 height 147
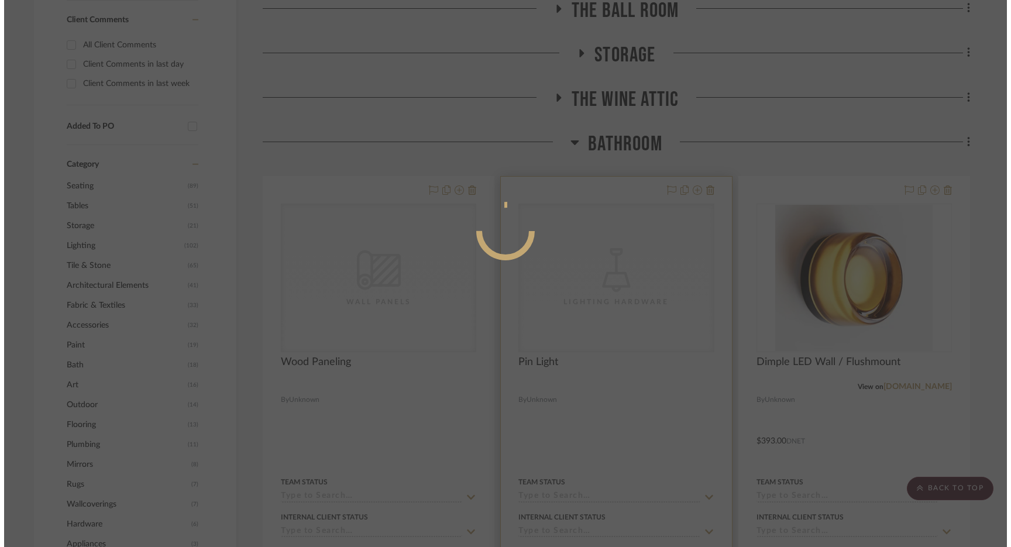
scroll to position [0, 0]
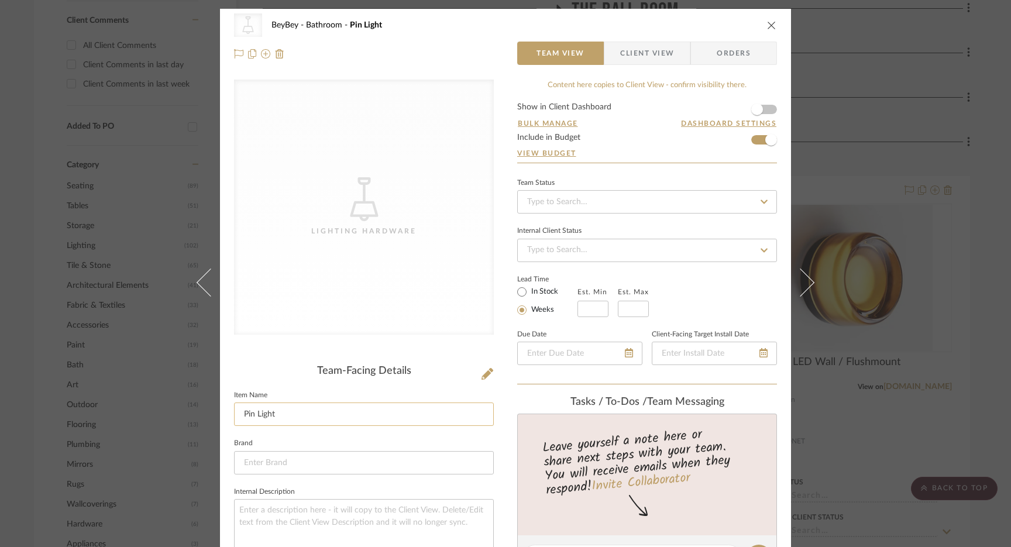
click at [307, 418] on input "Pin Light" at bounding box center [364, 413] width 260 height 23
paste input "Small Spot Light 1W Mini LED Spotlight 12V Dimmable 15mm Cutout Recessed Downli…"
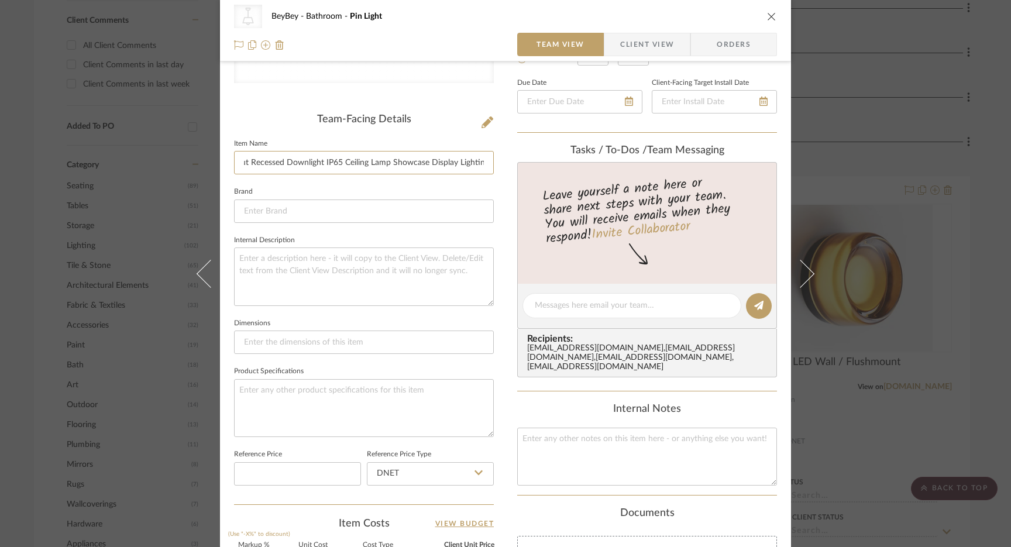
scroll to position [346, 0]
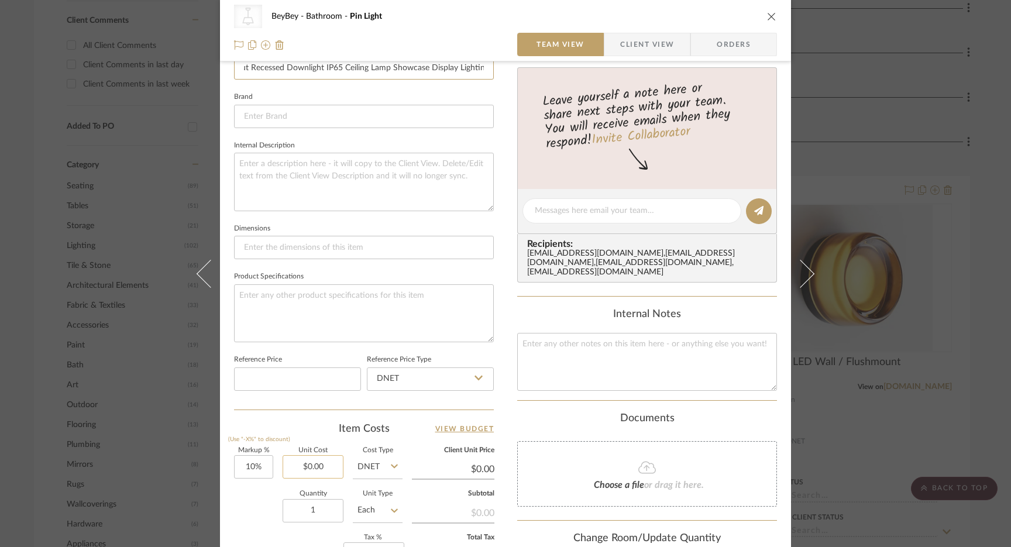
type input "Small Spot Light 1W Mini LED Spotlight 12V Dimmable 15mm Cutout Recessed Downli…"
type input "0.00"
click at [309, 464] on input "0.00" at bounding box center [313, 466] width 61 height 23
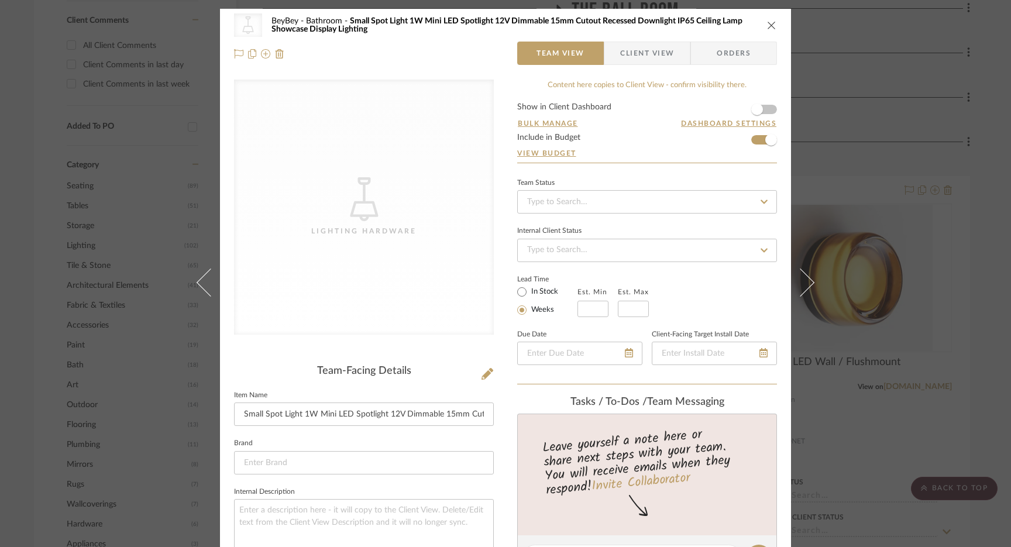
type input "$14.00"
type input "$15.40"
type input "$14.00"
click at [481, 374] on icon at bounding box center [487, 374] width 12 height 12
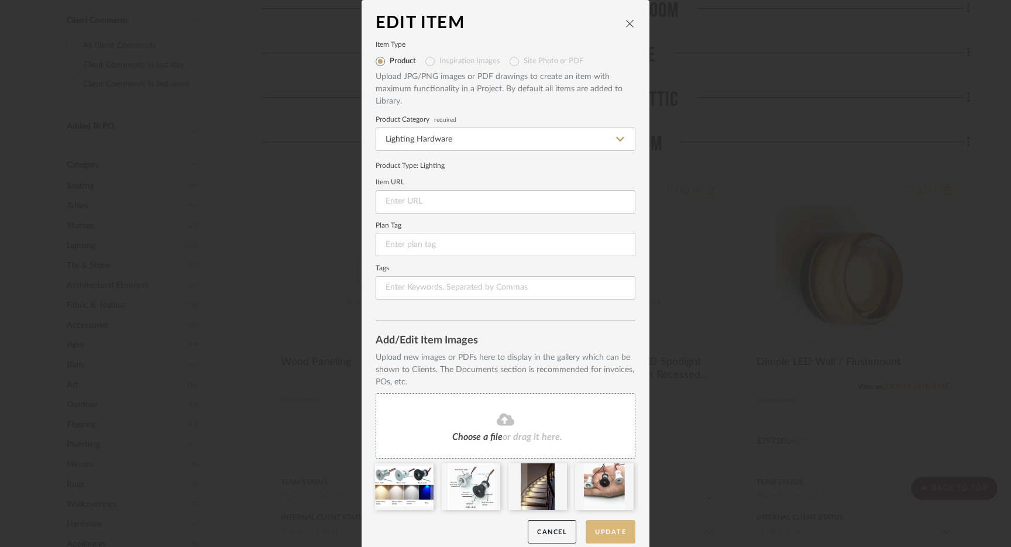
click at [608, 526] on button "Update" at bounding box center [611, 532] width 50 height 24
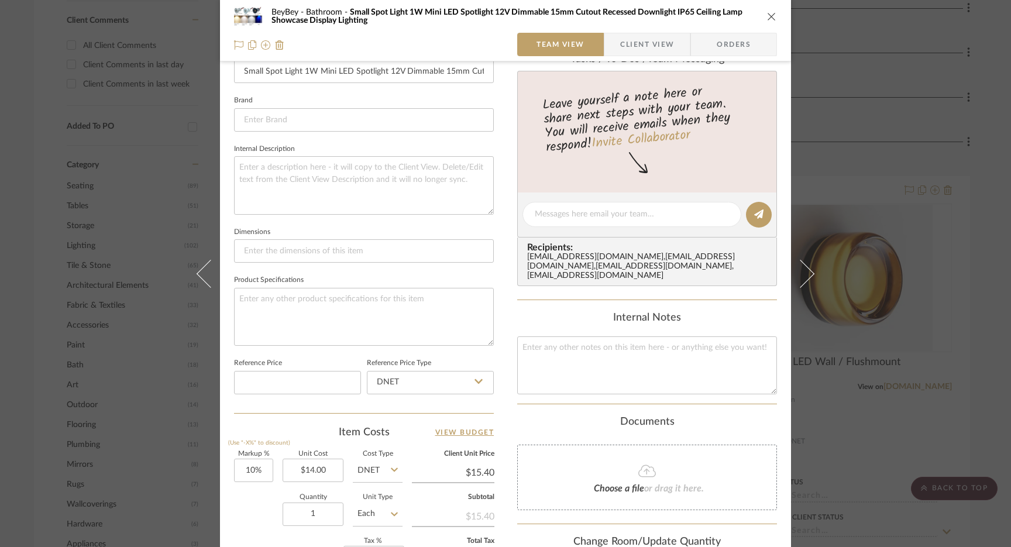
scroll to position [371, 0]
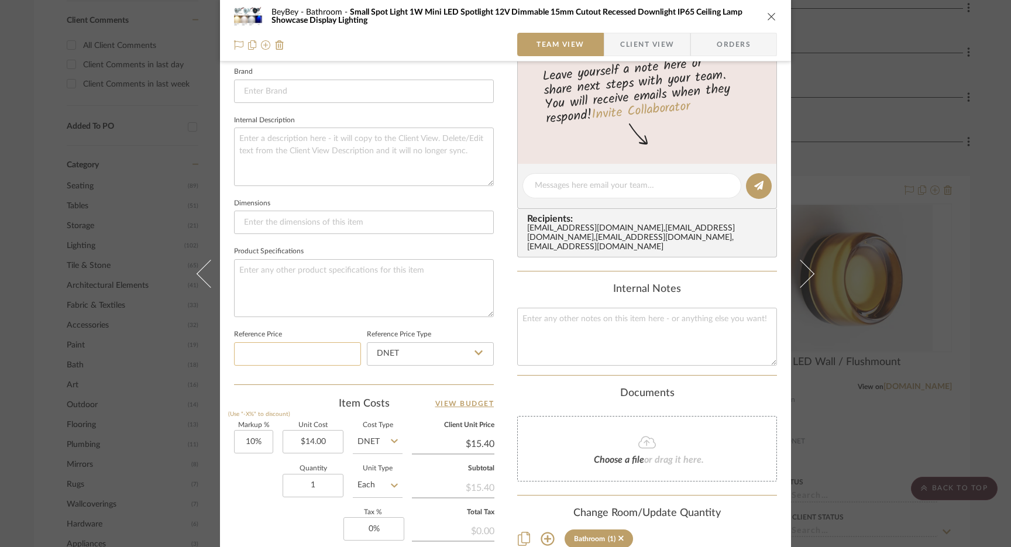
click at [279, 349] on input at bounding box center [297, 353] width 127 height 23
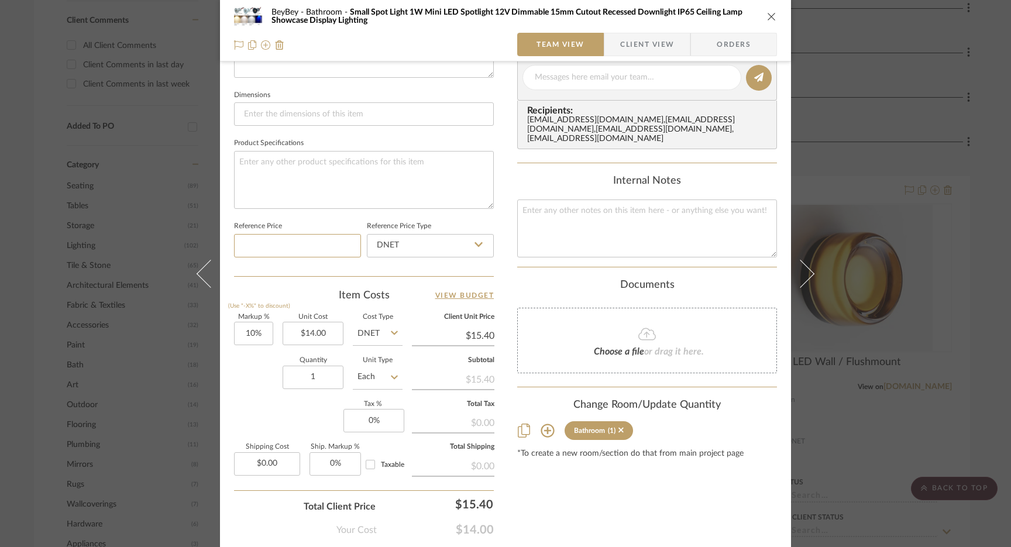
scroll to position [422, 0]
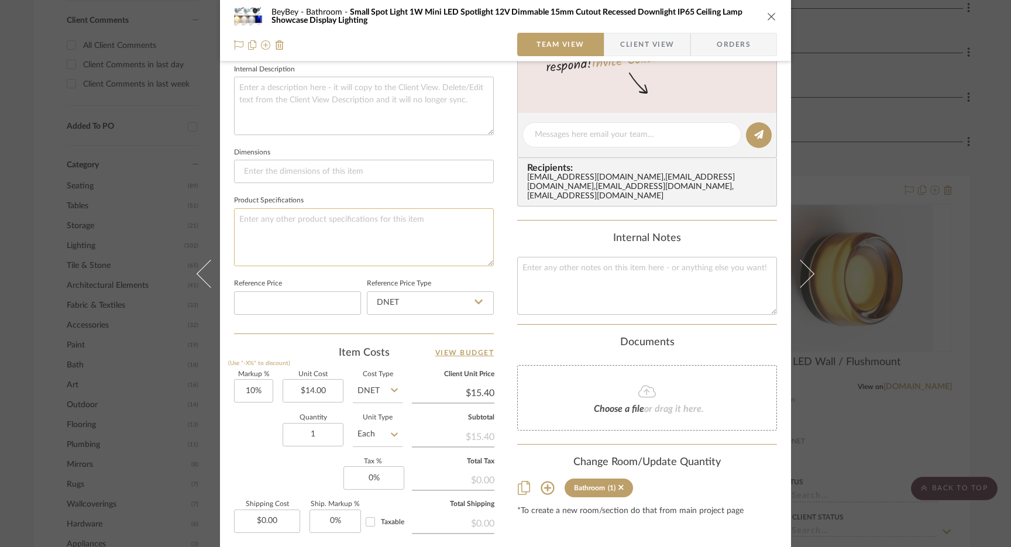
click at [332, 225] on textarea at bounding box center [364, 237] width 260 height 58
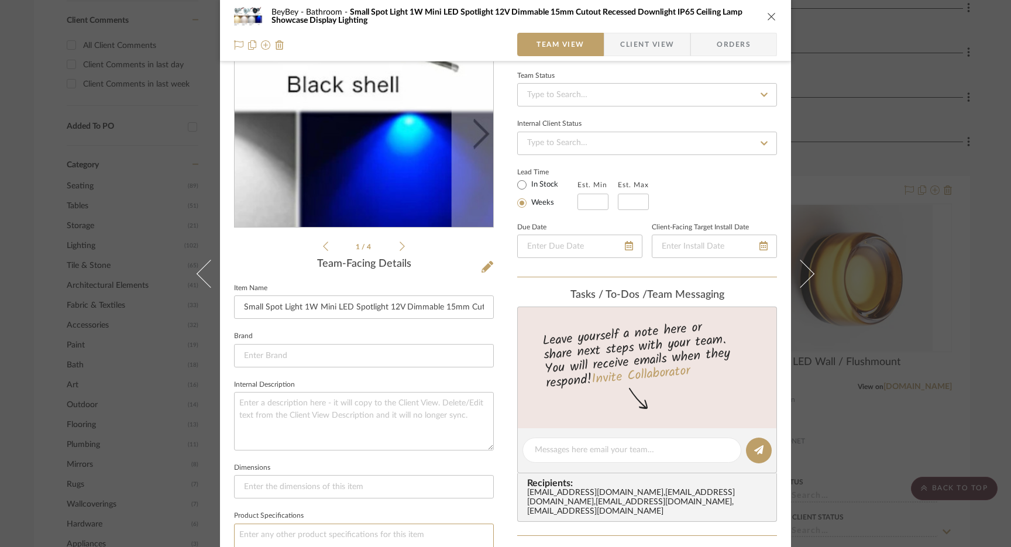
scroll to position [113, 0]
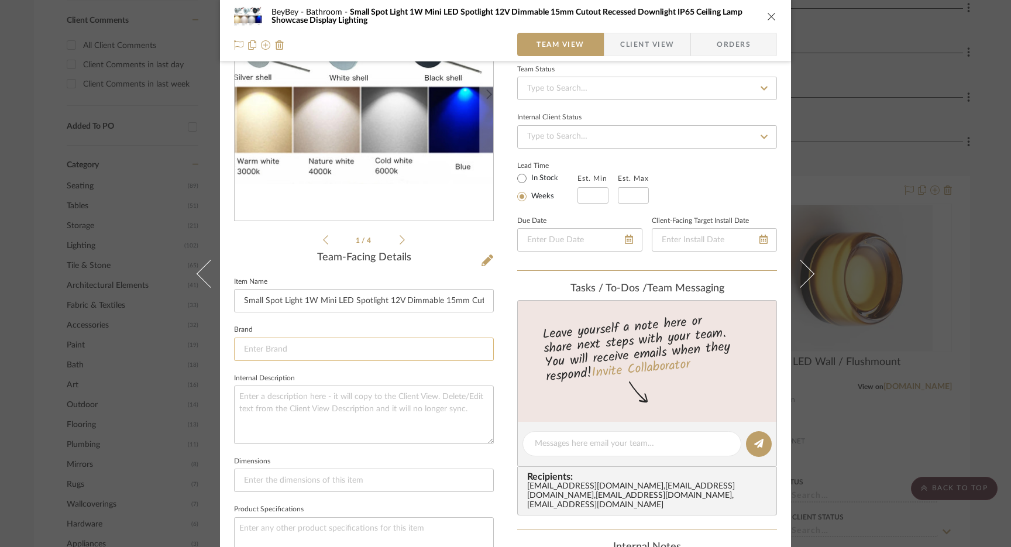
click at [305, 352] on input at bounding box center [364, 348] width 260 height 23
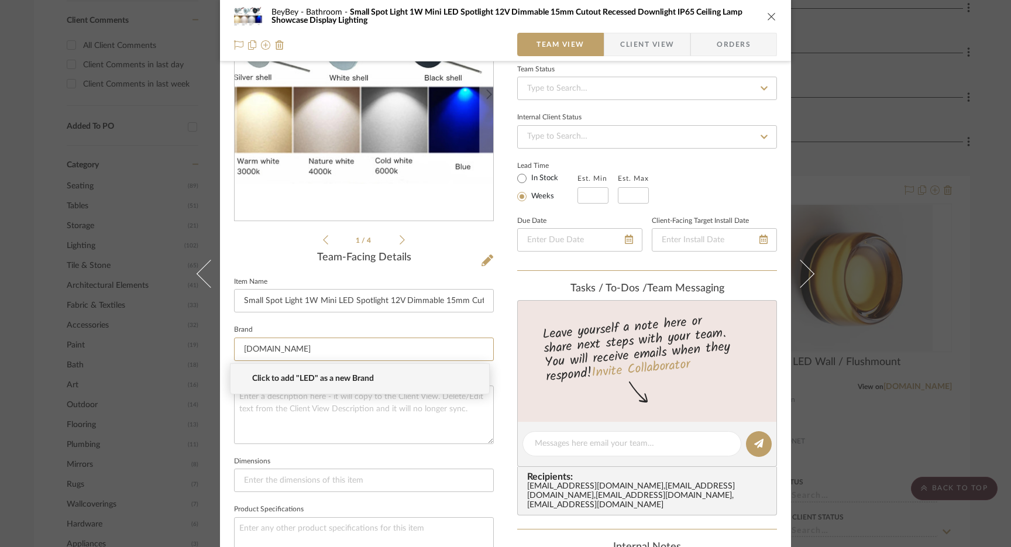
type input "[DOMAIN_NAME]"
click at [389, 377] on span "Click to add "LEDLIGHTS.IO" as a new Brand" at bounding box center [364, 379] width 225 height 10
type input "[DOMAIN_NAME]"
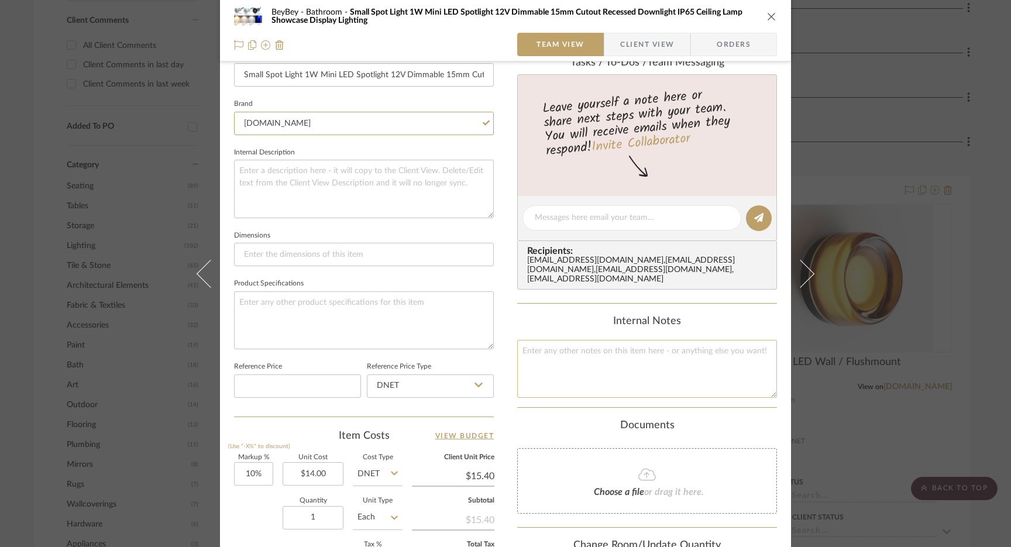
scroll to position [345, 0]
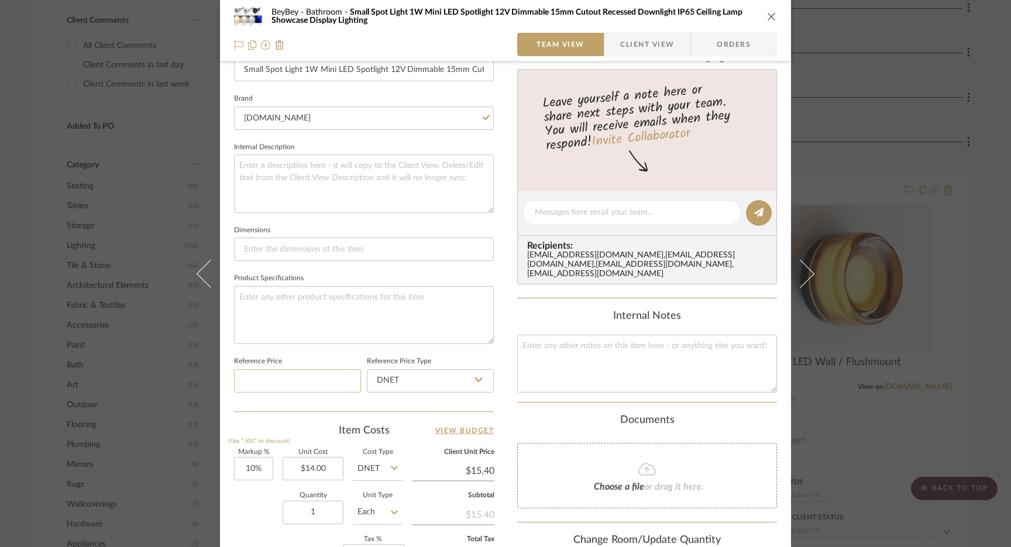
click at [309, 374] on input at bounding box center [297, 380] width 127 height 23
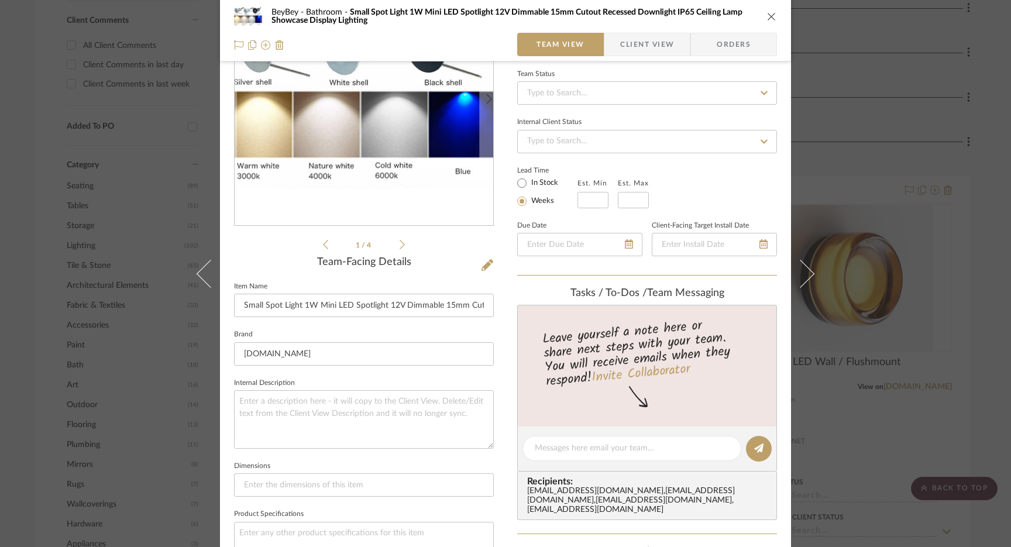
scroll to position [0, 0]
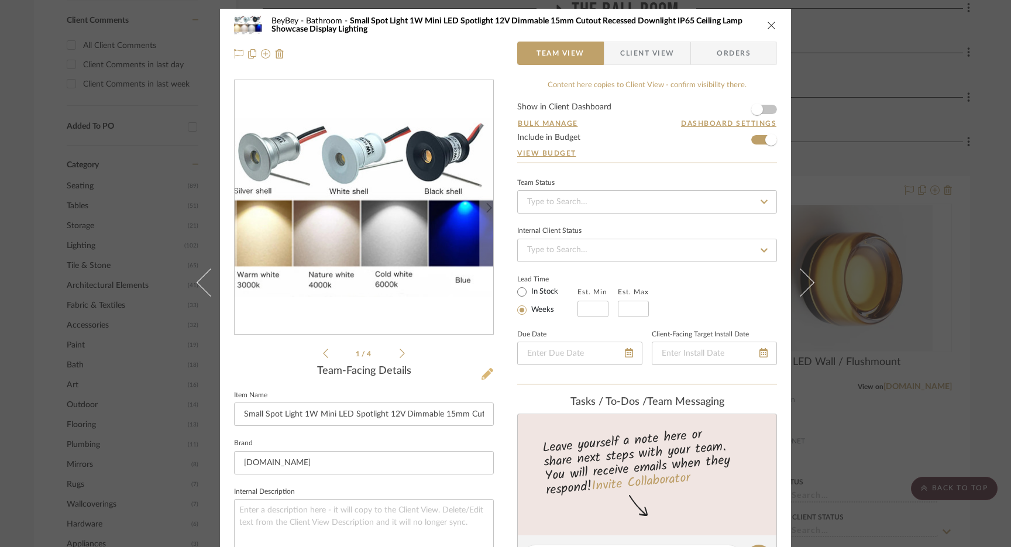
click at [484, 376] on icon at bounding box center [487, 374] width 12 height 12
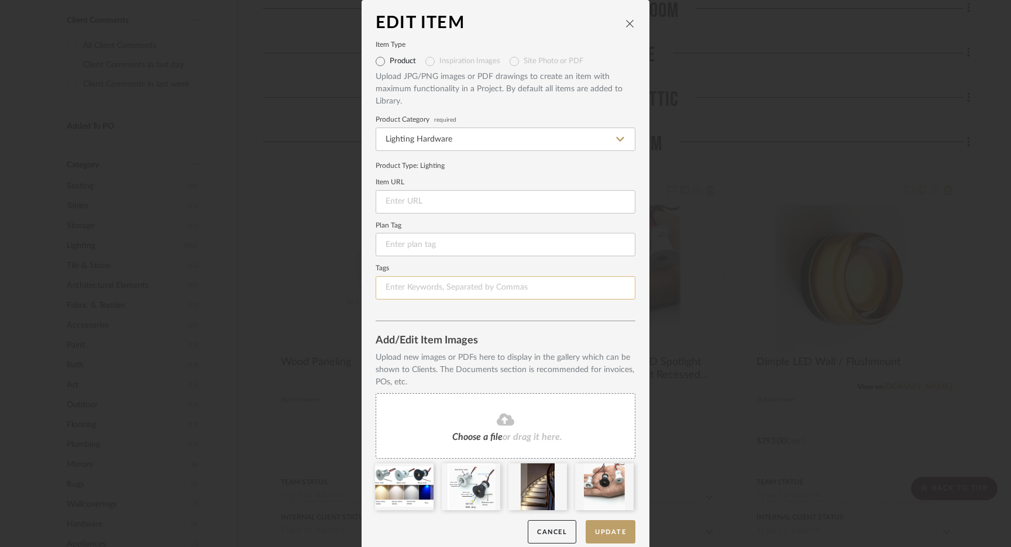
click at [403, 290] on input at bounding box center [506, 287] width 260 height 23
drag, startPoint x: 427, startPoint y: 199, endPoint x: 407, endPoint y: 199, distance: 20.5
click at [427, 199] on input at bounding box center [506, 201] width 260 height 23
paste input "https://ledlights.io/products/small-spot-light-1w-mini-led-spotlight-12v-dimmab…"
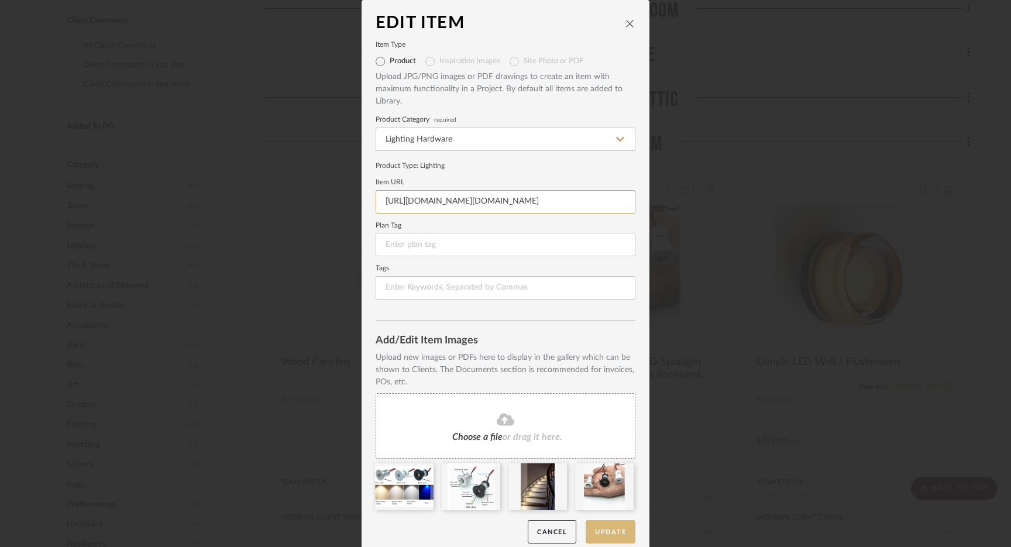
type input "https://ledlights.io/products/small-spot-light-1w-mini-led-spotlight-12v-dimmab…"
click at [598, 526] on button "Update" at bounding box center [611, 532] width 50 height 24
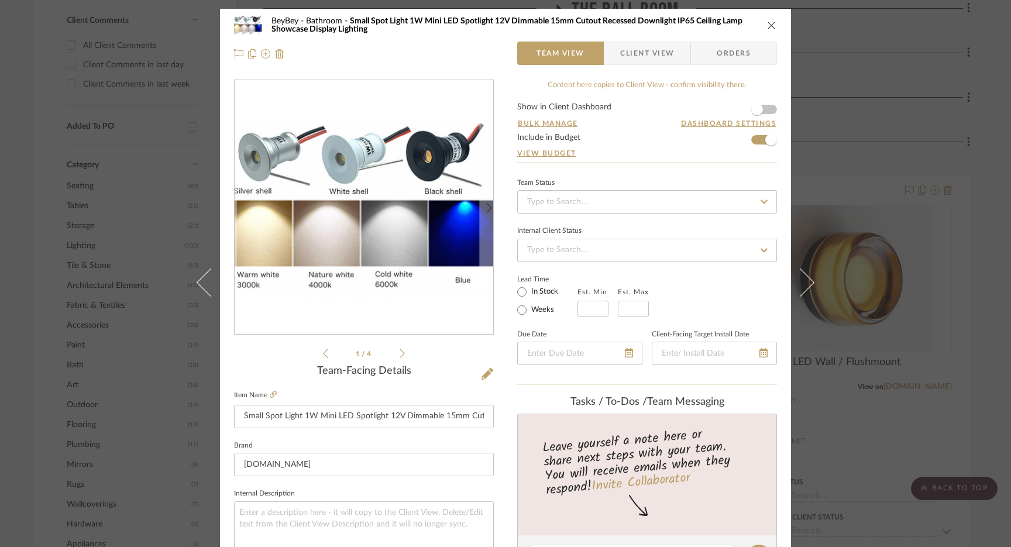
click at [769, 30] on button "close" at bounding box center [771, 25] width 11 height 11
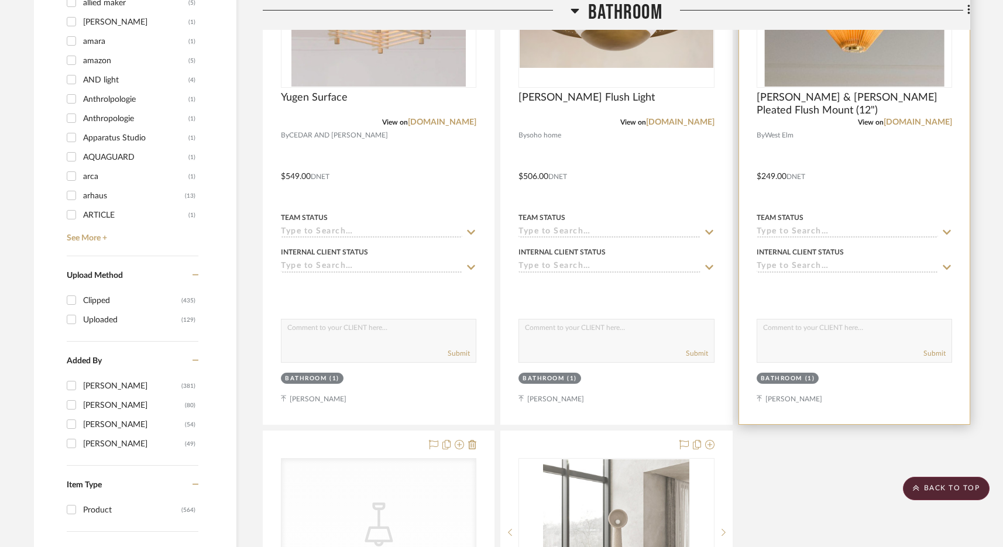
scroll to position [1923, 0]
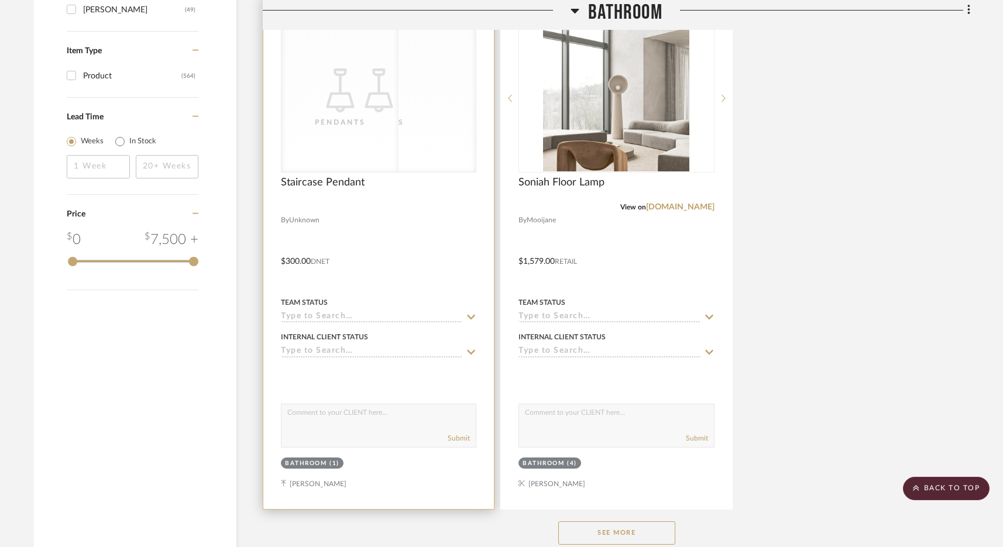
click at [392, 133] on div "CategoryIconLighting Created with Sketch. Pendants CategoryIconLighting Created…" at bounding box center [378, 98] width 195 height 149
click at [387, 146] on div "CategoryIconLighting Created with Sketch. Pendants" at bounding box center [378, 98] width 194 height 147
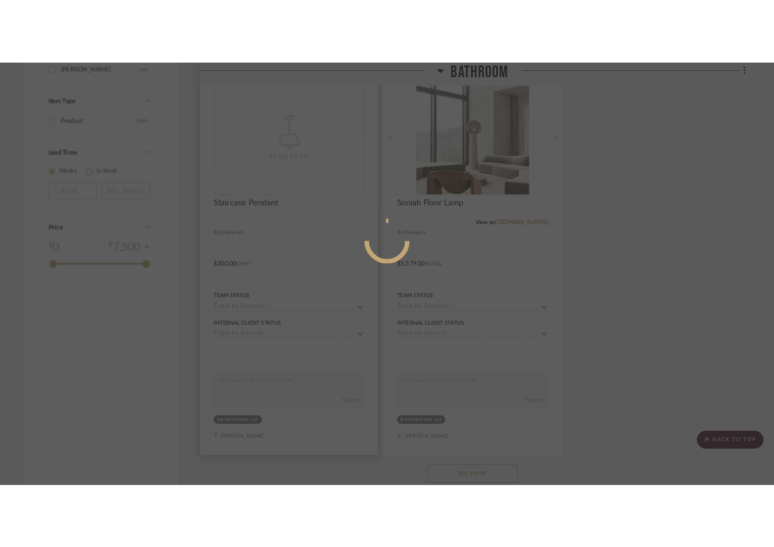
scroll to position [0, 0]
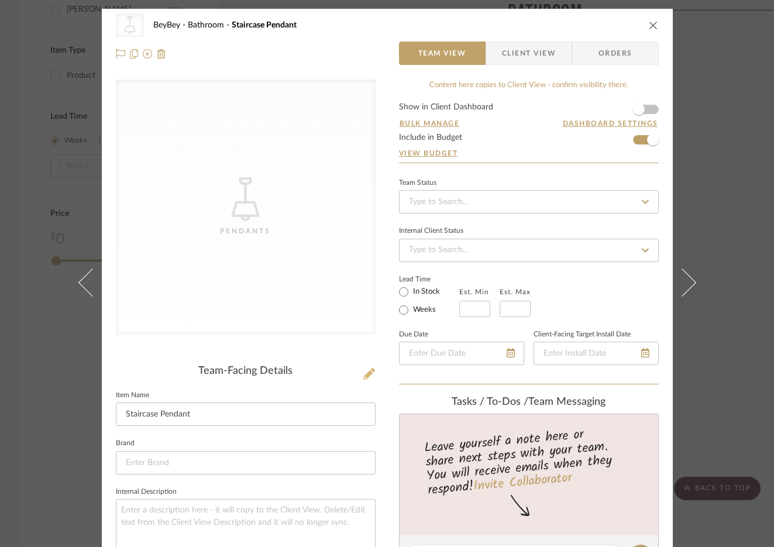
click at [366, 380] on fa-icon at bounding box center [369, 374] width 12 height 12
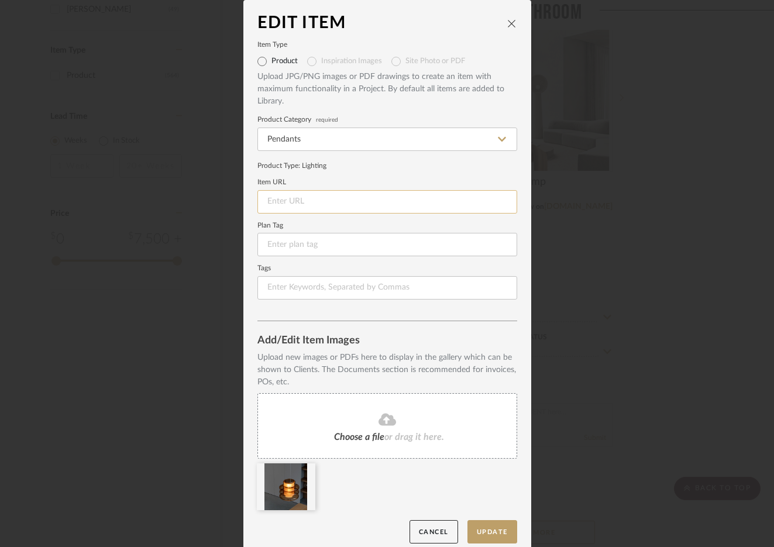
click at [308, 202] on input at bounding box center [387, 201] width 260 height 23
paste input "https://a-n-d.com/PACE-PENDANT"
type input "https://a-n-d.com/PACE-PENDANT"
click at [487, 530] on button "Update" at bounding box center [492, 532] width 50 height 24
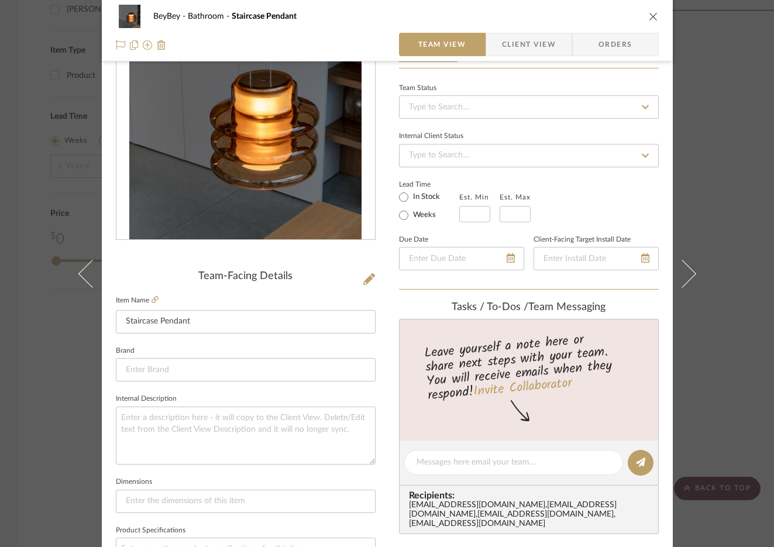
scroll to position [121, 0]
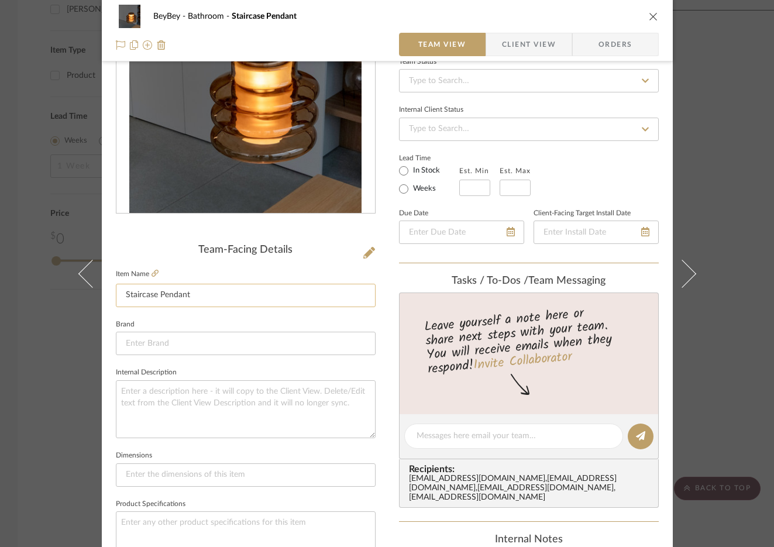
click at [173, 295] on input "Staircase Pendant" at bounding box center [246, 295] width 260 height 23
click at [145, 297] on input "Staircase Pendant" at bounding box center [246, 295] width 260 height 23
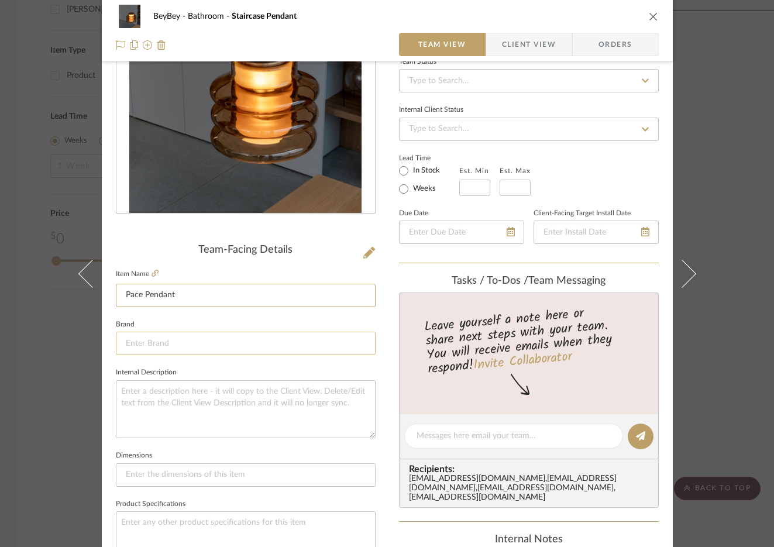
type input "Pace Pendant"
click at [140, 338] on input at bounding box center [246, 343] width 260 height 23
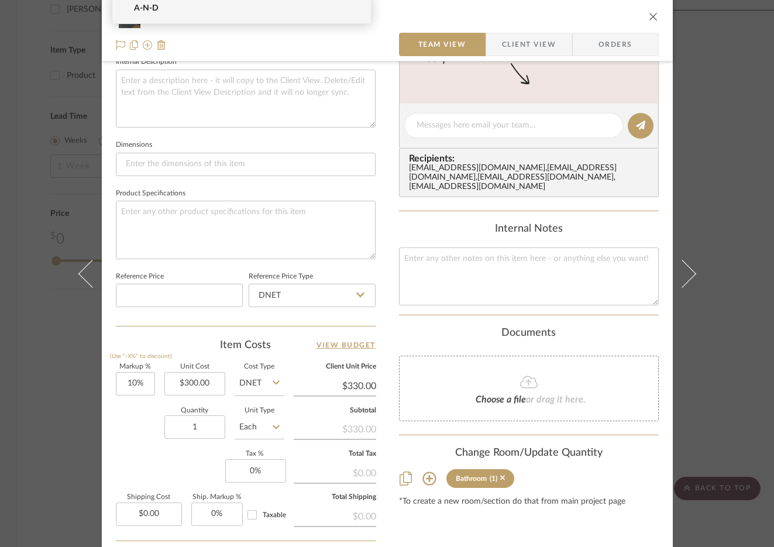
scroll to position [540, 0]
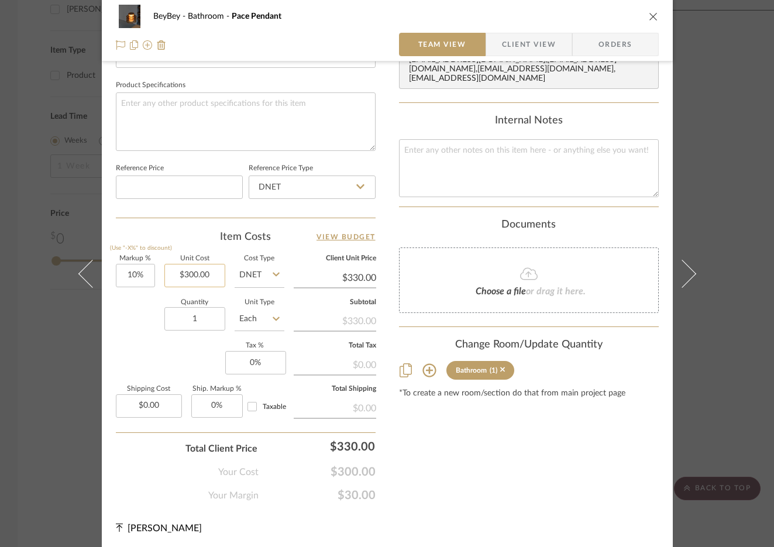
type input "A-N-D"
type input "300.00"
click at [190, 275] on input "300.00" at bounding box center [194, 275] width 61 height 23
type input ".00"
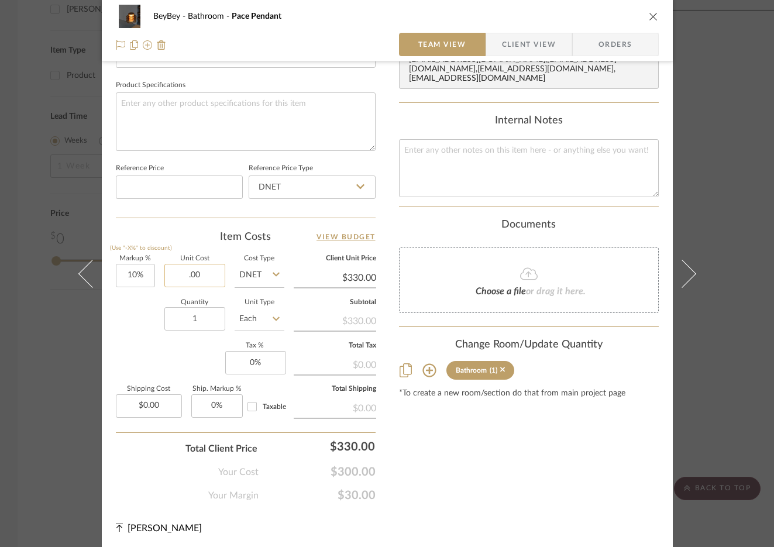
click at [212, 273] on input ".00" at bounding box center [194, 275] width 61 height 23
click at [196, 177] on input at bounding box center [179, 186] width 127 height 23
type input "$0.00"
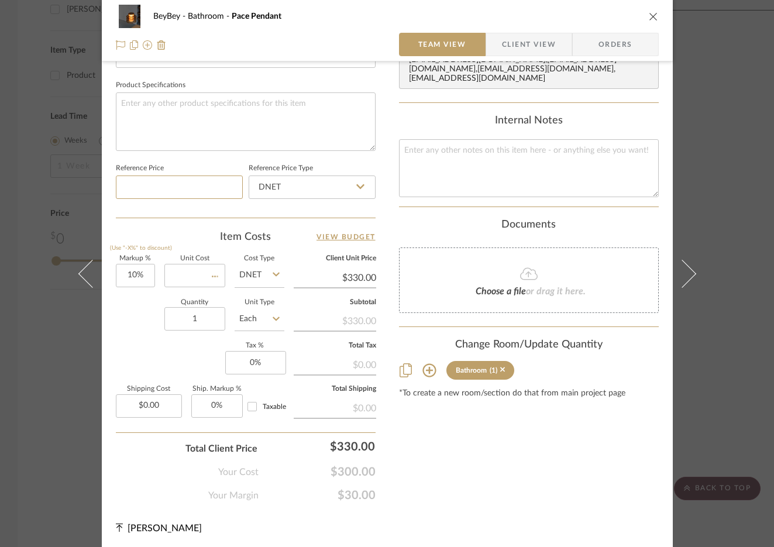
type input "$0.00"
click at [649, 14] on icon "close" at bounding box center [653, 16] width 9 height 9
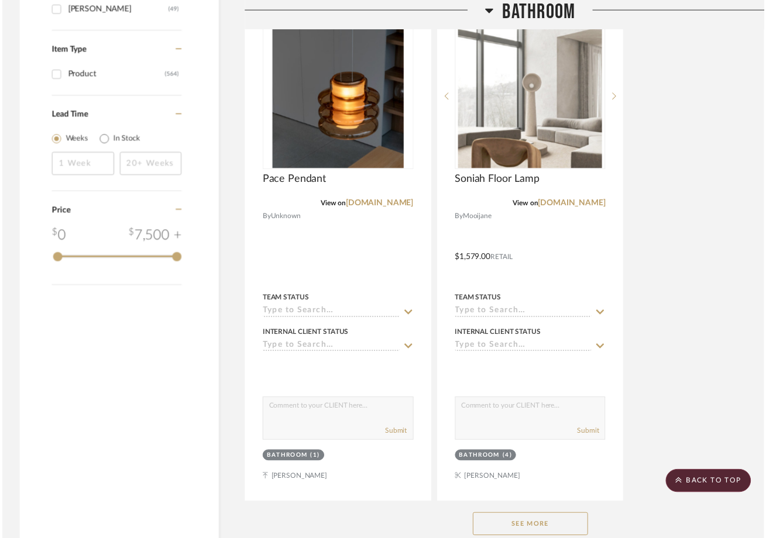
scroll to position [1923, 0]
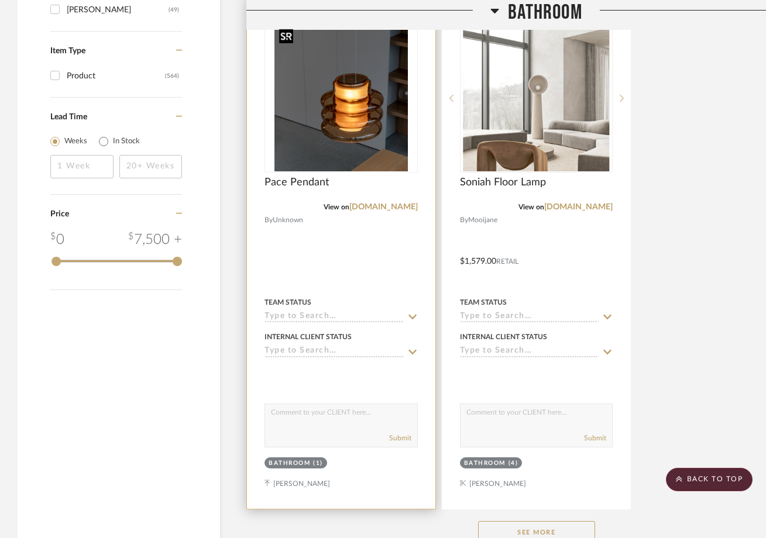
click at [365, 90] on img "0" at bounding box center [340, 98] width 133 height 146
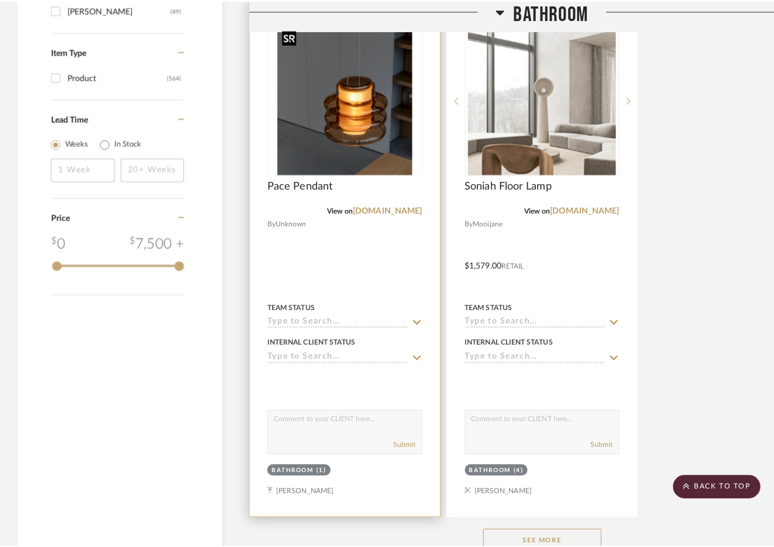
scroll to position [0, 0]
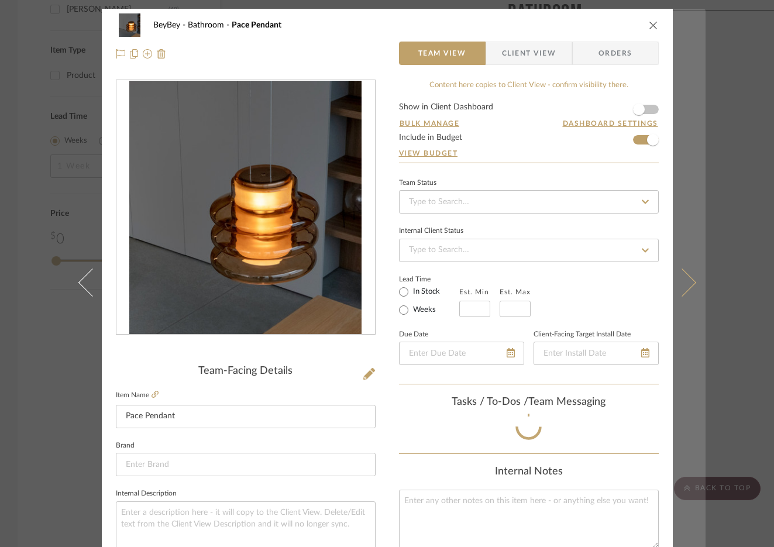
click at [692, 137] on button at bounding box center [689, 282] width 33 height 547
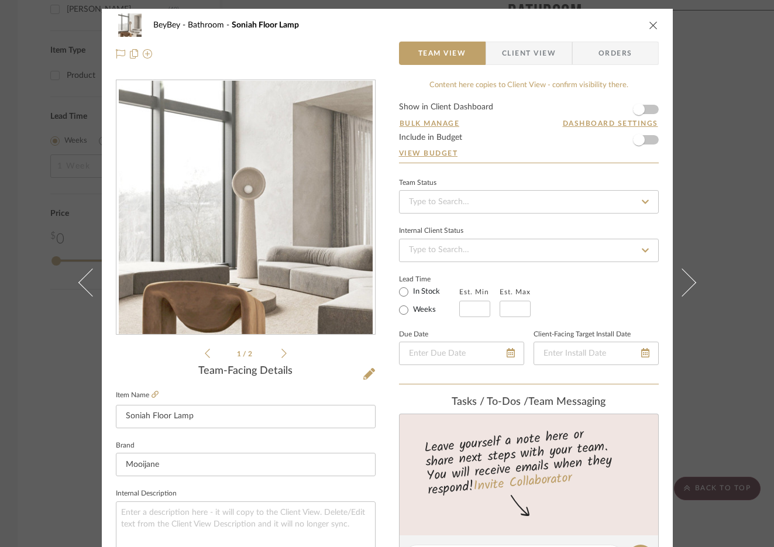
click at [651, 26] on icon "close" at bounding box center [653, 24] width 9 height 9
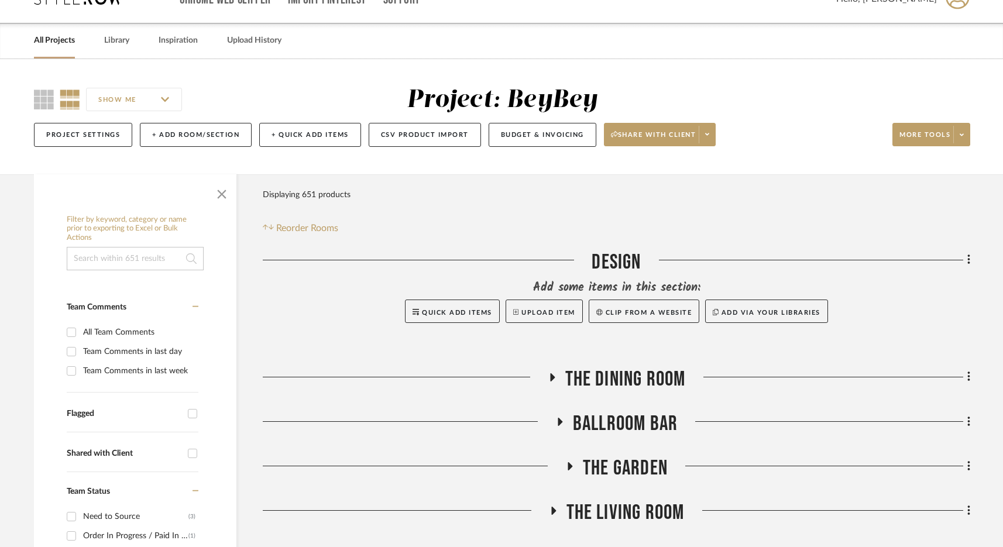
scroll to position [25, 0]
click at [534, 126] on button "Budget & Invoicing" at bounding box center [542, 135] width 108 height 24
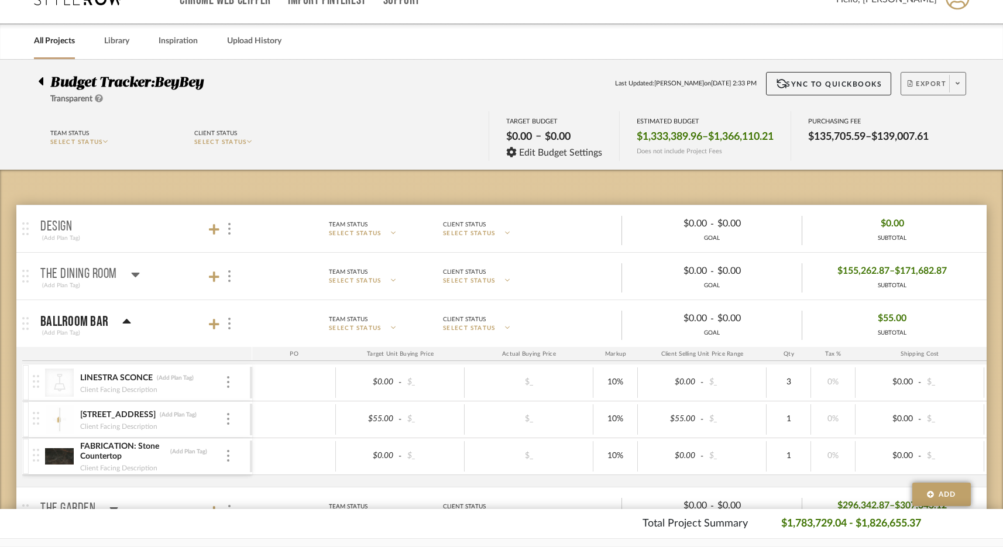
click at [780, 82] on span "Export" at bounding box center [926, 89] width 39 height 18
click at [780, 116] on span "Export PDF" at bounding box center [910, 117] width 88 height 10
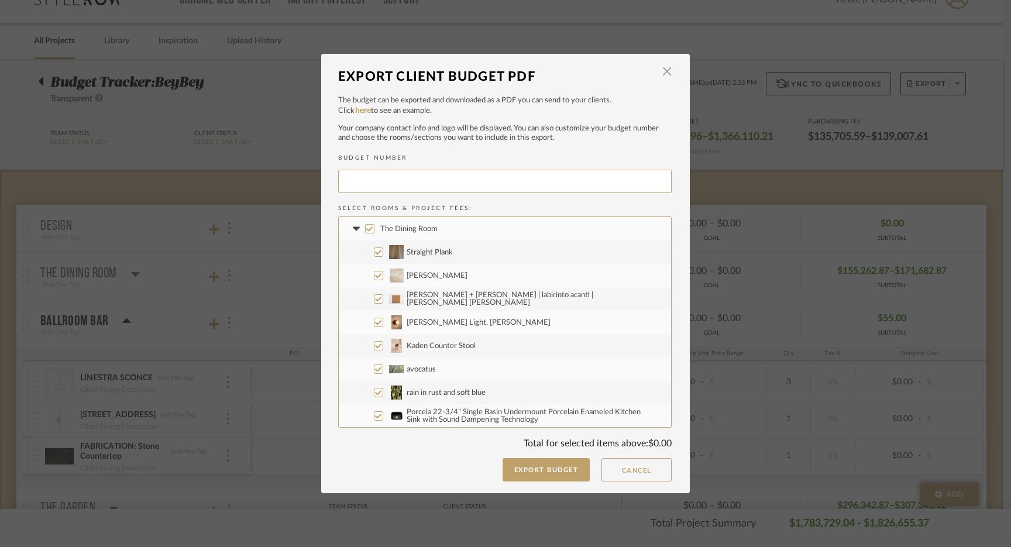
type input "BEYBEY-109"
click at [367, 228] on input "The Dining Room" at bounding box center [369, 228] width 9 height 9
checkbox input "false"
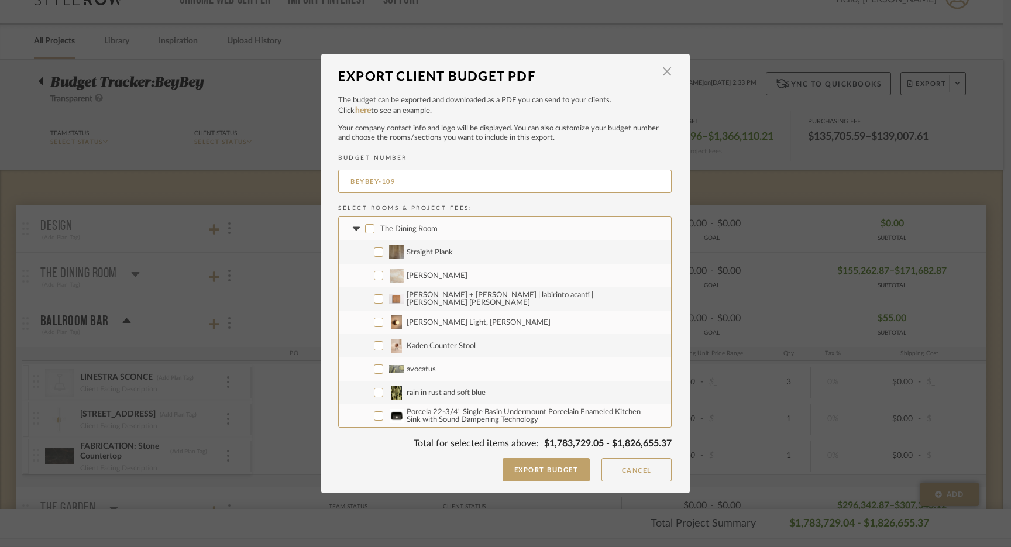
checkbox input "false"
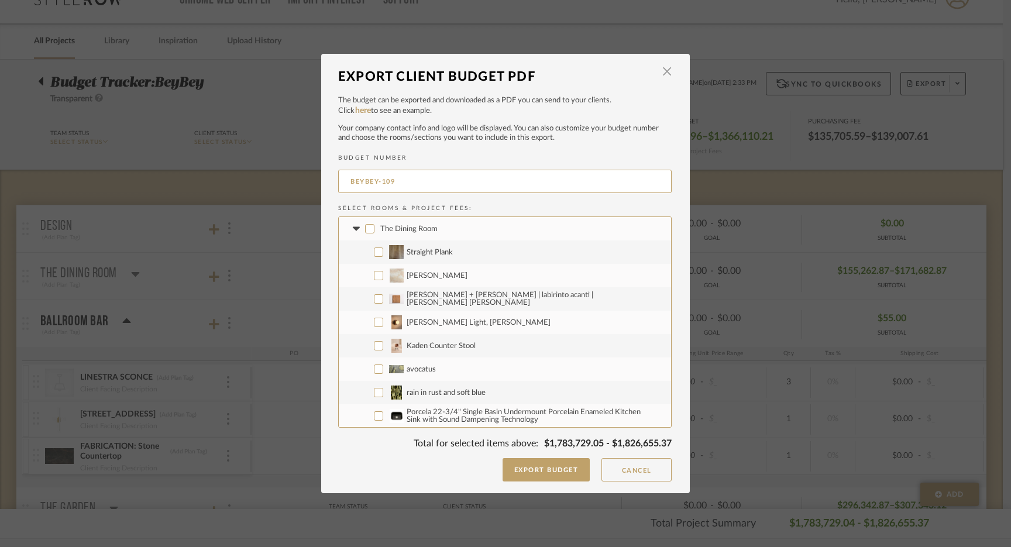
checkbox input "false"
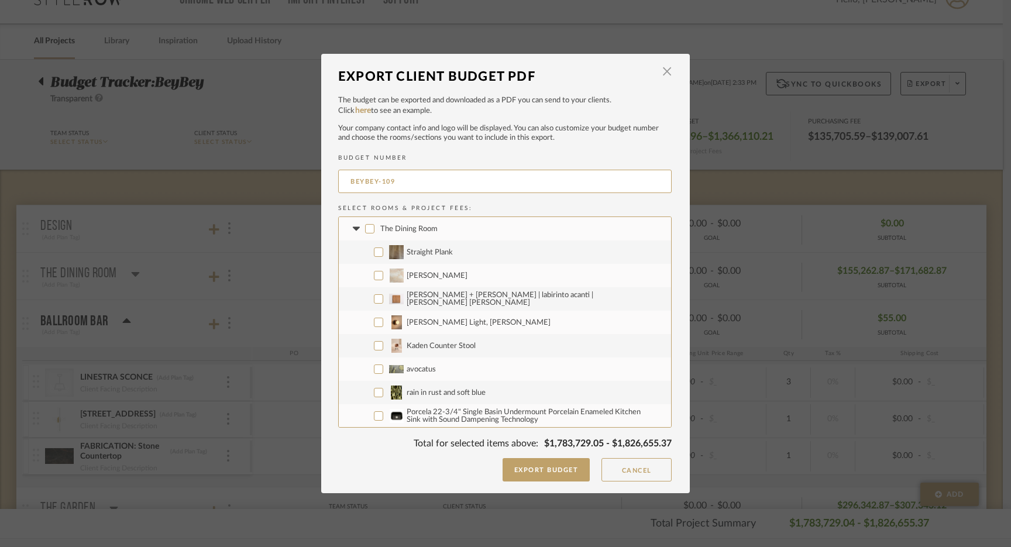
checkbox input "false"
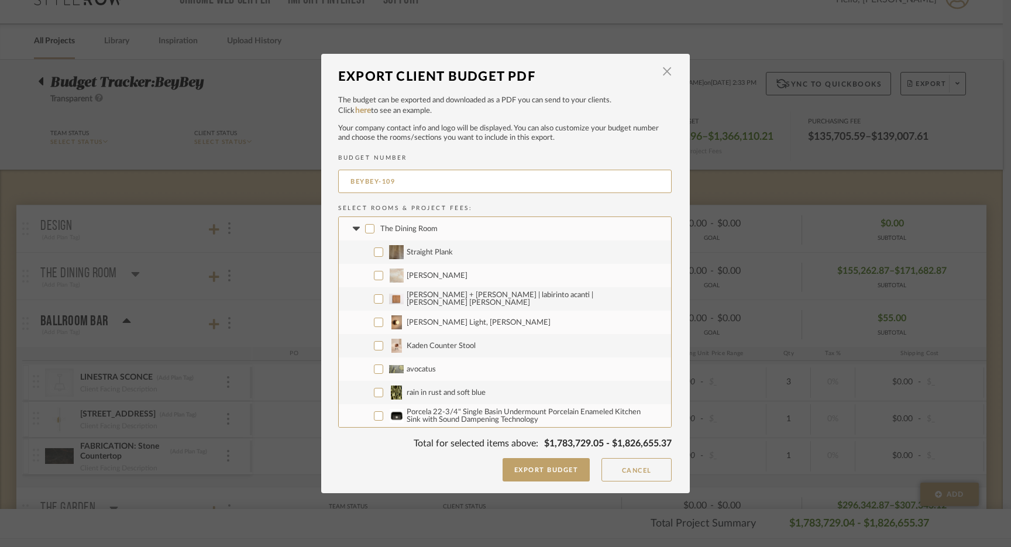
checkbox input "false"
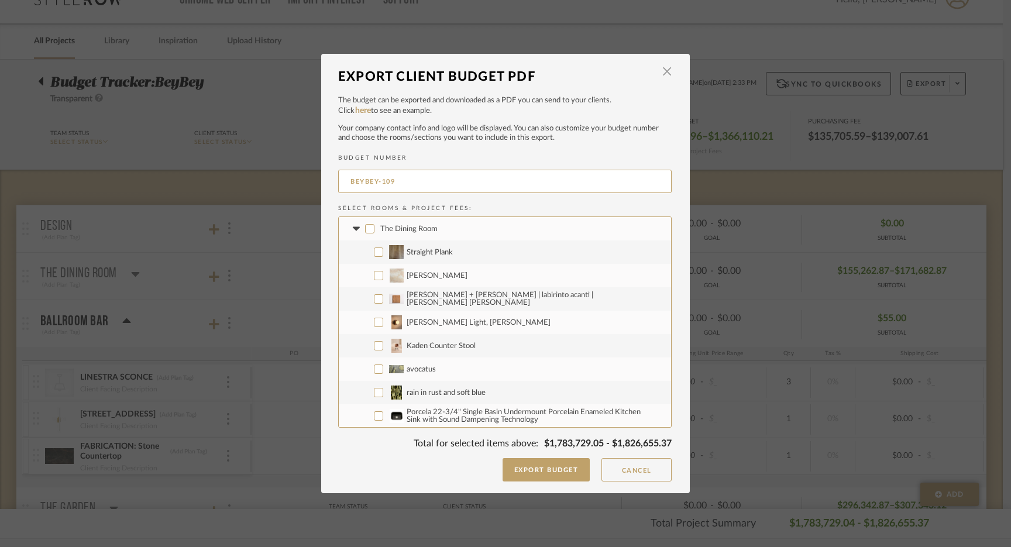
checkbox input "false"
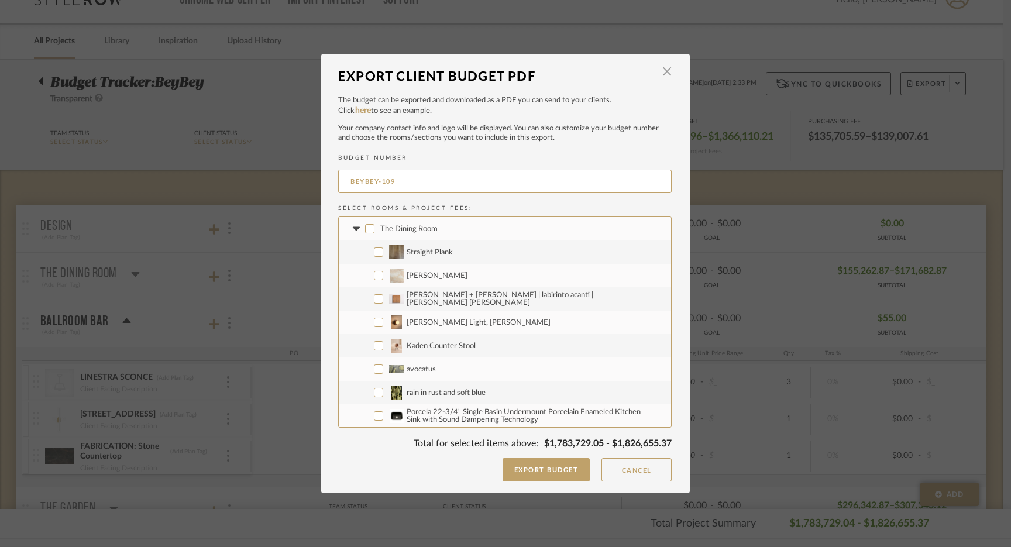
checkbox input "false"
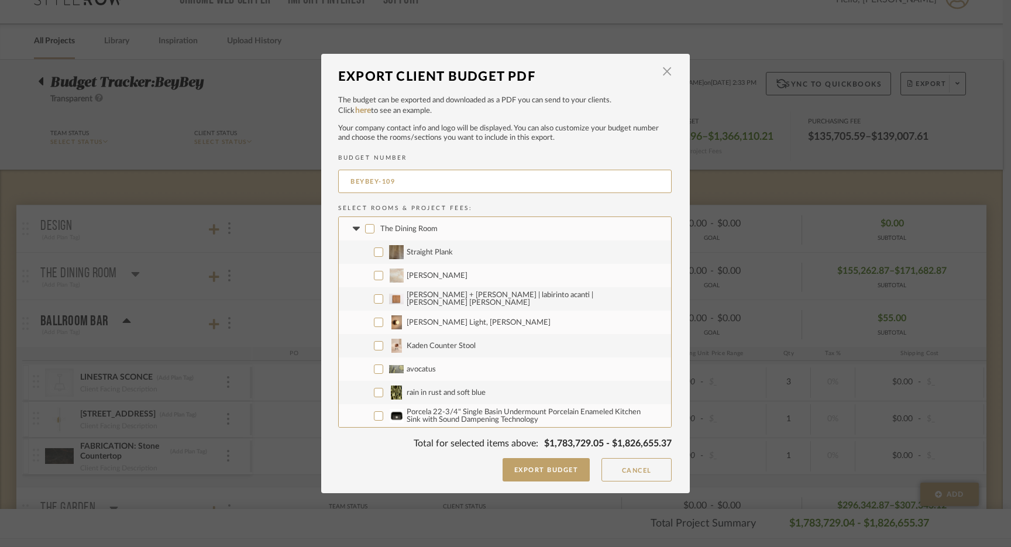
checkbox input "false"
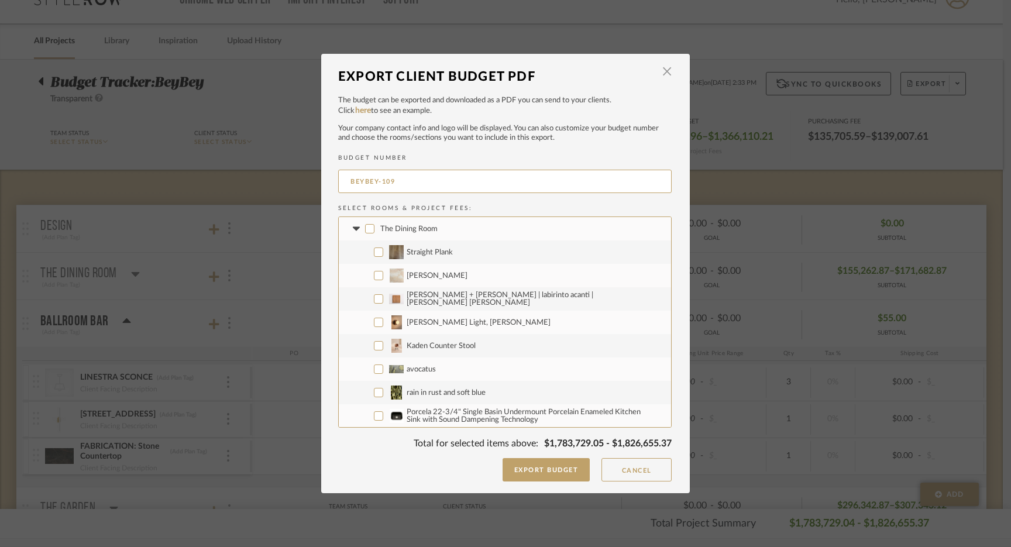
checkbox input "false"
click at [355, 230] on icon at bounding box center [356, 228] width 12 height 5
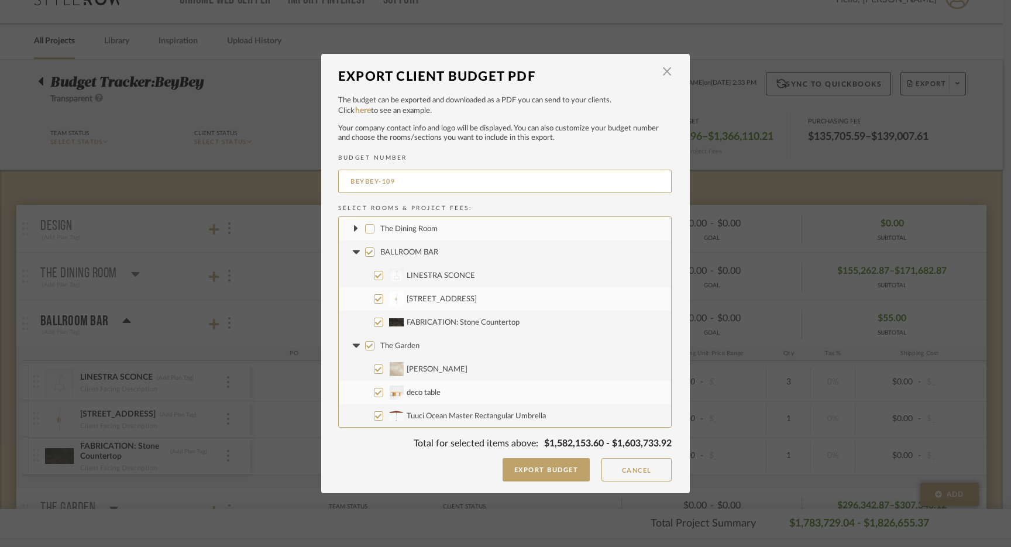
click at [376, 277] on input "CategoryIconLighting Created with Sketch. LINESTRA SCONCE" at bounding box center [378, 275] width 9 height 9
checkbox input "false"
click at [366, 347] on input "The Garden" at bounding box center [369, 345] width 9 height 9
checkbox input "false"
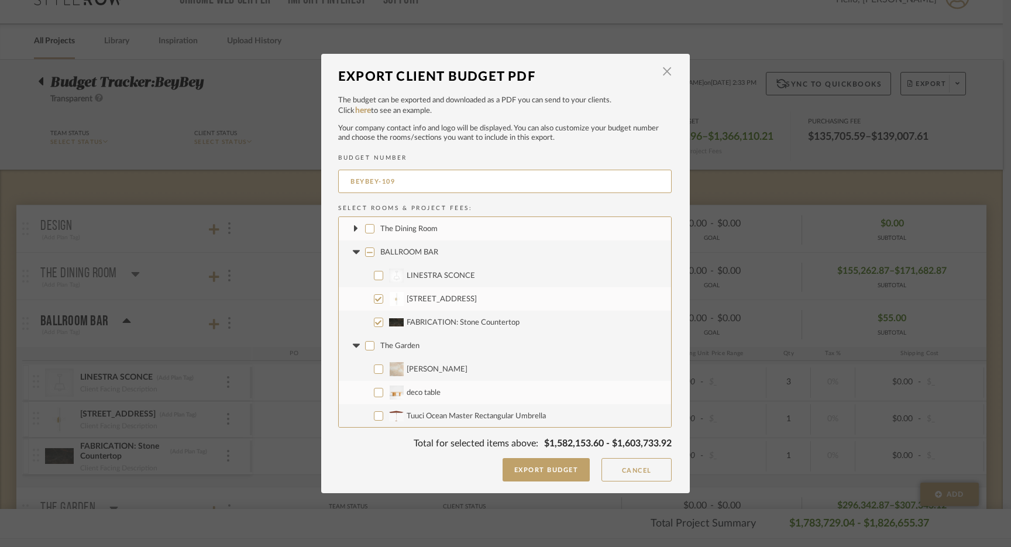
checkbox input "false"
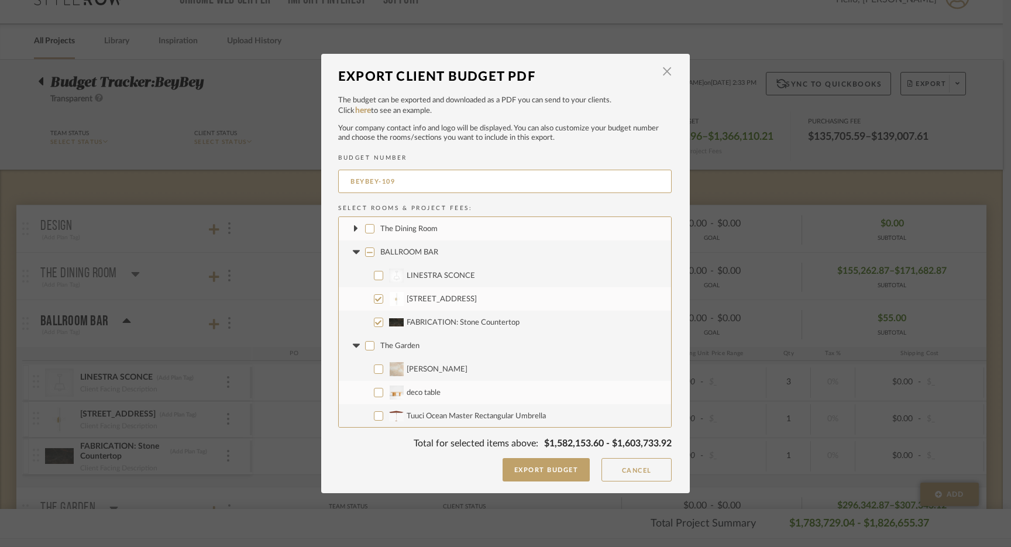
checkbox input "false"
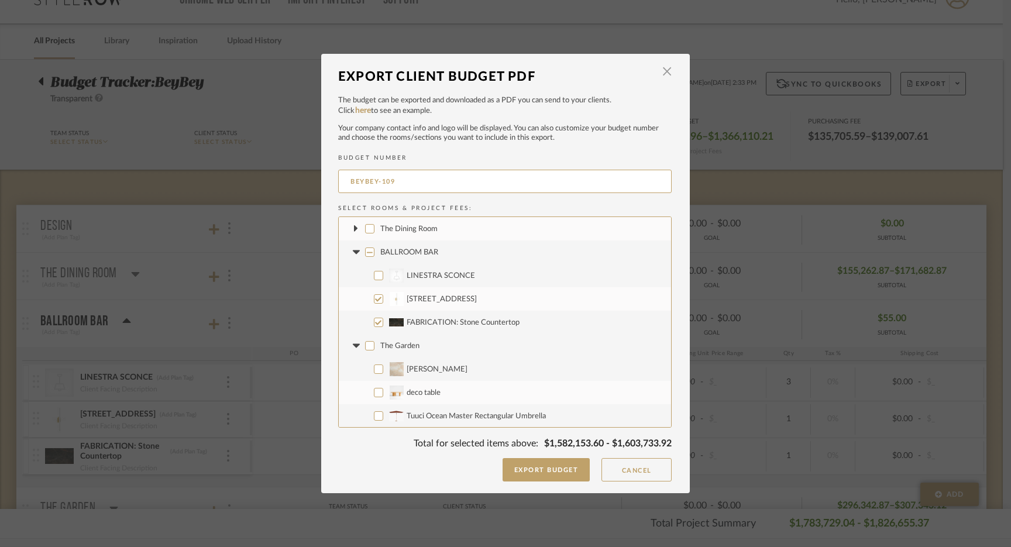
checkbox input "false"
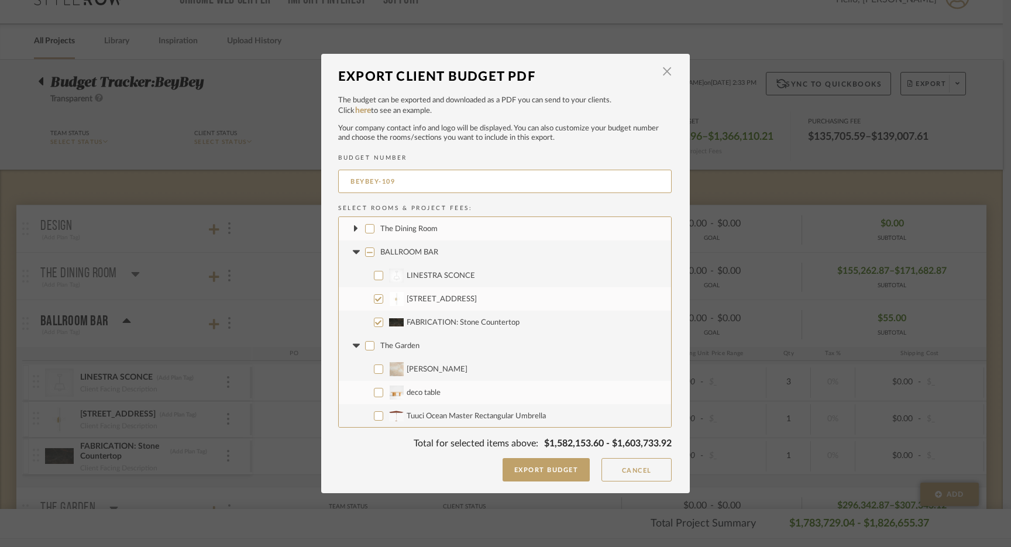
checkbox input "false"
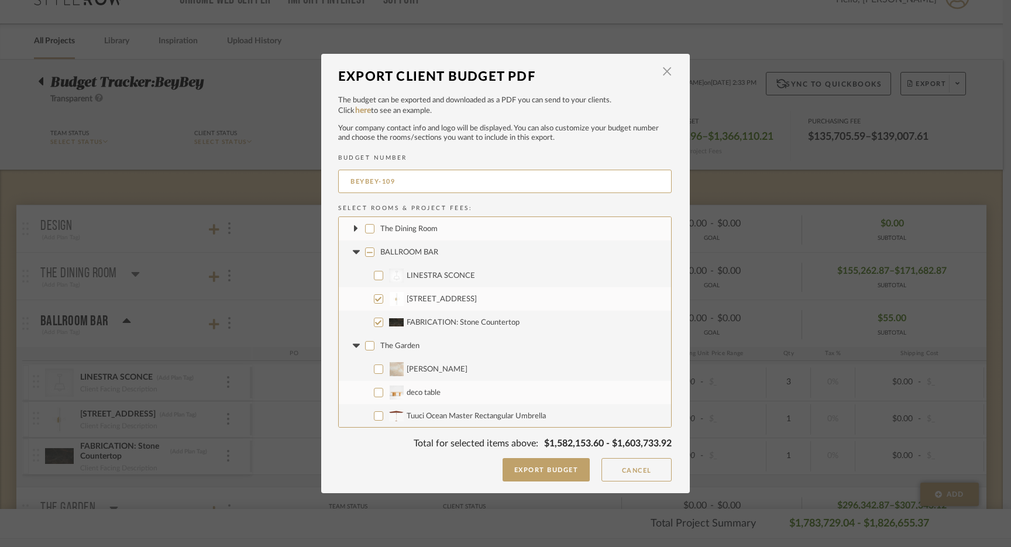
checkbox input "false"
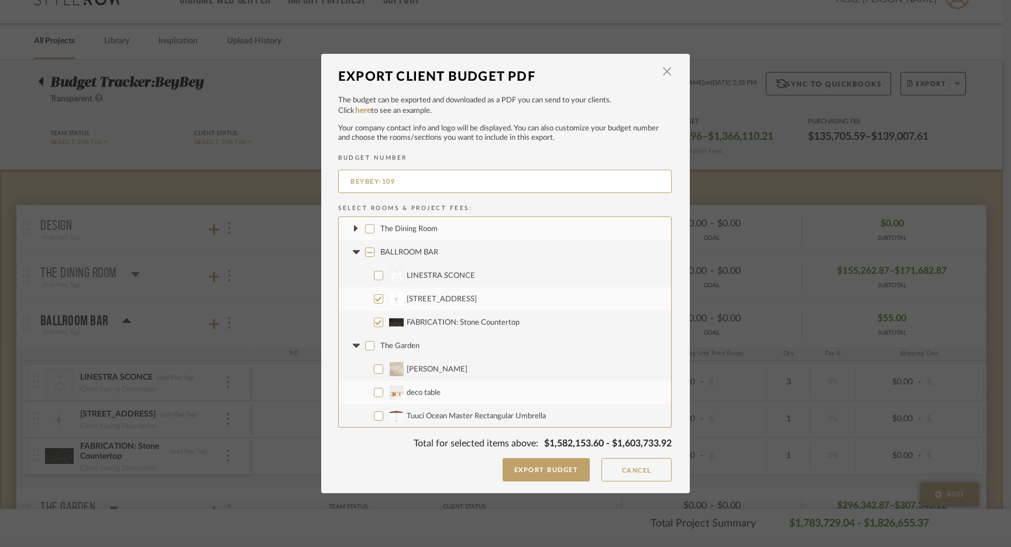
checkbox input "false"
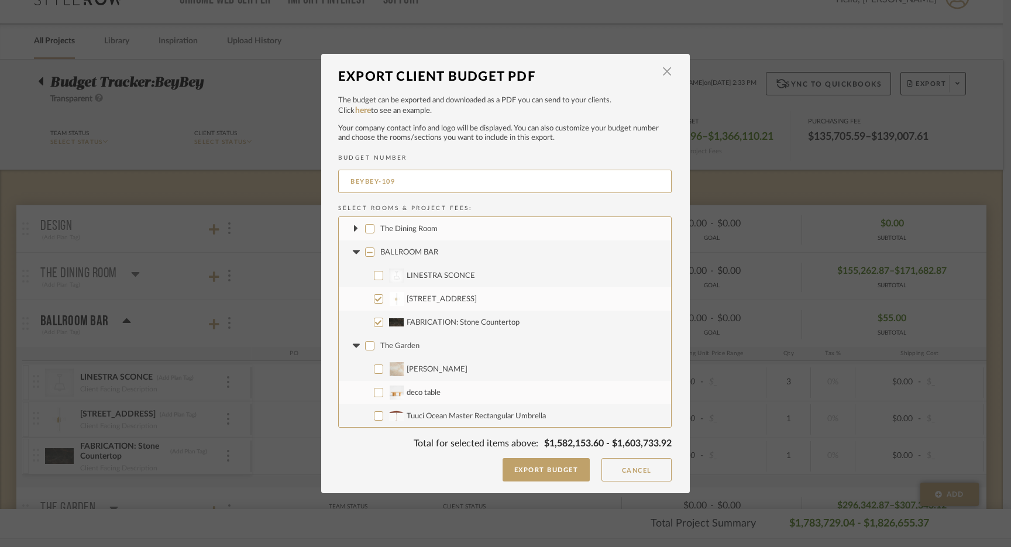
checkbox input "false"
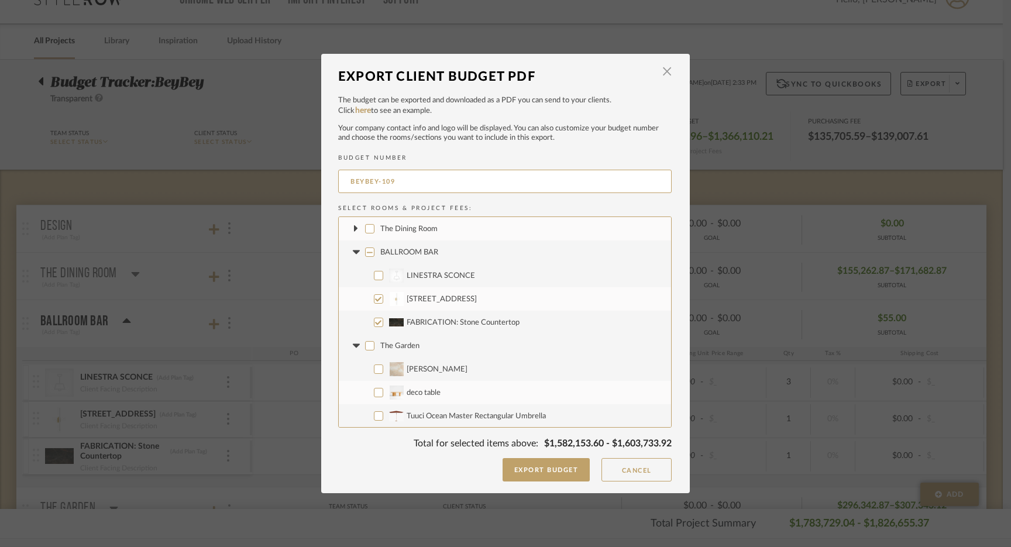
checkbox input "false"
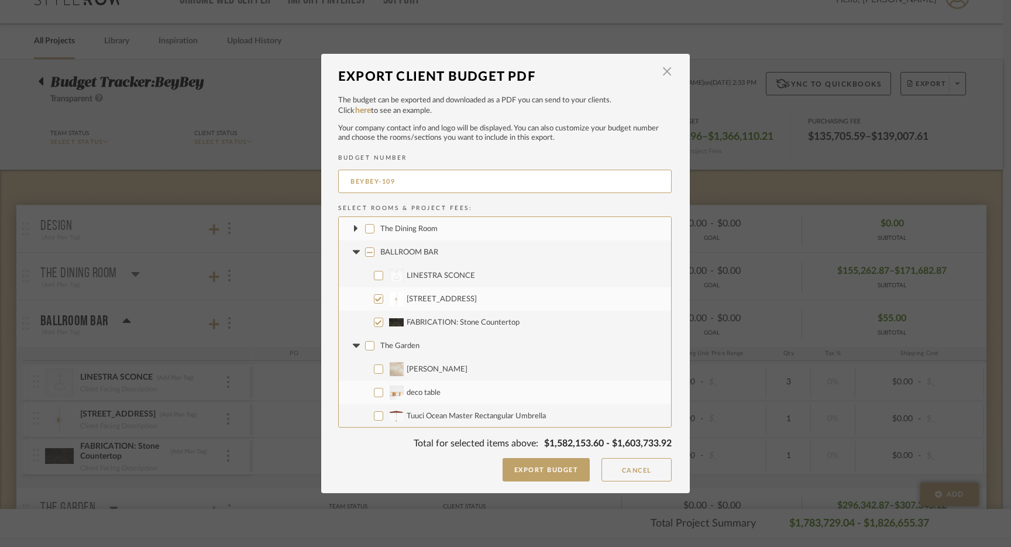
checkbox input "false"
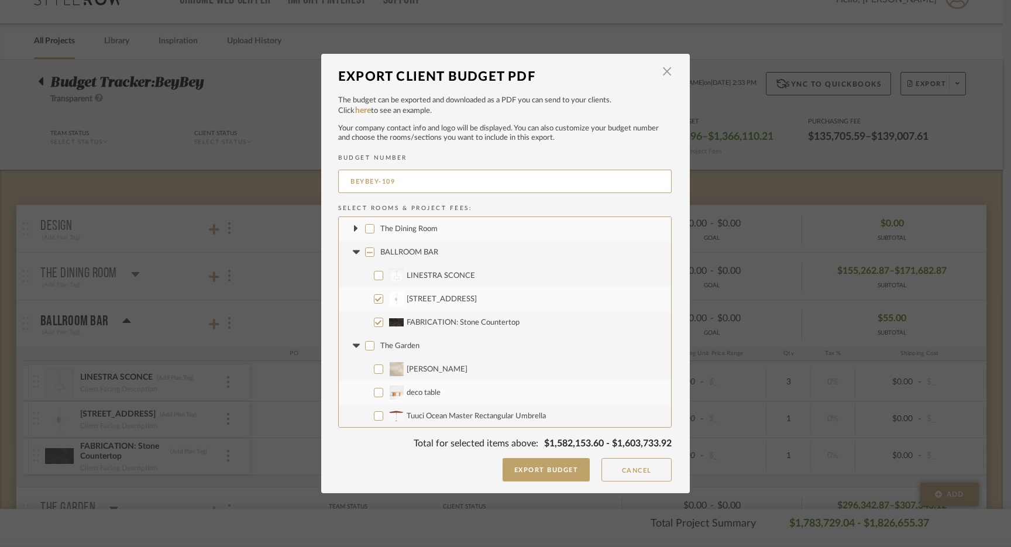
checkbox input "false"
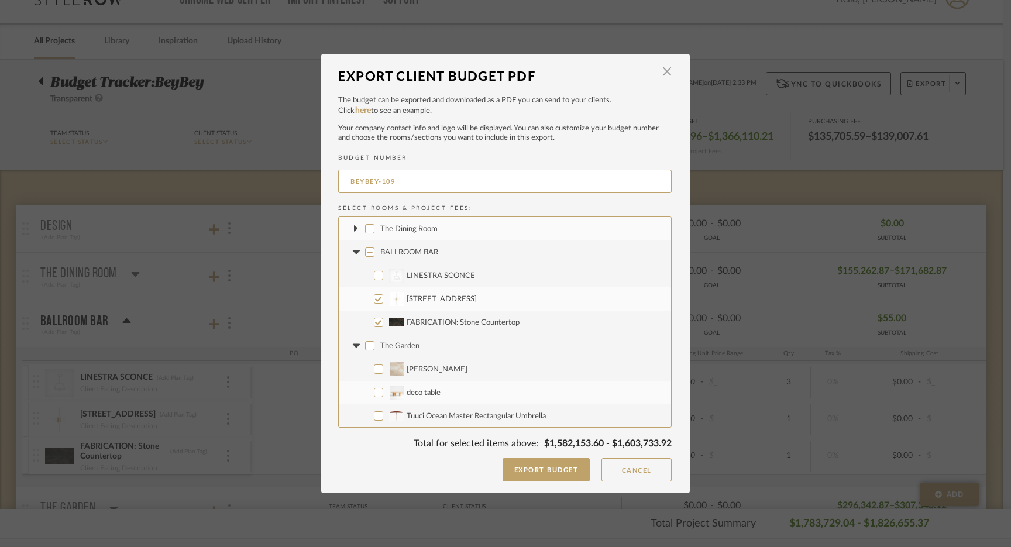
checkbox input "false"
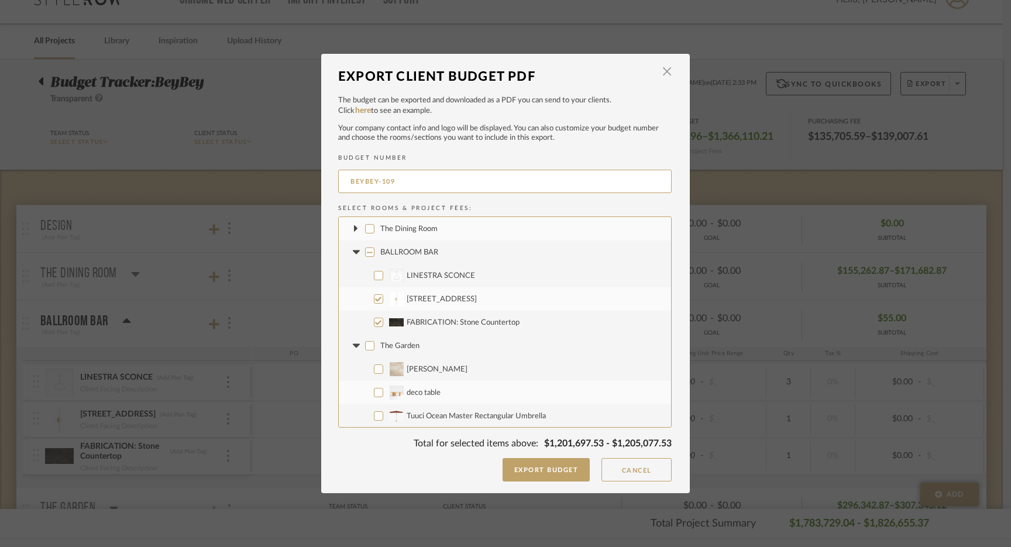
click at [350, 253] on icon at bounding box center [356, 252] width 12 height 5
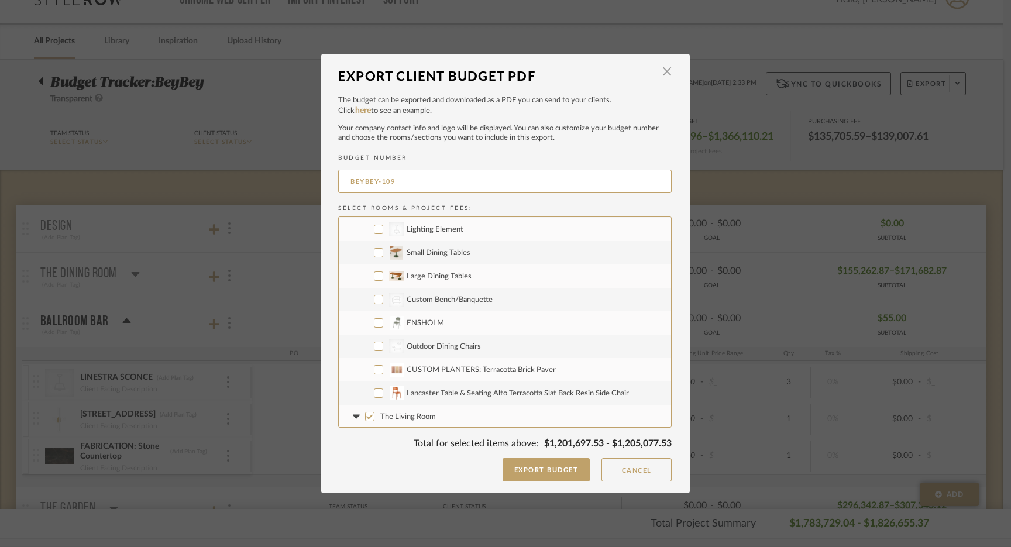
scroll to position [1177, 0]
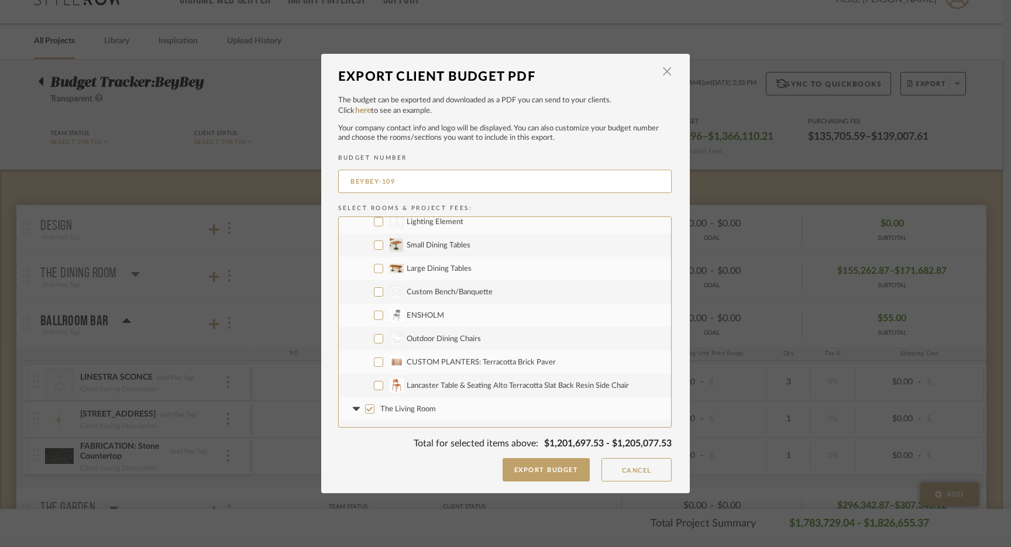
click at [374, 362] on input "CUSTOM PLANTERS: Terracotta Brick Paver" at bounding box center [378, 361] width 9 height 9
checkbox input "true"
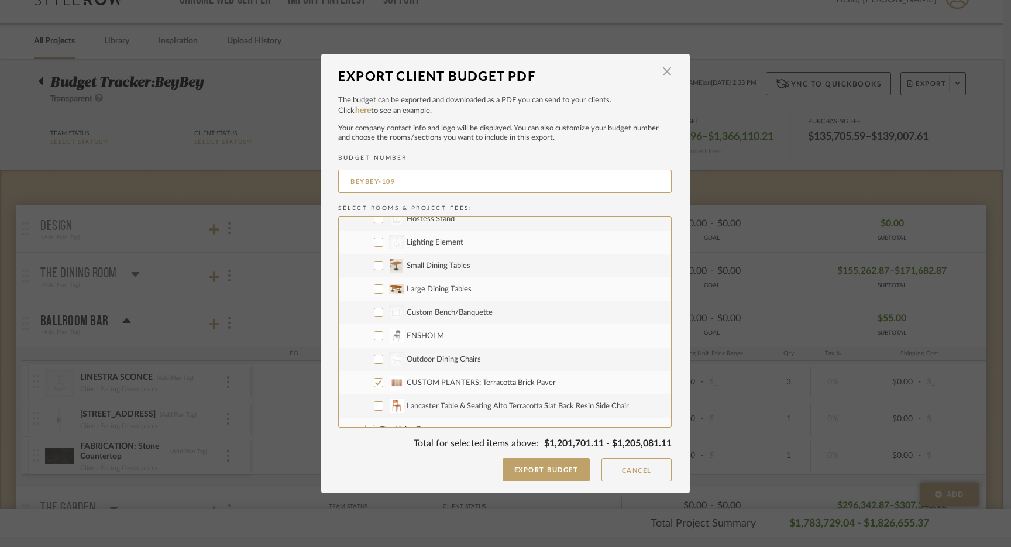
click at [374, 222] on input "CategoryIconStorage Created with Sketch. Hostess Stand" at bounding box center [378, 218] width 9 height 9
checkbox input "true"
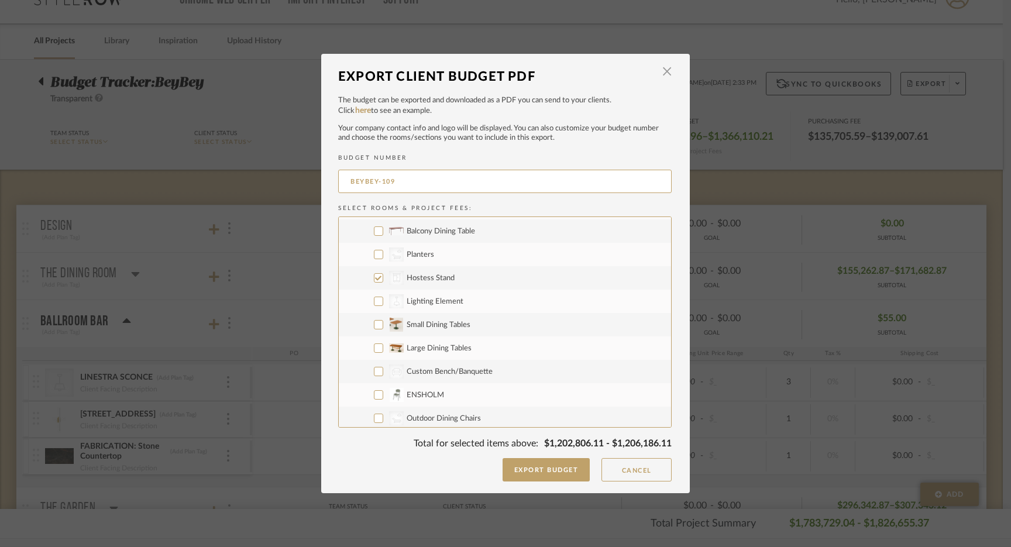
scroll to position [1084, 0]
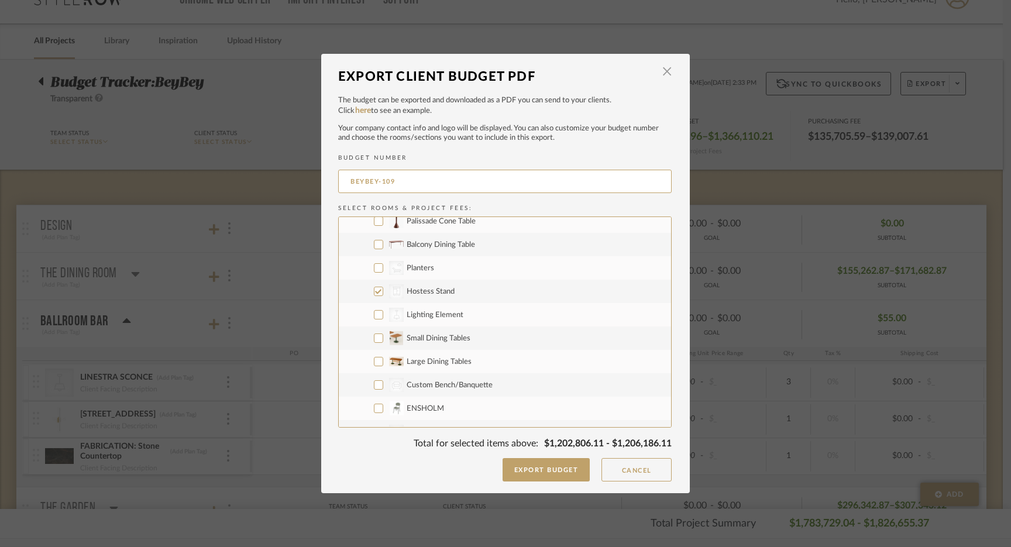
click at [374, 313] on input "CategoryIconLighting Created with Sketch. Lighting Element" at bounding box center [378, 314] width 9 height 9
checkbox input "true"
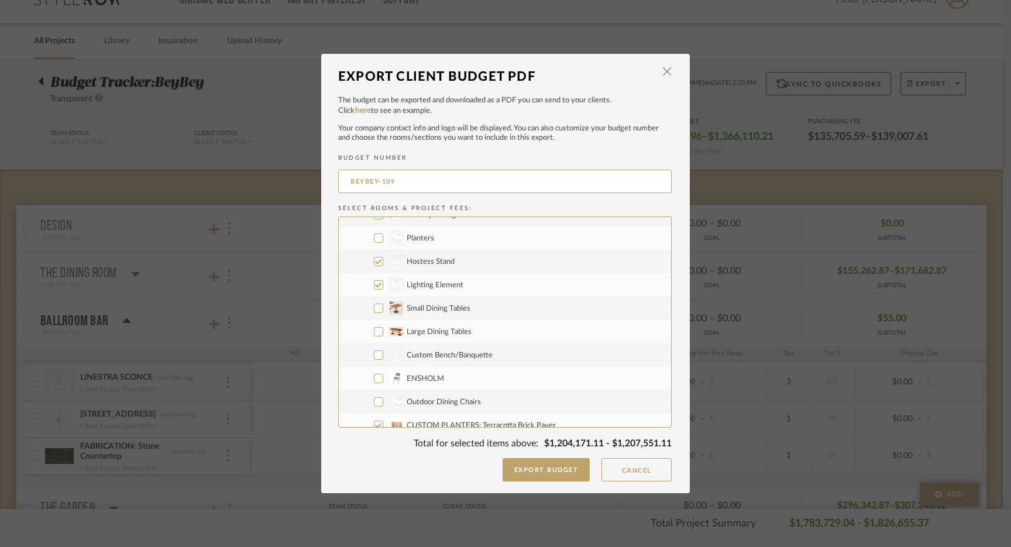
click at [374, 305] on input "Small Dining Tables" at bounding box center [378, 308] width 9 height 9
checkbox input "true"
click at [374, 331] on input "Large Dining Tables" at bounding box center [378, 331] width 9 height 9
checkbox input "true"
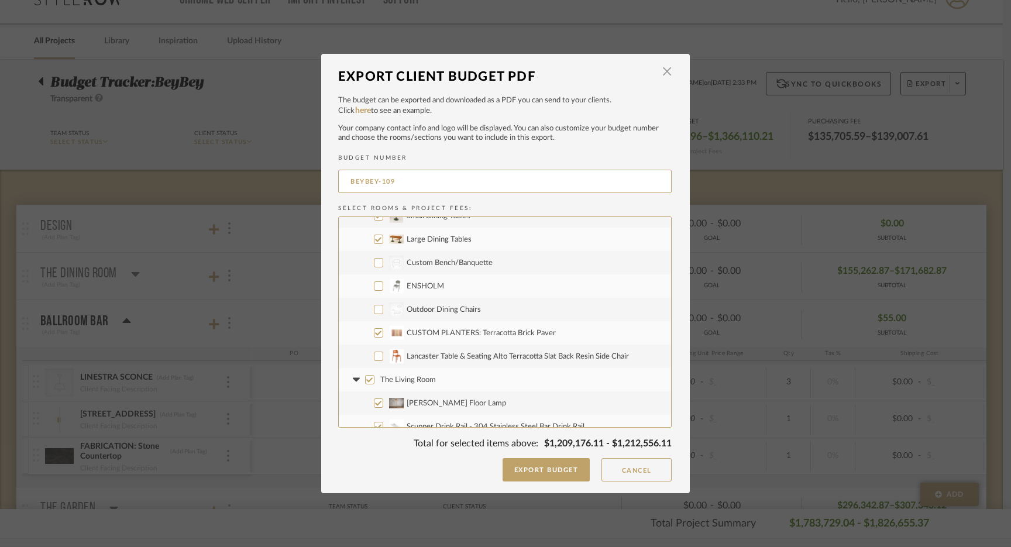
scroll to position [1212, 0]
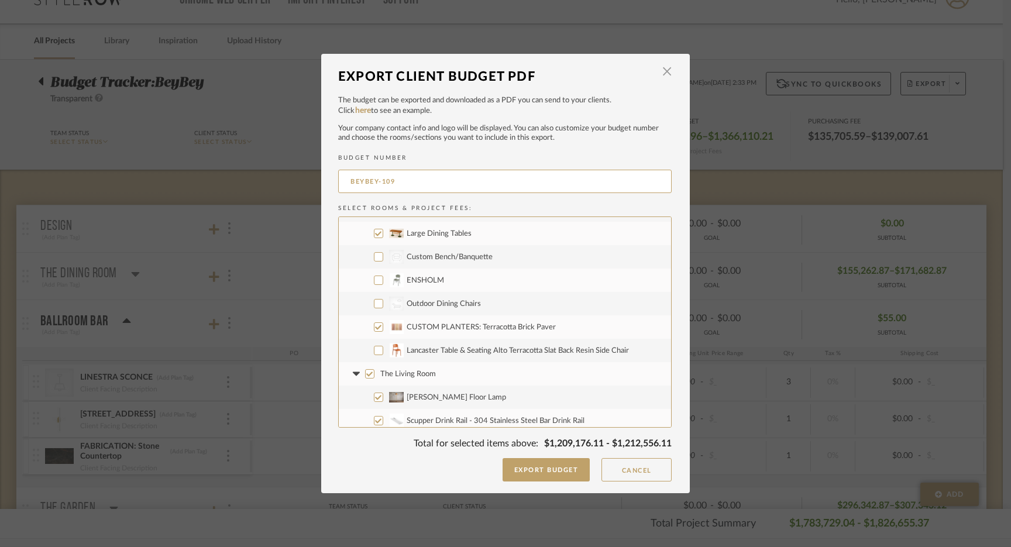
click at [374, 347] on input "Lancaster Table & Seating Alto Terracotta Slat Back Resin Side Chair" at bounding box center [378, 350] width 9 height 9
checkbox input "true"
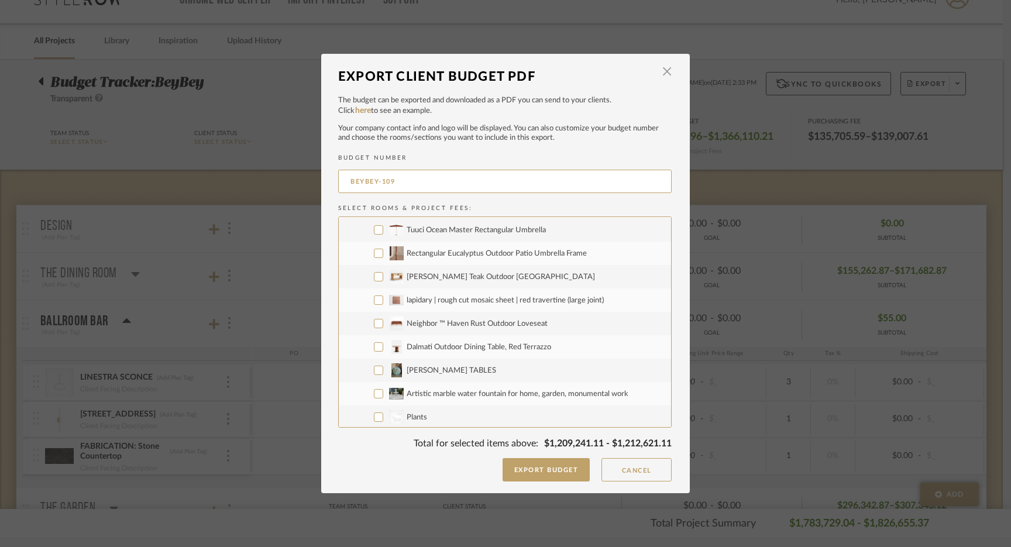
scroll to position [0, 0]
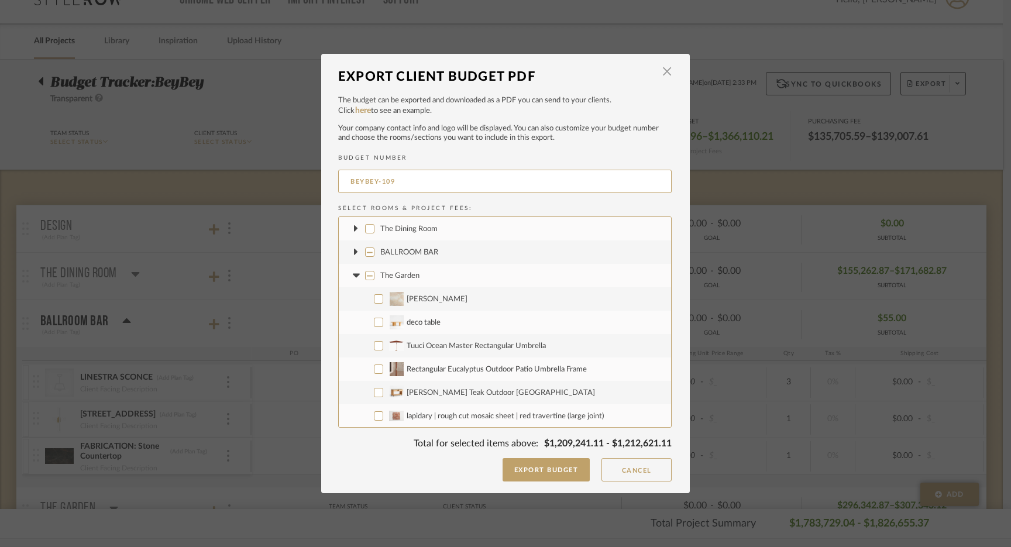
click at [352, 276] on icon at bounding box center [355, 275] width 7 height 4
click at [365, 301] on input "The Living Room" at bounding box center [369, 298] width 9 height 9
checkbox input "false"
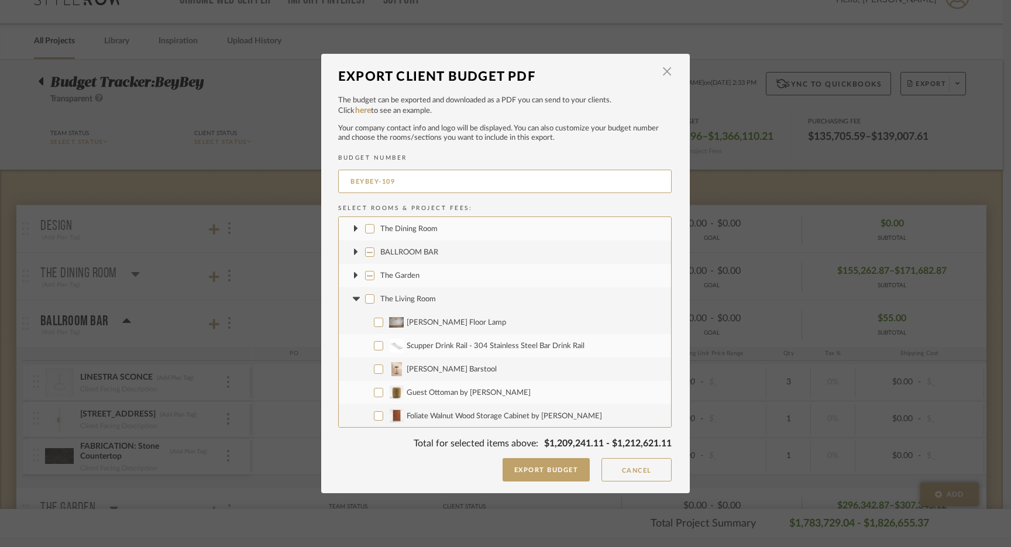
checkbox input "false"
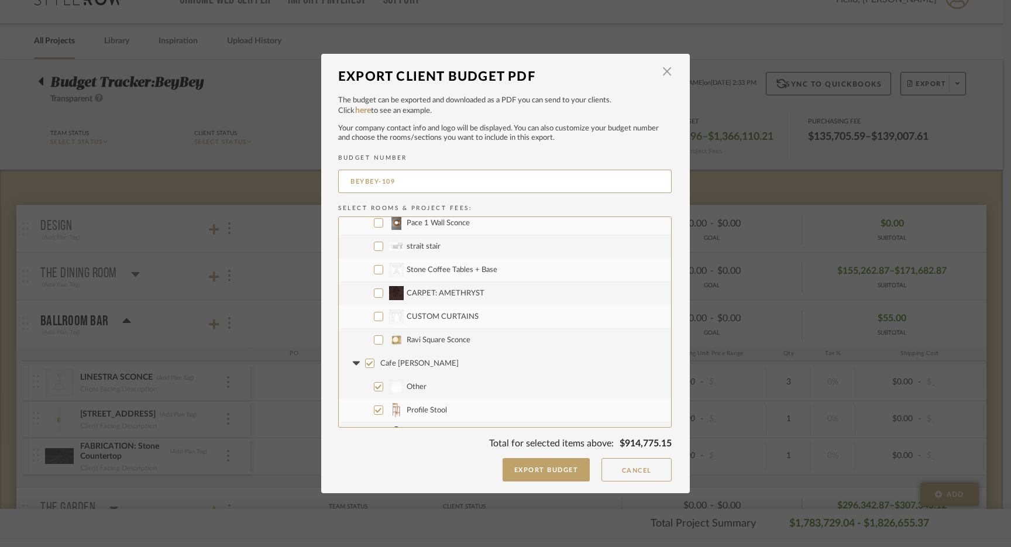
scroll to position [1338, 0]
click at [376, 340] on input "Ravi Square Sconce" at bounding box center [378, 340] width 9 height 9
click at [376, 317] on input "CategoryIconFabrics Created with Sketch. CUSTOM CURTAINS" at bounding box center [378, 317] width 9 height 9
click at [374, 293] on input "CARPET: AMETHRYST" at bounding box center [378, 294] width 9 height 9
click at [374, 270] on input "CategoryIconTables Created with Sketch. Stone Coffee Tables + Base" at bounding box center [378, 270] width 9 height 9
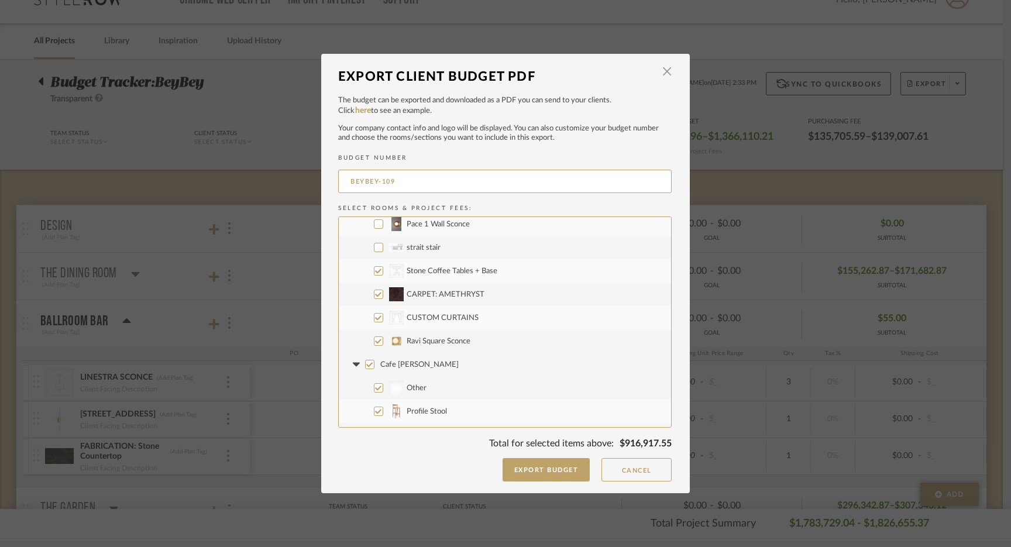
click at [366, 363] on input "Cafe [PERSON_NAME]" at bounding box center [369, 364] width 9 height 9
click at [353, 366] on icon at bounding box center [356, 364] width 12 height 5
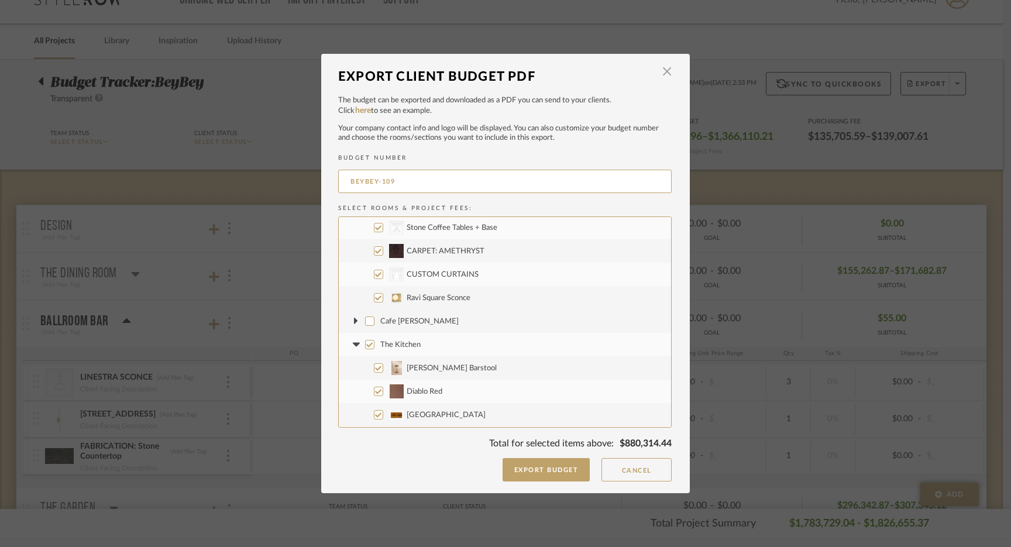
scroll to position [1400, 0]
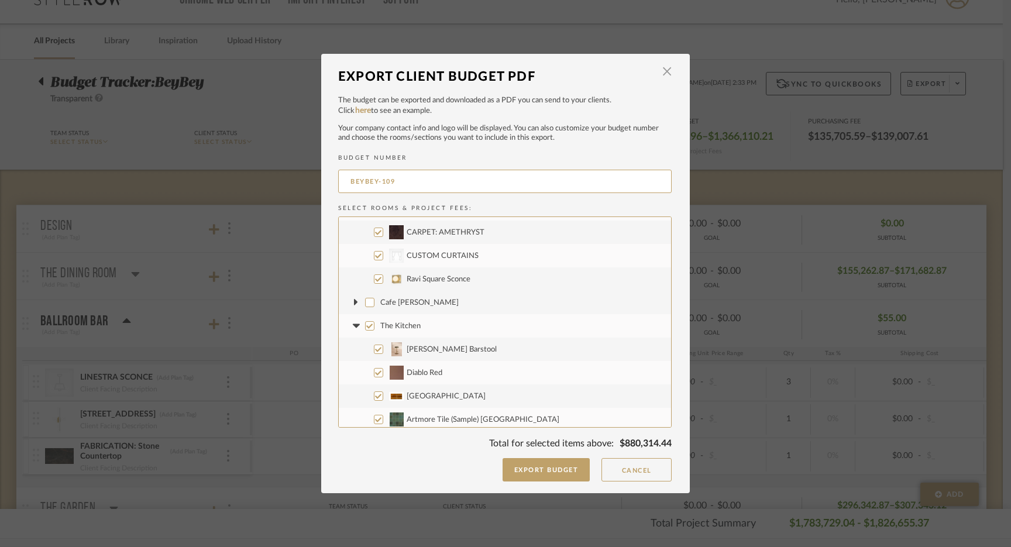
click at [366, 327] on input "The Kitchen" at bounding box center [369, 325] width 9 height 9
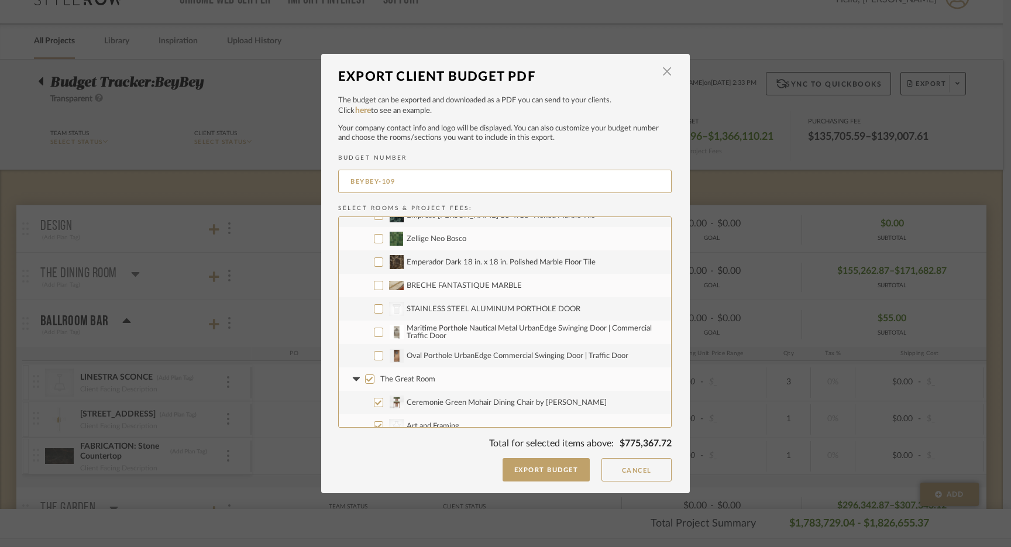
scroll to position [1779, 0]
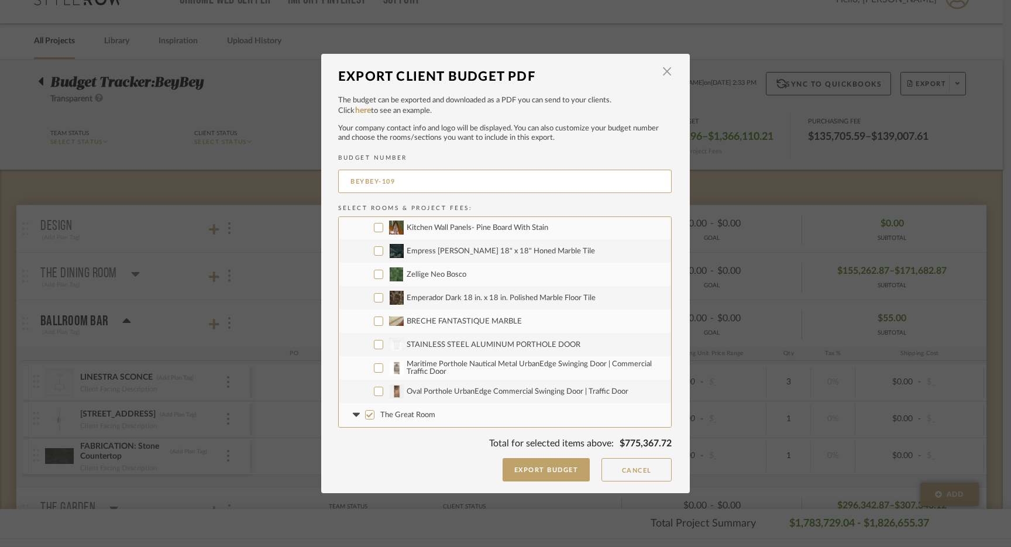
click at [377, 391] on input "Oval Porthole UrbanEdge Commercial Swinging Door | Traffic Door" at bounding box center [378, 391] width 9 height 9
click at [375, 369] on input "Maritime Porthole Nautical Metal UrbanEdge Swinging Door | Commercial Traffic D…" at bounding box center [378, 367] width 9 height 9
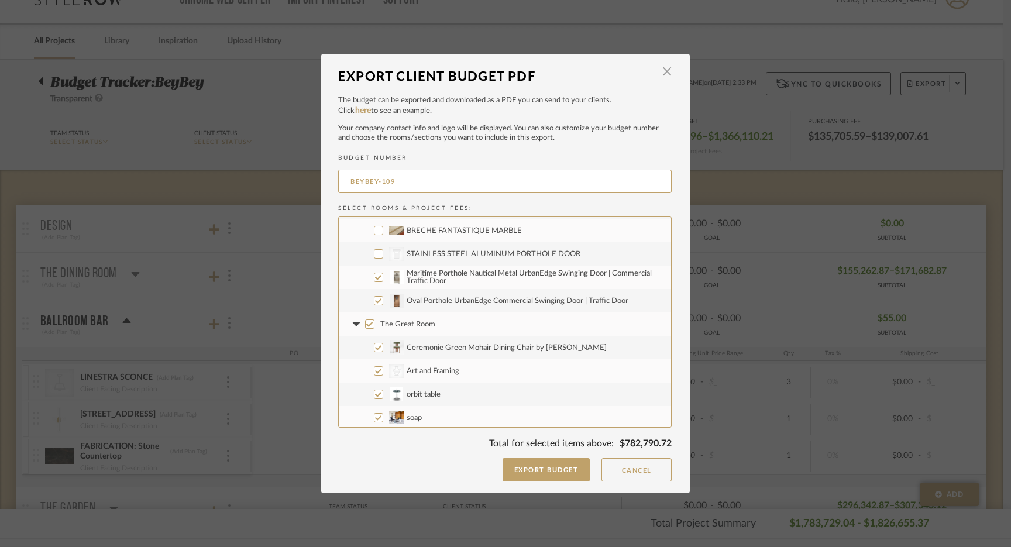
scroll to position [1871, 0]
click at [365, 322] on input "The Great Room" at bounding box center [369, 323] width 9 height 9
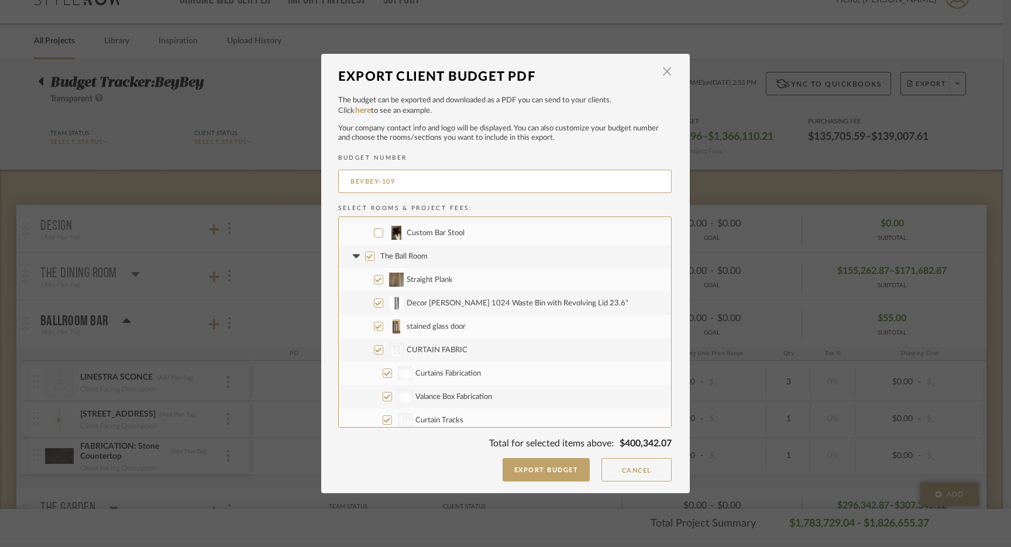
scroll to position [2774, 0]
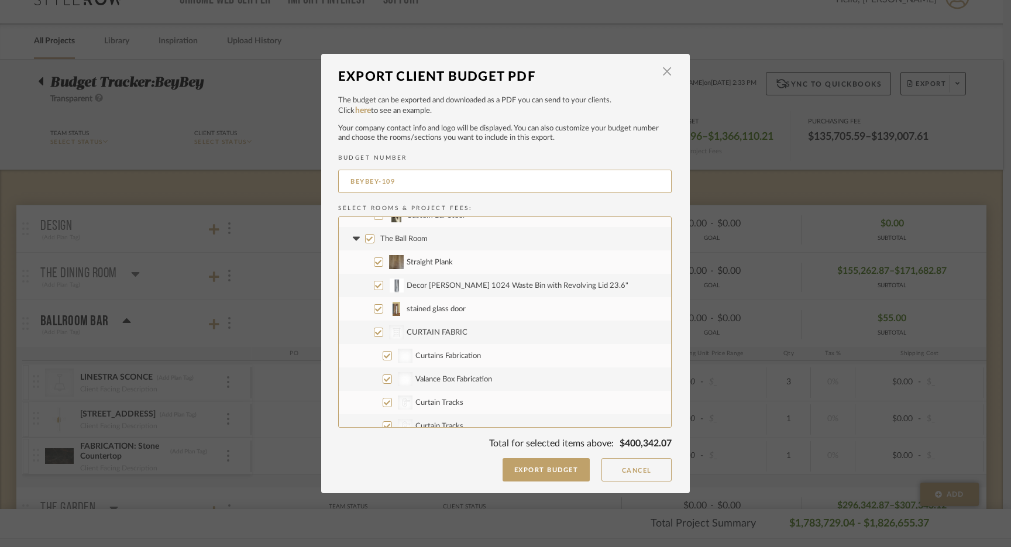
click at [366, 240] on input "The Ball Room" at bounding box center [369, 238] width 9 height 9
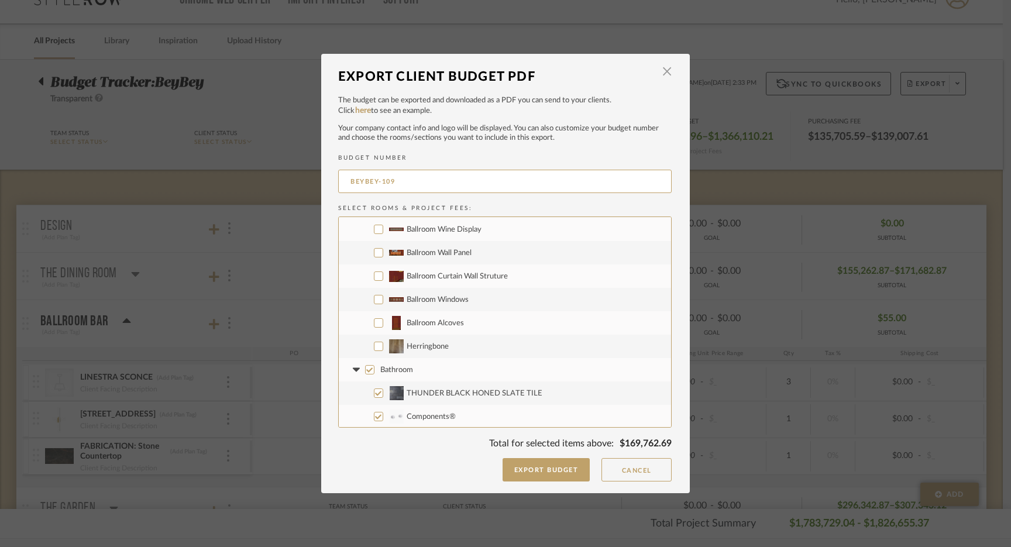
scroll to position [3273, 0]
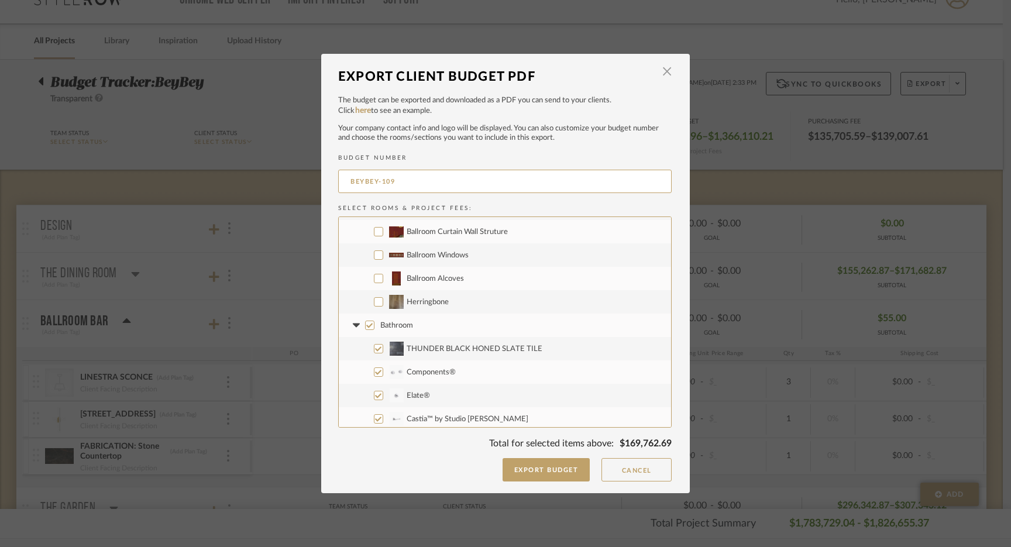
click at [365, 325] on input "Bathroom" at bounding box center [369, 325] width 9 height 9
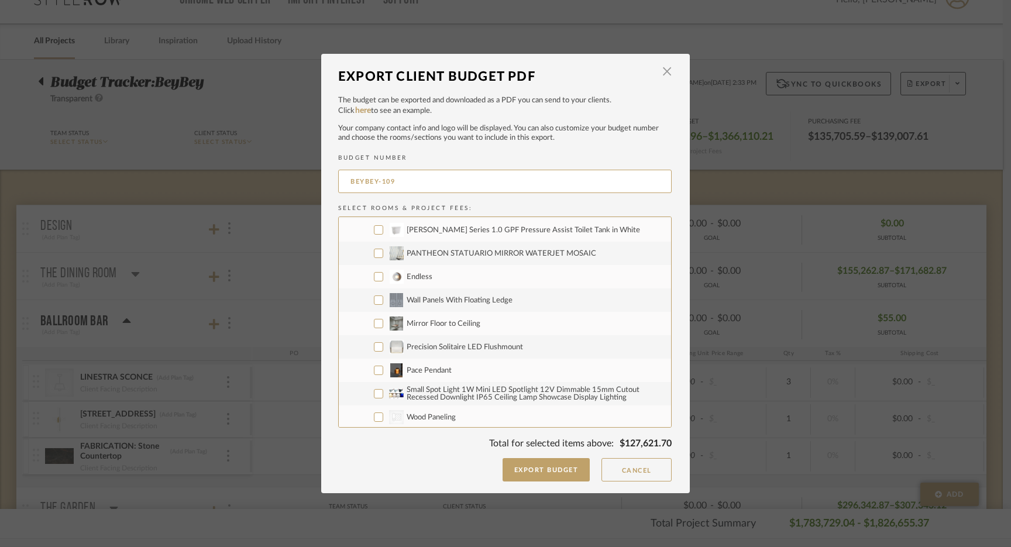
scroll to position [3674, 0]
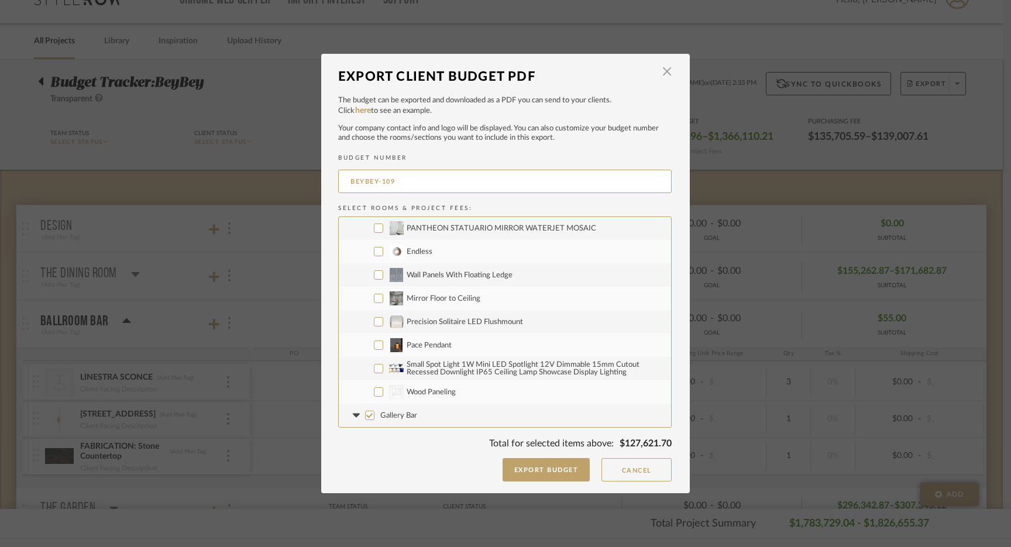
click at [374, 390] on input "CategoryIconWallcovering Created with Sketch. Wood Paneling" at bounding box center [378, 391] width 9 height 9
click at [374, 369] on input "Small Spot Light 1W Mini LED Spotlight 12V Dimmable 15mm Cutout Recessed Downli…" at bounding box center [378, 368] width 9 height 9
click at [376, 347] on input "Pace Pendant" at bounding box center [378, 344] width 9 height 9
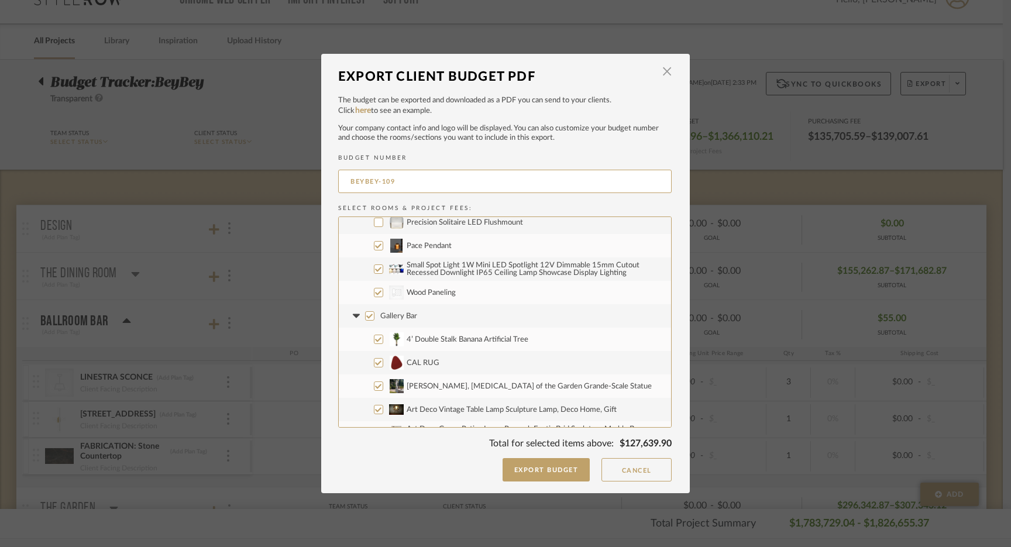
scroll to position [3787, 0]
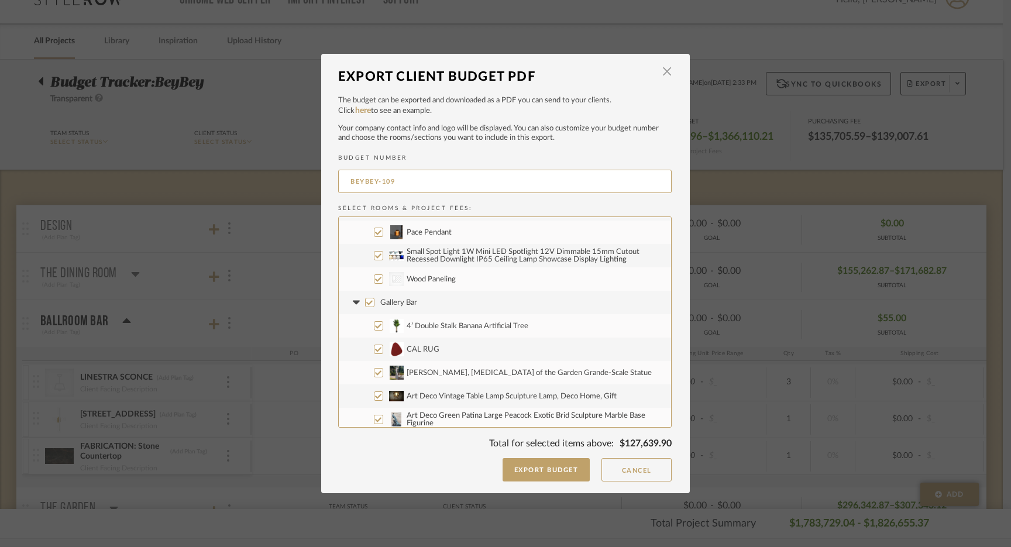
click at [365, 302] on input "Gallery Bar" at bounding box center [369, 302] width 9 height 9
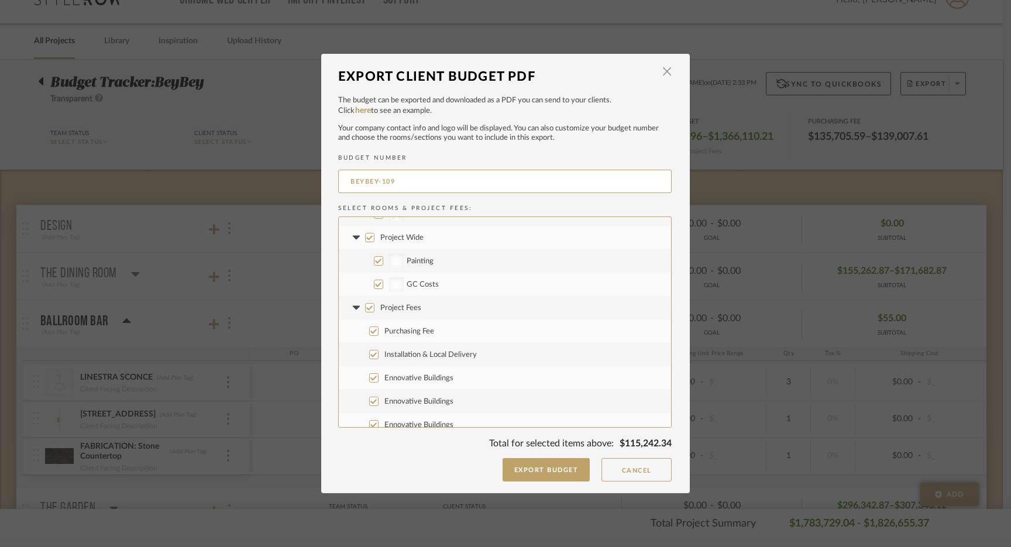
scroll to position [4108, 0]
click at [366, 239] on input "Project Wide" at bounding box center [369, 237] width 9 height 9
click at [365, 309] on input "Project Fees" at bounding box center [369, 308] width 9 height 9
click at [546, 473] on button "Export Budget" at bounding box center [546, 469] width 88 height 23
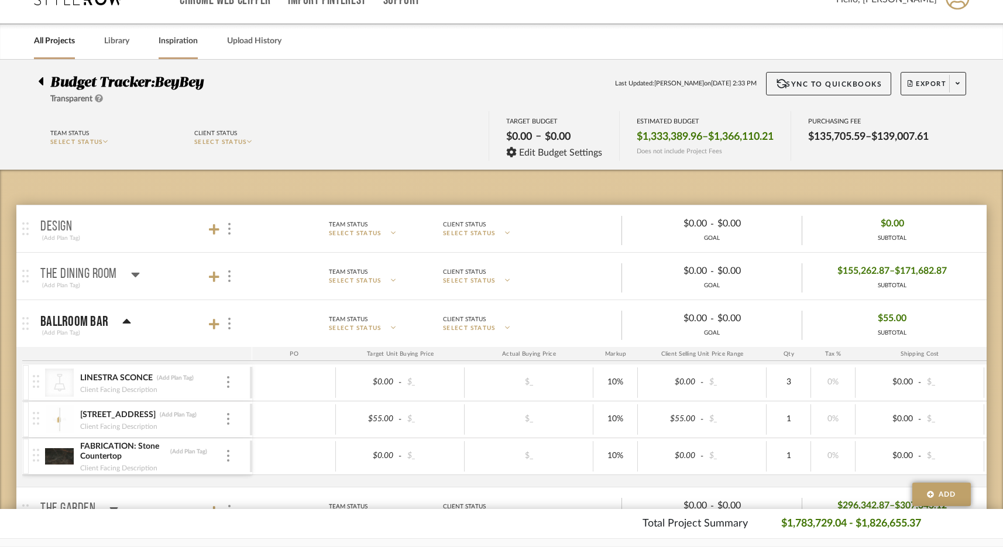
scroll to position [0, 0]
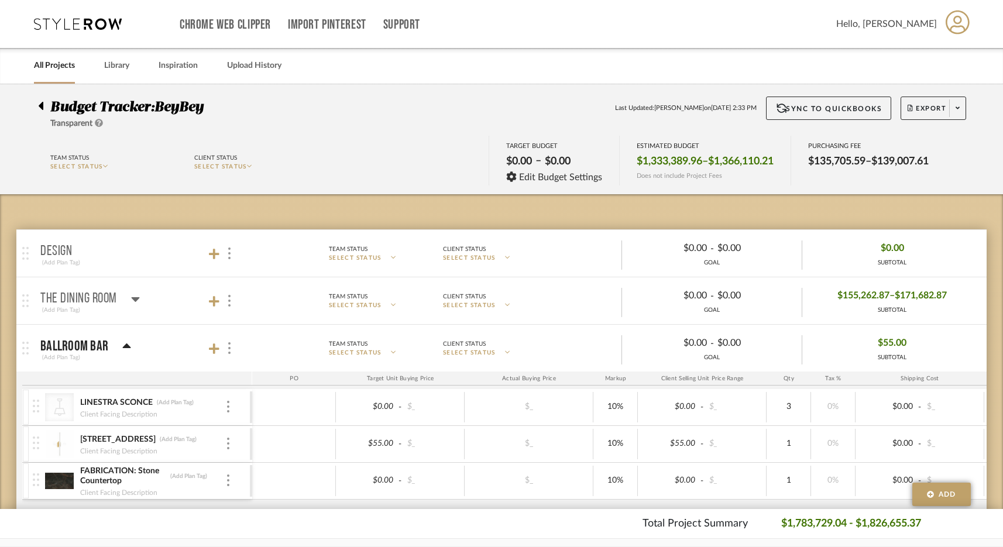
click at [73, 27] on icon at bounding box center [78, 24] width 88 height 12
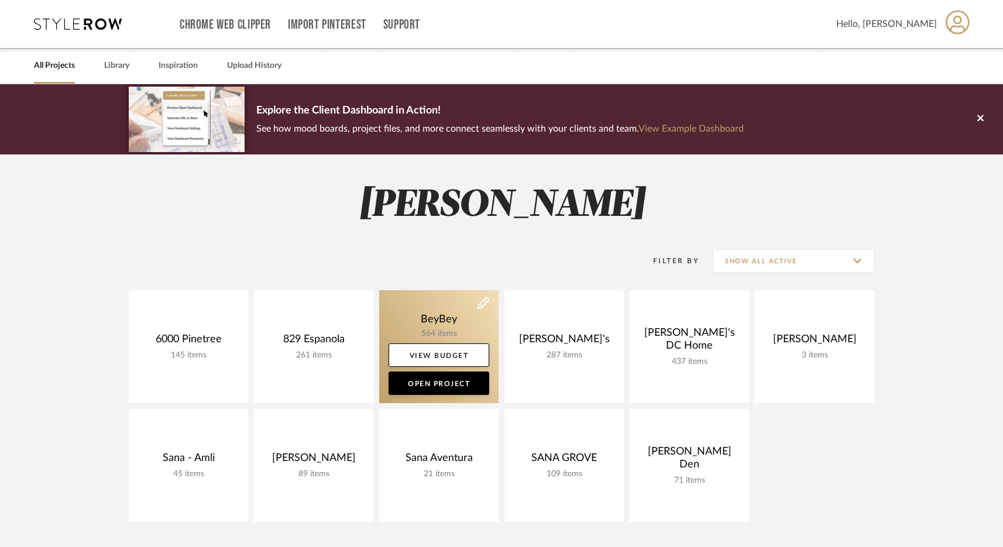
click at [472, 332] on link at bounding box center [438, 346] width 119 height 113
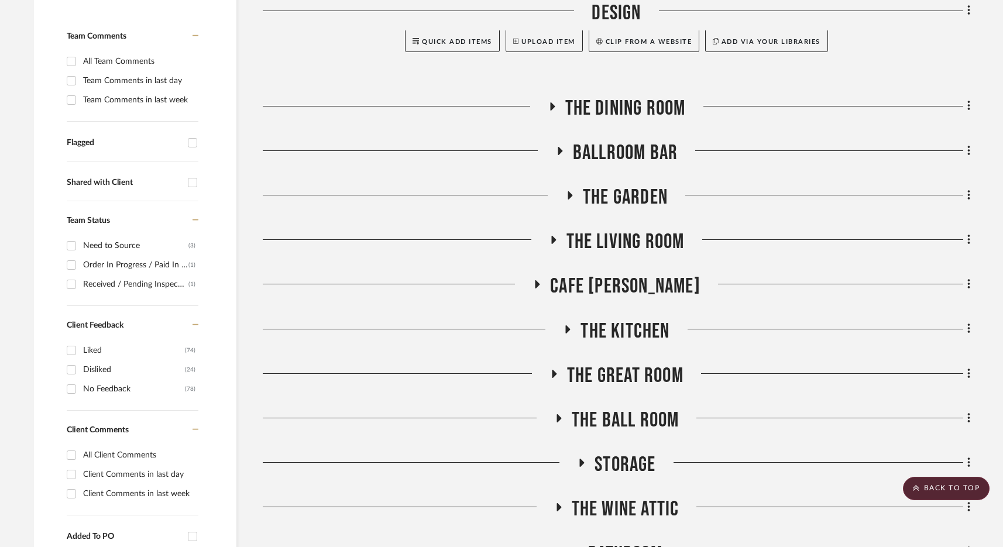
click at [626, 200] on span "The Garden" at bounding box center [625, 197] width 85 height 25
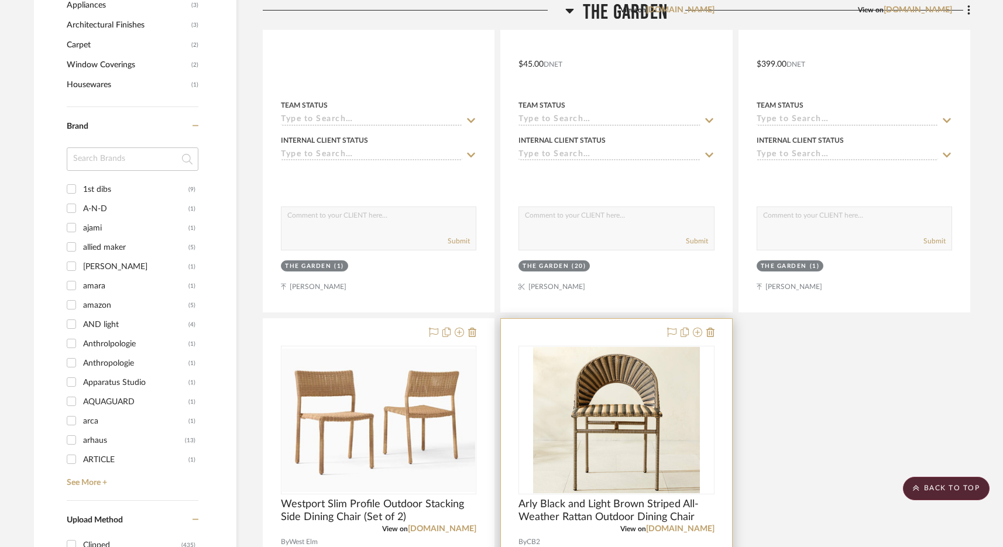
scroll to position [1600, 0]
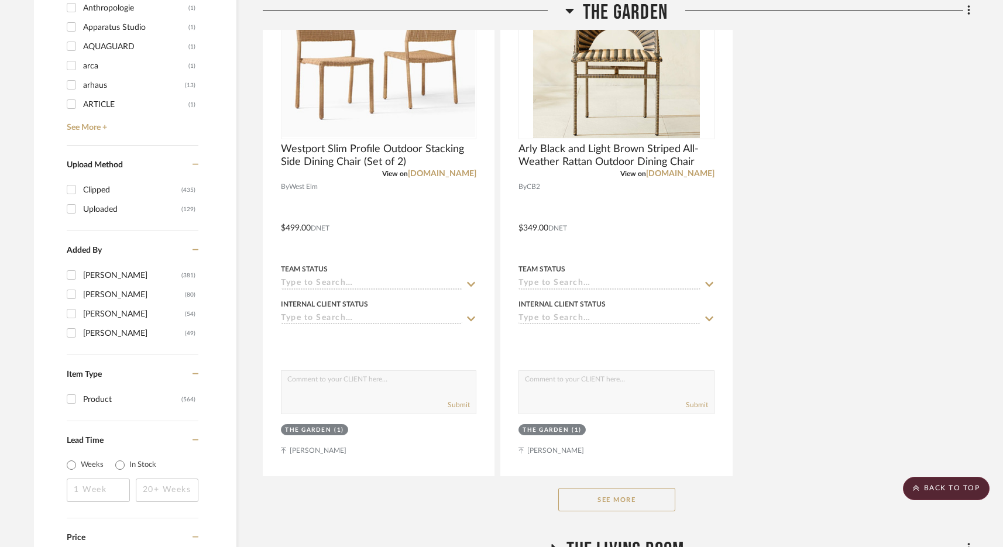
click at [656, 499] on button "See More" at bounding box center [616, 499] width 117 height 23
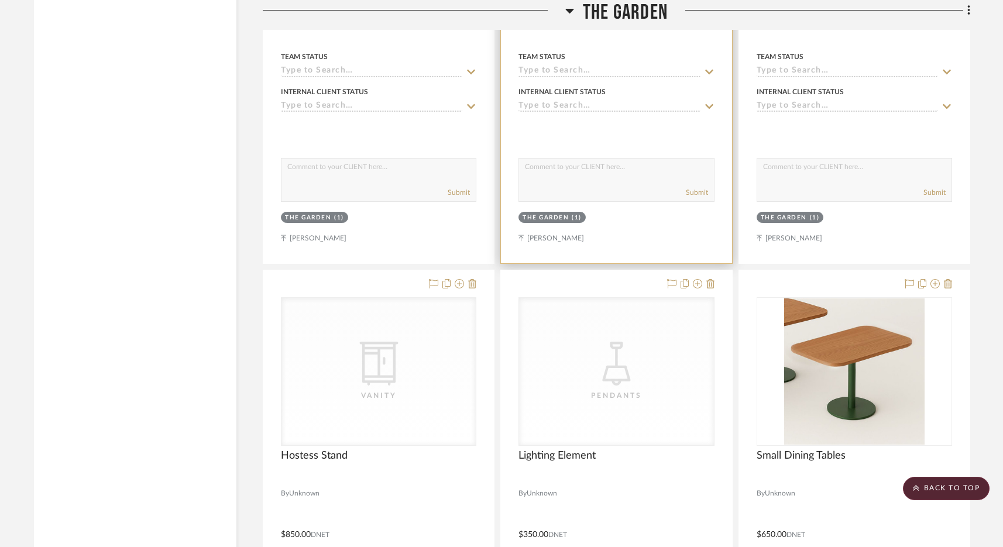
scroll to position [2893, 0]
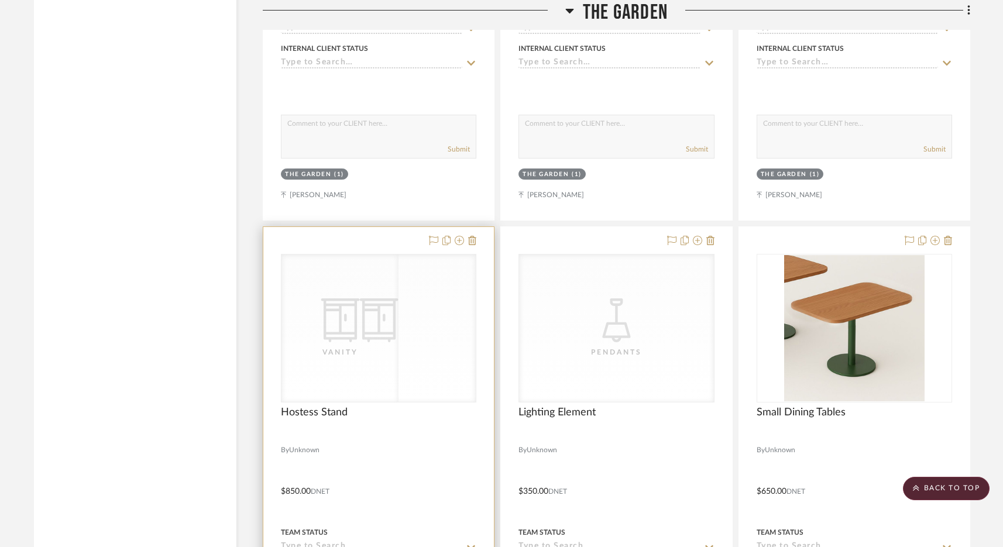
click at [397, 333] on icon "CategoryIconStorage Created with Sketch." at bounding box center [379, 320] width 44 height 44
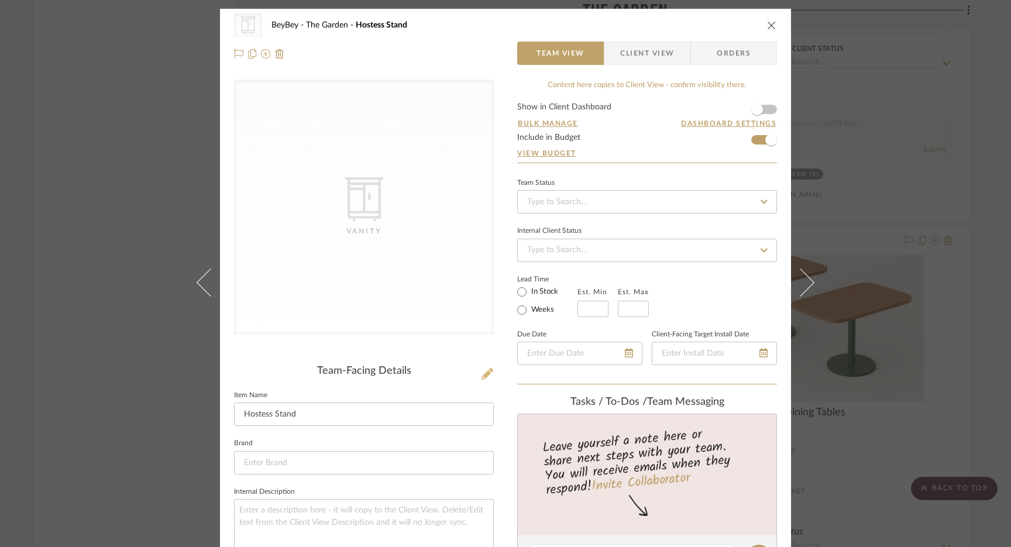
click at [484, 373] on icon at bounding box center [487, 374] width 12 height 12
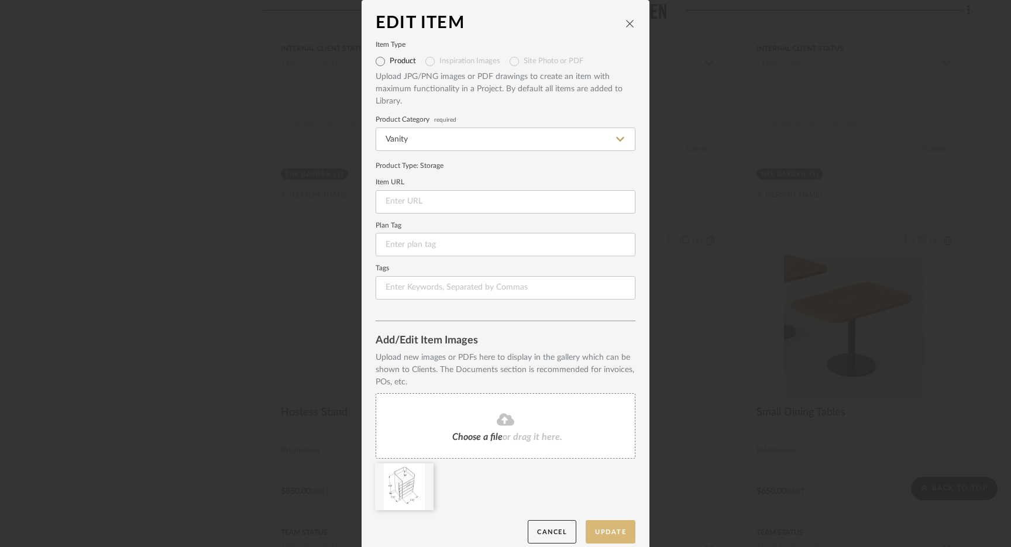
click at [612, 526] on button "Update" at bounding box center [611, 532] width 50 height 24
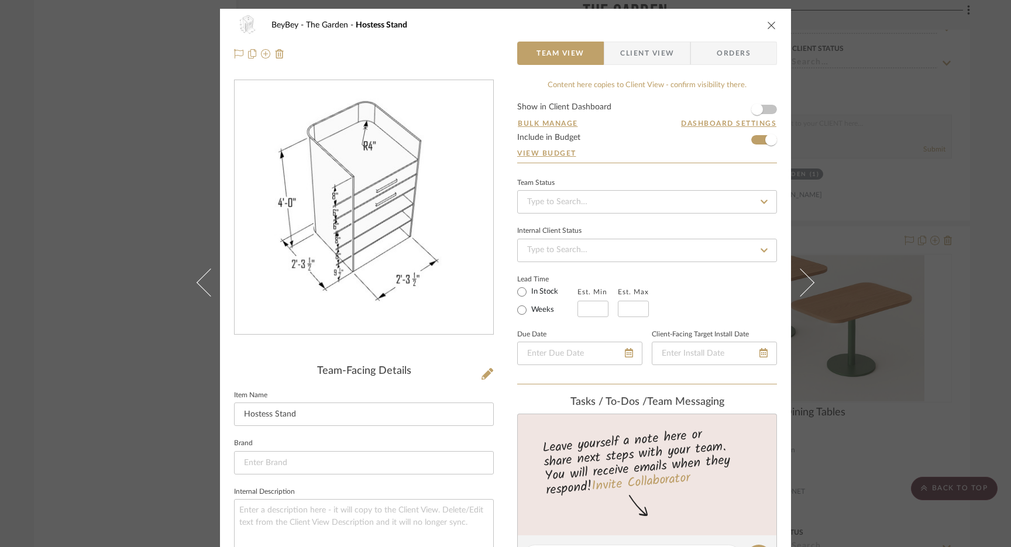
click at [767, 25] on icon "close" at bounding box center [771, 24] width 9 height 9
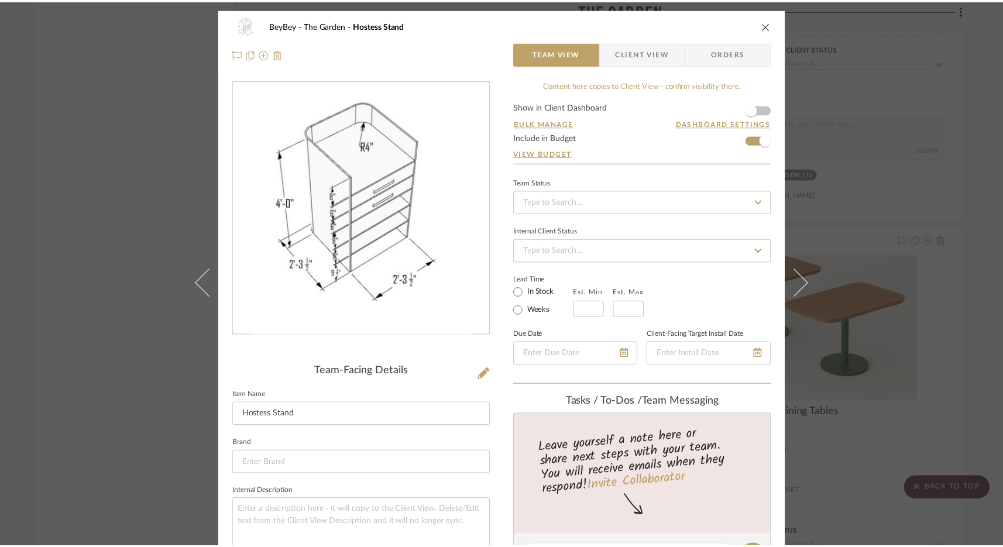
scroll to position [2893, 0]
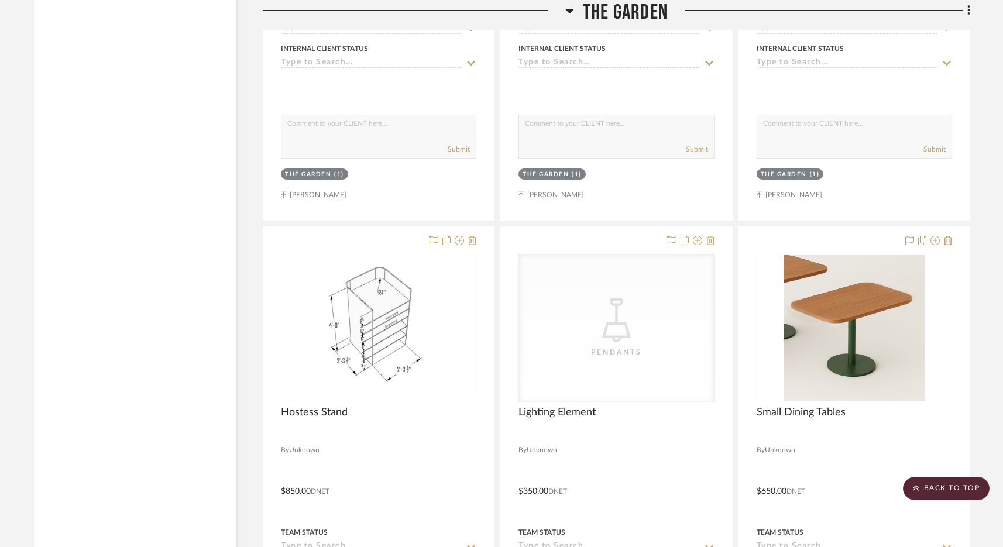
click at [615, 6] on span "The Garden" at bounding box center [625, 12] width 85 height 25
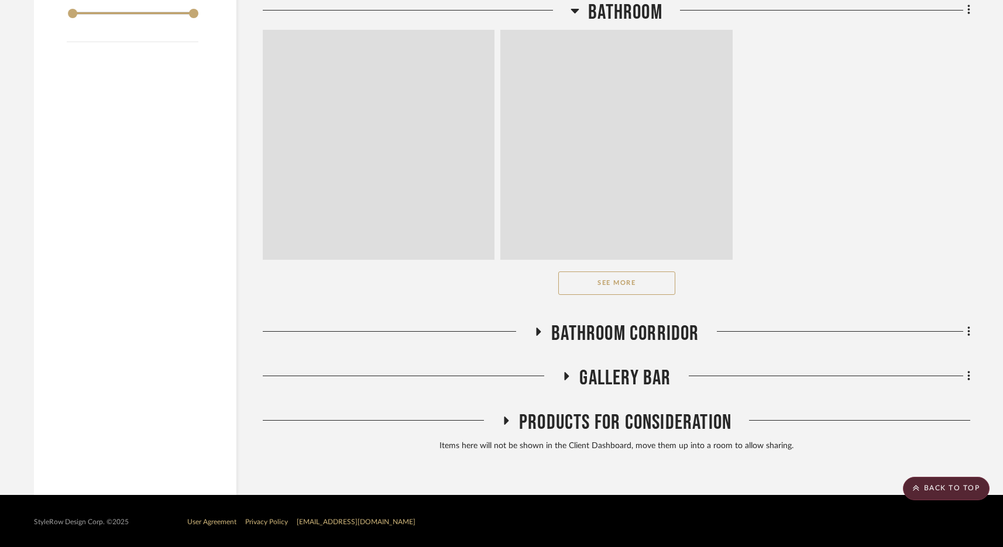
scroll to position [2172, 0]
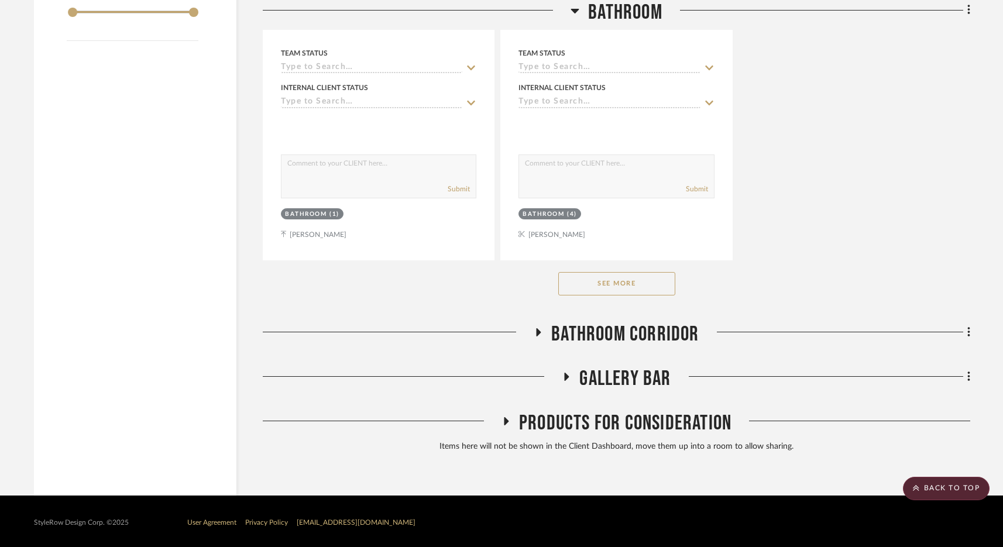
click at [642, 10] on span "Bathroom" at bounding box center [625, 12] width 74 height 25
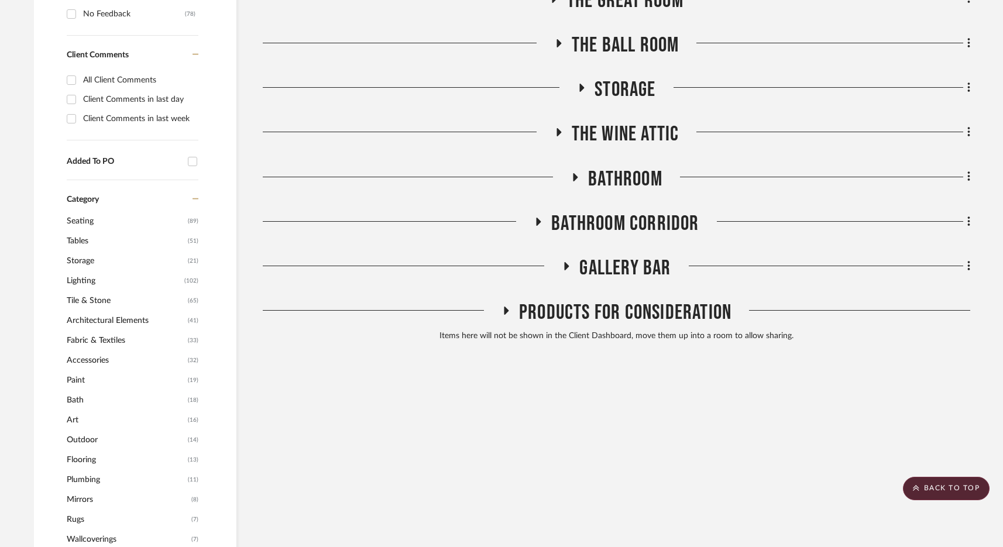
scroll to position [618, 0]
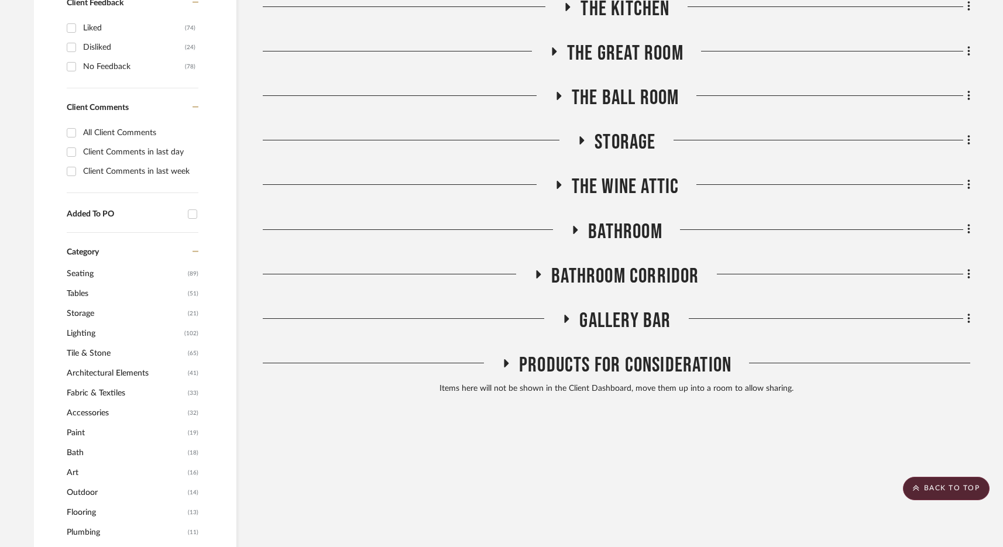
click at [614, 226] on span "Bathroom" at bounding box center [625, 231] width 74 height 25
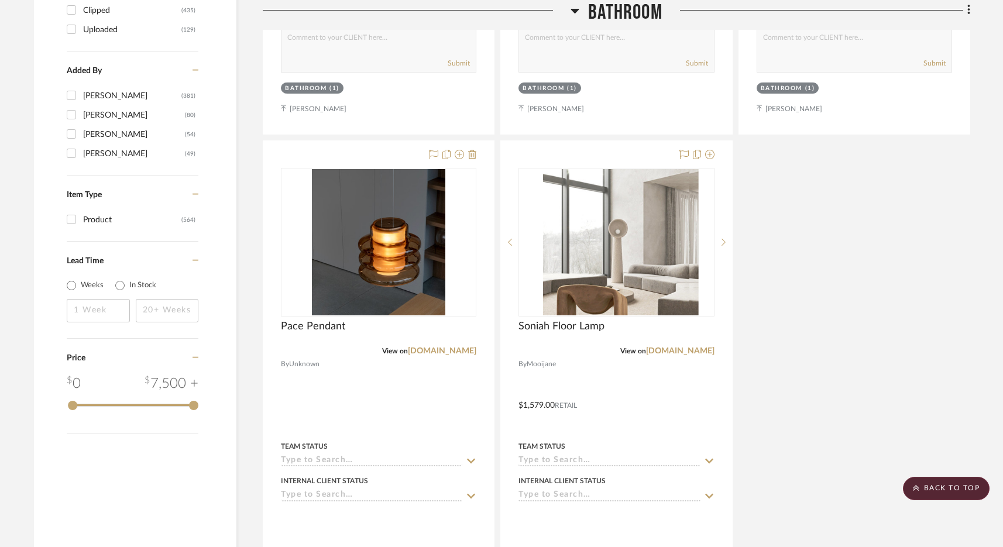
scroll to position [1818, 0]
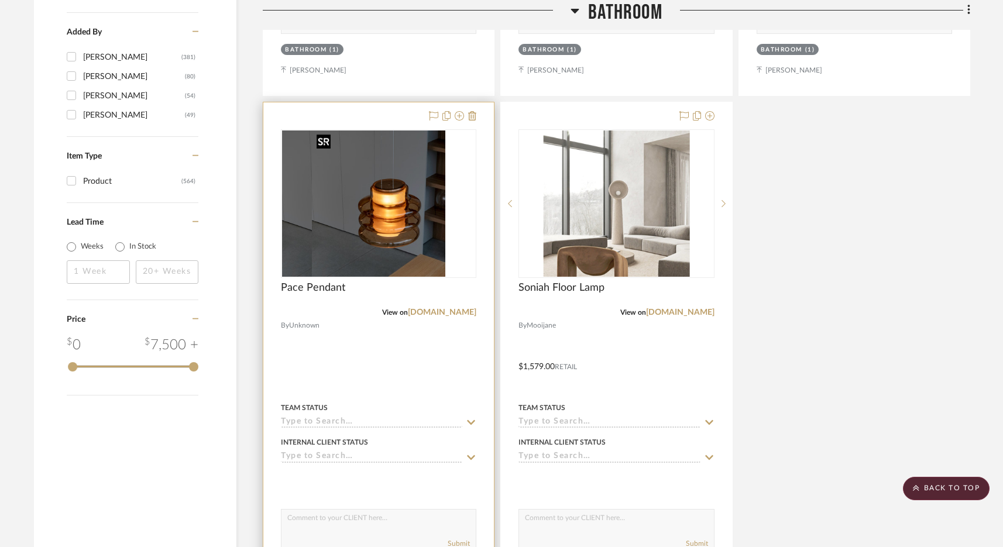
click at [337, 227] on img at bounding box center [378, 203] width 133 height 146
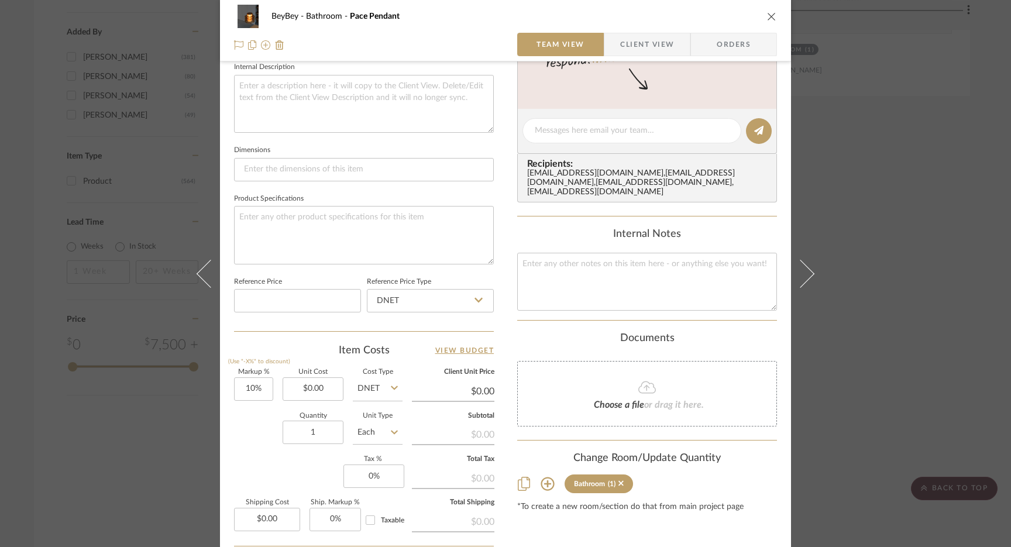
scroll to position [535, 0]
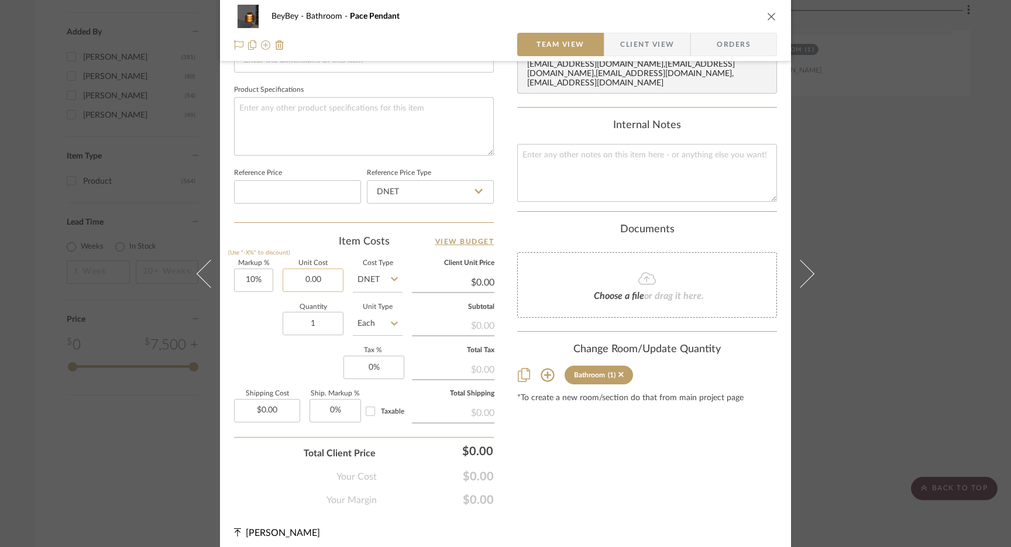
click at [322, 287] on input "0.00" at bounding box center [313, 279] width 61 height 23
click at [324, 320] on input "1" at bounding box center [313, 323] width 61 height 23
click at [769, 16] on icon "close" at bounding box center [771, 16] width 9 height 9
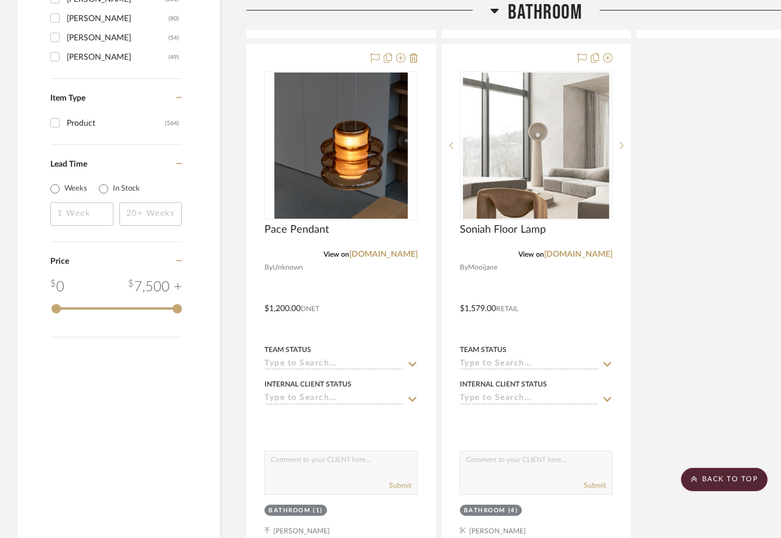
scroll to position [1882, 0]
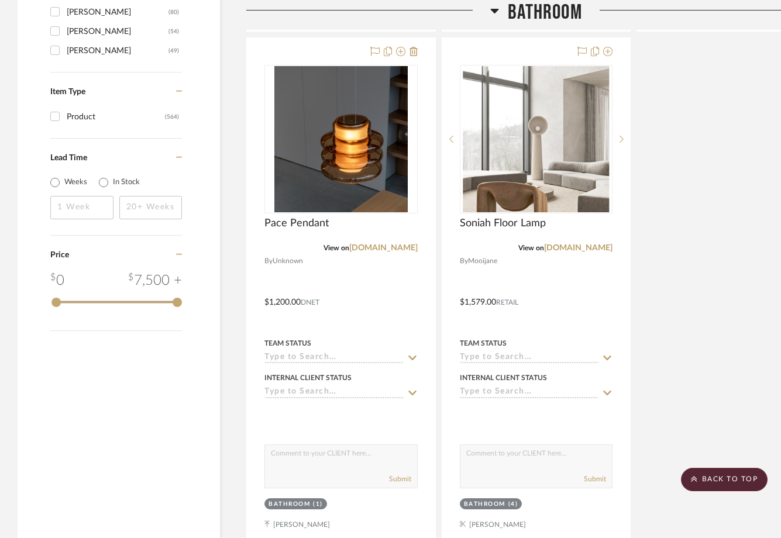
click at [561, 19] on span "Bathroom" at bounding box center [545, 12] width 74 height 25
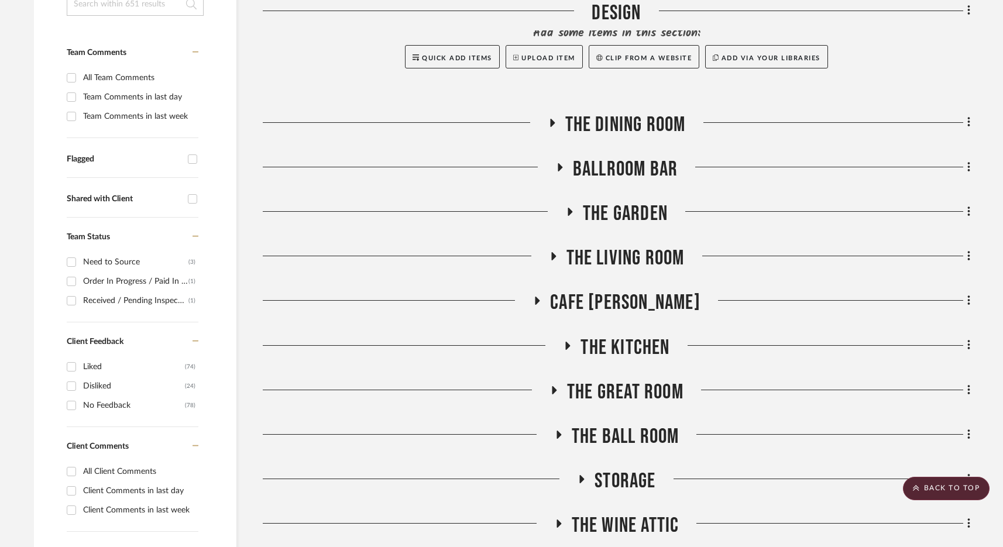
scroll to position [0, 0]
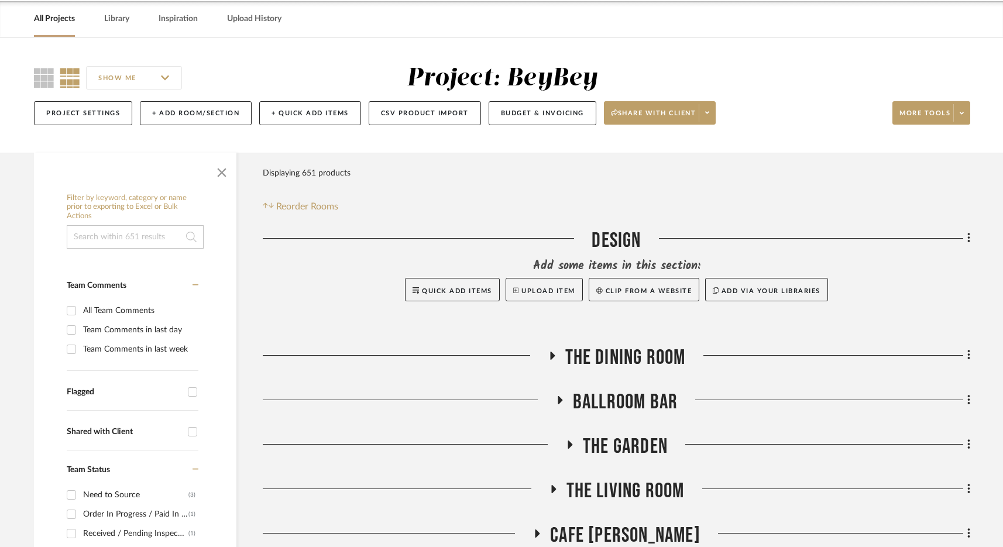
click at [626, 405] on span "BALLROOM BAR" at bounding box center [625, 402] width 105 height 25
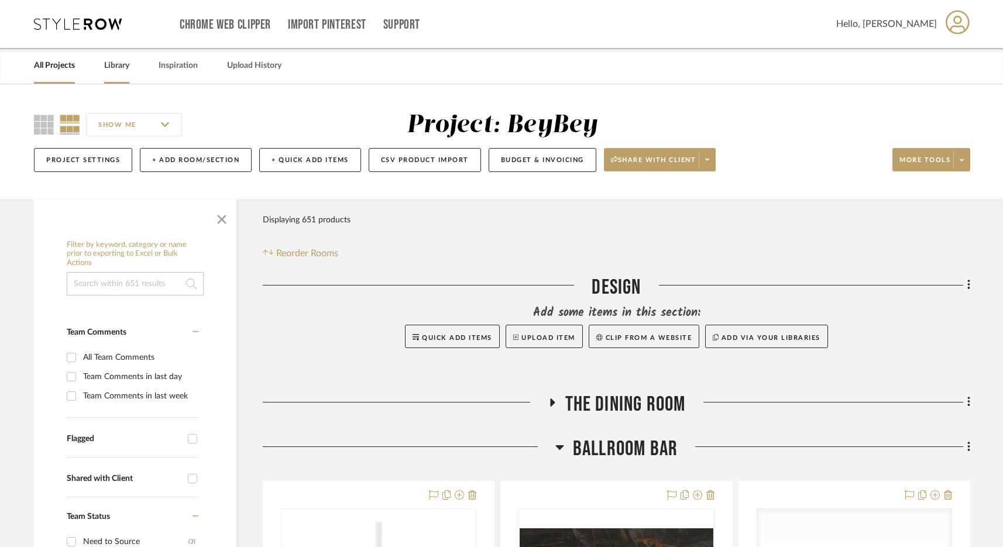
click at [113, 64] on link "Library" at bounding box center [116, 66] width 25 height 16
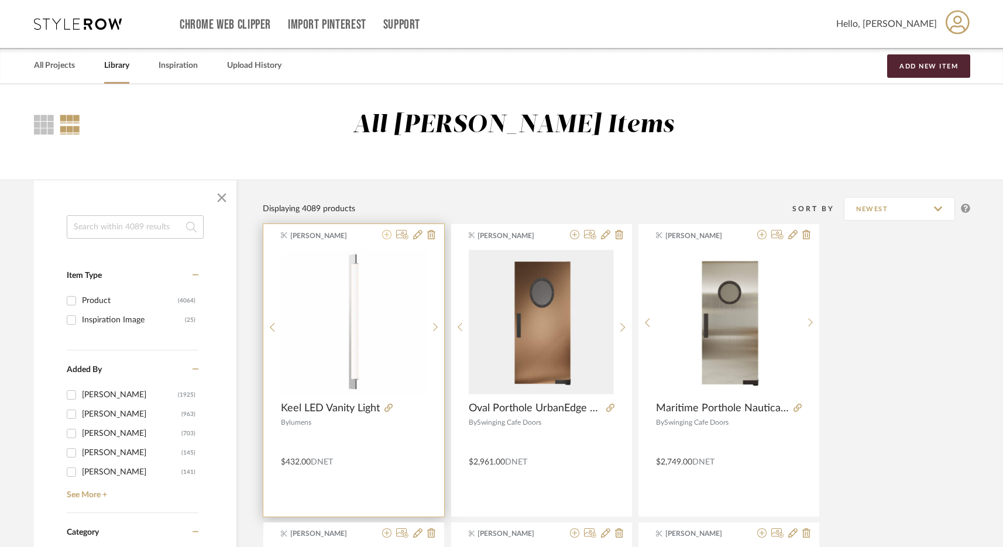
click at [386, 234] on icon at bounding box center [386, 234] width 9 height 9
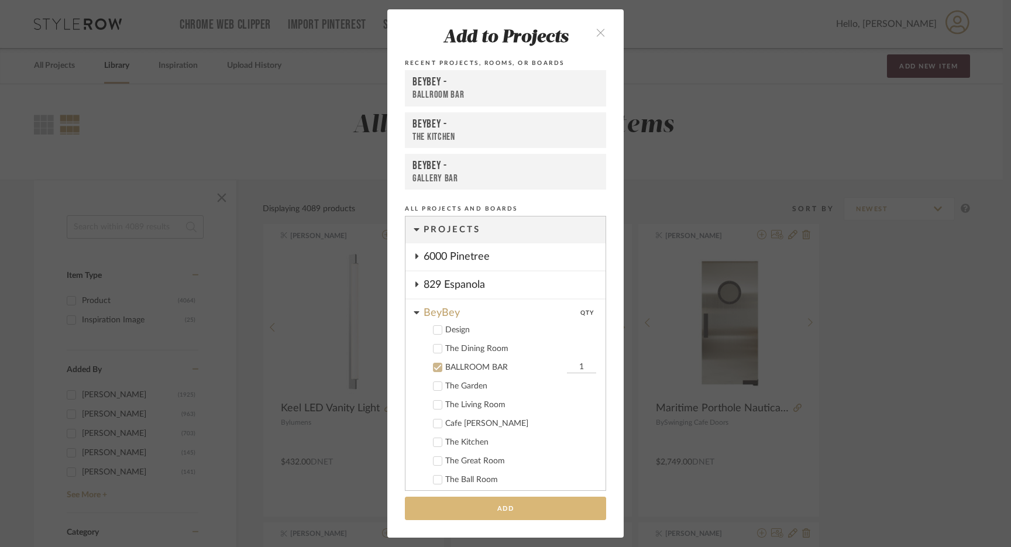
click at [516, 509] on button "Add" at bounding box center [505, 509] width 201 height 24
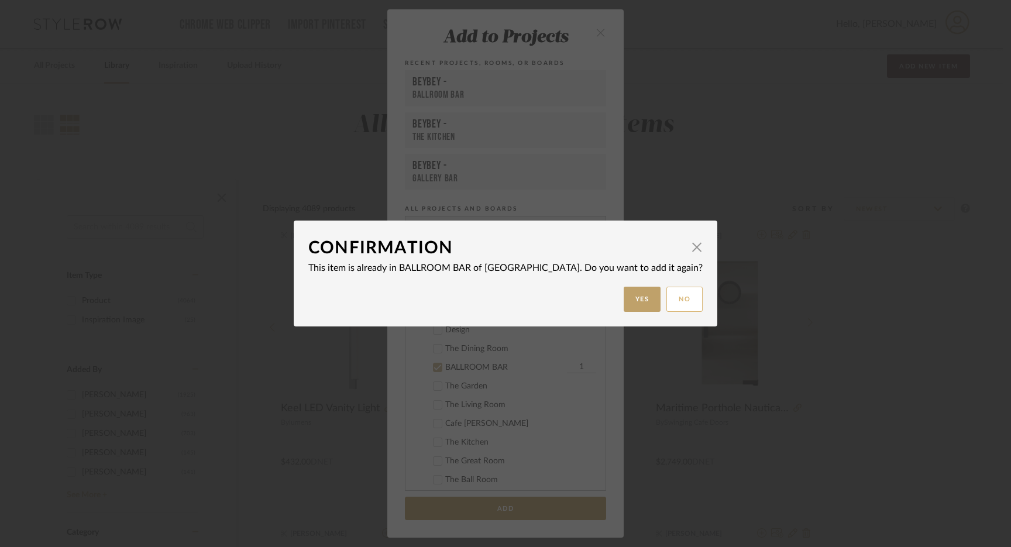
click at [666, 304] on button "No" at bounding box center [684, 299] width 36 height 25
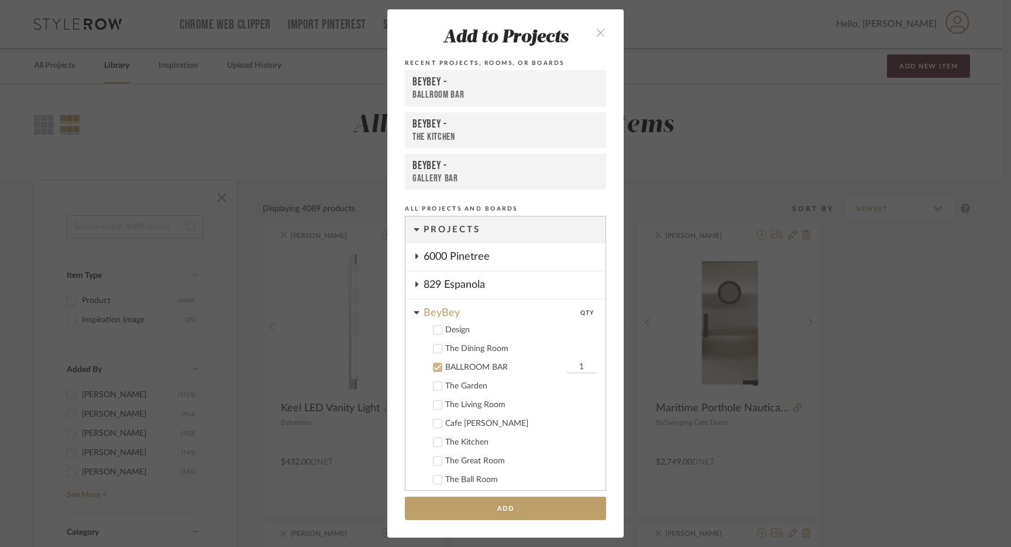
click at [331, 130] on div "Add to Projects Recent Projects, Rooms, or Boards BeyBey - BALLROOM BAR BeyBey …" at bounding box center [505, 273] width 1011 height 547
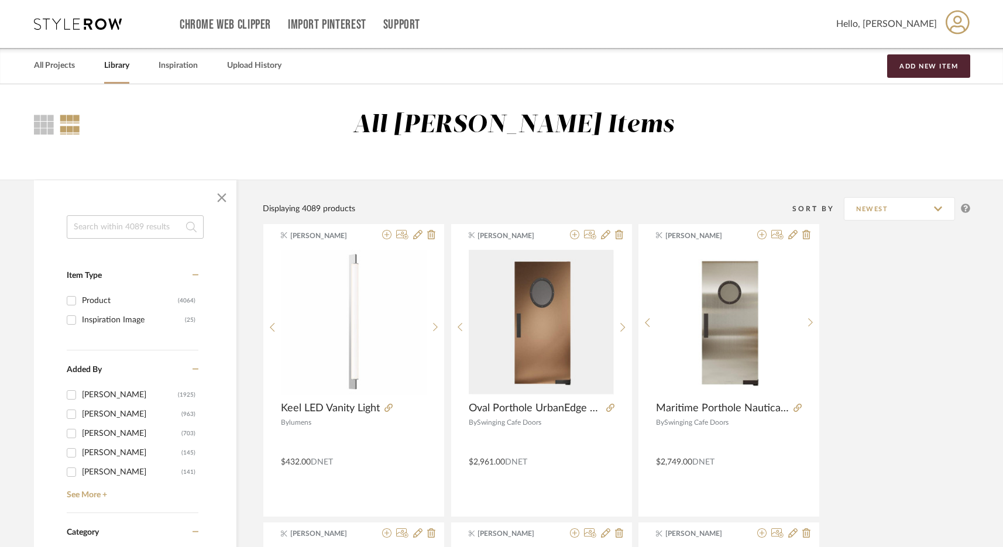
click at [91, 24] on icon at bounding box center [78, 24] width 88 height 12
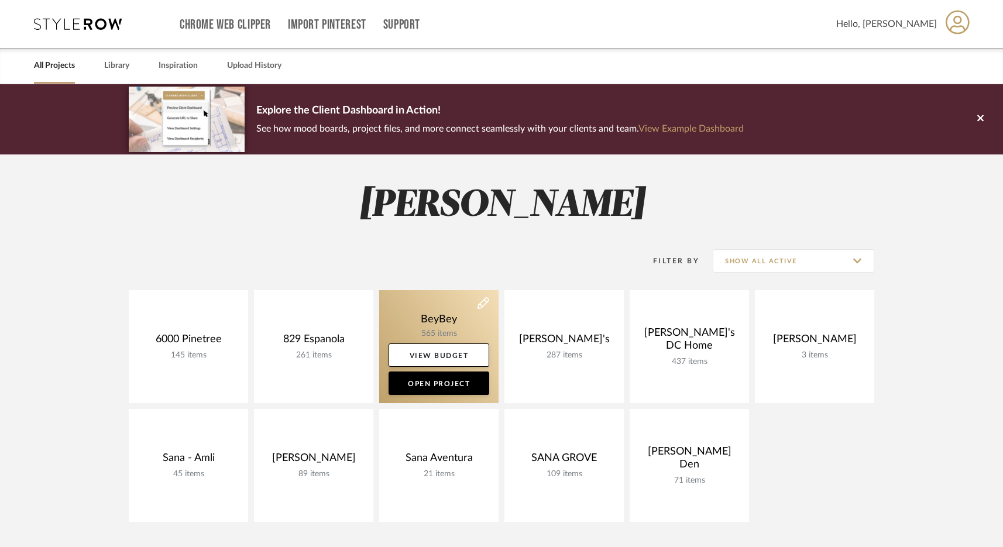
click at [407, 325] on link at bounding box center [438, 346] width 119 height 113
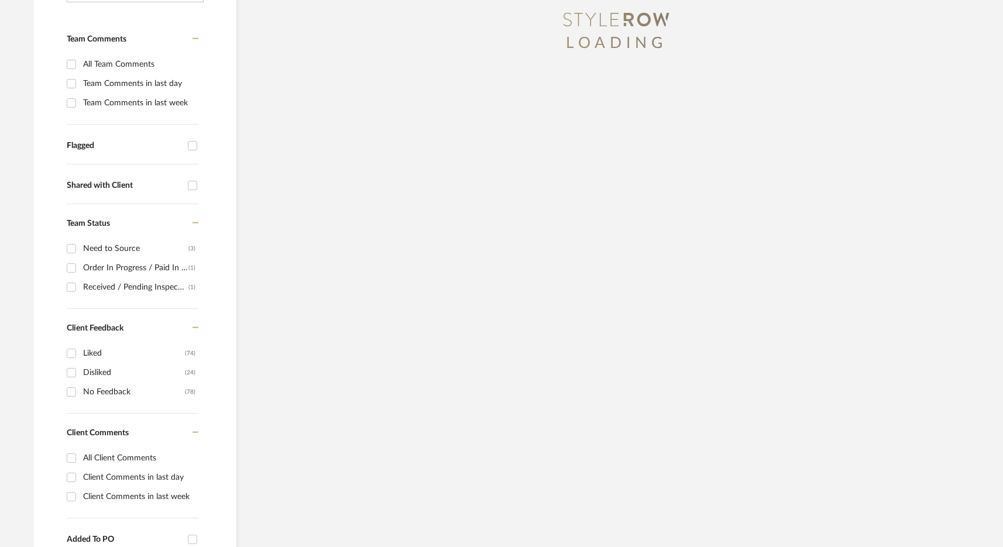
scroll to position [368, 0]
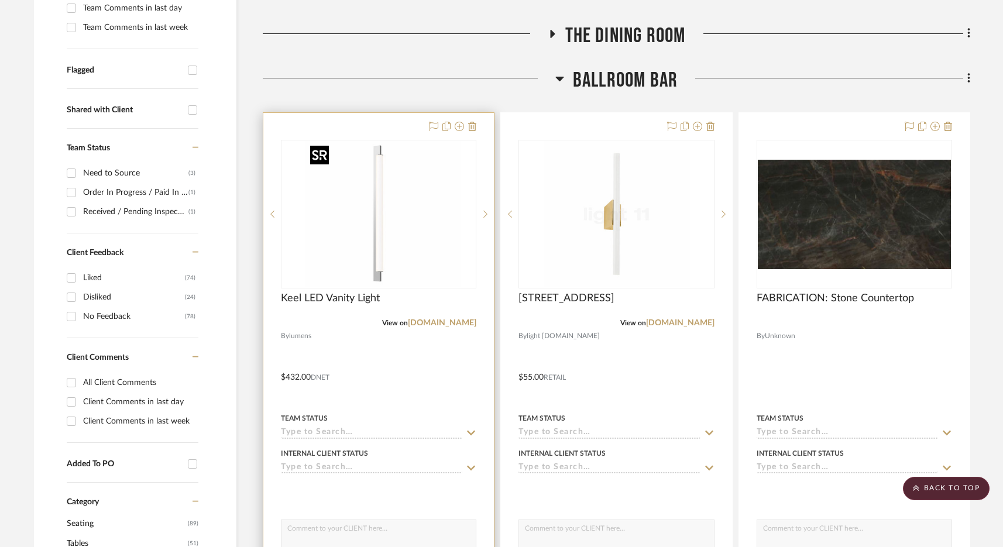
click at [433, 237] on img at bounding box center [378, 214] width 146 height 146
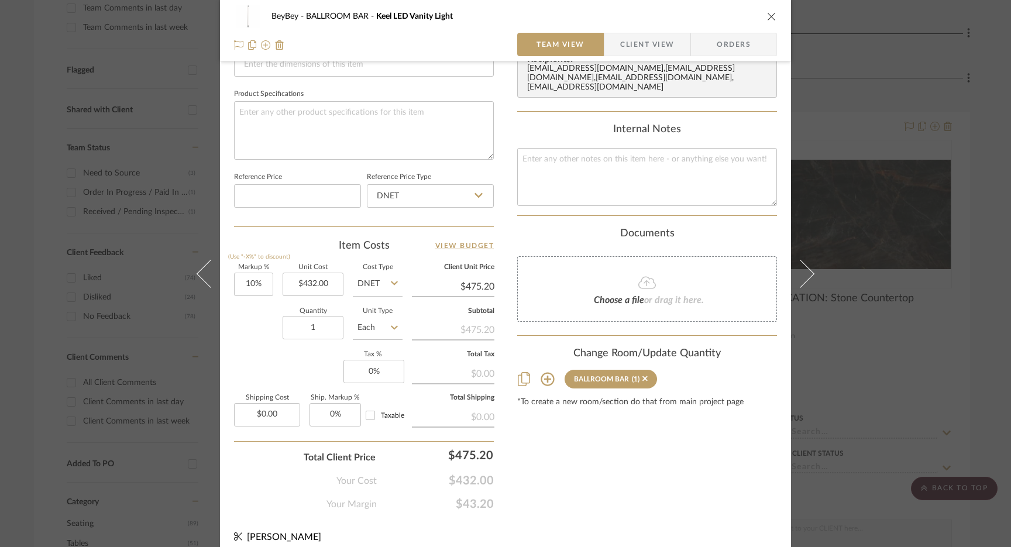
scroll to position [540, 0]
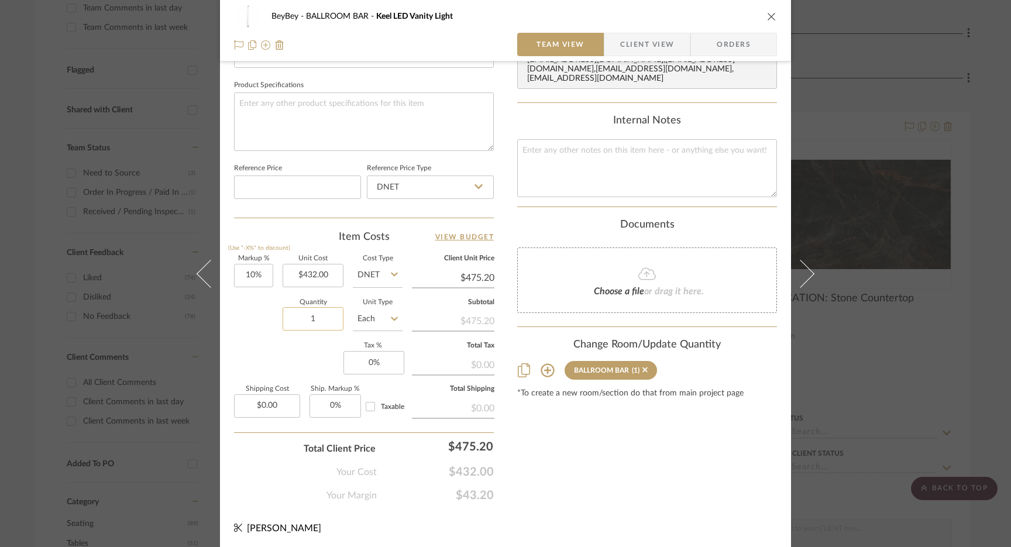
click at [308, 316] on input "1" at bounding box center [313, 318] width 61 height 23
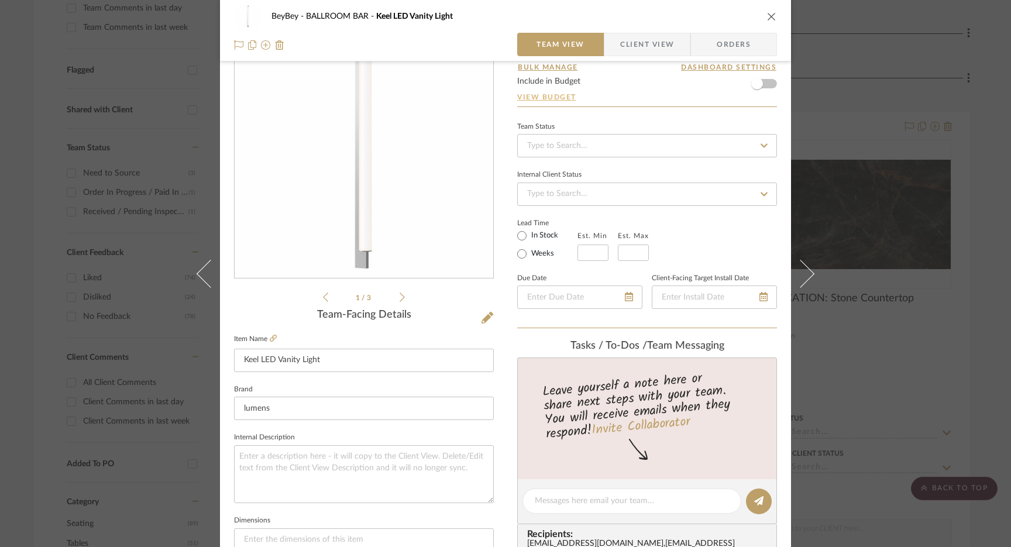
scroll to position [0, 0]
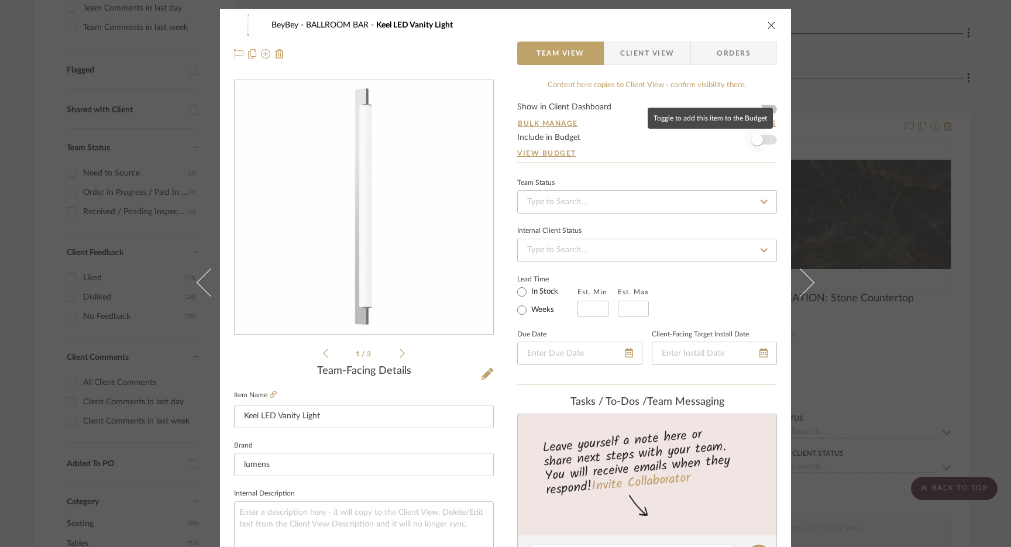
click at [756, 141] on span "button" at bounding box center [757, 140] width 12 height 12
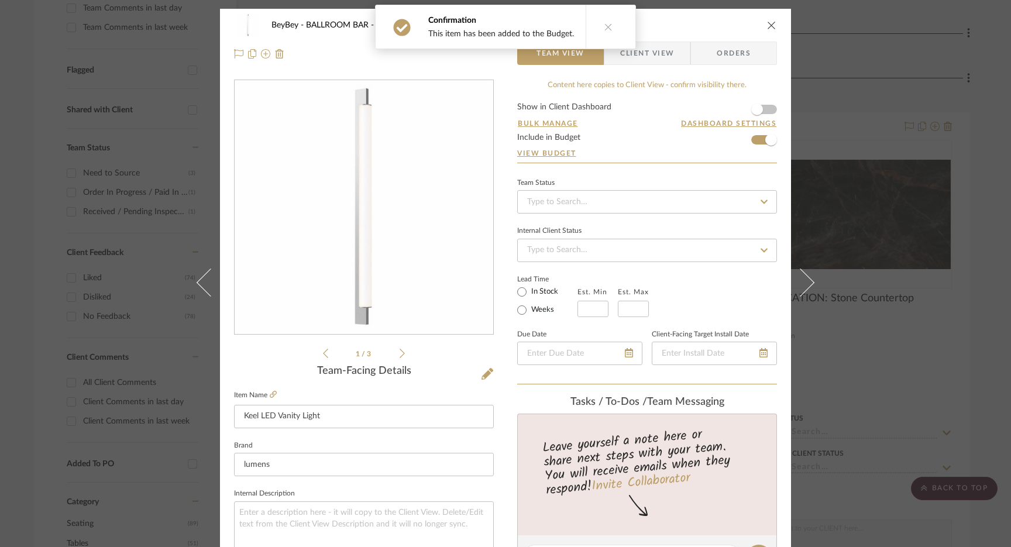
click at [767, 22] on icon "close" at bounding box center [771, 24] width 9 height 9
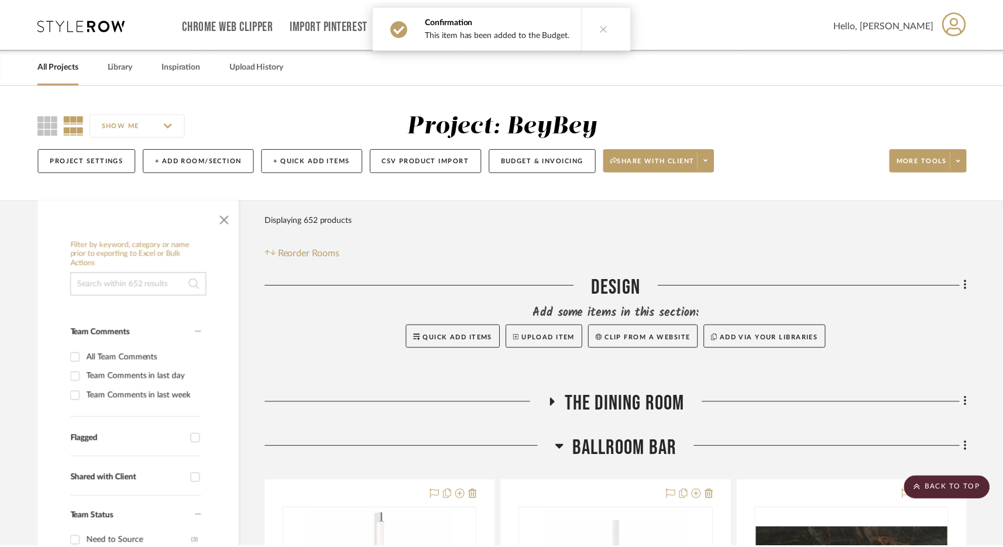
scroll to position [368, 0]
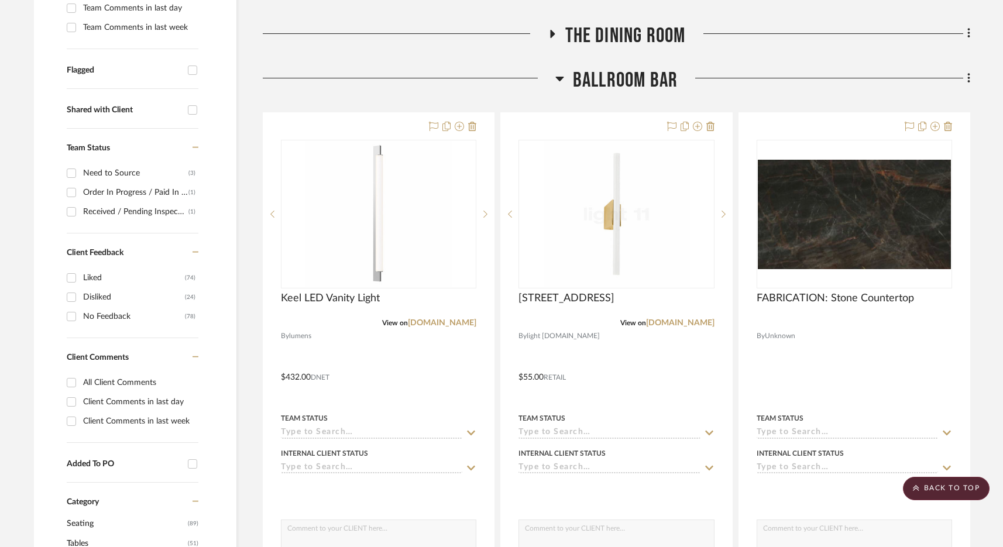
click at [587, 77] on span "BALLROOM BAR" at bounding box center [625, 80] width 105 height 25
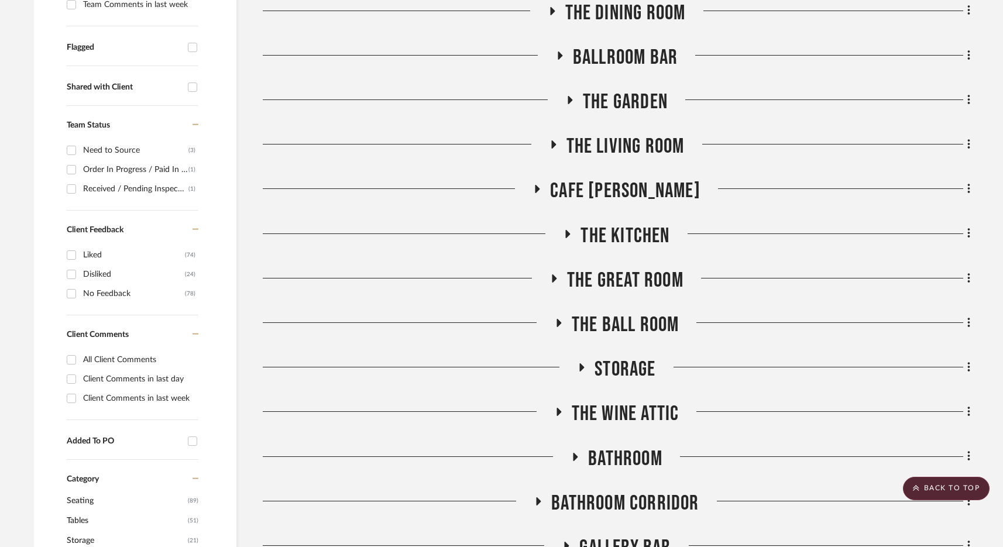
scroll to position [403, 0]
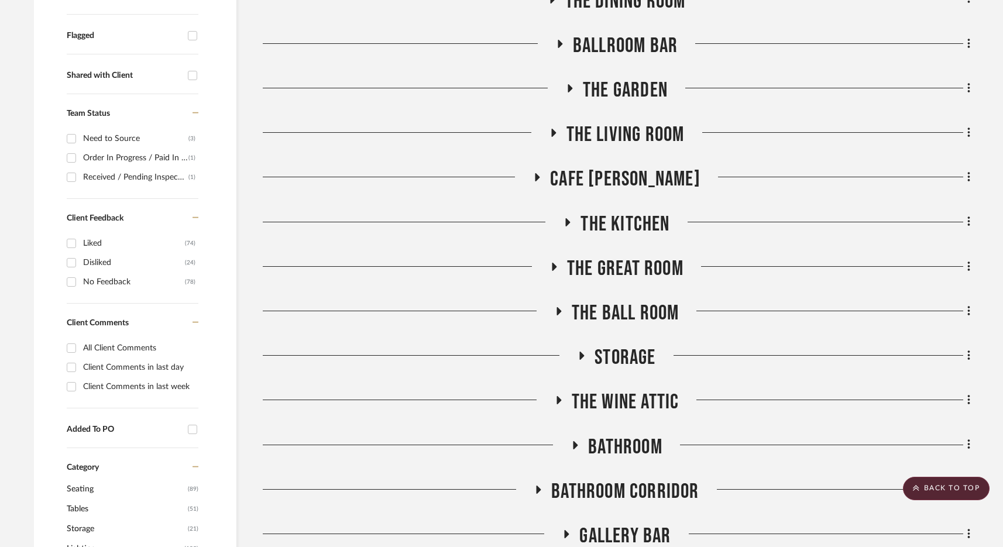
click at [633, 89] on span "The Garden" at bounding box center [625, 90] width 85 height 25
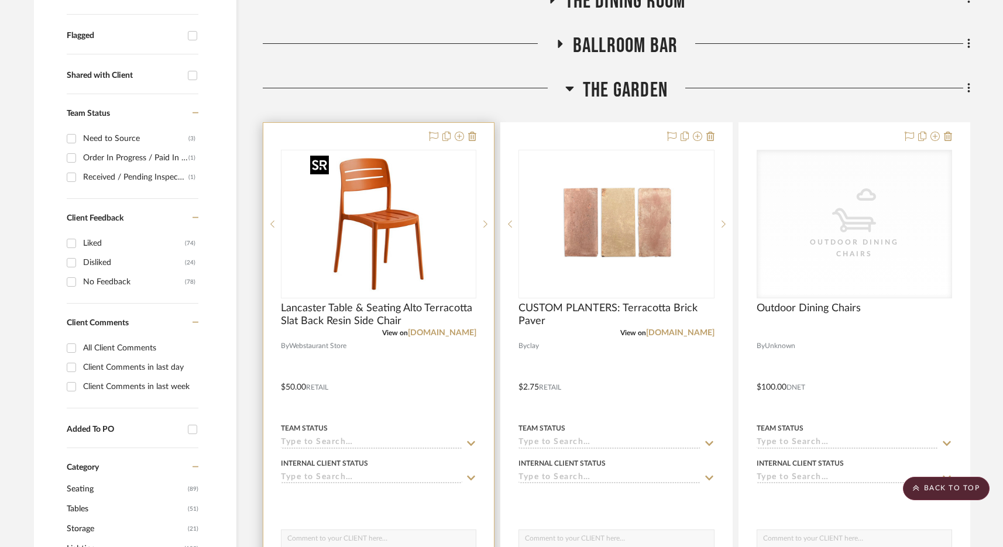
click at [409, 226] on img at bounding box center [378, 224] width 146 height 146
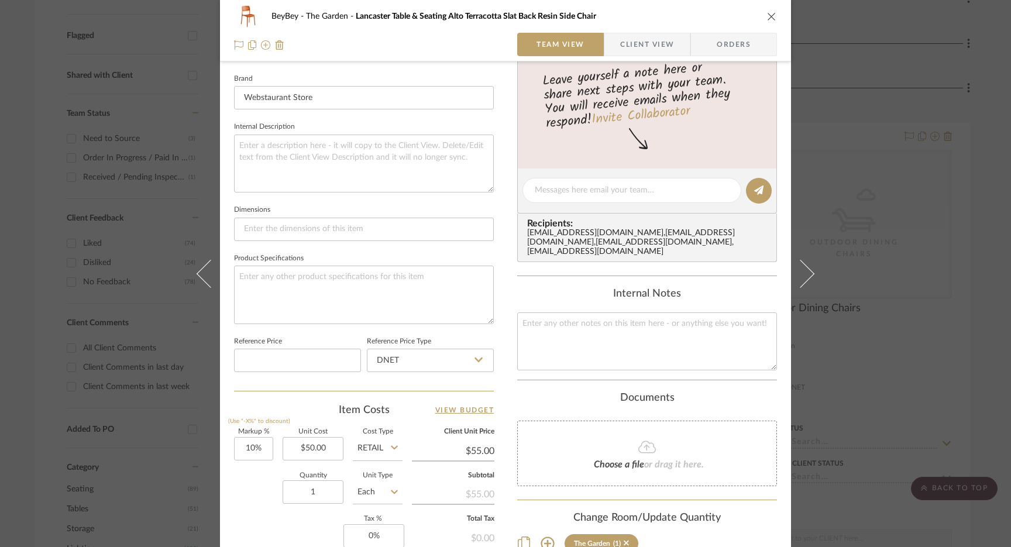
scroll to position [393, 0]
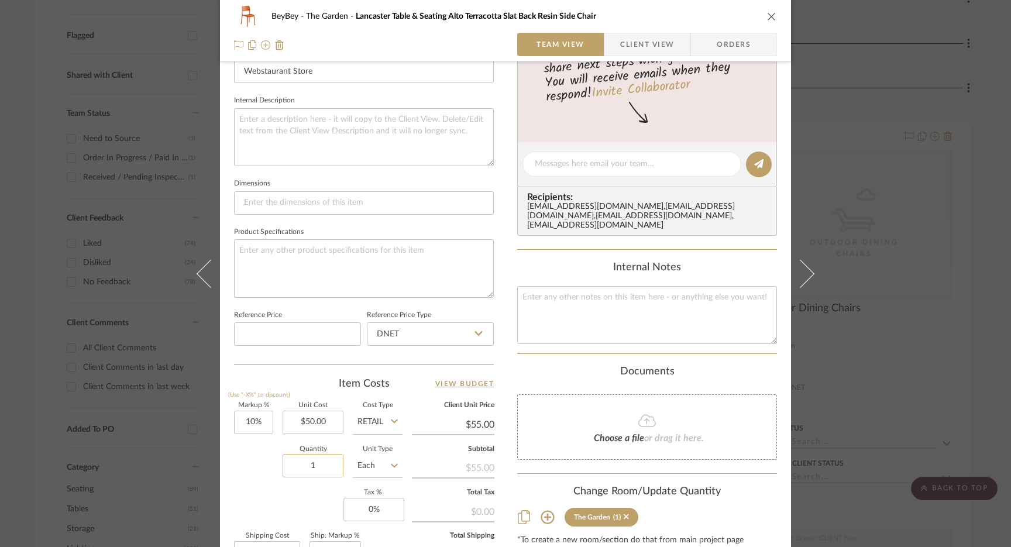
click at [316, 470] on input "1" at bounding box center [313, 465] width 61 height 23
click at [767, 12] on icon "close" at bounding box center [771, 16] width 9 height 9
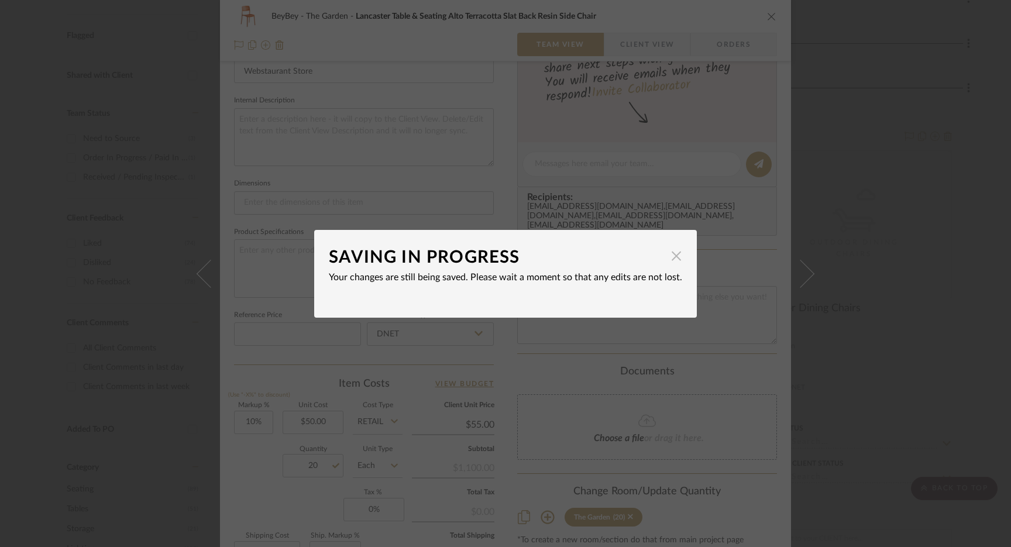
click at [670, 258] on span "button" at bounding box center [675, 255] width 23 height 23
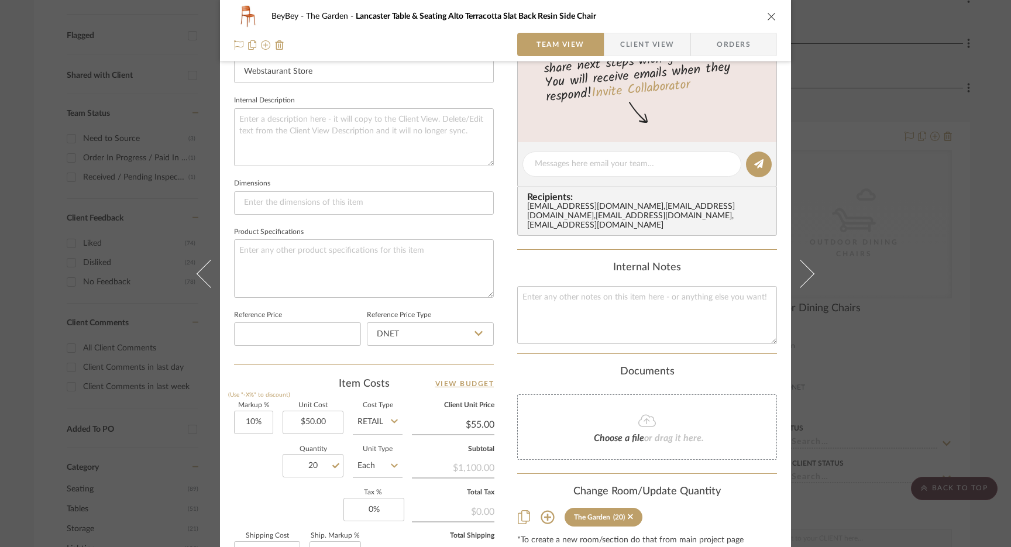
click at [770, 14] on icon "close" at bounding box center [771, 16] width 9 height 9
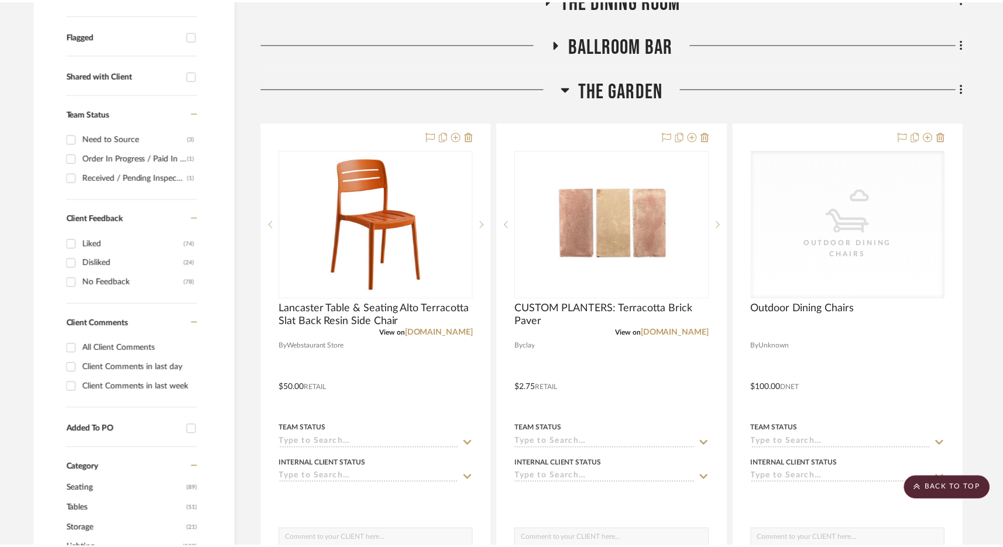
scroll to position [403, 0]
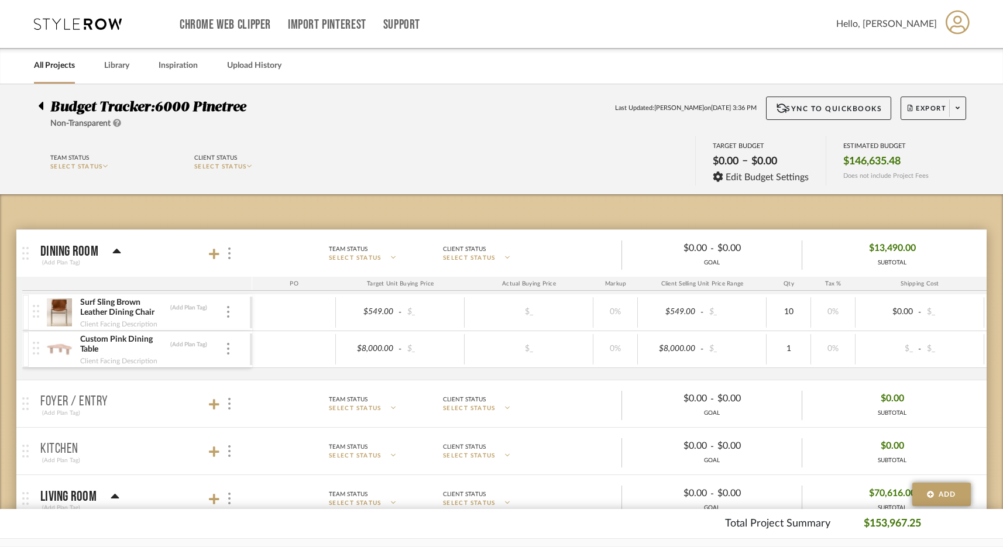
click at [93, 16] on div "Chrome Web Clipper Import Pinterest Support All Projects Library Inspiration Up…" at bounding box center [502, 24] width 936 height 48
click at [93, 22] on icon at bounding box center [78, 24] width 88 height 12
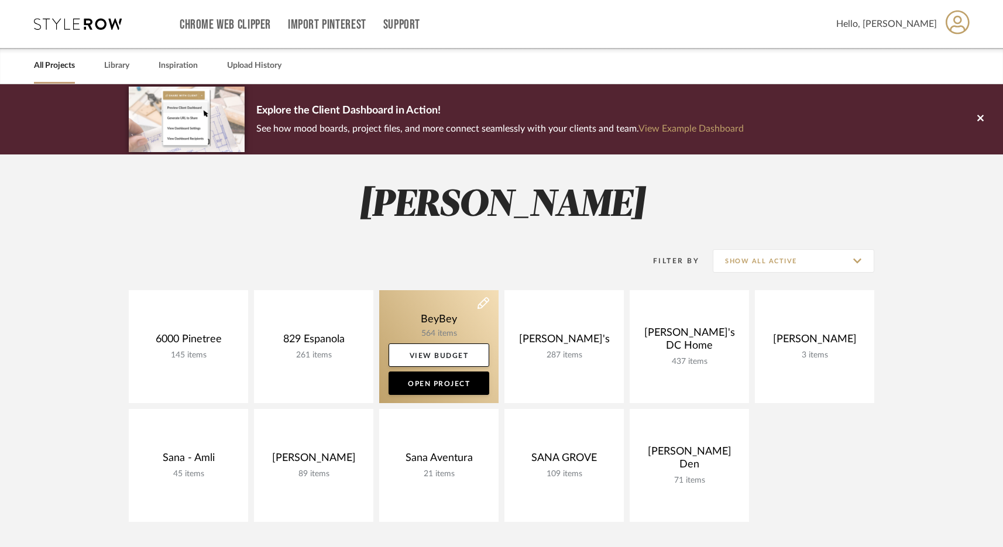
click at [428, 324] on link at bounding box center [438, 346] width 119 height 113
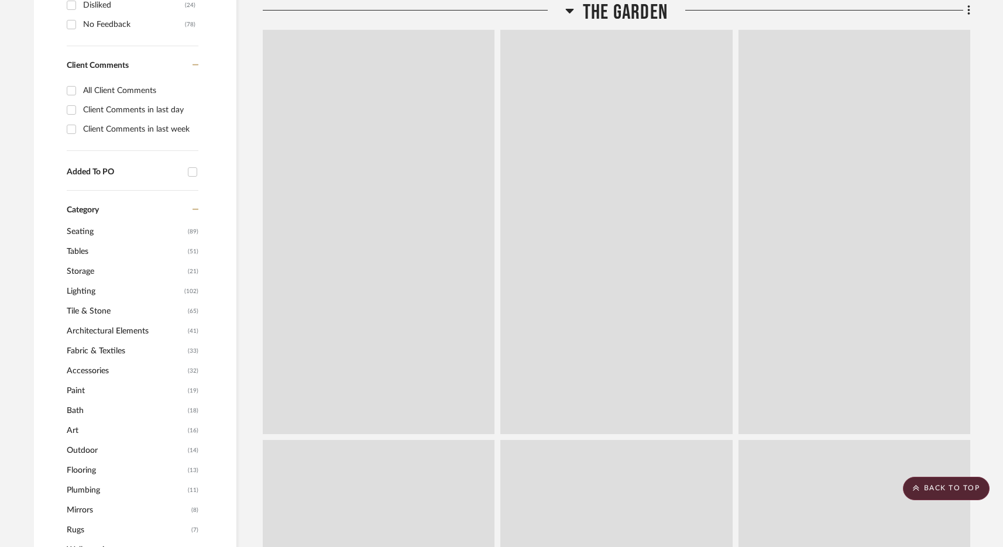
scroll to position [707, 0]
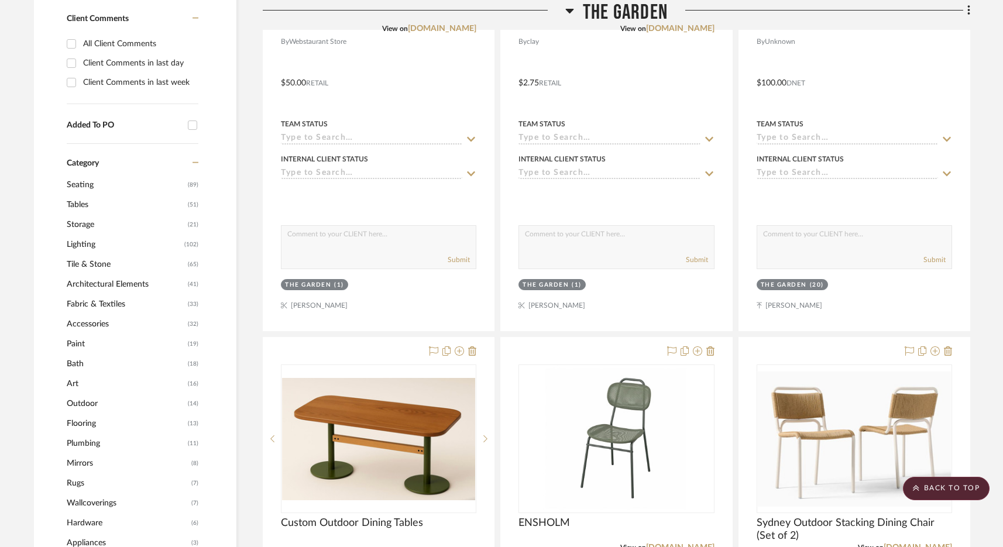
click at [621, 22] on span "The Garden" at bounding box center [625, 12] width 85 height 25
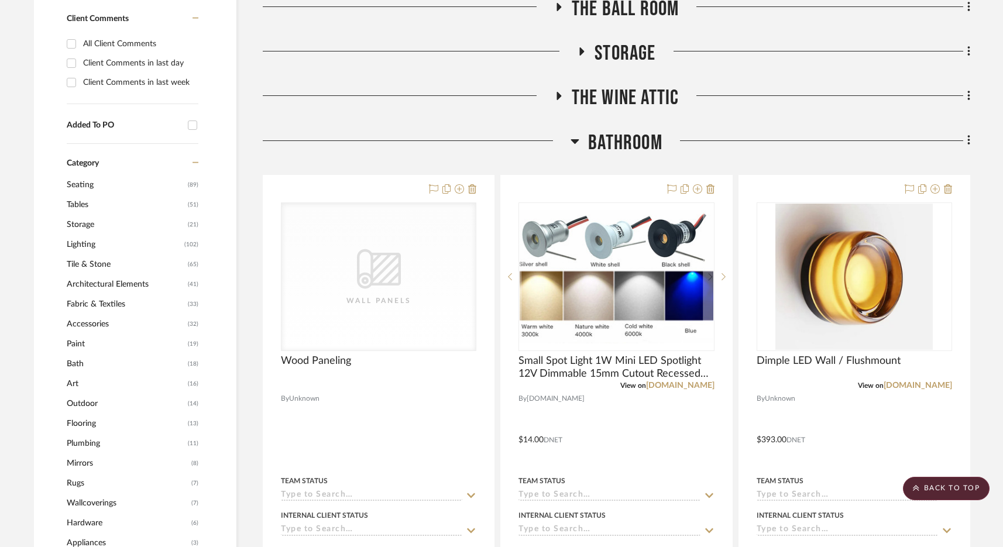
click at [630, 136] on span "Bathroom" at bounding box center [625, 142] width 74 height 25
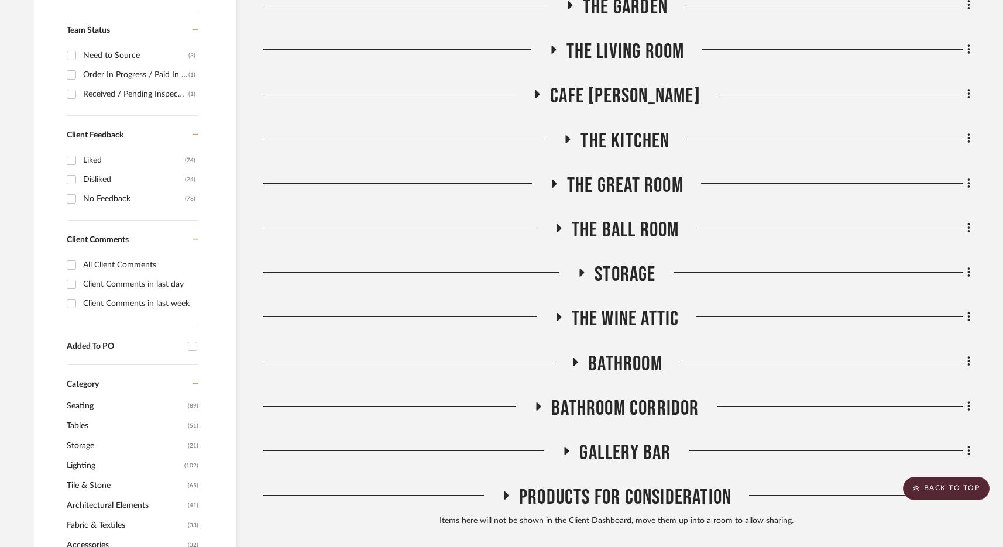
scroll to position [464, 0]
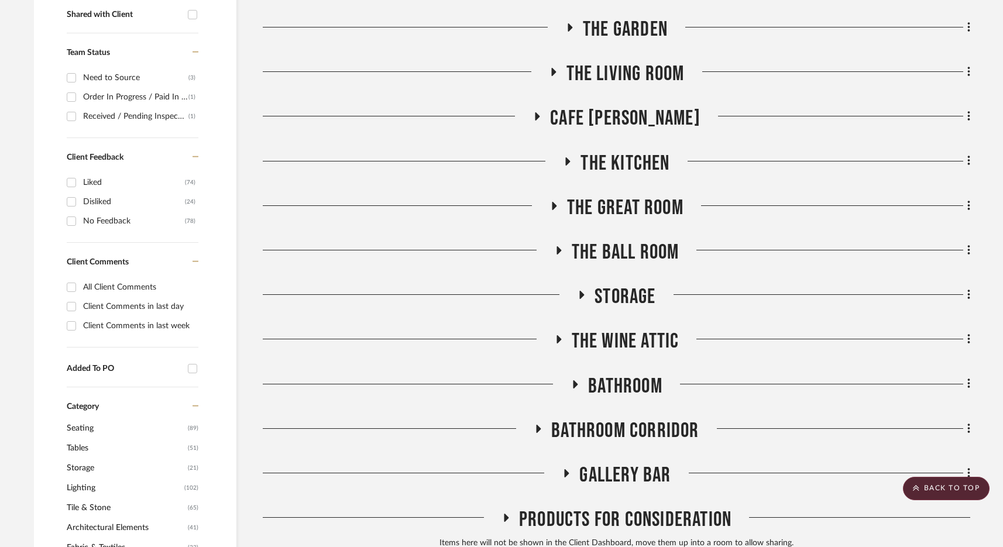
click at [625, 165] on span "The Kitchen" at bounding box center [624, 163] width 89 height 25
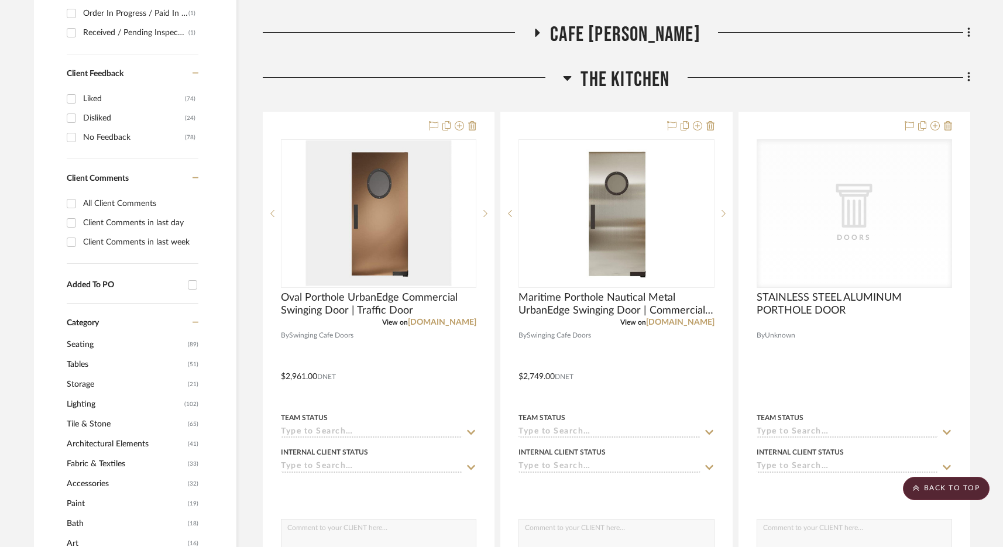
scroll to position [562, 0]
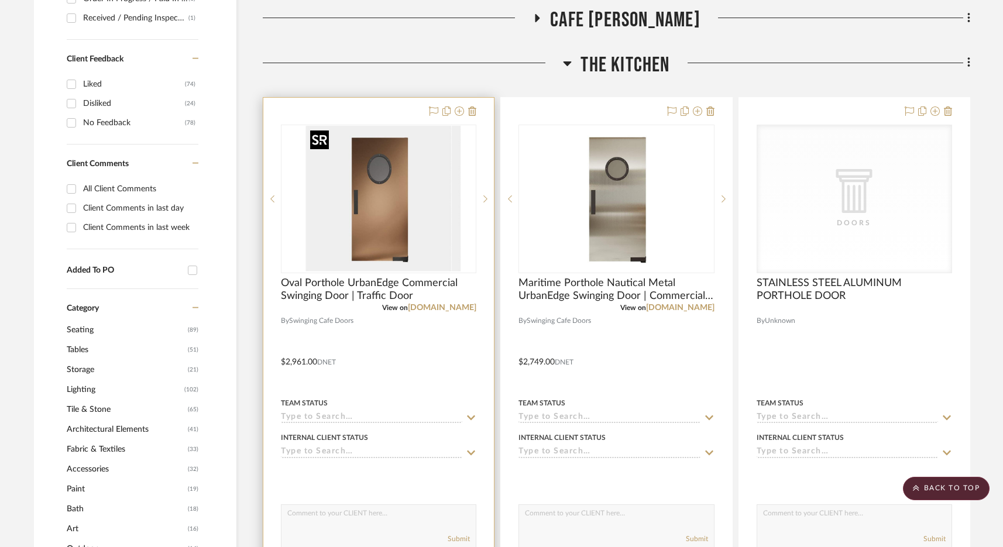
click at [377, 249] on div at bounding box center [378, 199] width 195 height 149
click at [446, 306] on link "[DOMAIN_NAME]" at bounding box center [442, 308] width 68 height 8
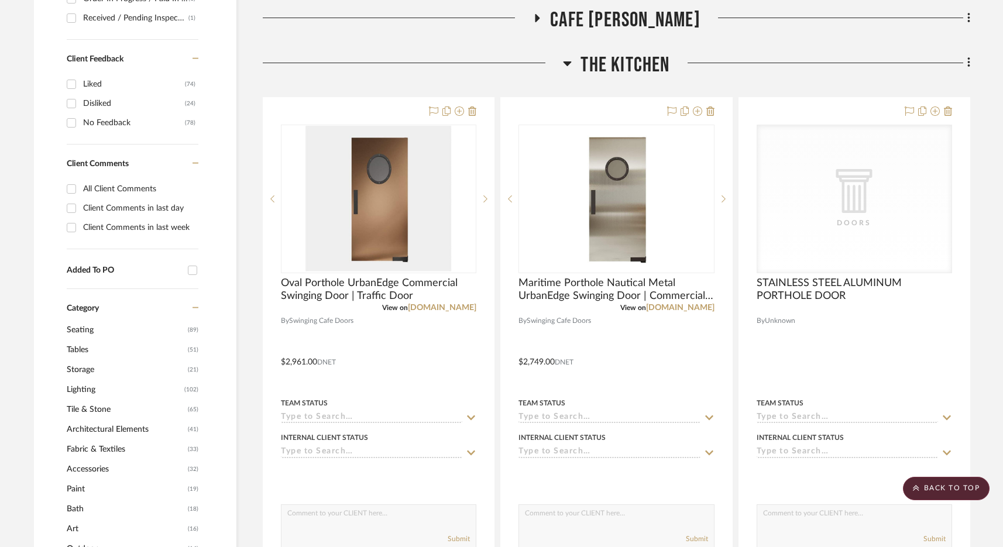
click at [602, 68] on span "The Kitchen" at bounding box center [624, 65] width 89 height 25
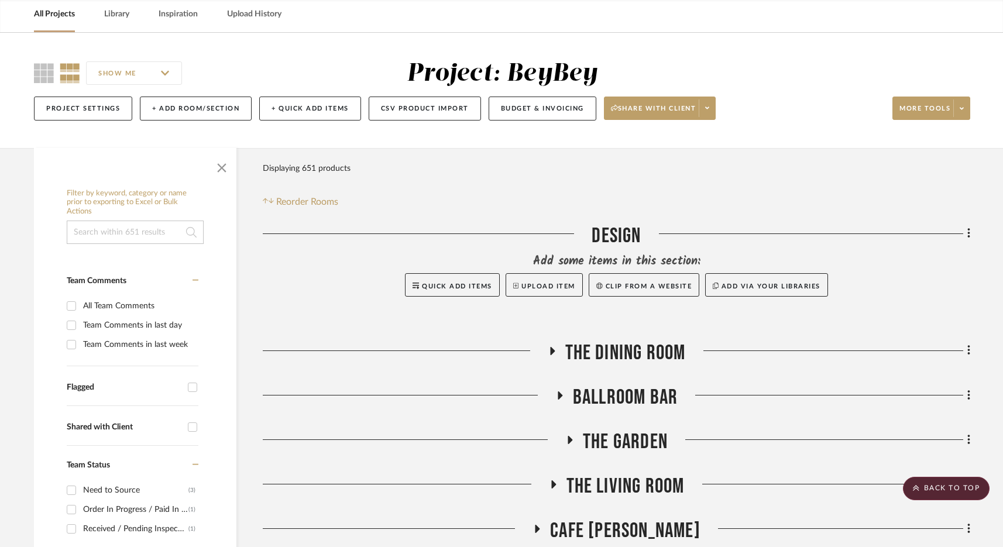
scroll to position [0, 0]
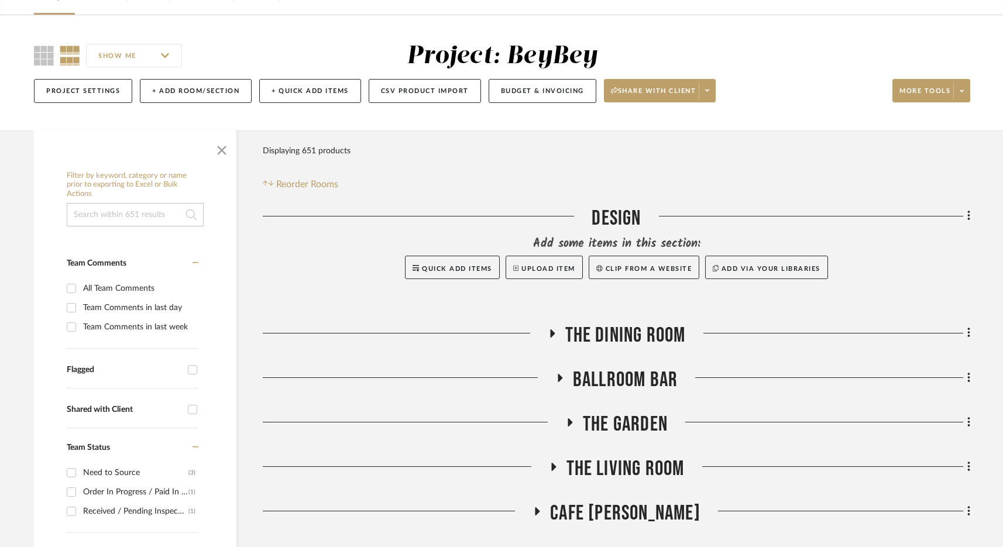
click at [615, 332] on span "The Dining Room" at bounding box center [625, 335] width 120 height 25
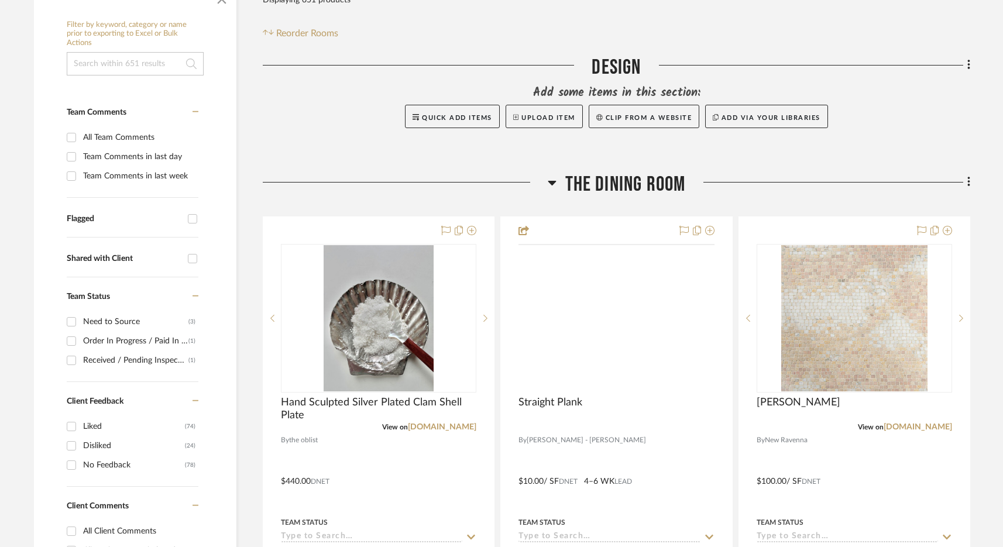
scroll to position [240, 0]
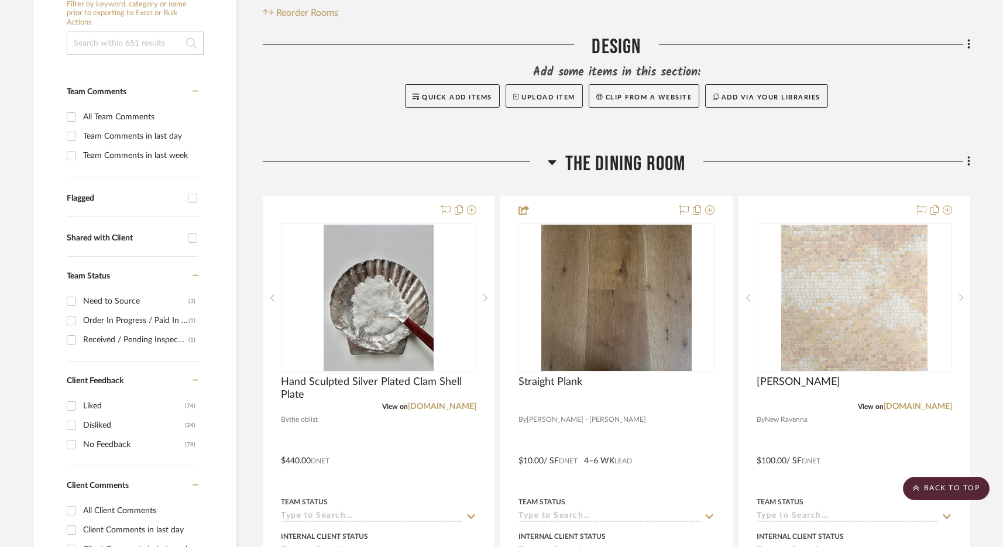
click at [646, 152] on span "The Dining Room" at bounding box center [625, 163] width 120 height 25
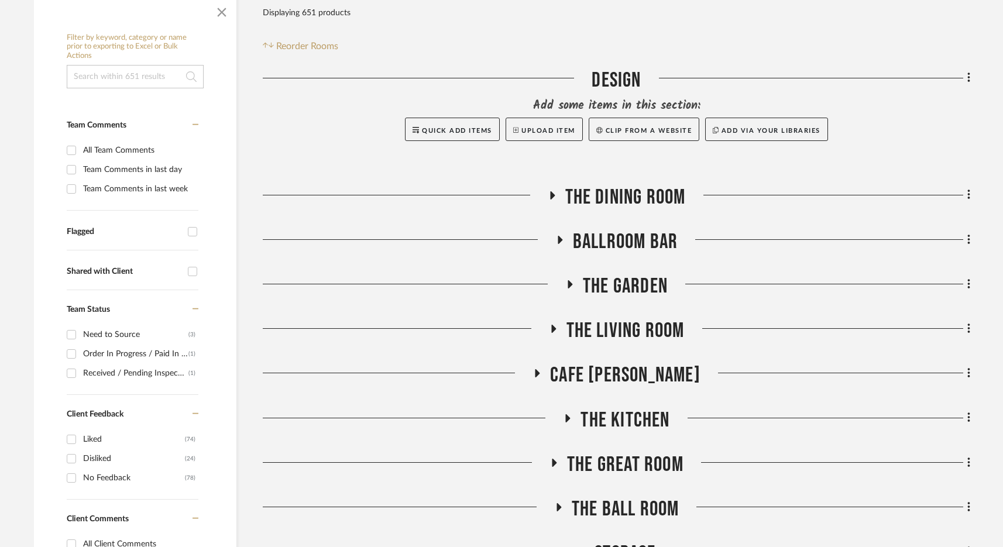
scroll to position [216, 0]
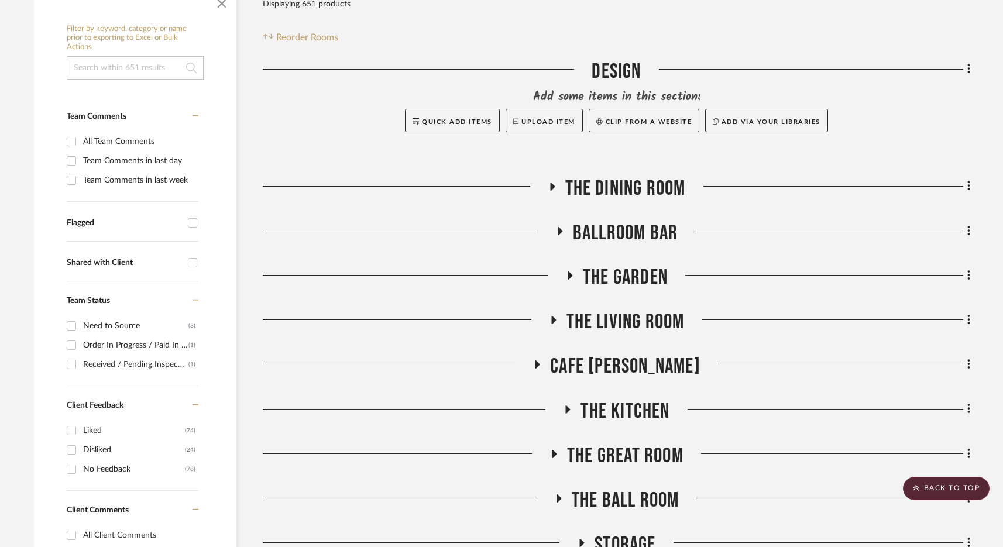
click at [621, 322] on span "The Living Room" at bounding box center [625, 321] width 118 height 25
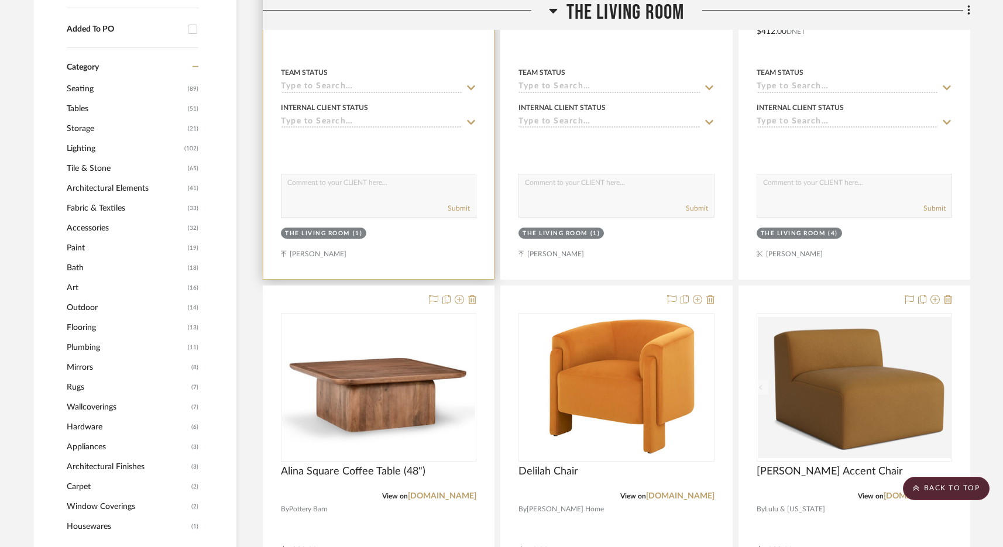
scroll to position [657, 0]
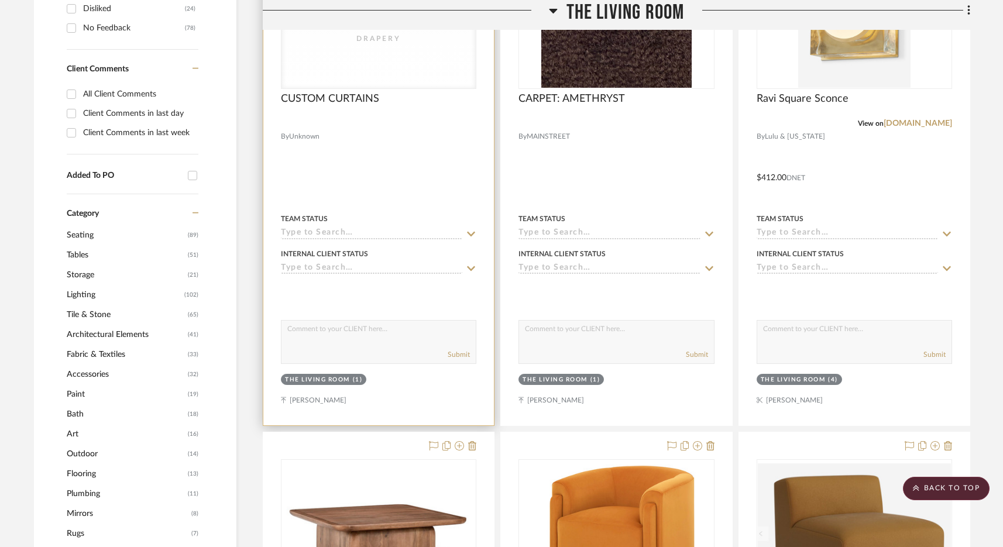
click at [373, 73] on div "CategoryIconFabrics Created with Sketch. Drapery" at bounding box center [378, 14] width 194 height 147
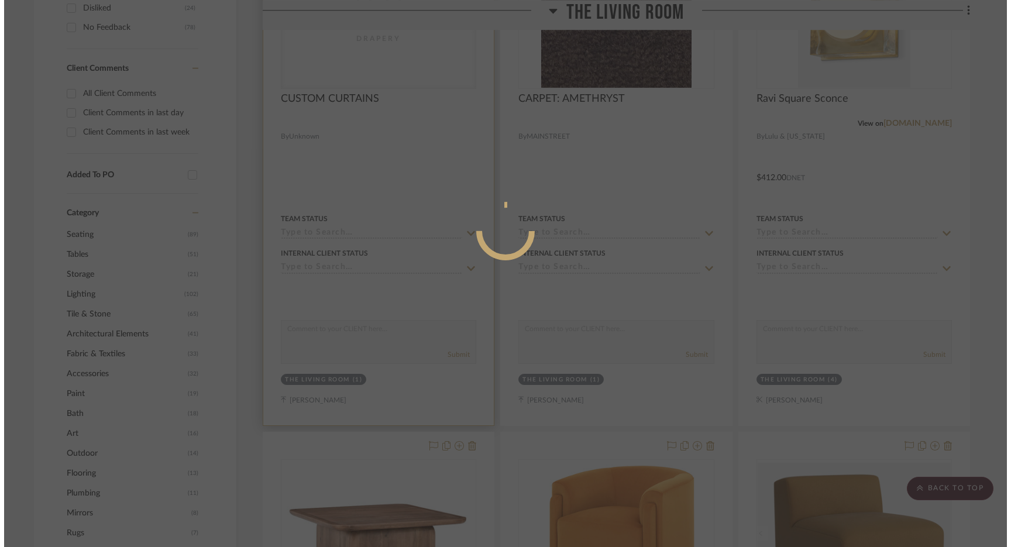
scroll to position [0, 0]
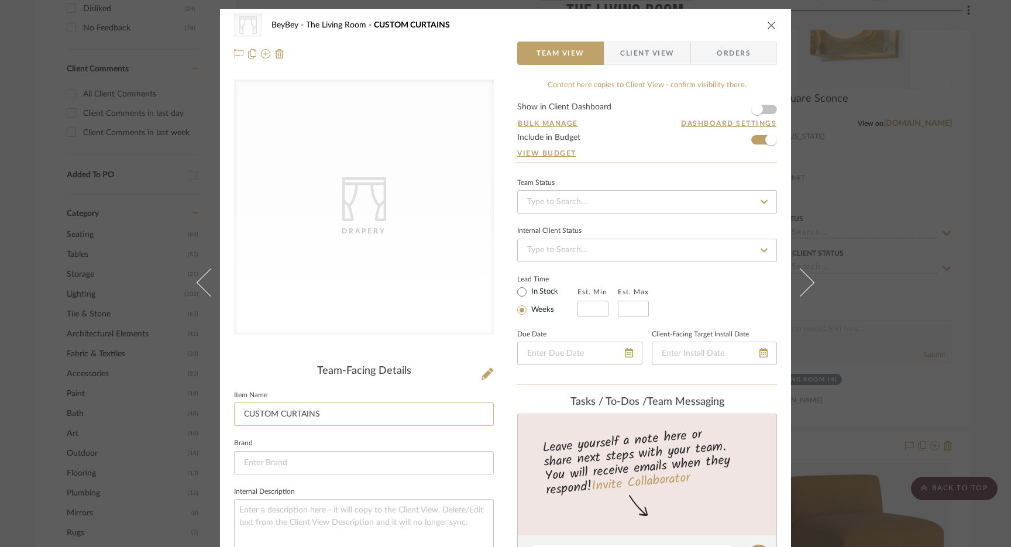
click at [353, 415] on input "CUSTOM CURTAINS" at bounding box center [364, 413] width 260 height 23
type input "CUSTOM CURTAINS + LABOR"
click at [770, 22] on icon "close" at bounding box center [771, 24] width 9 height 9
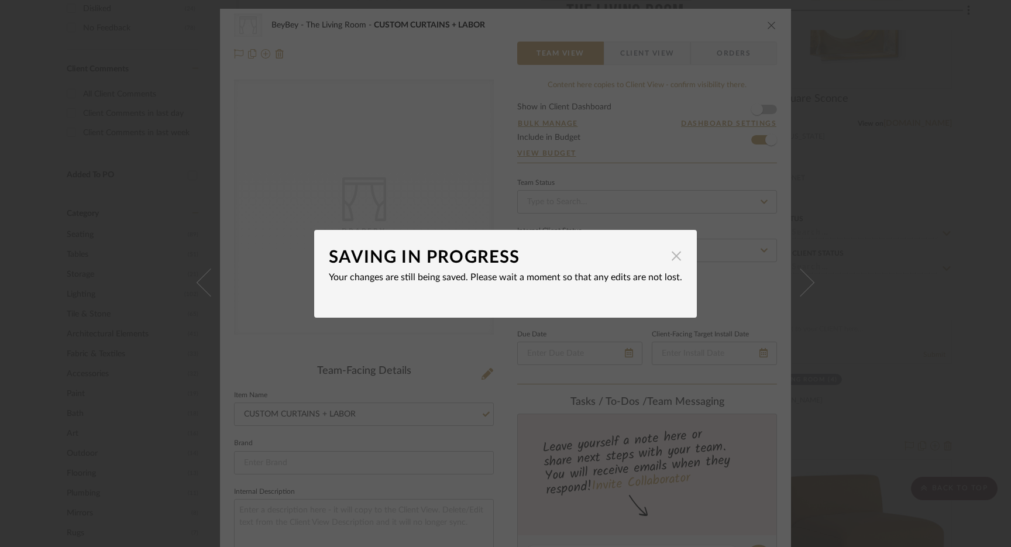
click at [670, 260] on span "button" at bounding box center [675, 255] width 23 height 23
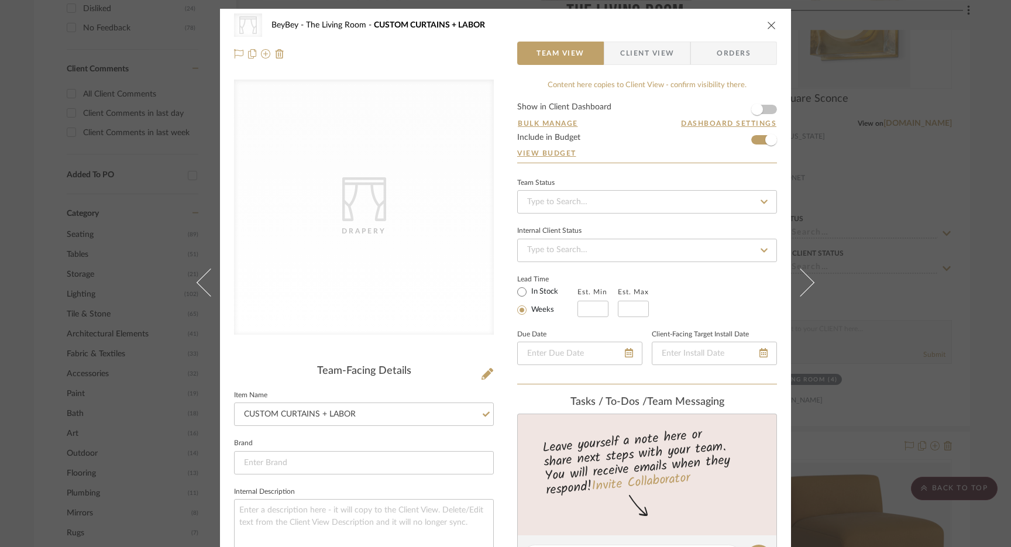
click at [767, 20] on icon "close" at bounding box center [771, 24] width 9 height 9
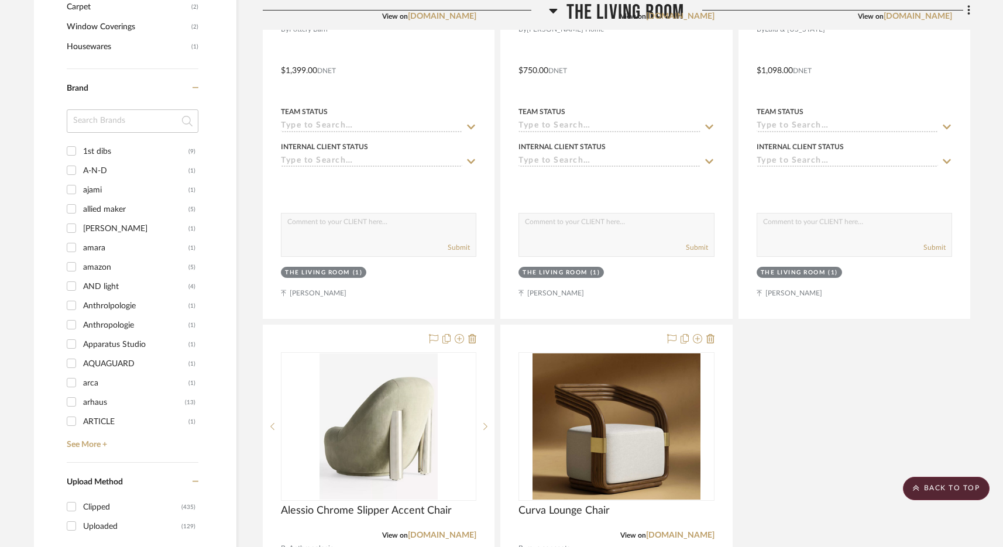
scroll to position [1678, 0]
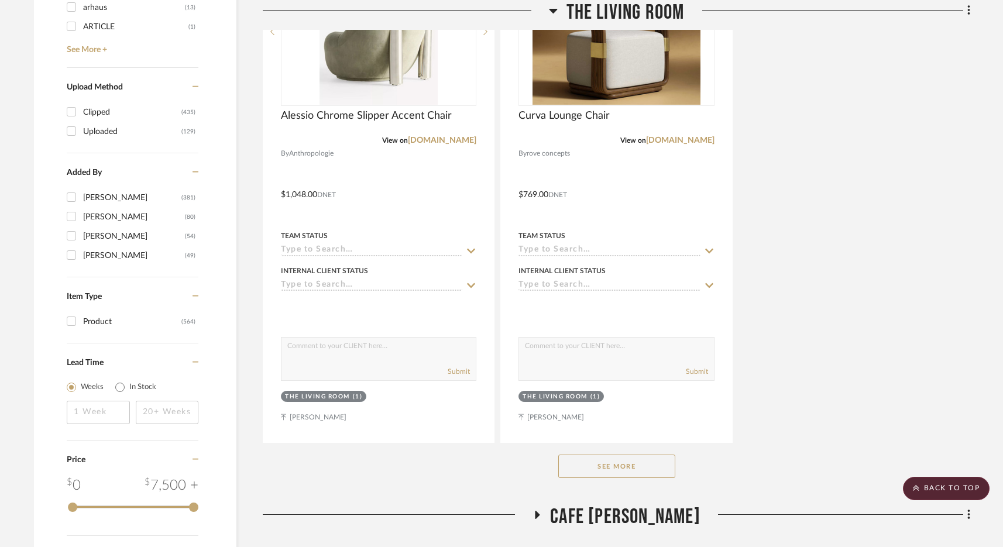
click at [622, 479] on div "See More" at bounding box center [616, 466] width 707 height 47
click at [624, 471] on button "See More" at bounding box center [616, 465] width 117 height 23
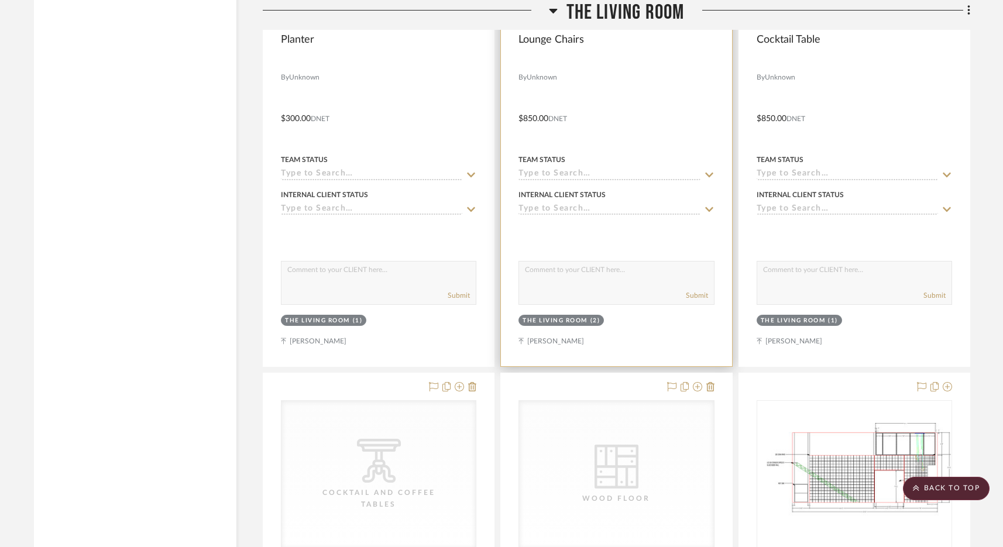
scroll to position [3503, 0]
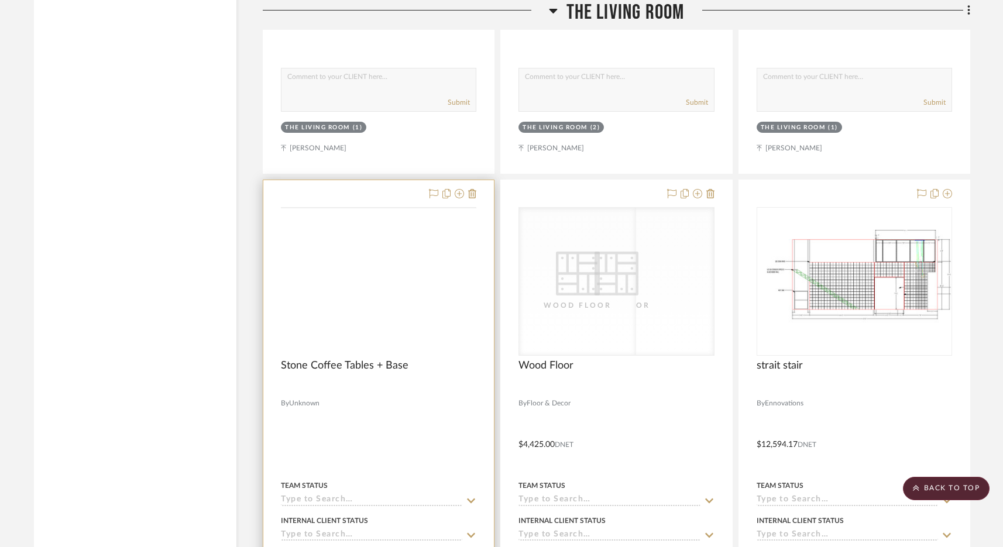
click at [0, 0] on icon at bounding box center [0, 0] width 0 height 0
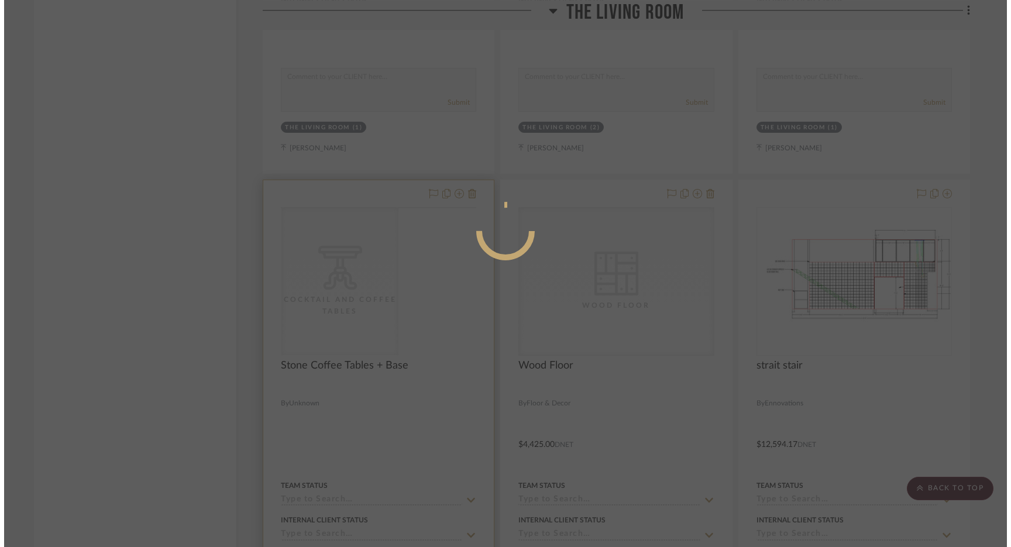
scroll to position [0, 0]
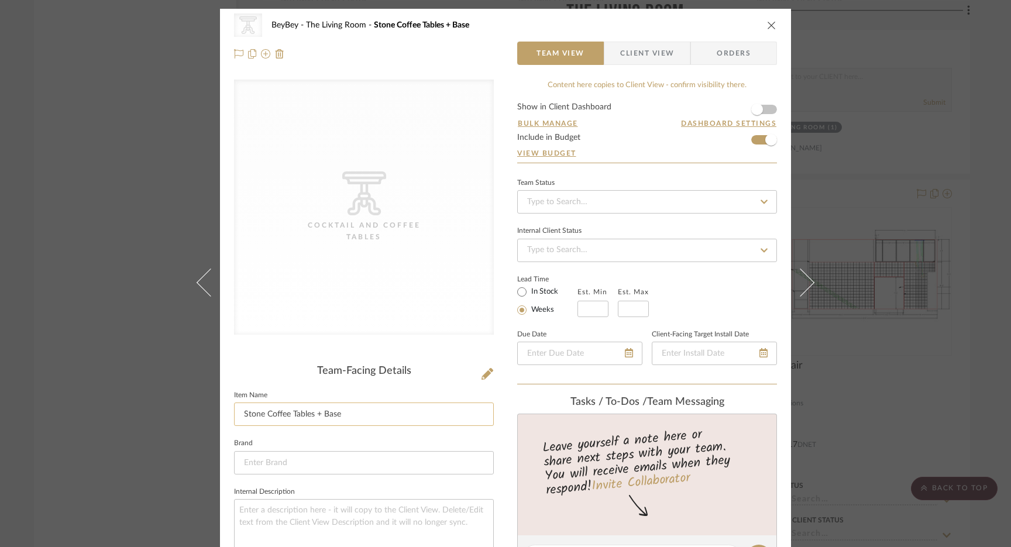
click at [394, 412] on input "Stone Coffee Tables + Base" at bounding box center [364, 413] width 260 height 23
type input "Stone Coffee Tables + Base + Labor"
click at [770, 25] on icon "close" at bounding box center [771, 24] width 9 height 9
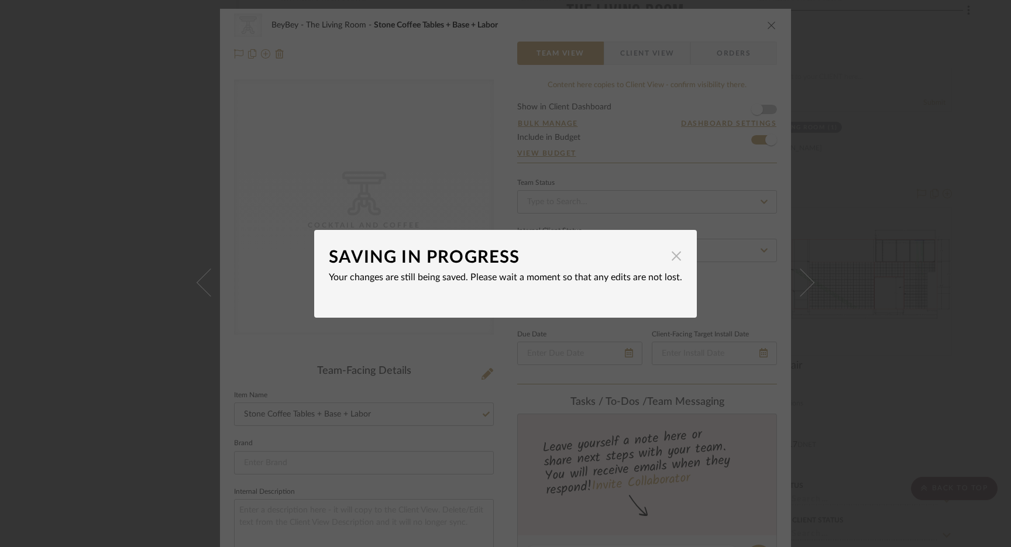
click at [669, 256] on span "button" at bounding box center [675, 255] width 23 height 23
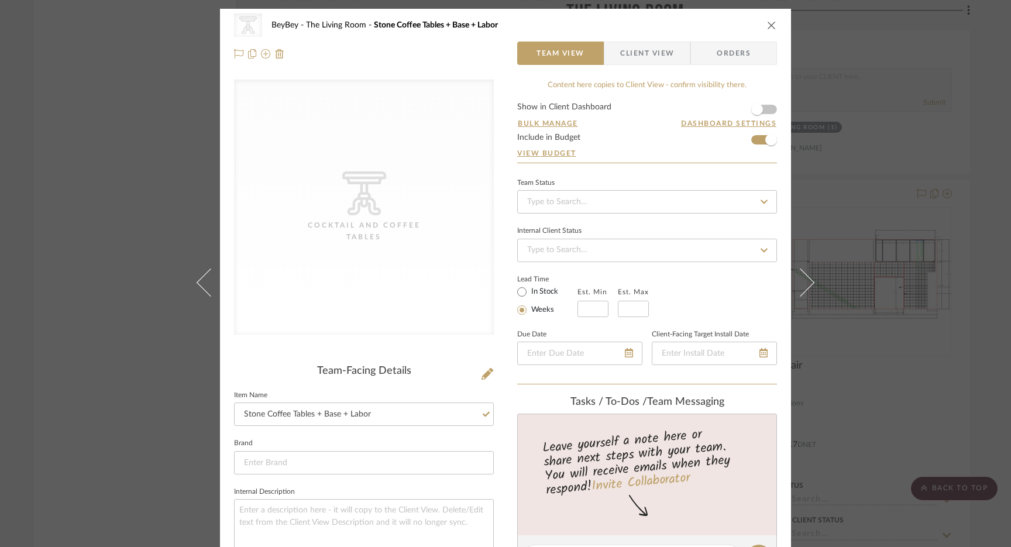
click at [764, 32] on div "CategoryIconTables Created with Sketch. Cocktail and Coffee Tables BeyBey The L…" at bounding box center [505, 24] width 543 height 23
click at [767, 24] on icon "close" at bounding box center [771, 24] width 9 height 9
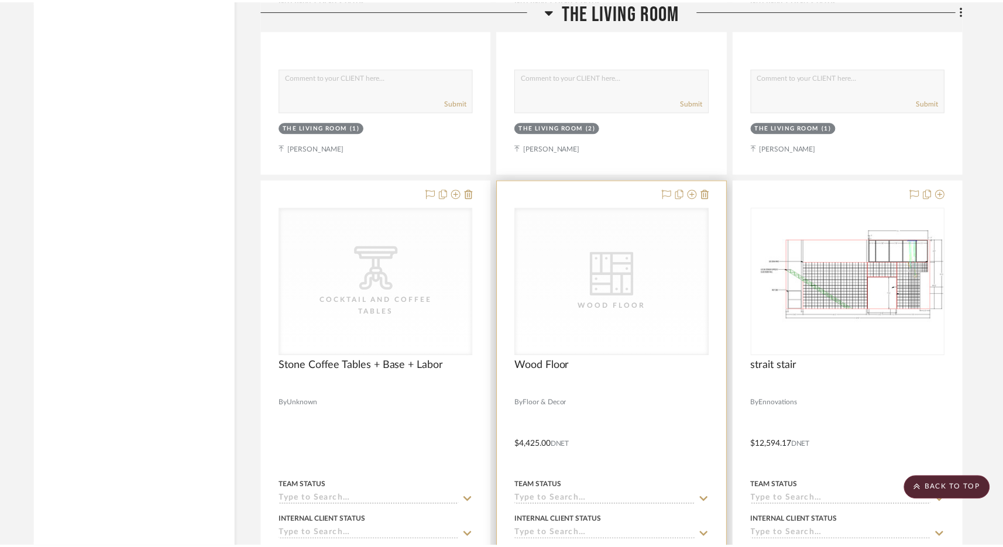
scroll to position [3503, 0]
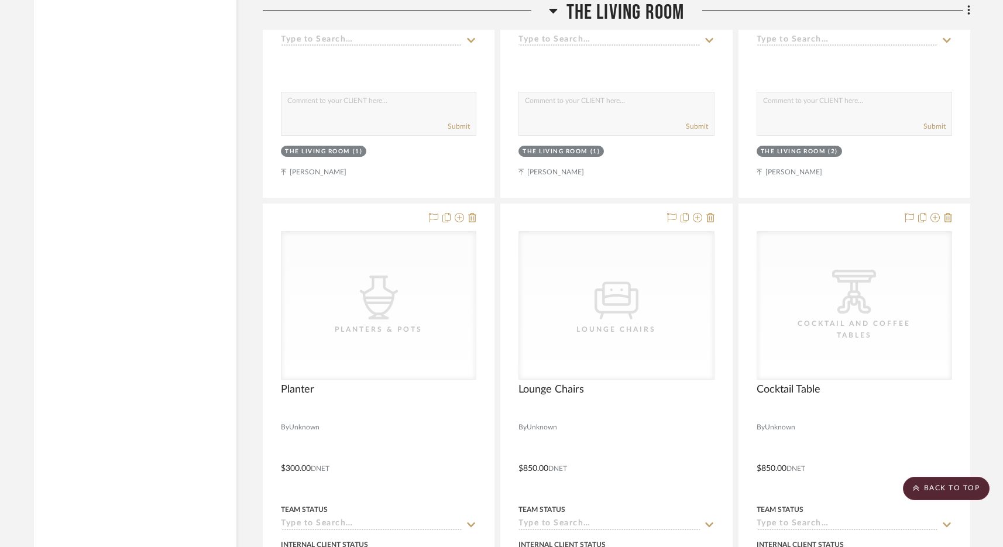
click at [611, 13] on span "The Living Room" at bounding box center [625, 12] width 118 height 25
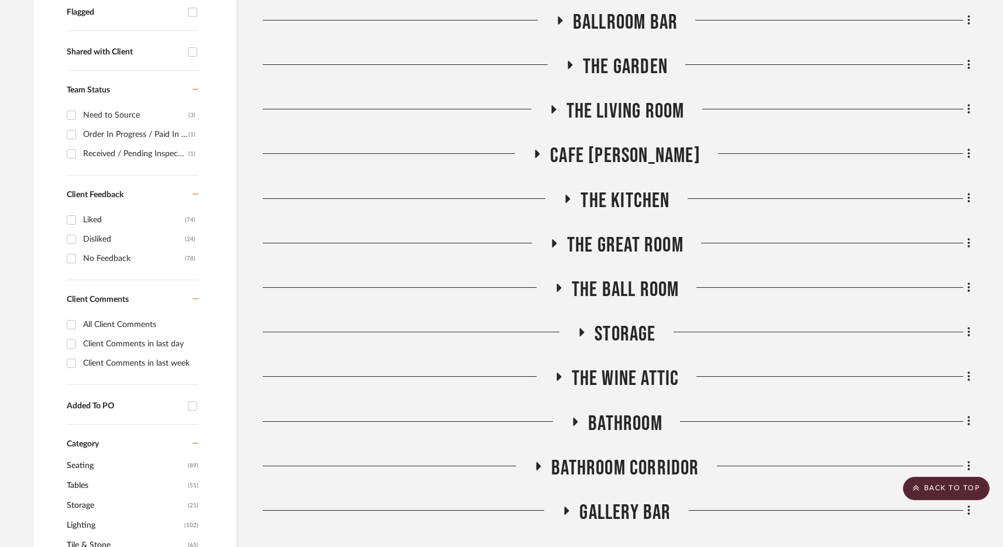
scroll to position [350, 0]
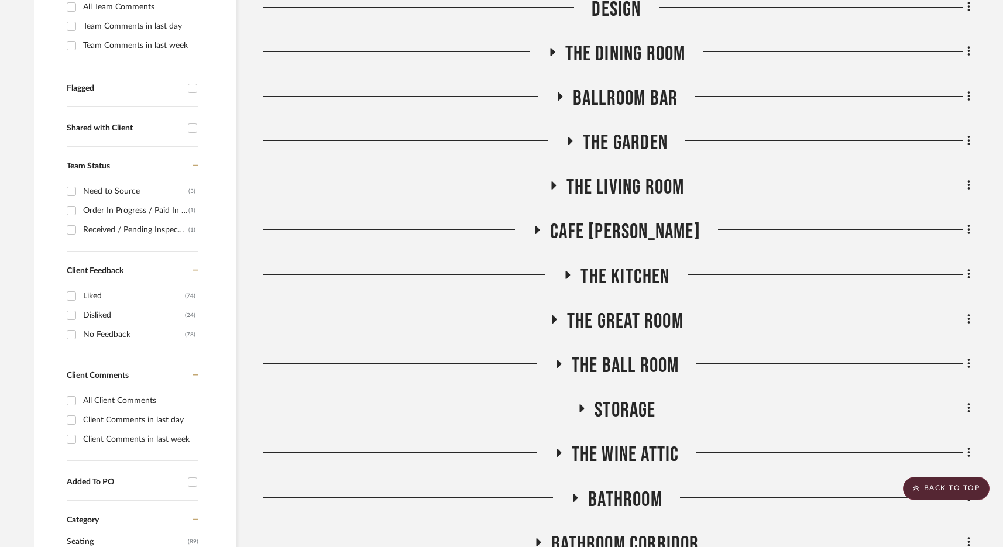
click at [624, 98] on span "BALLROOM BAR" at bounding box center [625, 98] width 105 height 25
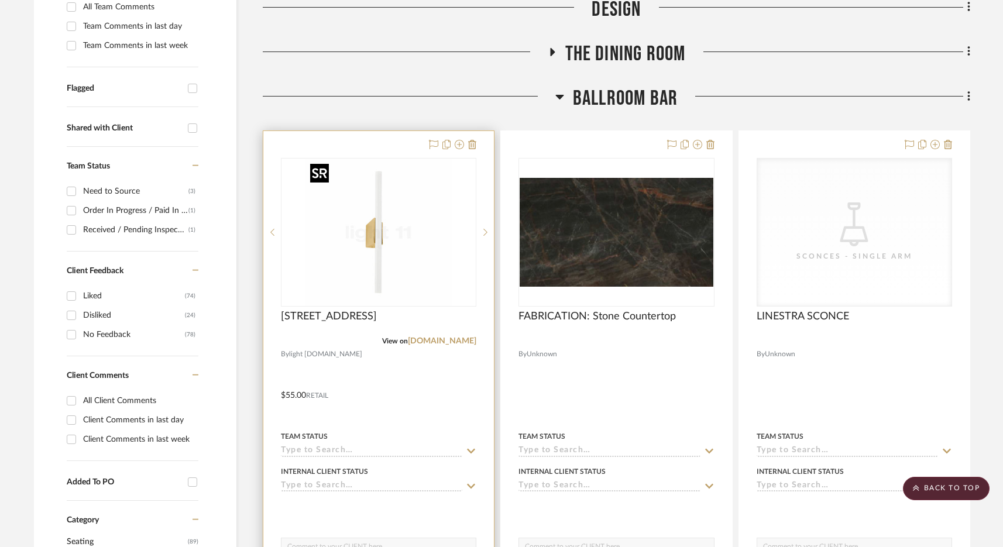
click at [0, 0] on img at bounding box center [0, 0] width 0 height 0
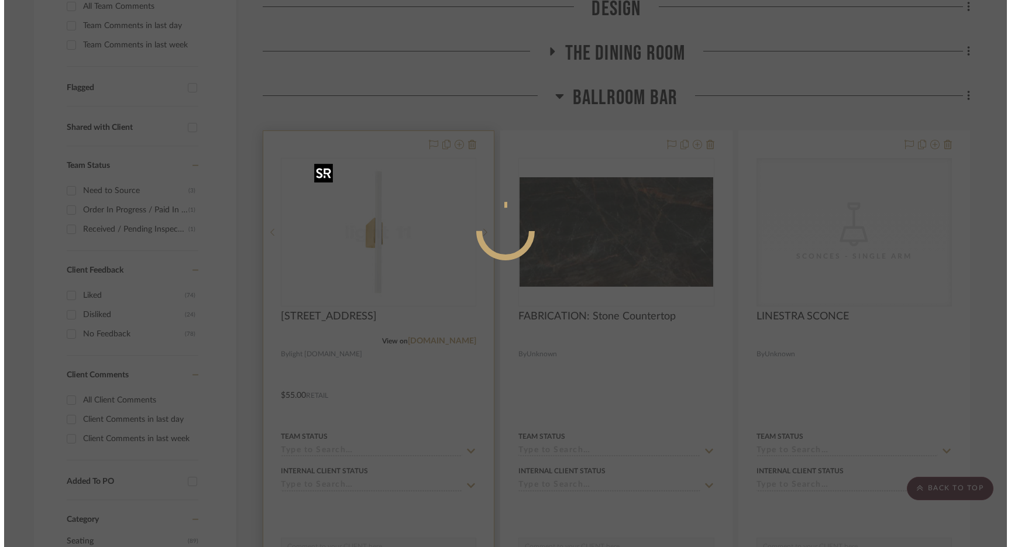
scroll to position [0, 0]
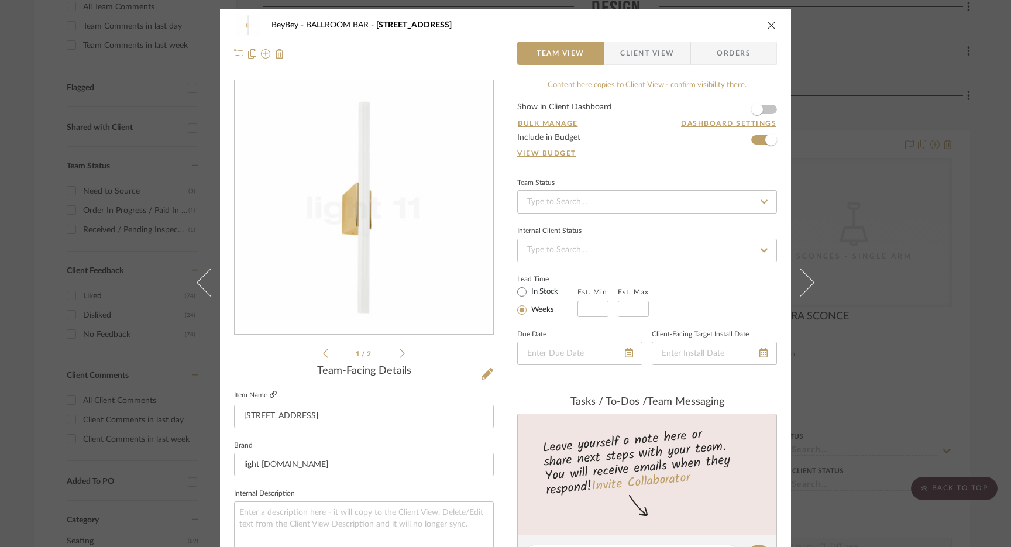
click at [270, 394] on icon at bounding box center [273, 394] width 7 height 7
